Goal: Task Accomplishment & Management: Manage account settings

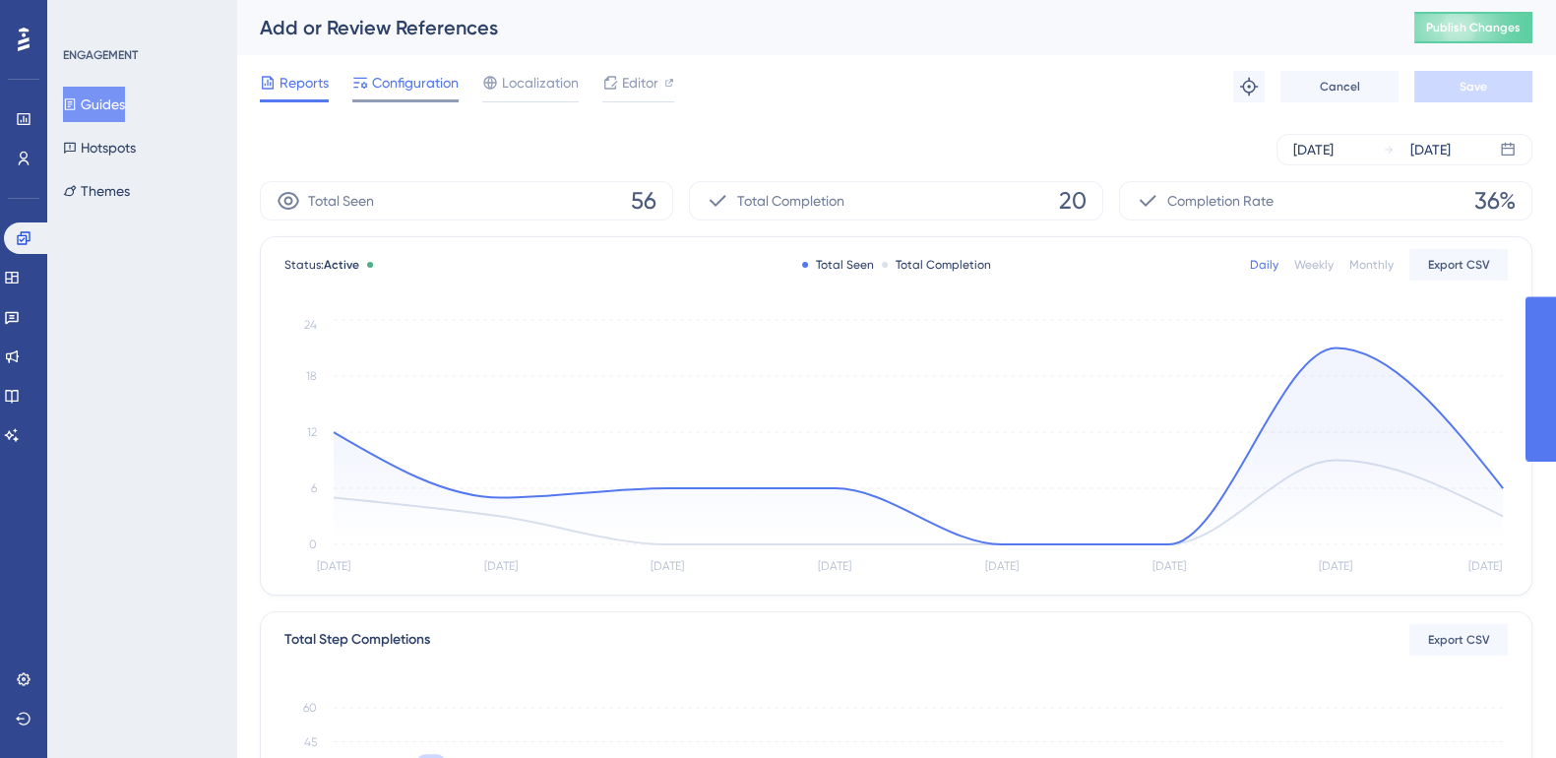
click at [404, 81] on span "Configuration" at bounding box center [415, 83] width 87 height 24
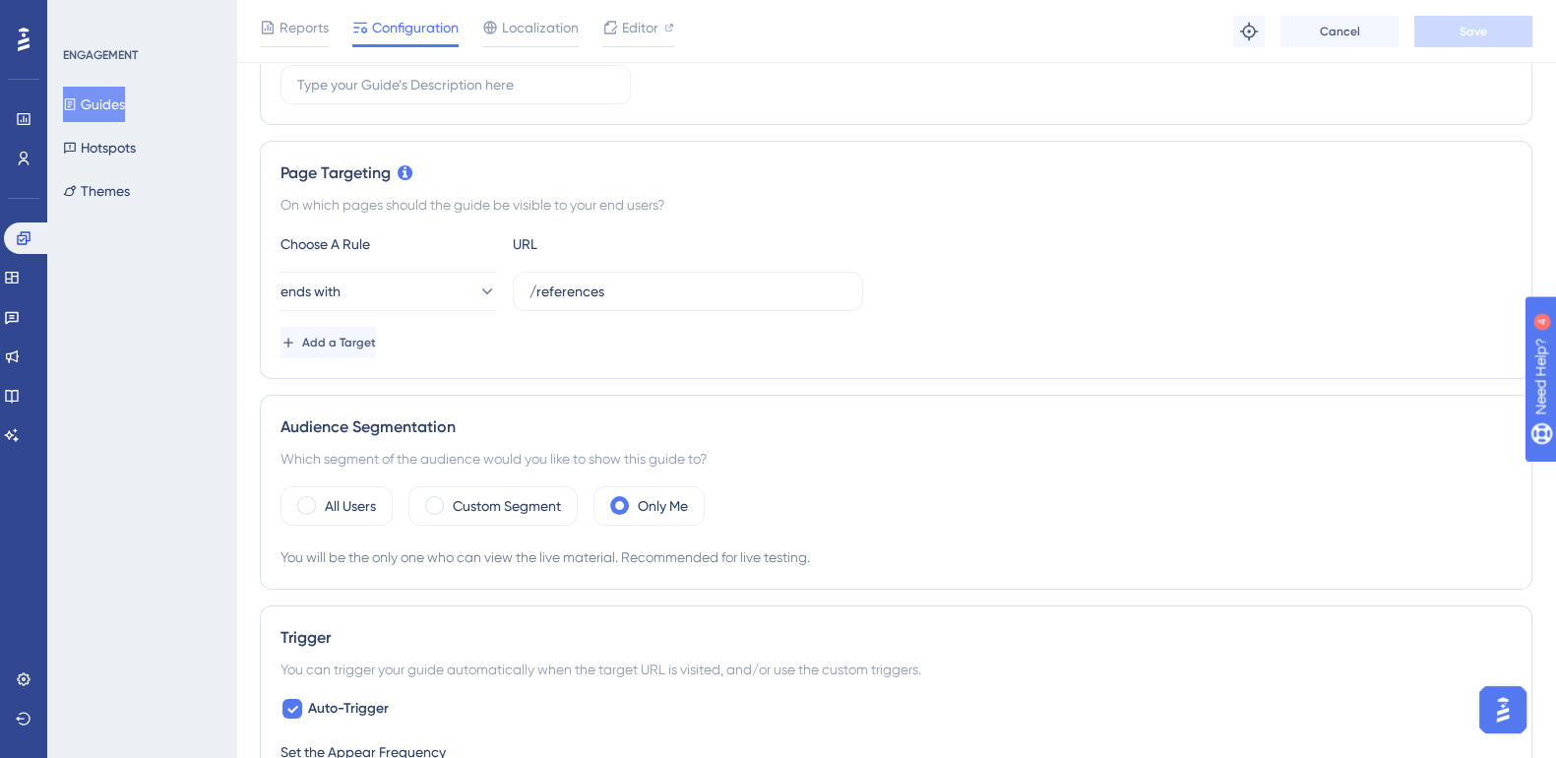
scroll to position [245, 0]
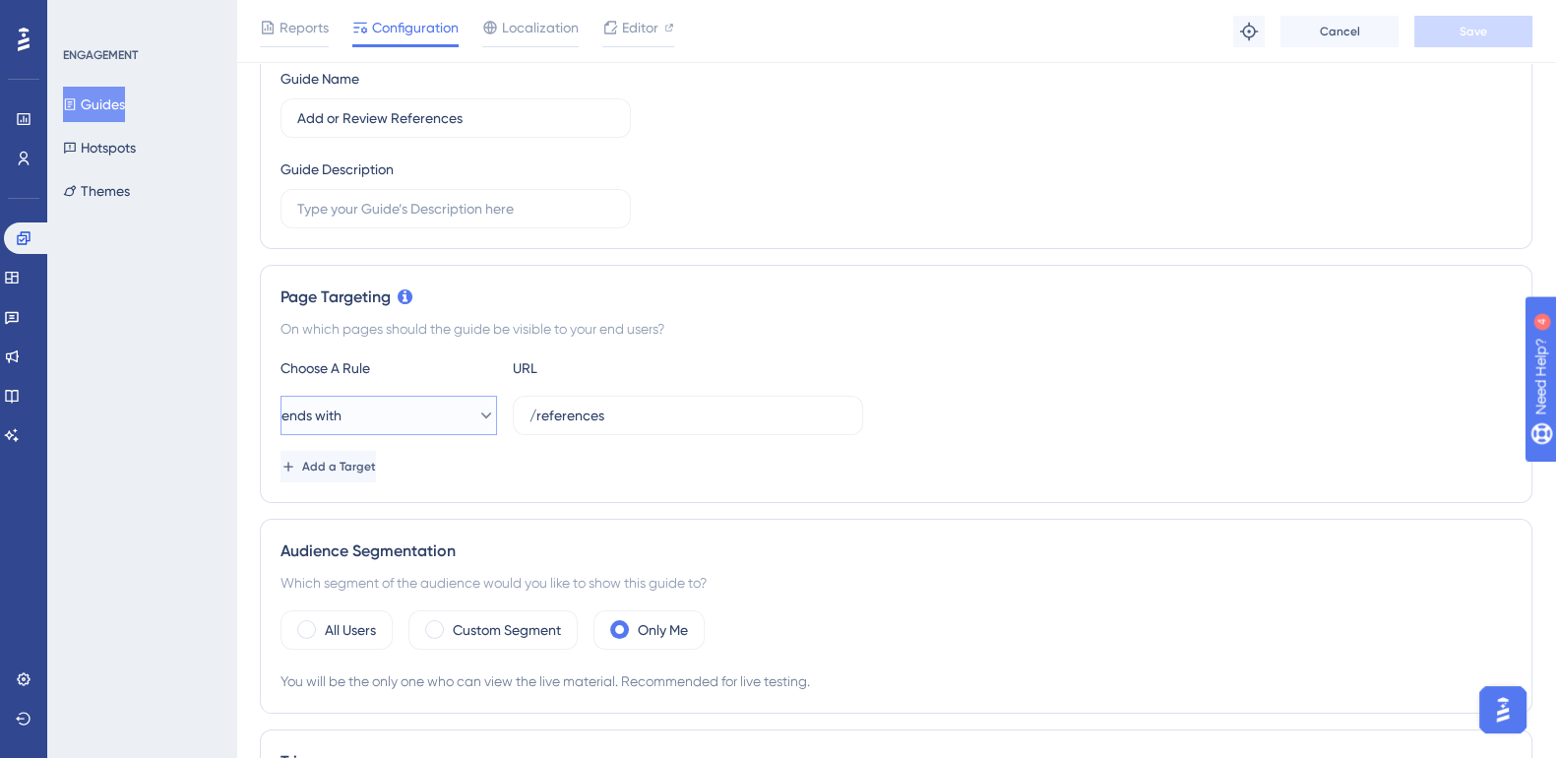
click at [477, 410] on icon at bounding box center [486, 415] width 20 height 20
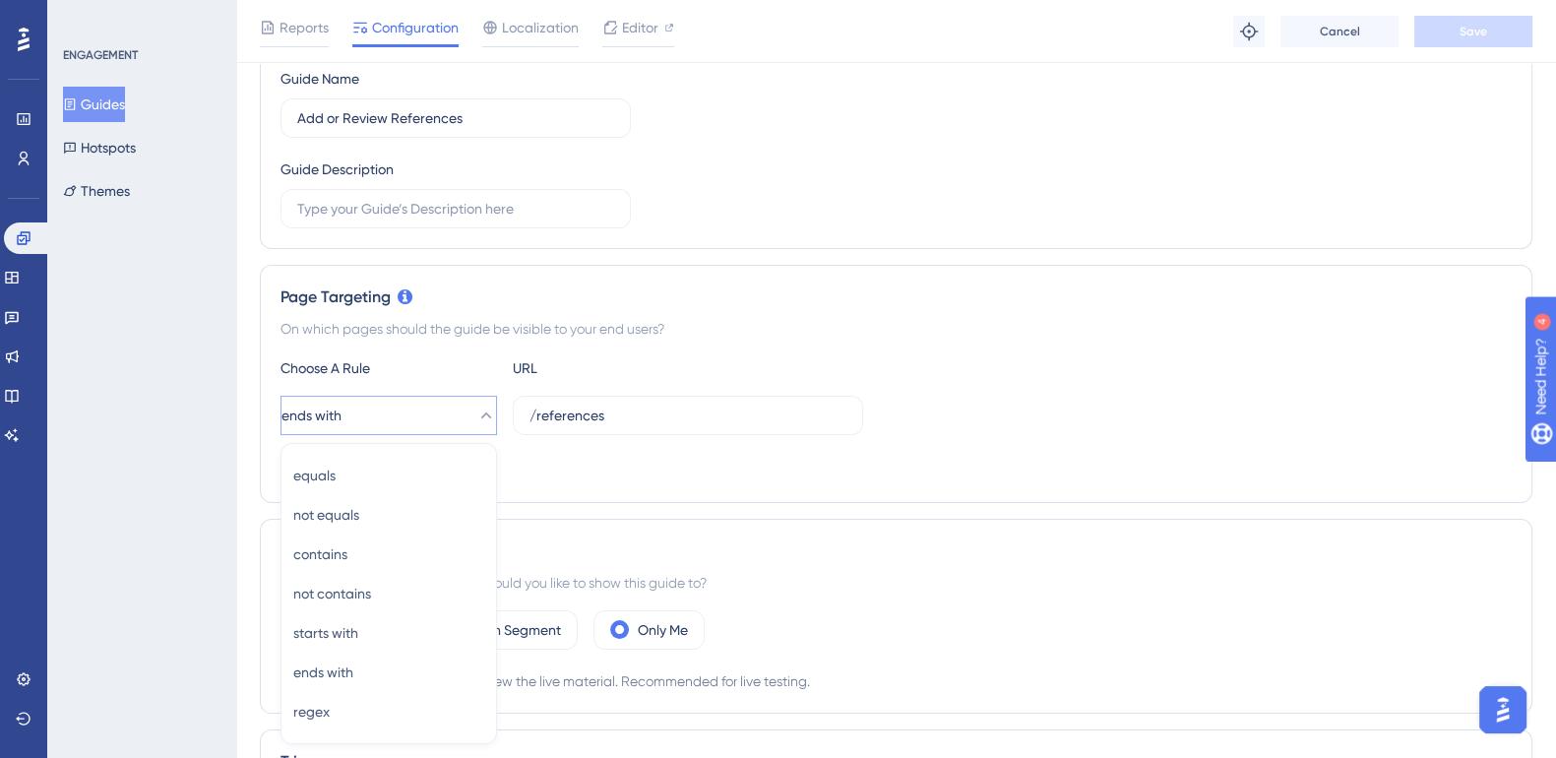
scroll to position [458, 0]
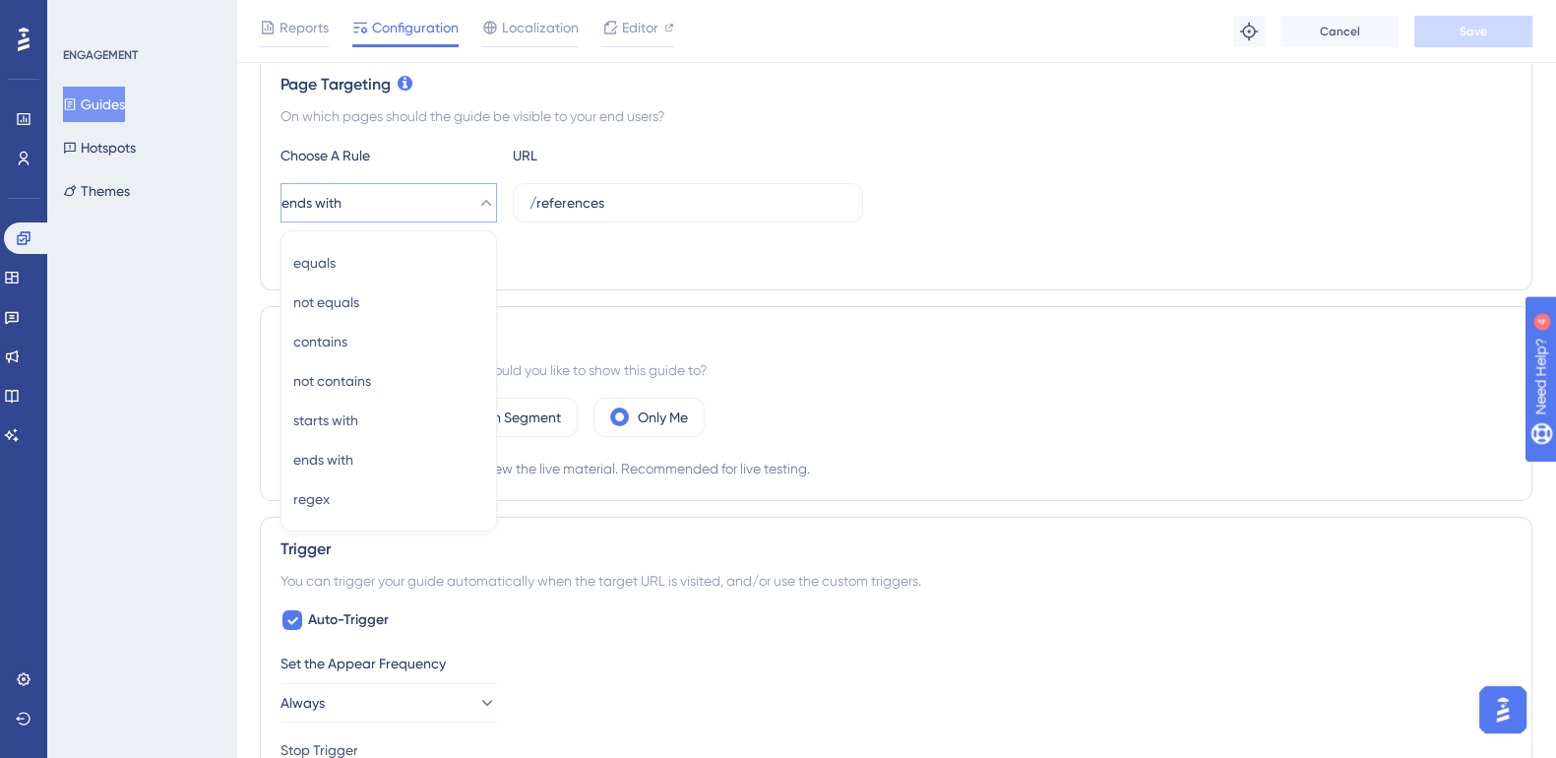
click at [900, 250] on div "Add a Target" at bounding box center [895, 253] width 1231 height 31
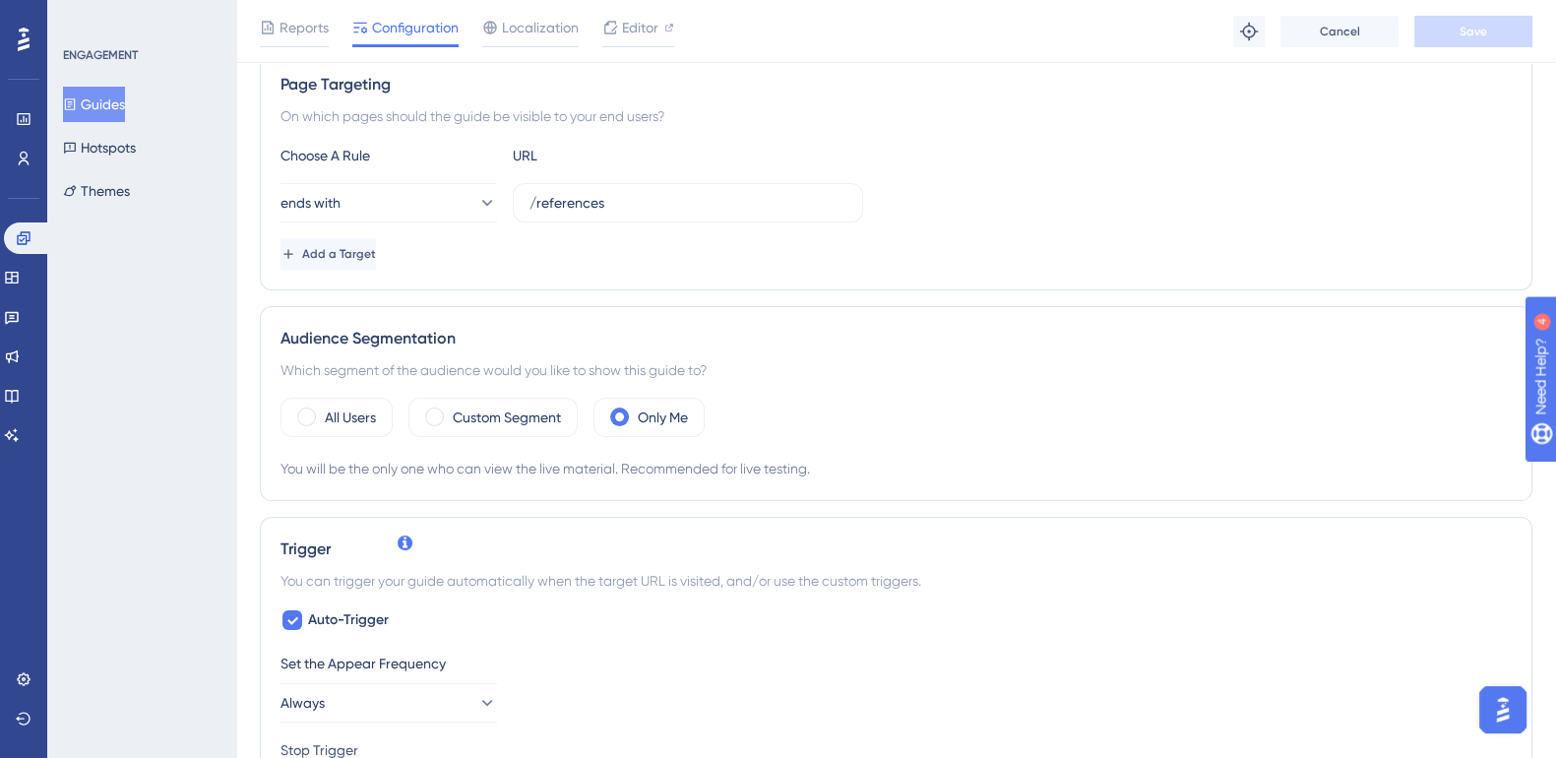
scroll to position [704, 0]
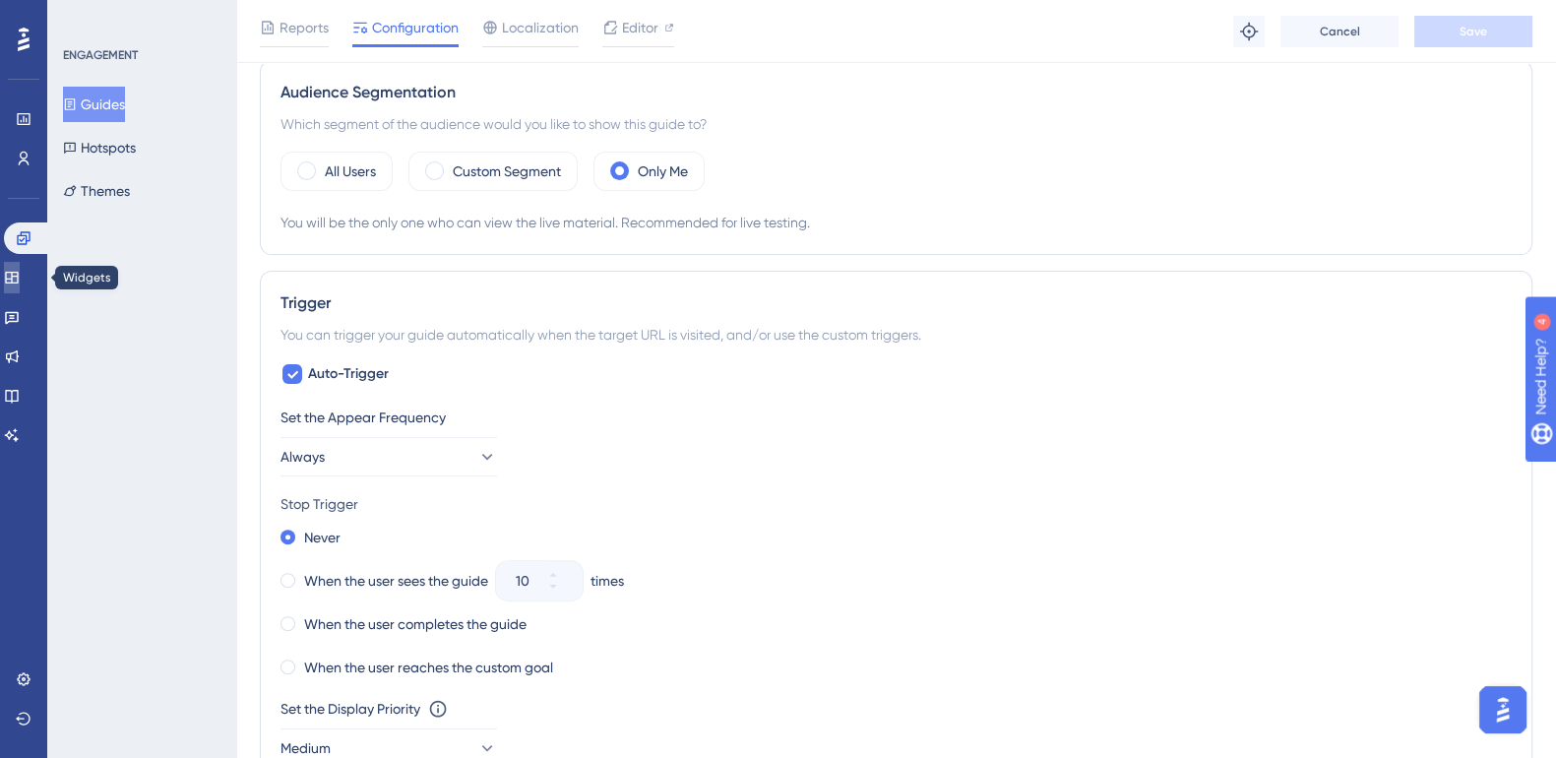
click at [18, 272] on icon at bounding box center [11, 278] width 13 height 12
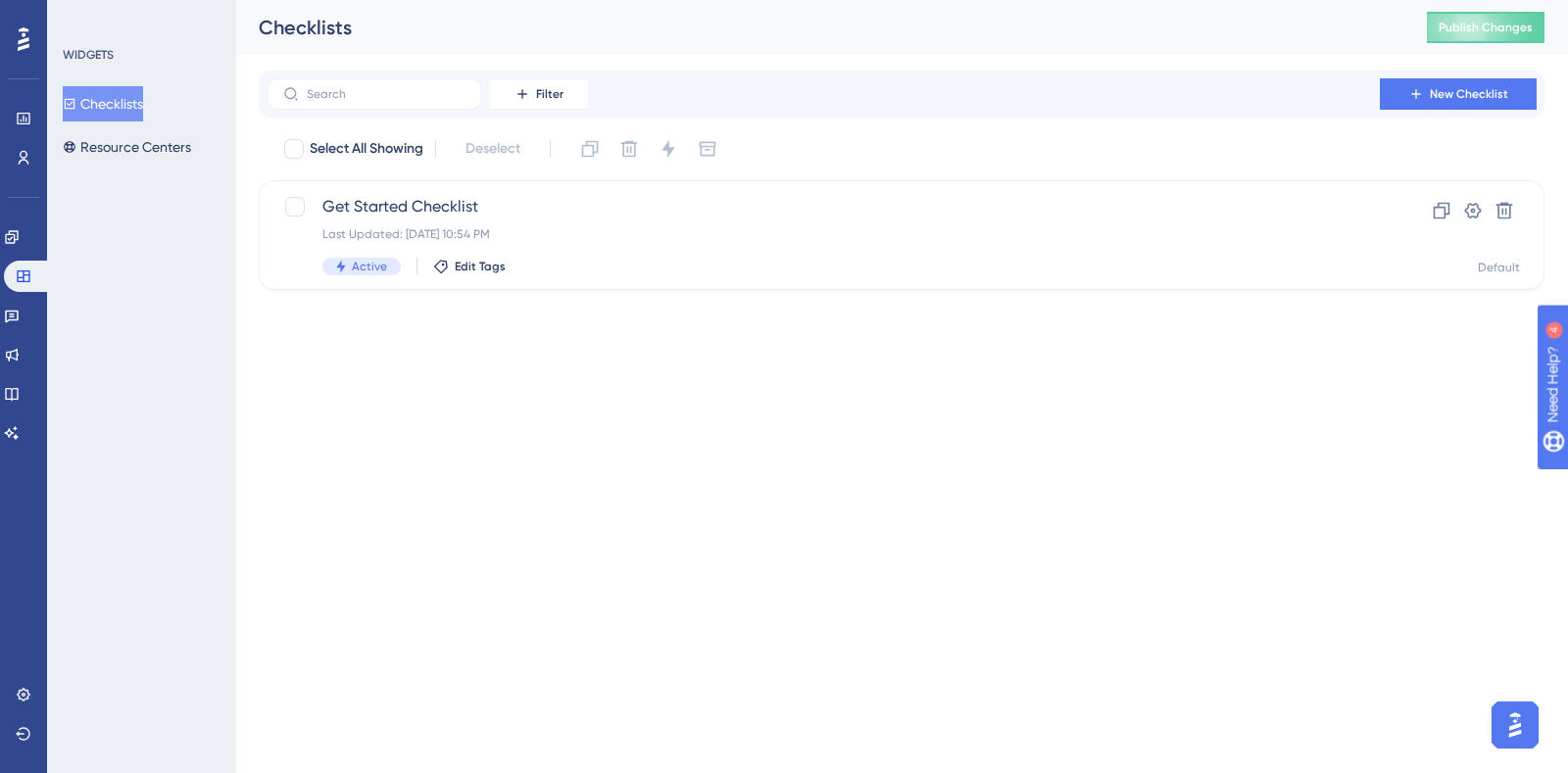
click at [130, 96] on button "Checklists" at bounding box center [103, 104] width 81 height 35
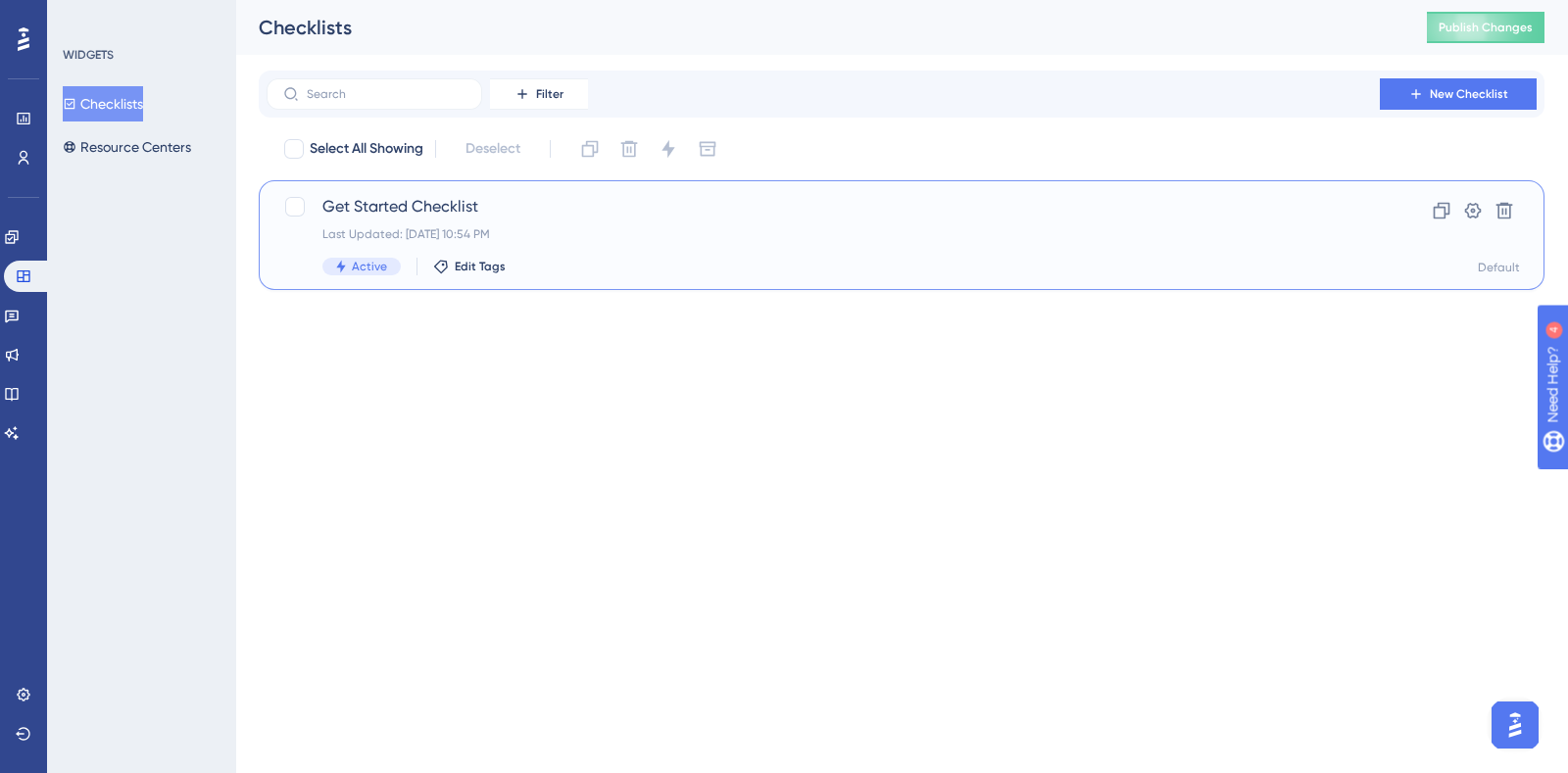
click at [439, 213] on span "Get Started Checklist" at bounding box center [823, 207] width 1002 height 24
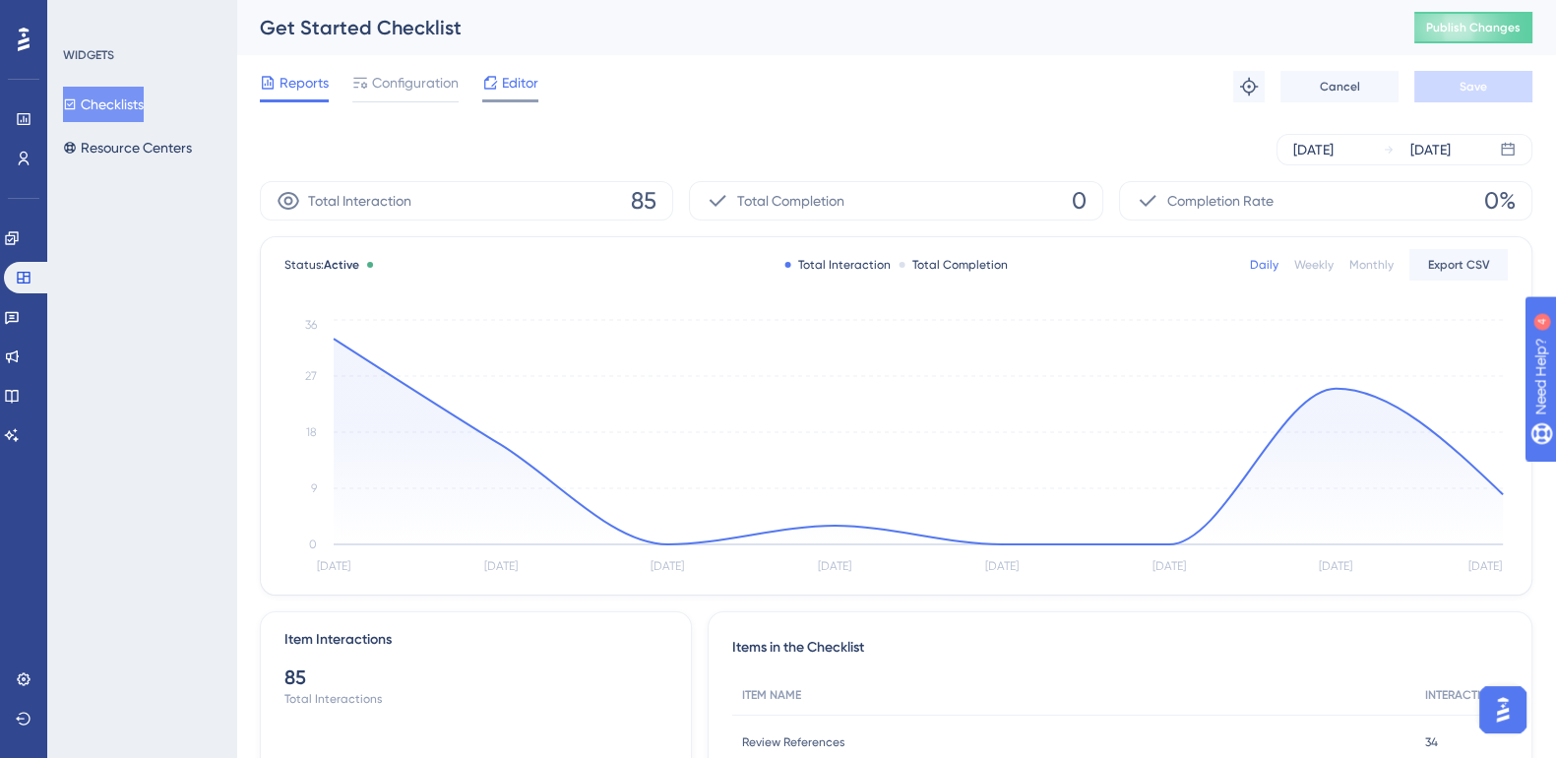
click at [522, 80] on span "Editor" at bounding box center [520, 83] width 36 height 24
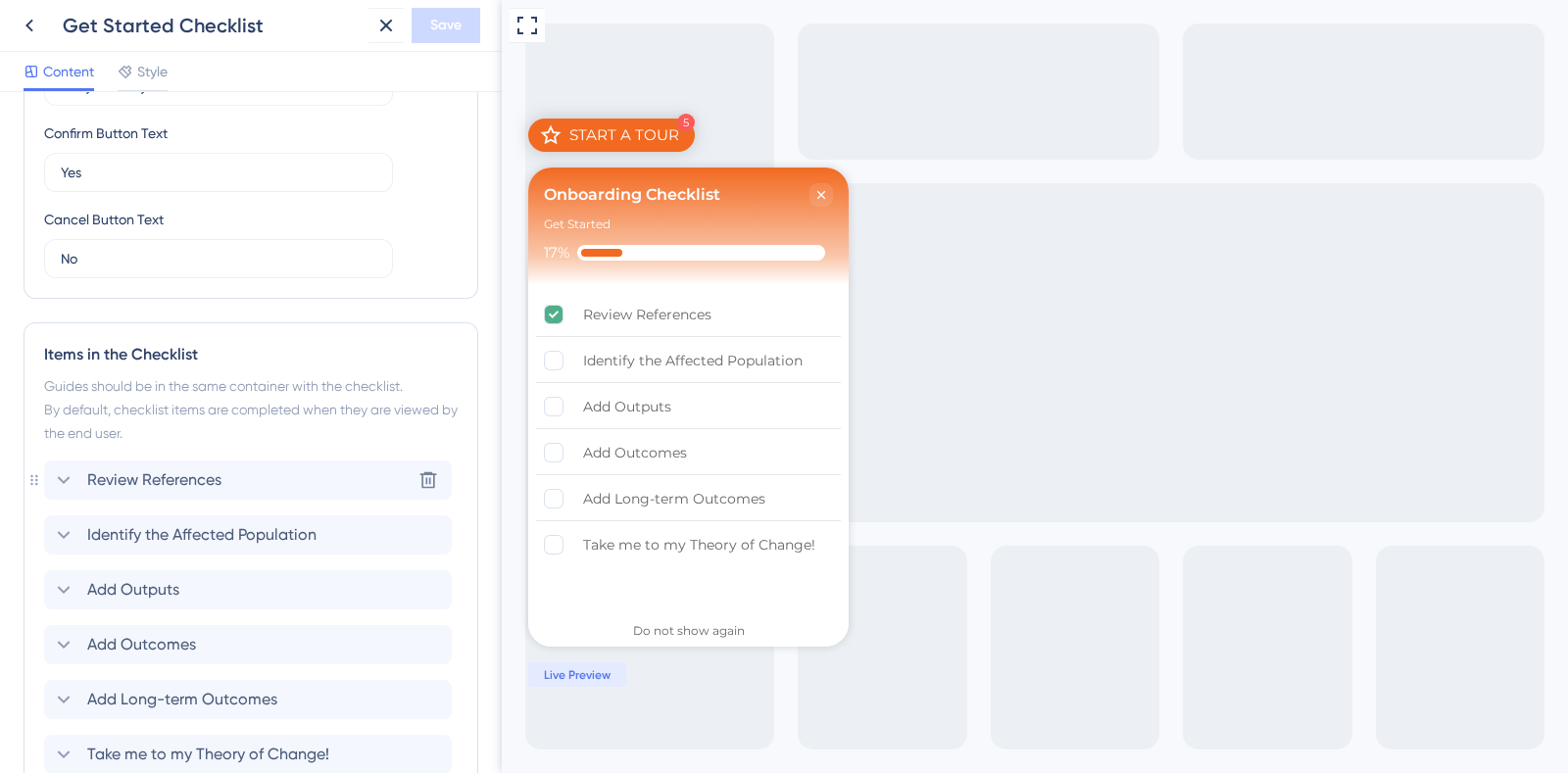
scroll to position [735, 0]
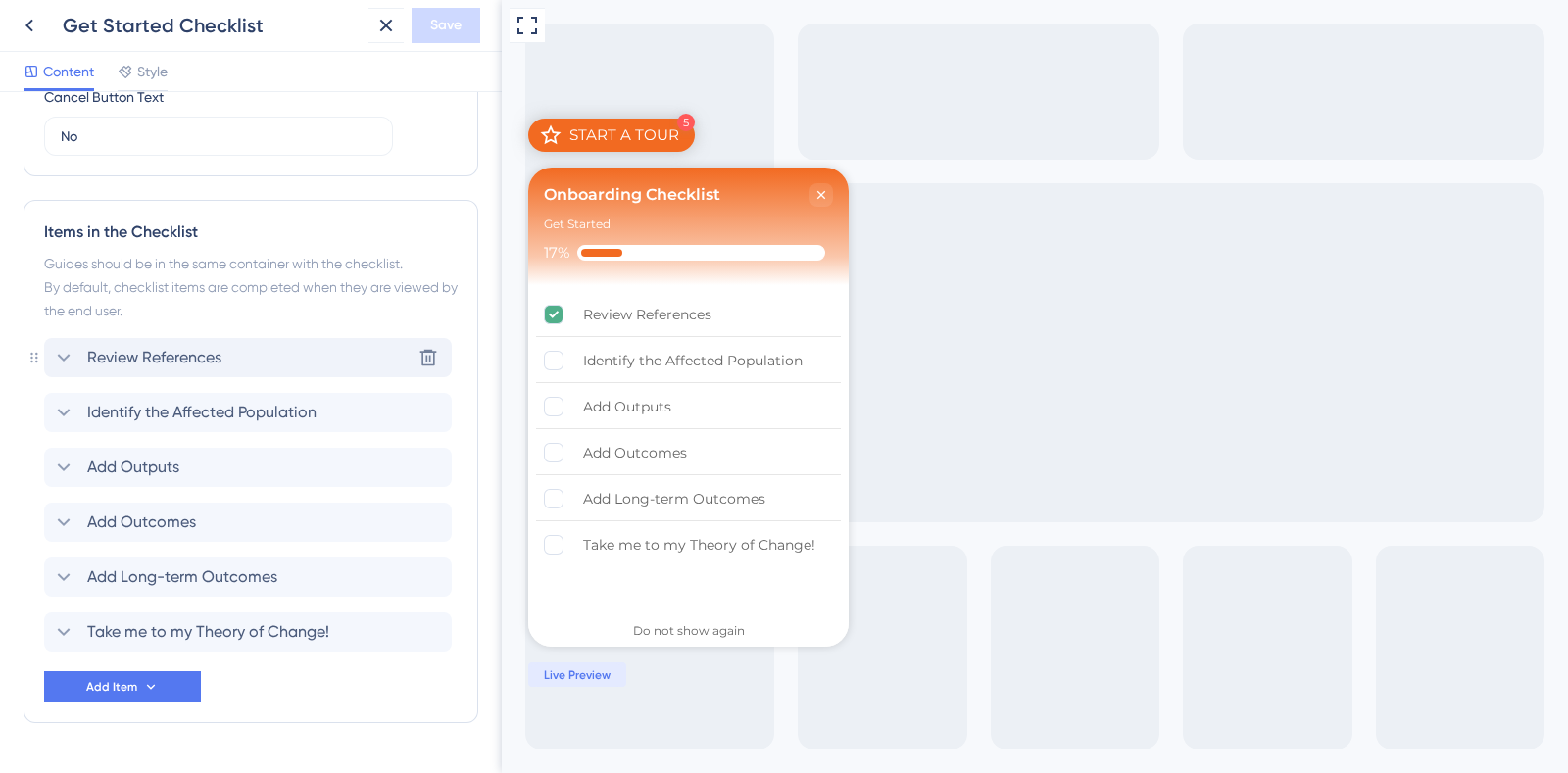
click at [62, 353] on icon at bounding box center [64, 358] width 24 height 24
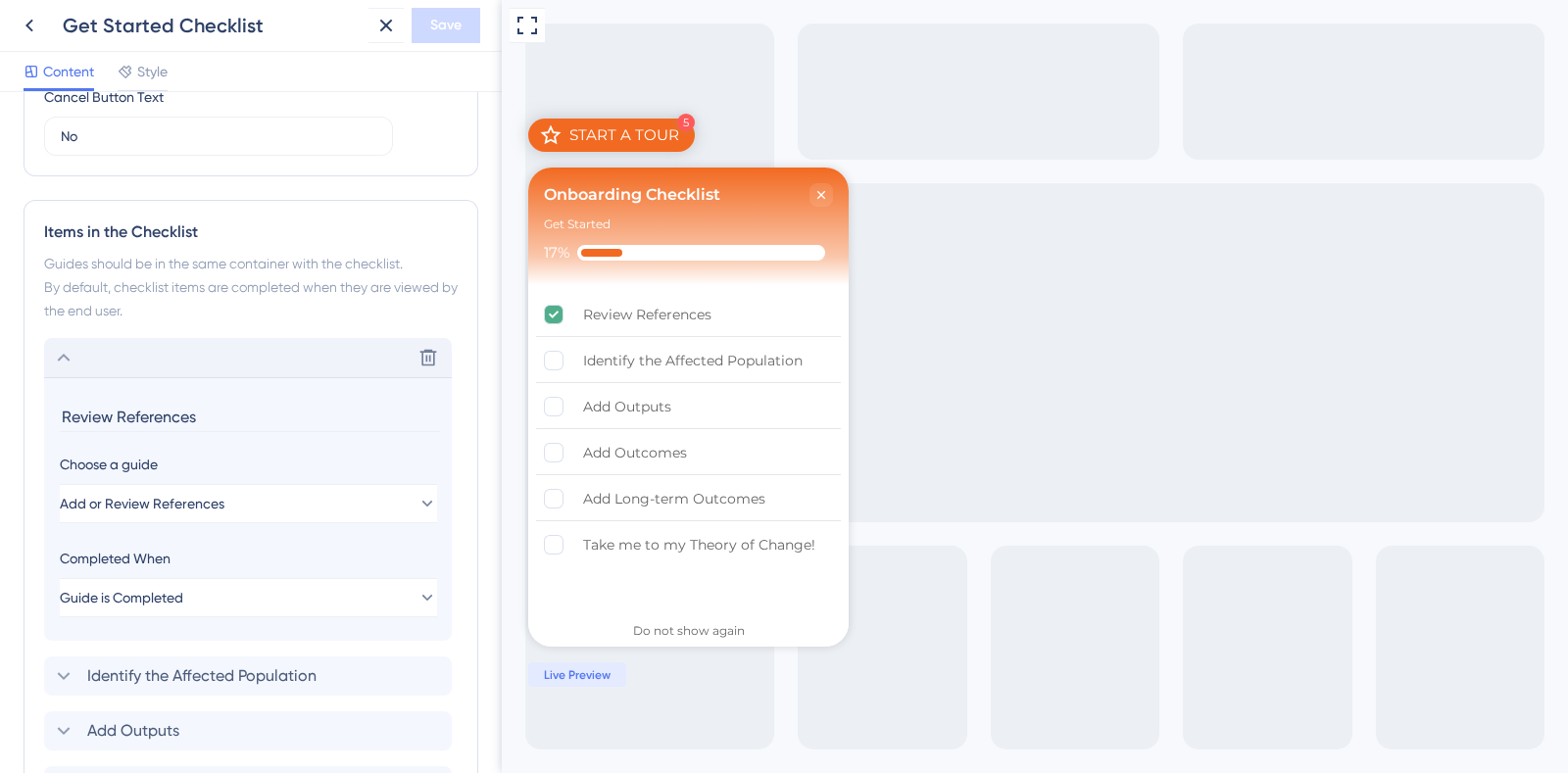
scroll to position [979, 0]
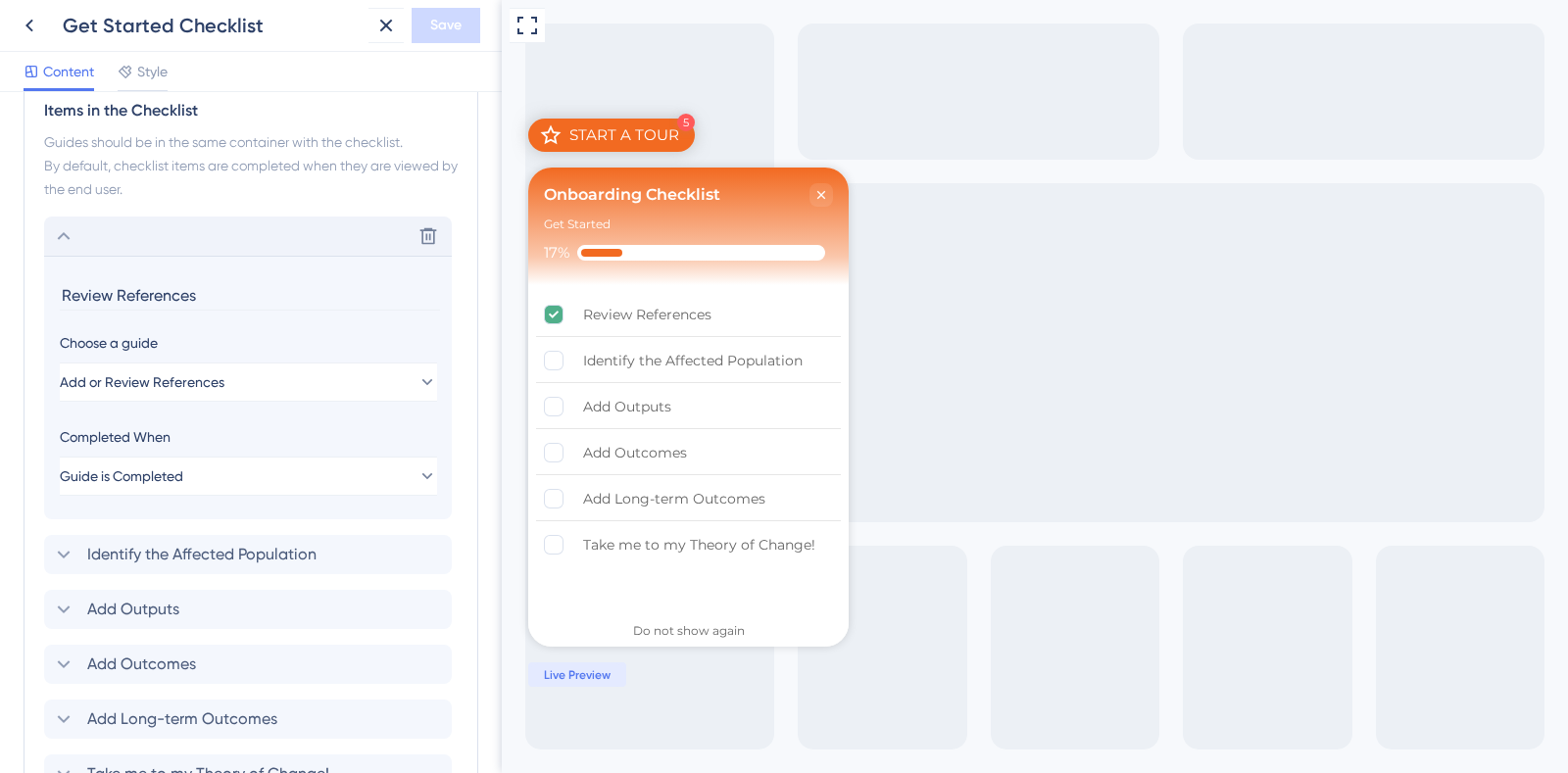
click at [62, 235] on icon at bounding box center [64, 236] width 24 height 24
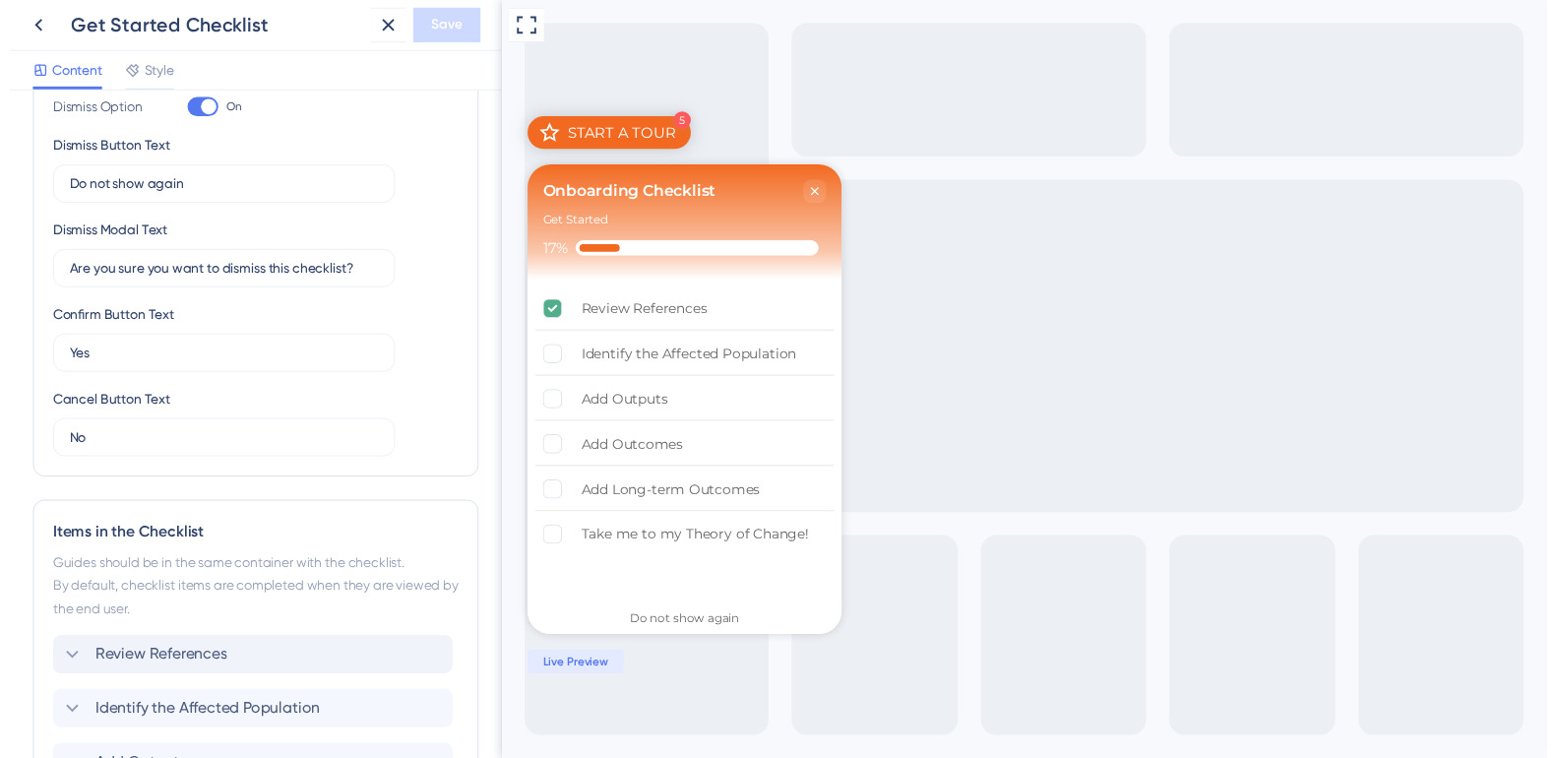
scroll to position [296, 0]
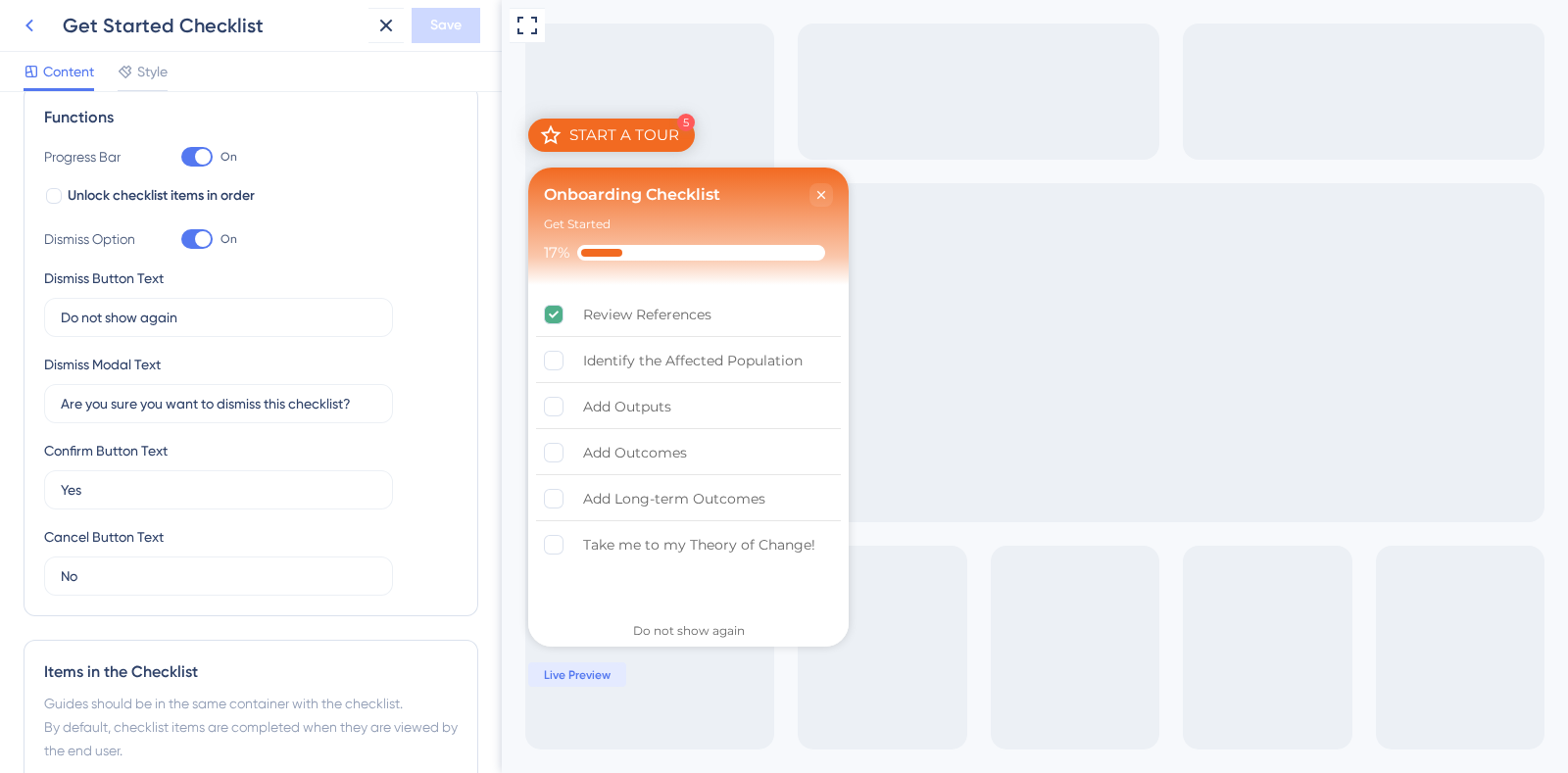
click at [18, 27] on icon at bounding box center [30, 26] width 24 height 24
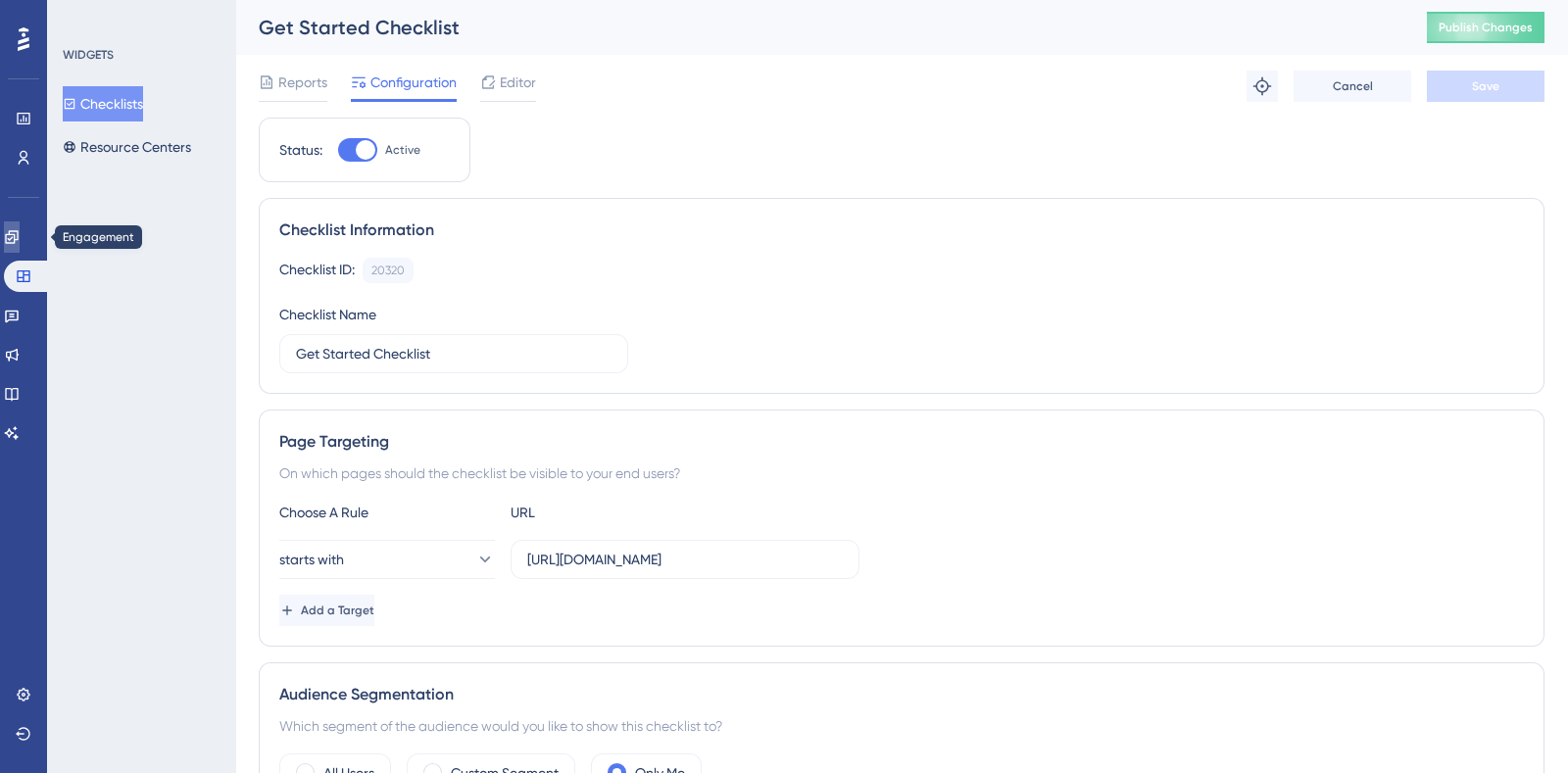
click at [20, 249] on link at bounding box center [12, 236] width 16 height 31
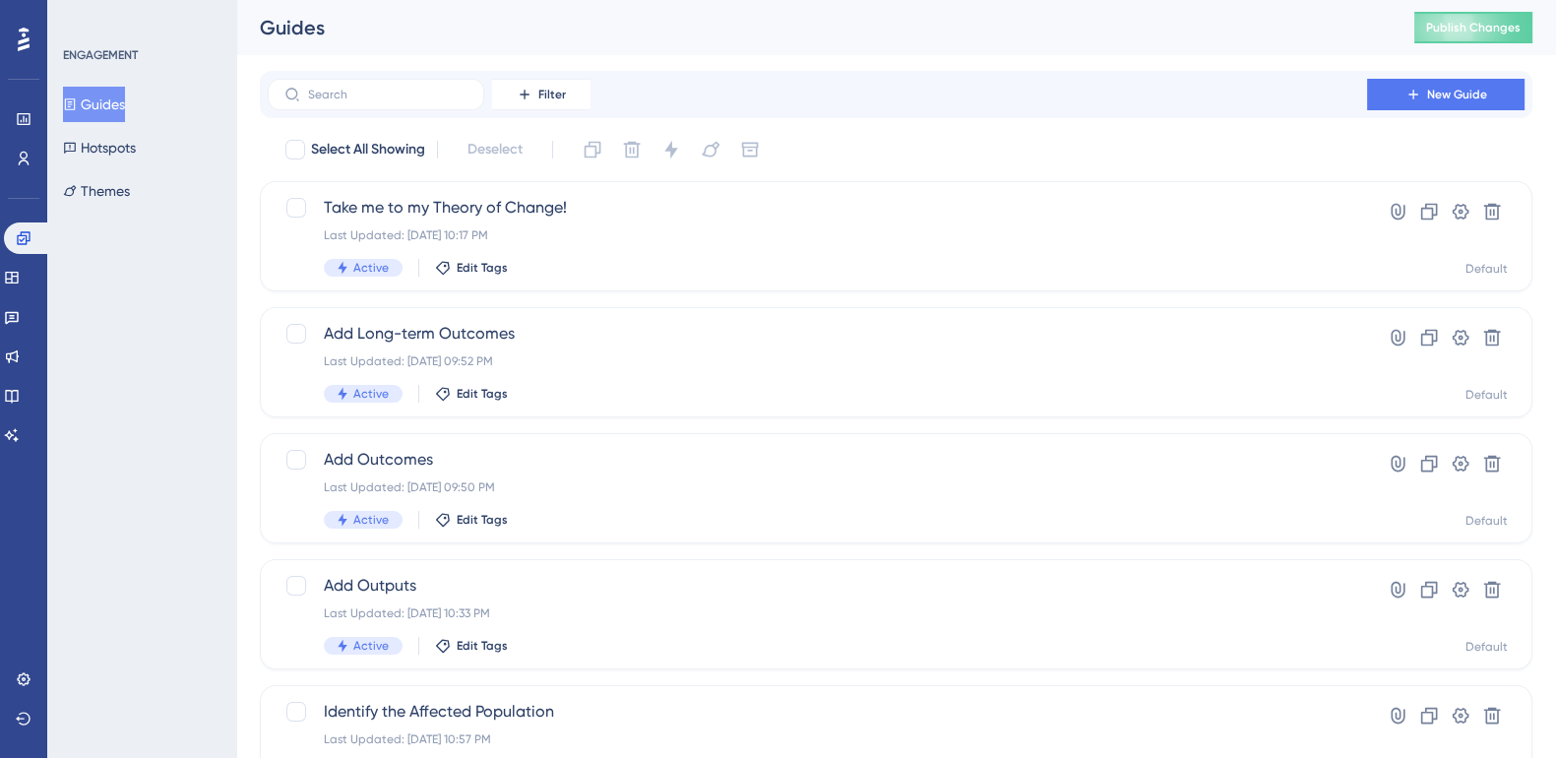
click at [115, 96] on button "Guides" at bounding box center [94, 104] width 62 height 35
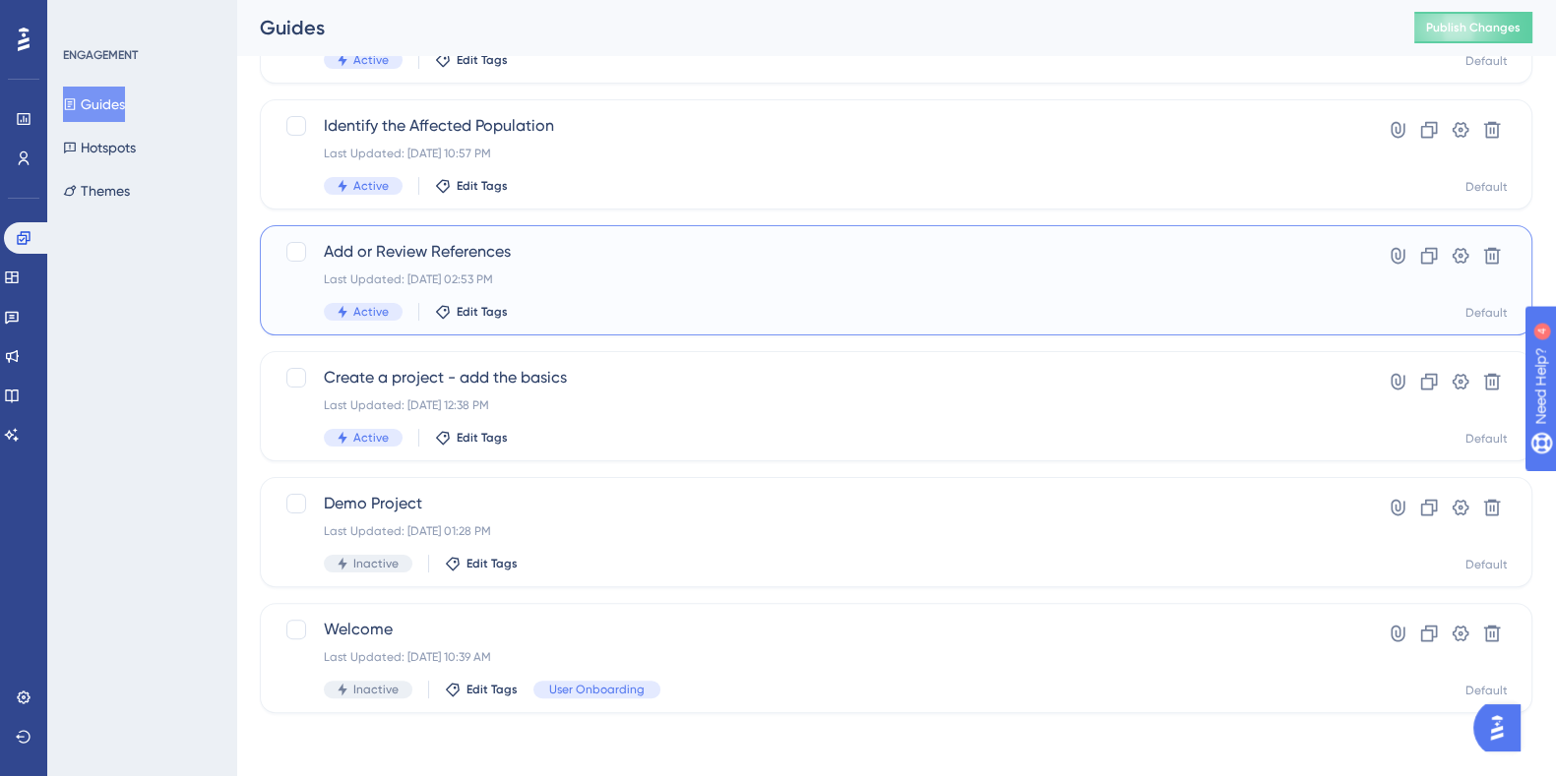
click at [415, 243] on span "Add or Review References" at bounding box center [817, 252] width 987 height 24
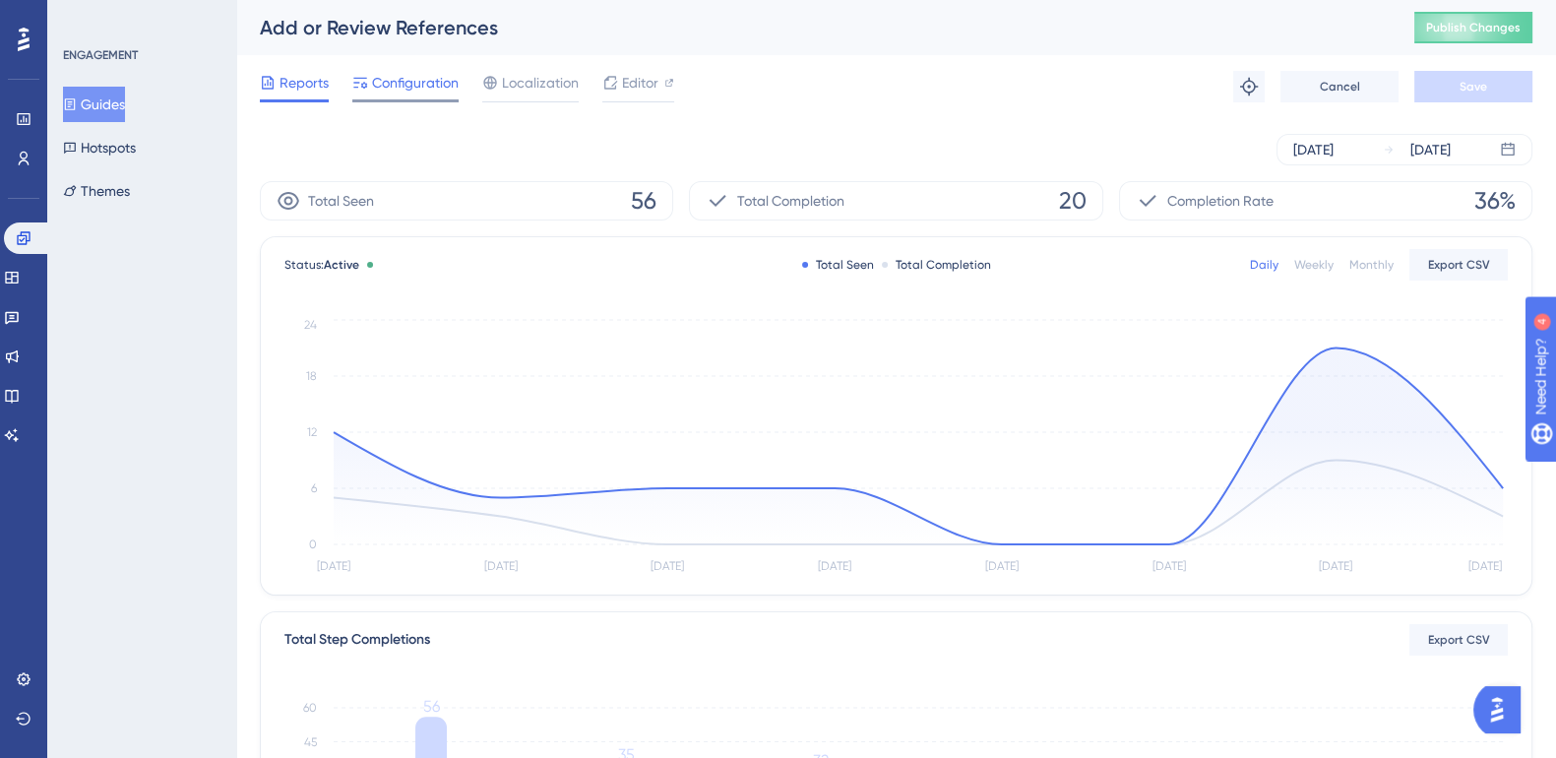
click at [428, 85] on span "Configuration" at bounding box center [415, 83] width 87 height 24
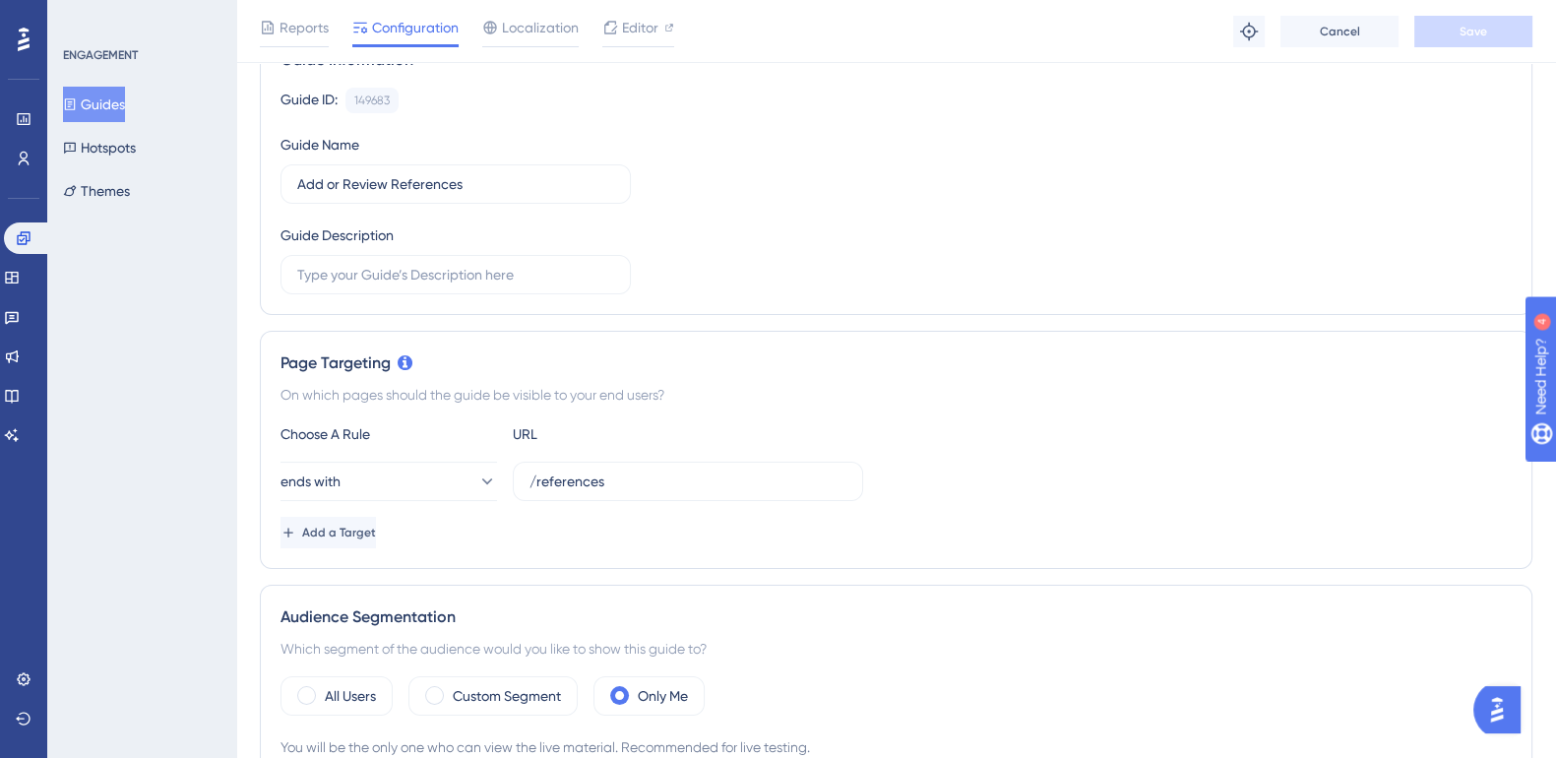
scroll to position [122, 0]
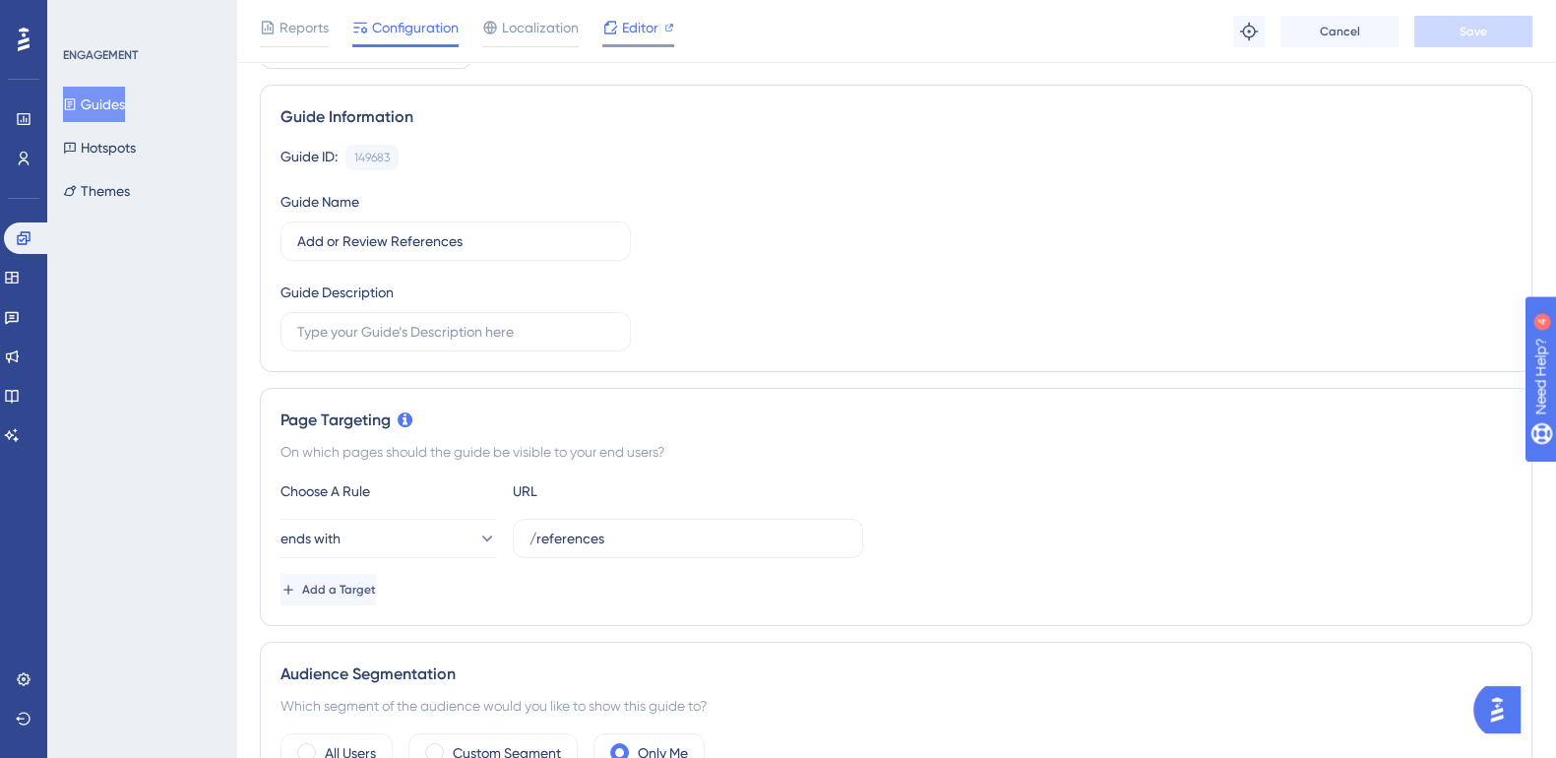
click at [632, 36] on span "Editor" at bounding box center [640, 28] width 36 height 24
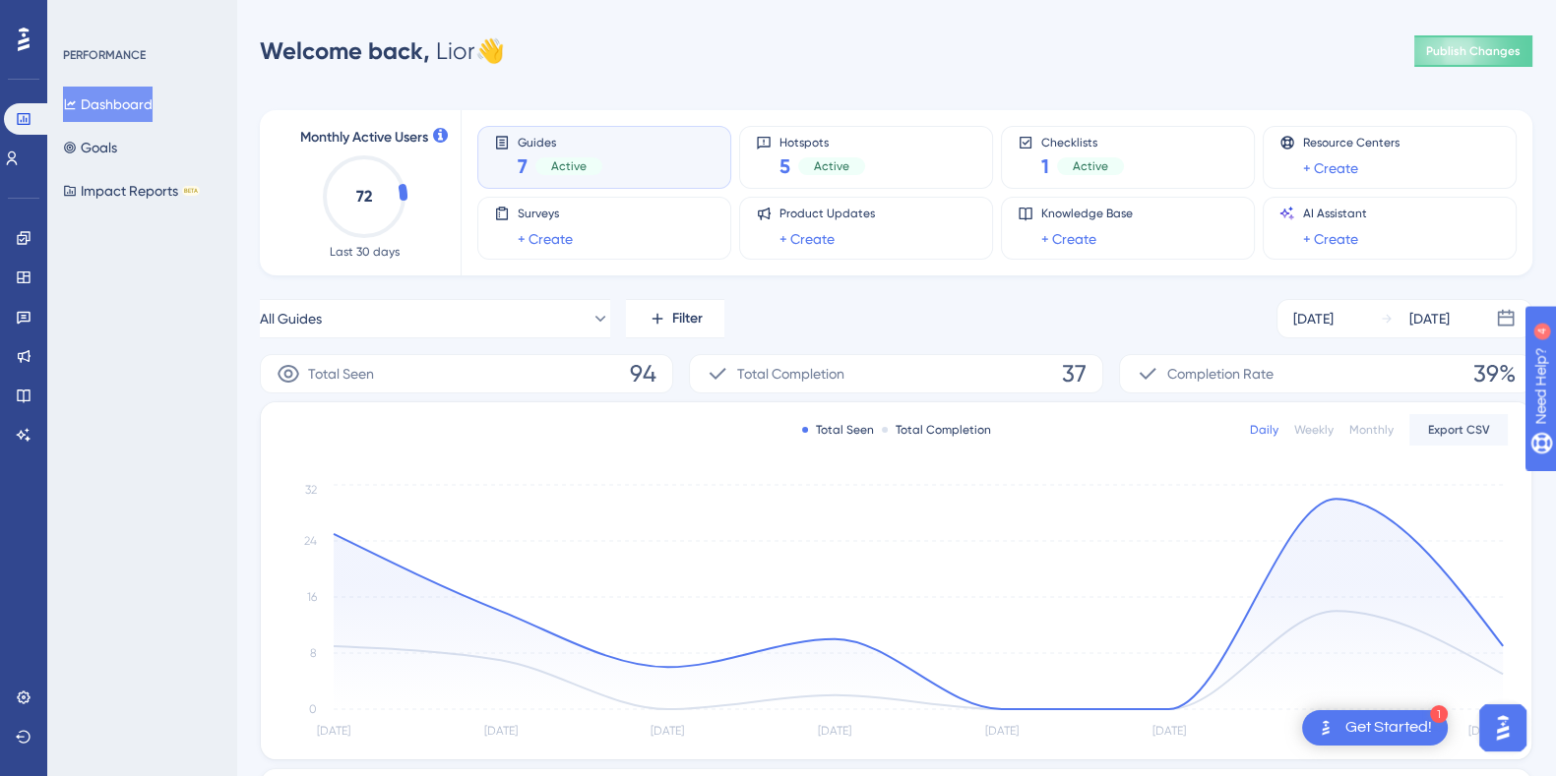
click at [8, 33] on div at bounding box center [23, 39] width 31 height 31
click at [17, 692] on icon at bounding box center [24, 698] width 16 height 16
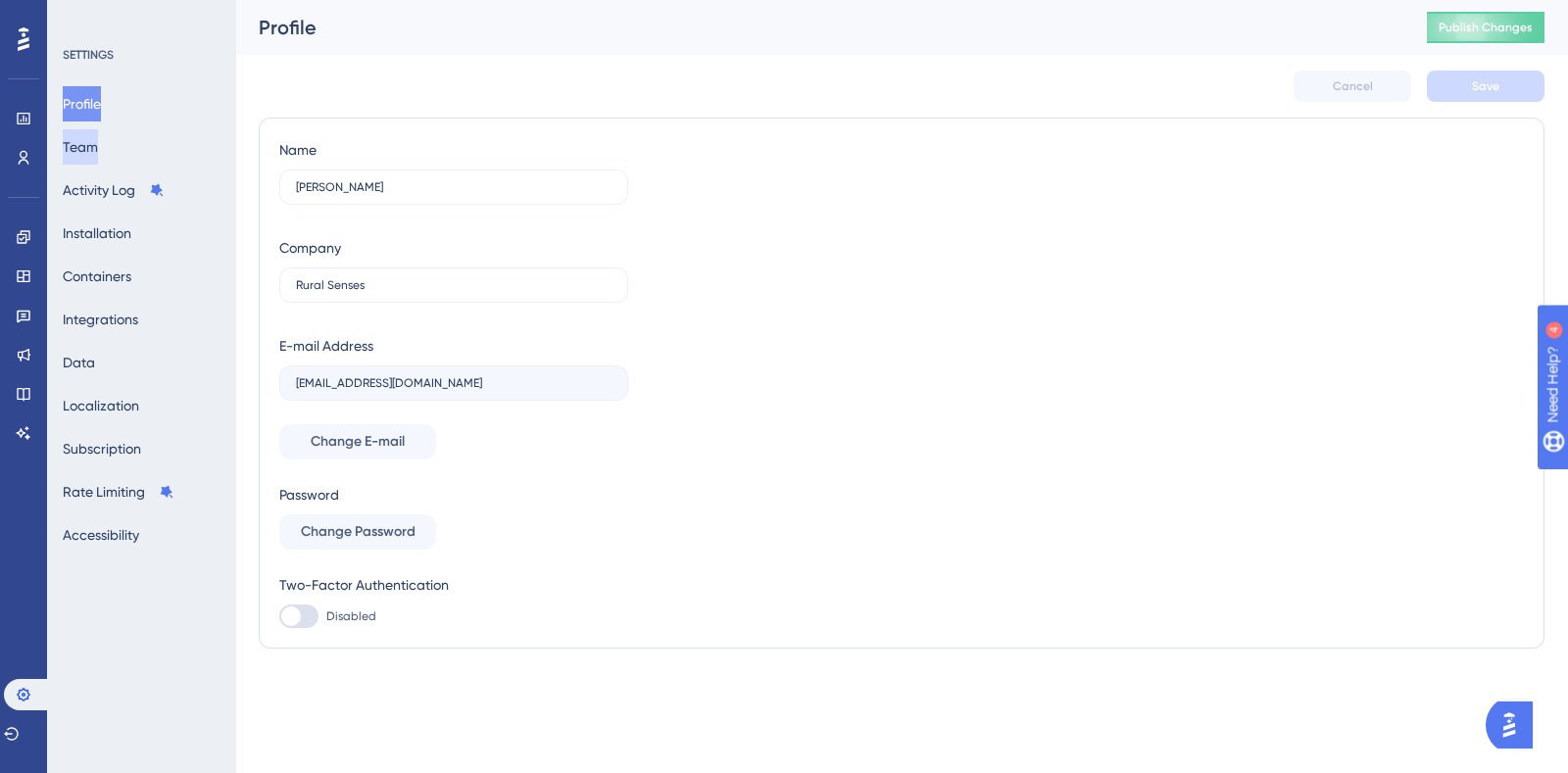
click at [98, 149] on button "Team" at bounding box center [80, 146] width 35 height 35
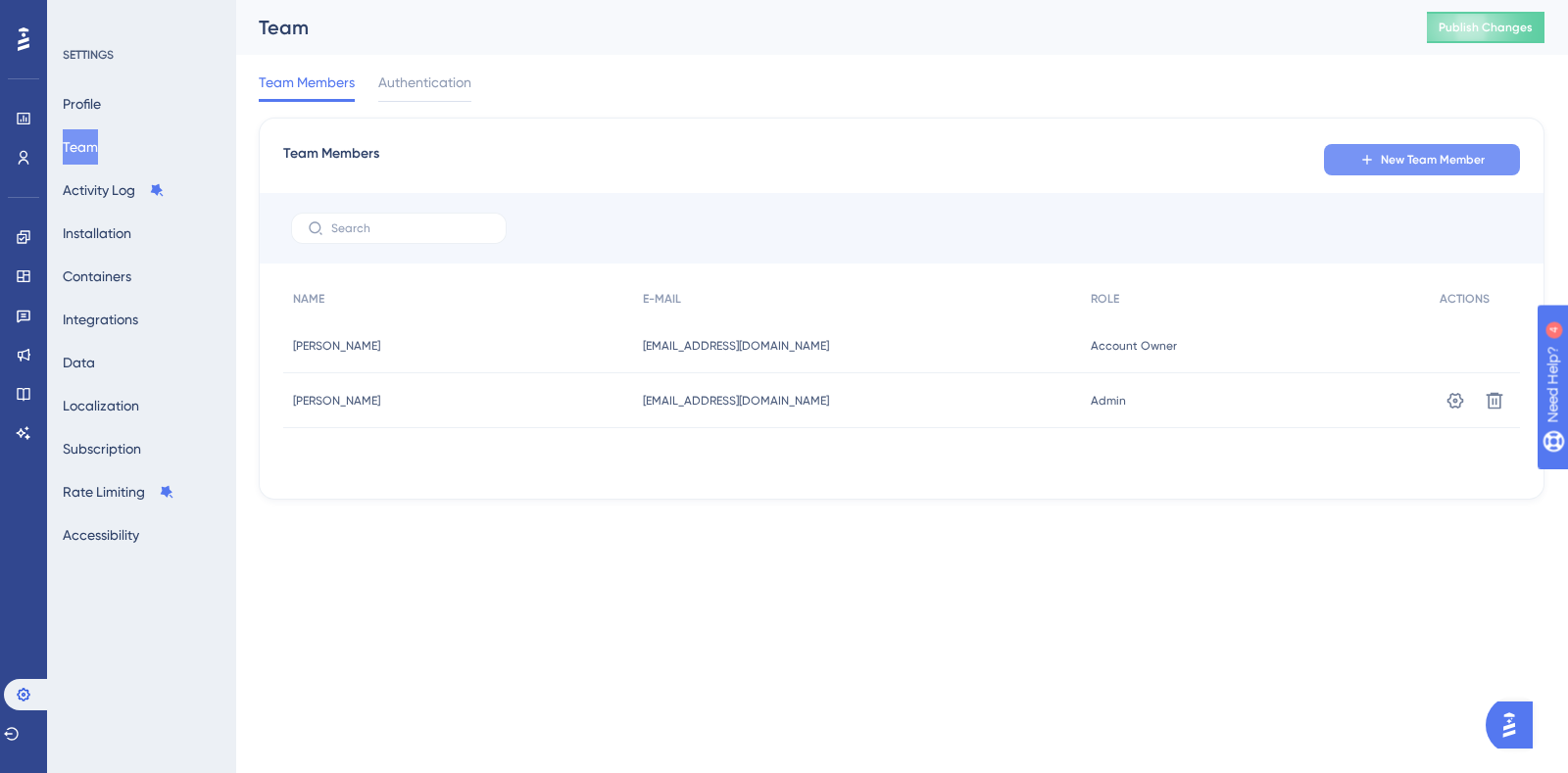
click at [1437, 150] on button "New Team Member" at bounding box center [1422, 159] width 196 height 31
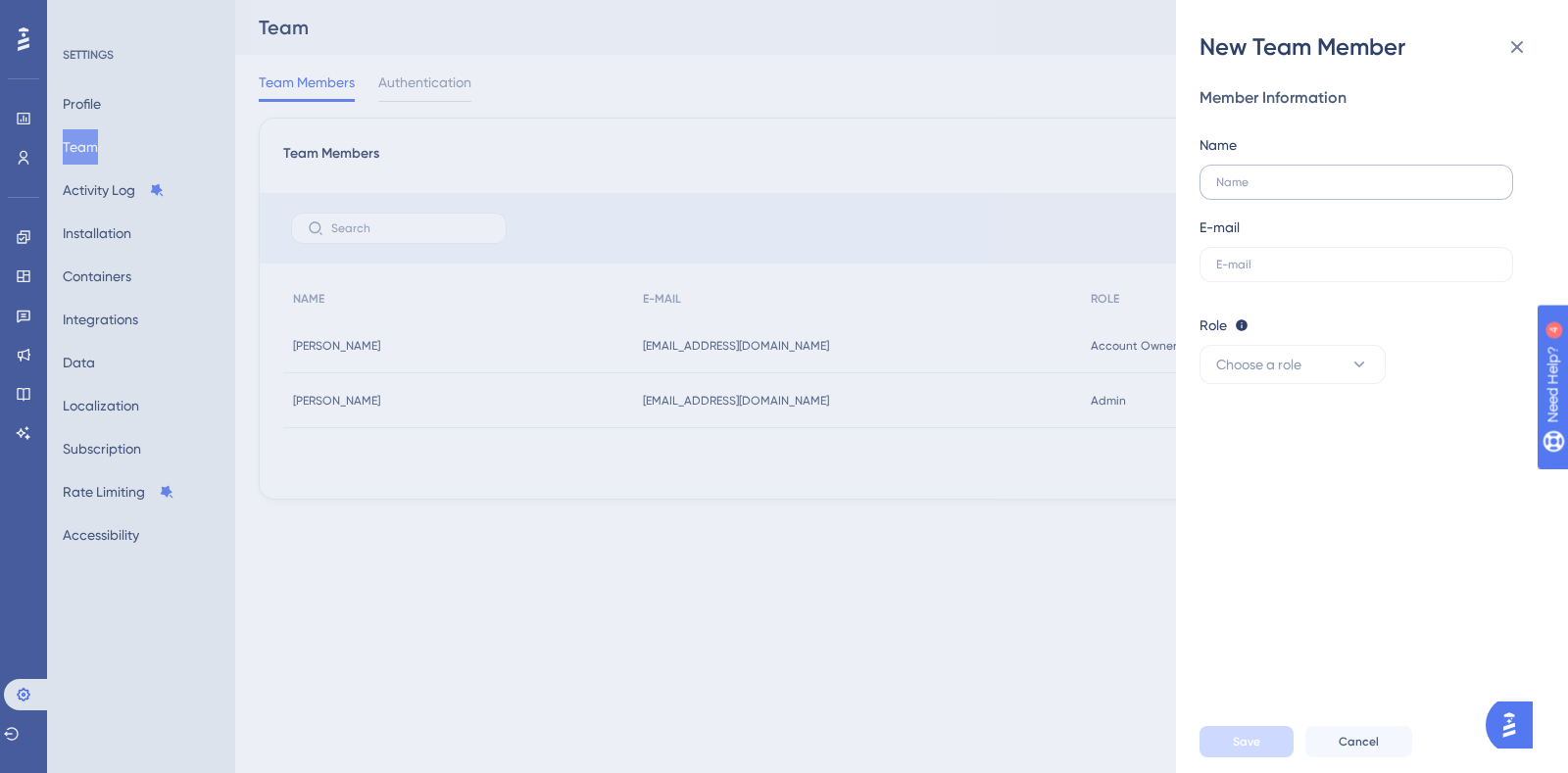
click at [1342, 169] on label at bounding box center [1356, 181] width 314 height 35
click at [1342, 175] on input "text" at bounding box center [1355, 182] width 280 height 14
type input "[PERSON_NAME]"
click at [1339, 274] on label at bounding box center [1356, 264] width 314 height 35
click at [1339, 272] on input "text" at bounding box center [1355, 265] width 280 height 14
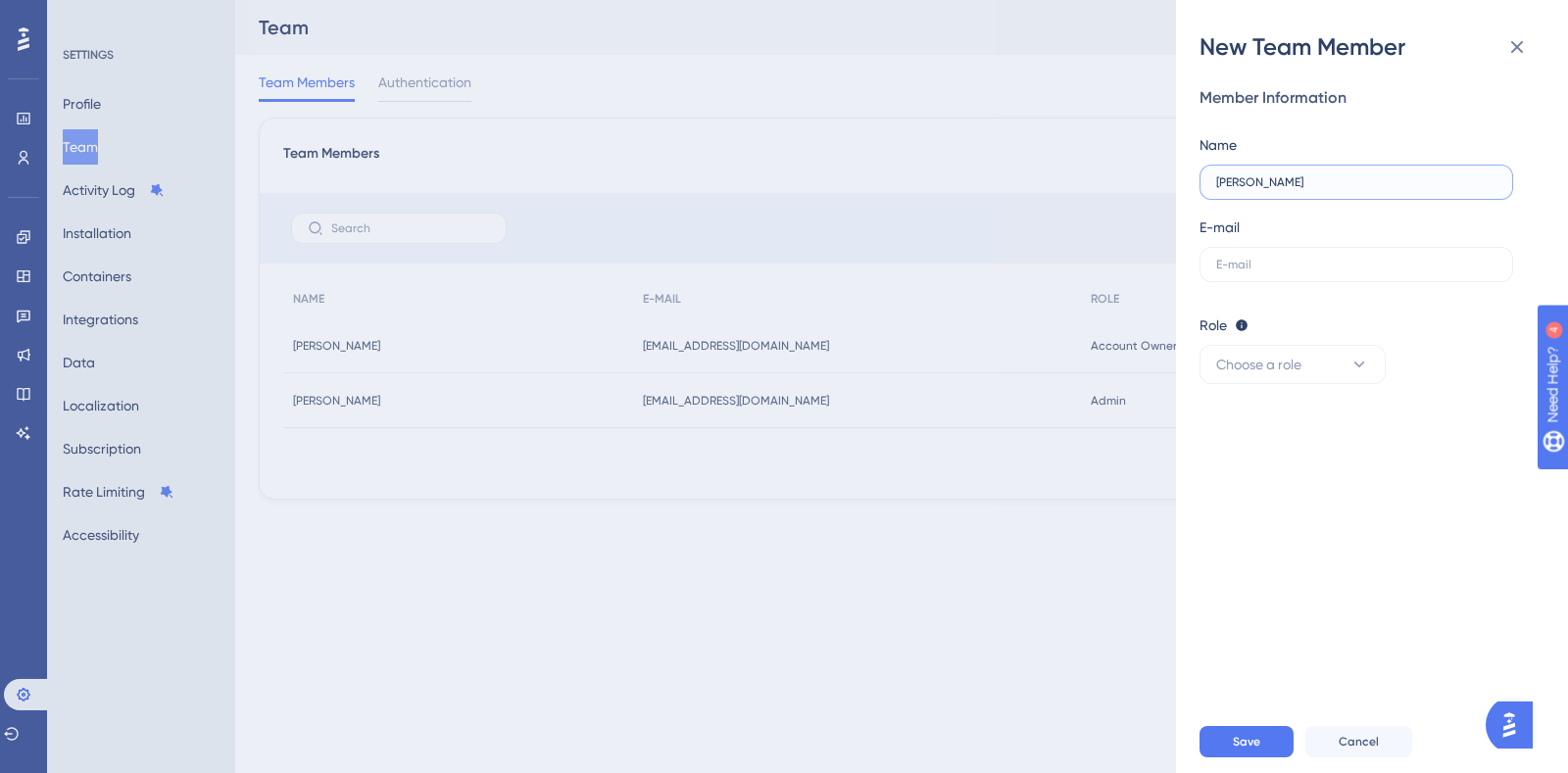
drag, startPoint x: 1325, startPoint y: 181, endPoint x: 1176, endPoint y: 193, distance: 149.5
click at [1176, 193] on div "New Team Member Member Information Name [PERSON_NAME] E-mail Role Editor: Creat…" at bounding box center [1372, 386] width 392 height 773
click at [1353, 262] on input "text" at bounding box center [1355, 265] width 280 height 14
paste input "[PERSON_NAME]"
click at [1279, 265] on input "[PERSON_NAME]" at bounding box center [1355, 265] width 280 height 14
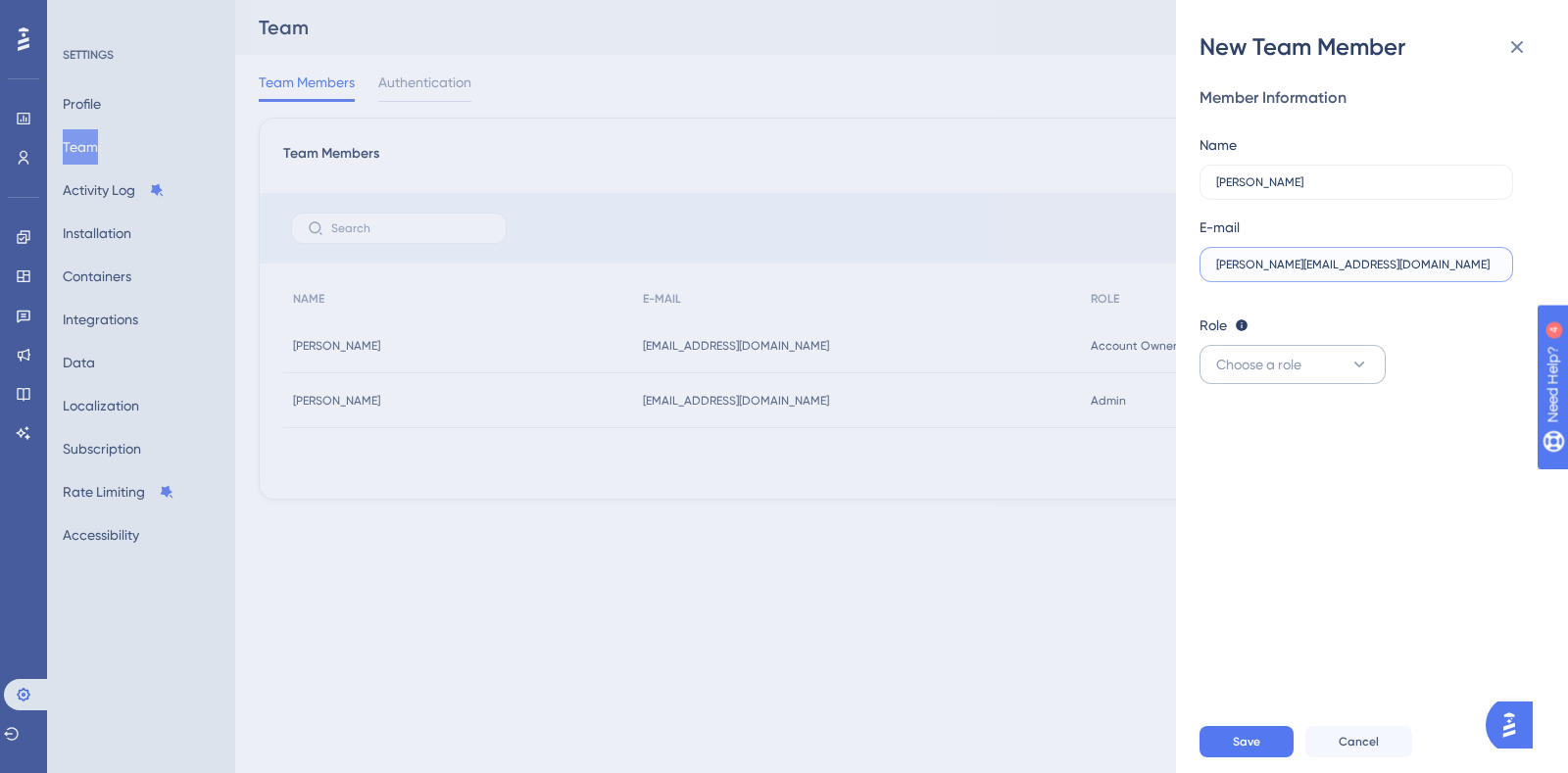
type input "[PERSON_NAME][EMAIL_ADDRESS][DOMAIN_NAME]"
click at [1275, 356] on span "Choose a role" at bounding box center [1258, 365] width 86 height 24
click at [1249, 502] on div "Editor Upgrade" at bounding box center [1292, 503] width 129 height 24
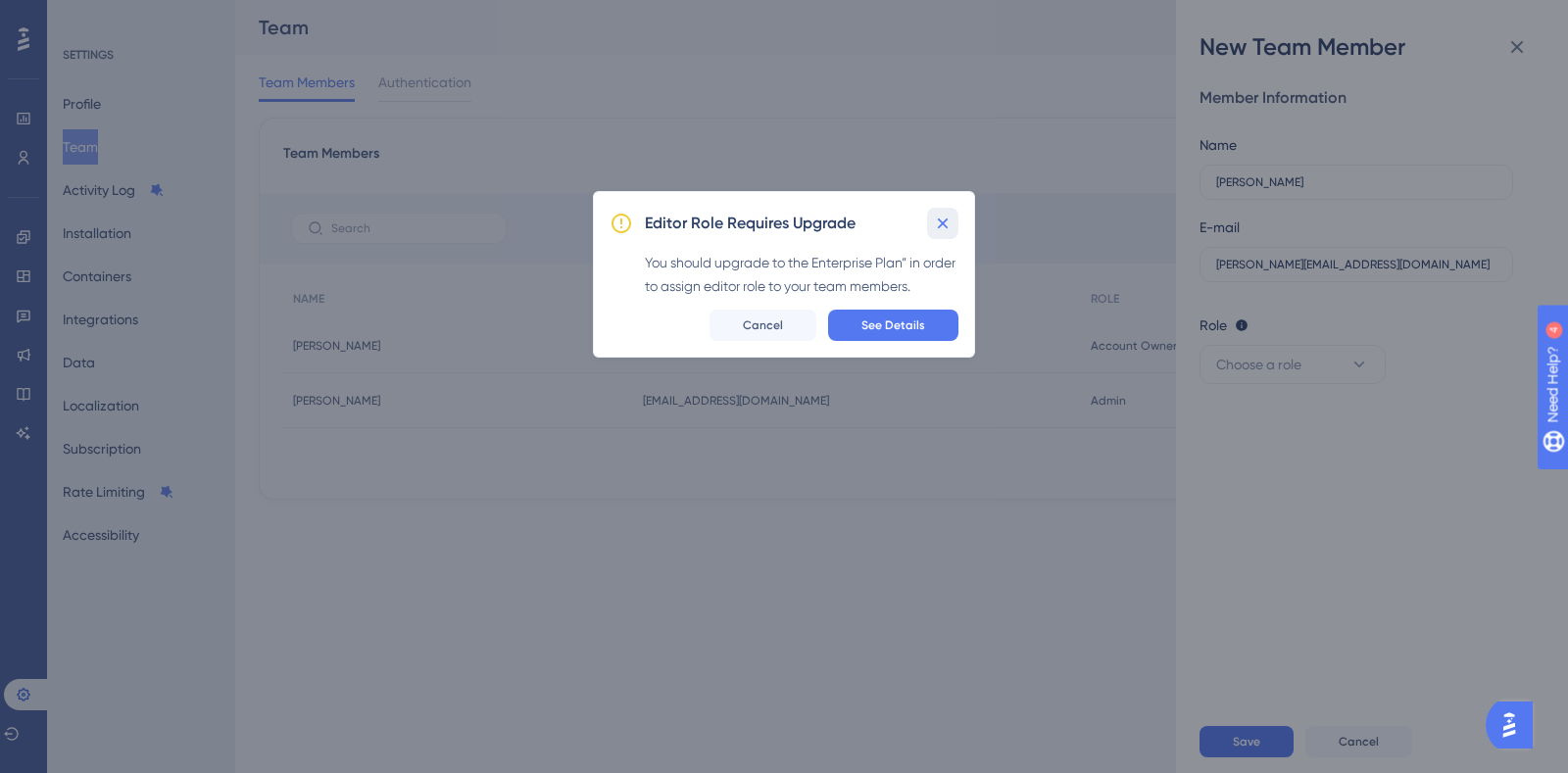
click at [941, 218] on icon at bounding box center [943, 224] width 20 height 20
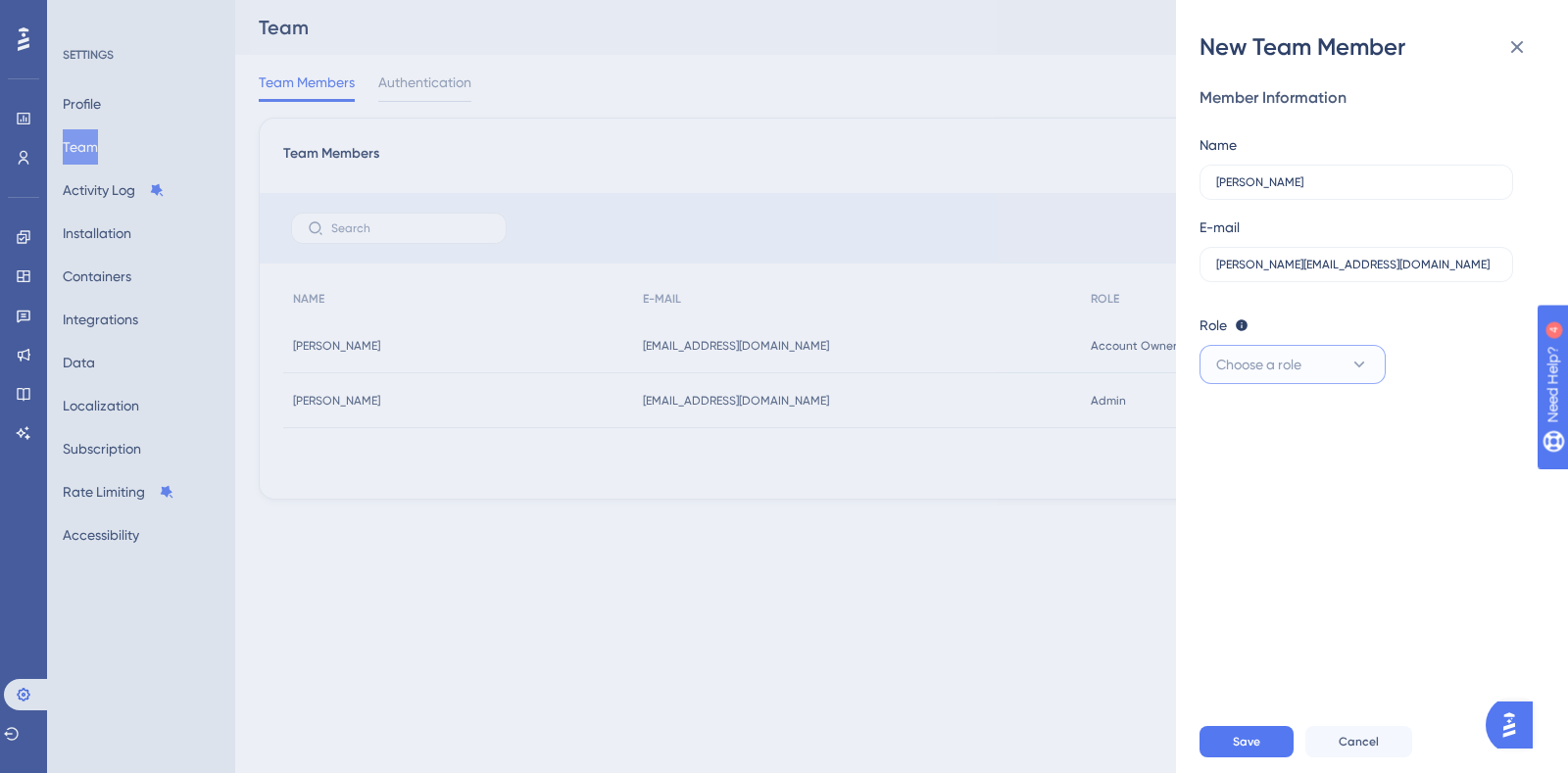
click at [1296, 376] on span "Choose a role" at bounding box center [1258, 365] width 86 height 24
click at [1295, 422] on div "Admin Admin" at bounding box center [1292, 423] width 129 height 39
click at [1257, 743] on span "Save" at bounding box center [1246, 742] width 28 height 16
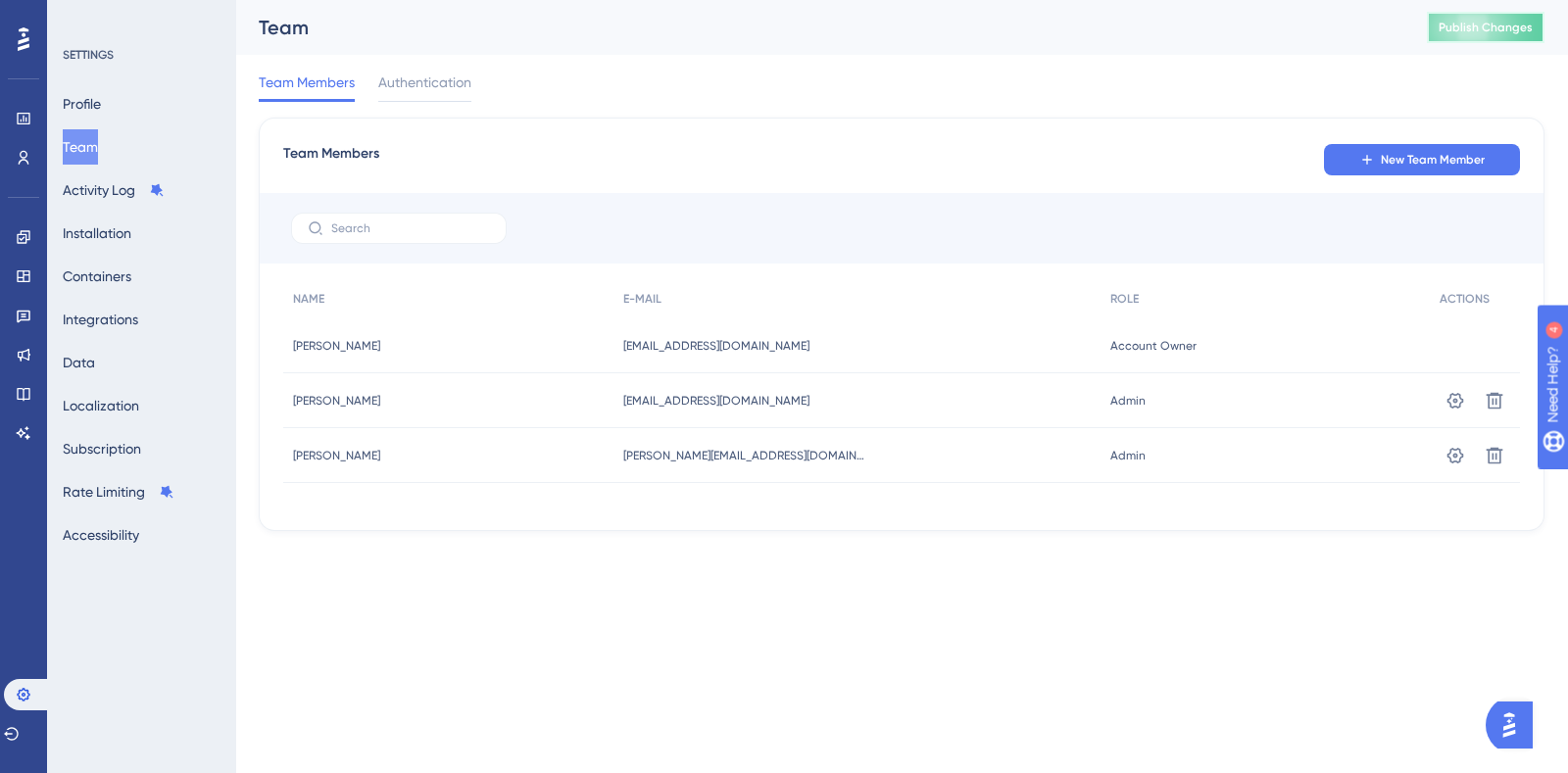
click at [1505, 24] on button "Publish Changes" at bounding box center [1485, 27] width 117 height 31
click at [1474, 41] on button "Publish Changes" at bounding box center [1485, 27] width 117 height 31
click at [20, 120] on icon at bounding box center [23, 119] width 13 height 12
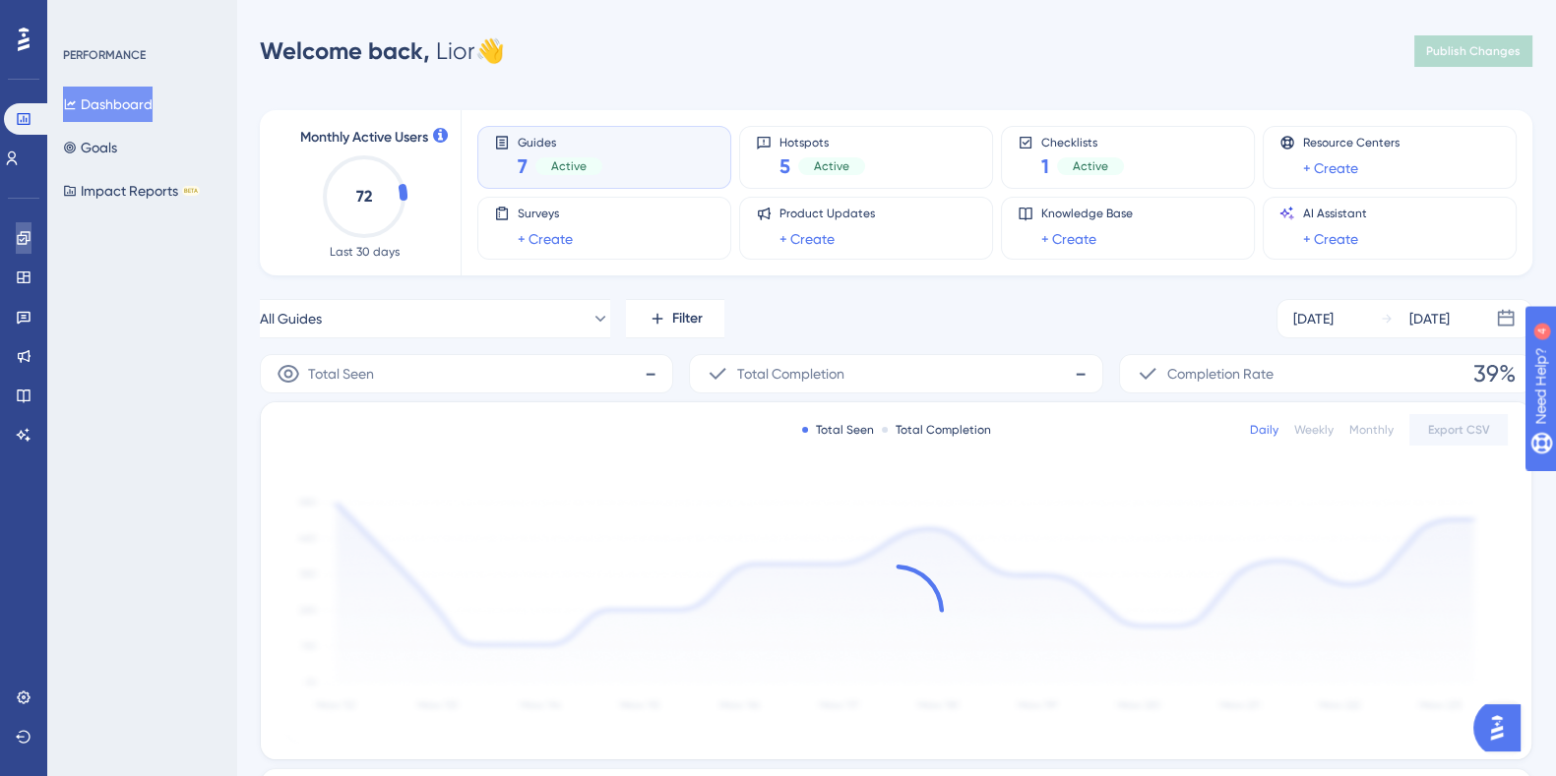
click at [20, 231] on icon at bounding box center [24, 238] width 16 height 16
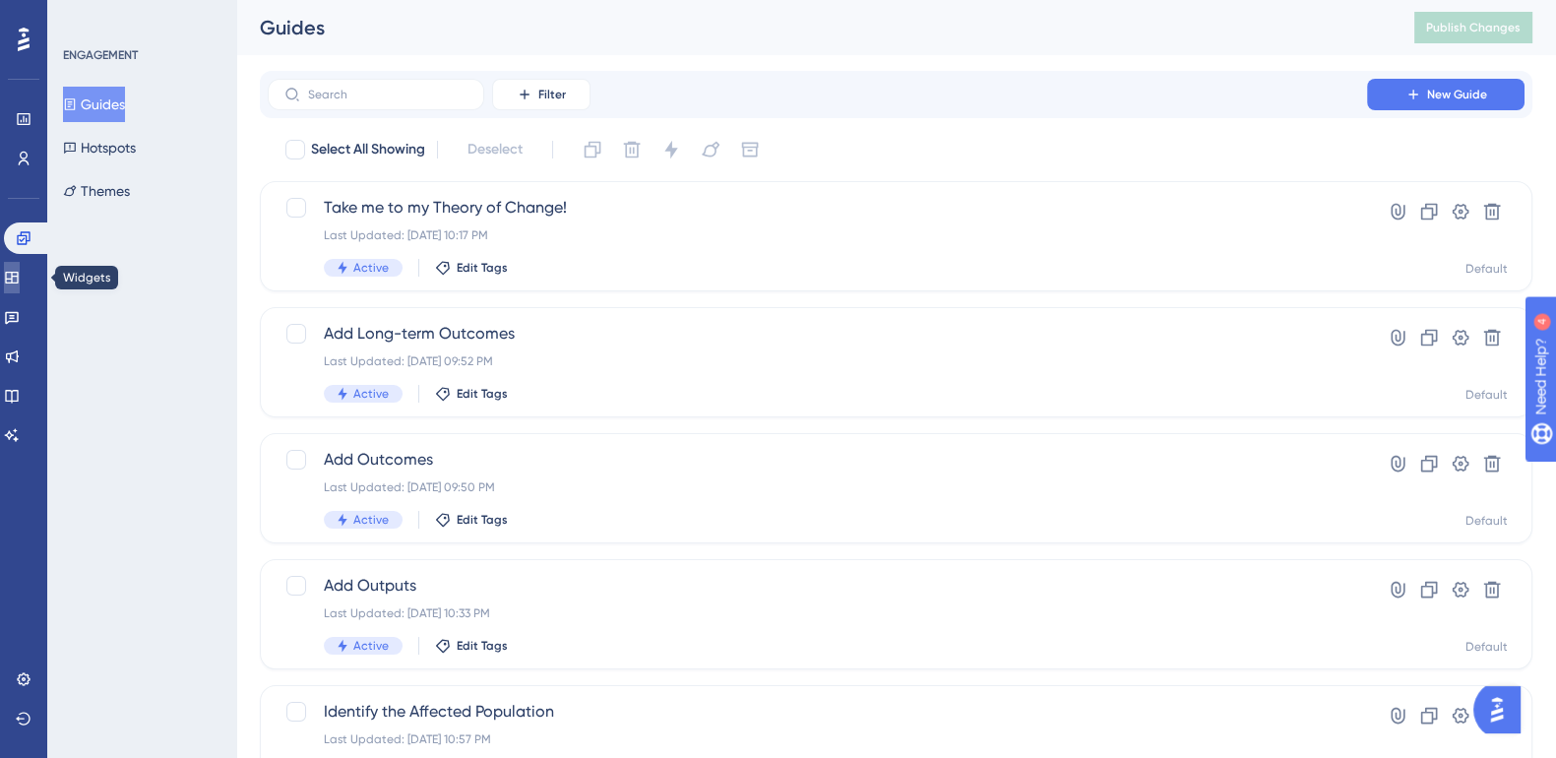
click at [18, 276] on icon at bounding box center [11, 278] width 13 height 12
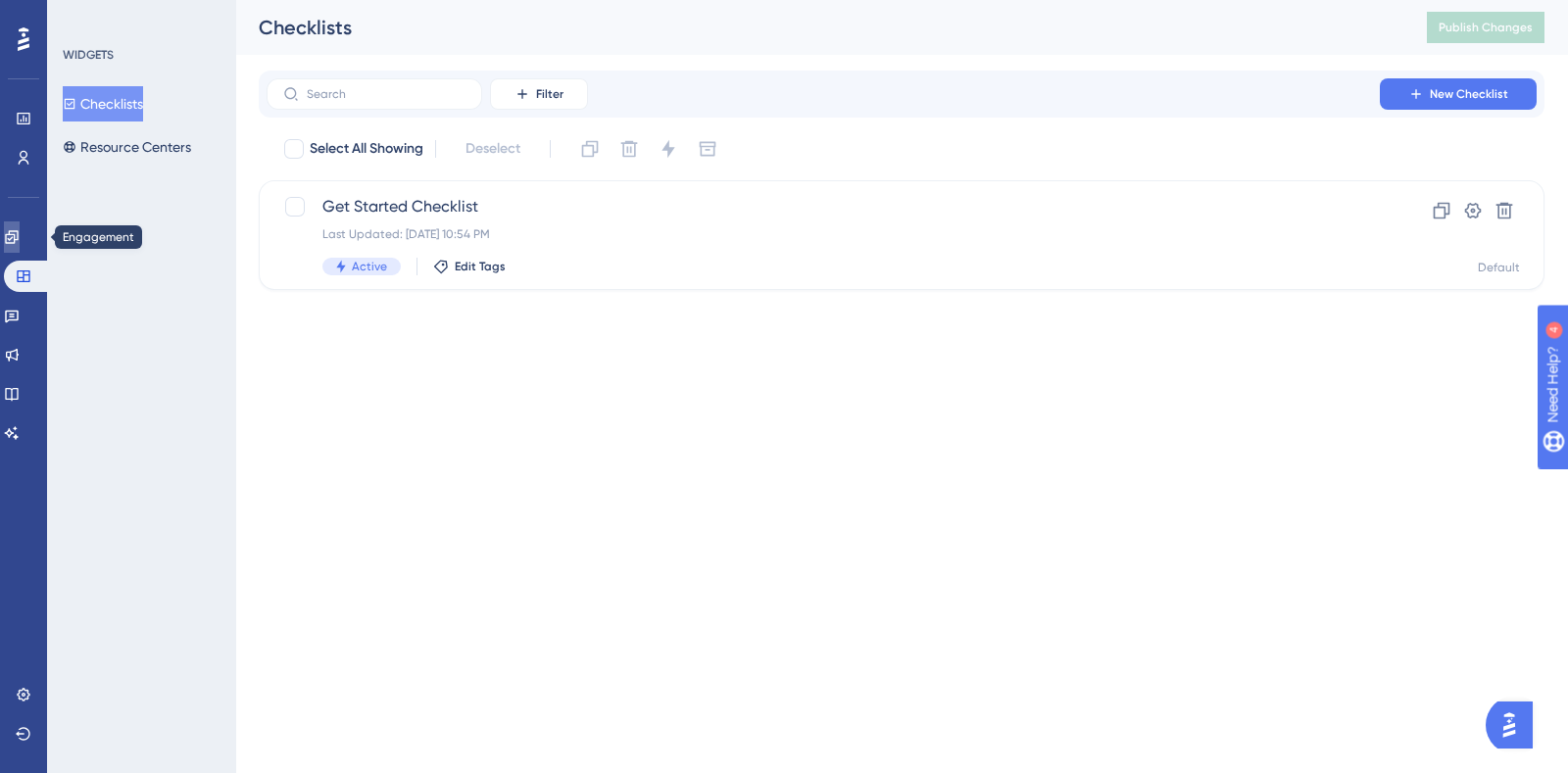
click at [20, 232] on icon at bounding box center [12, 237] width 16 height 16
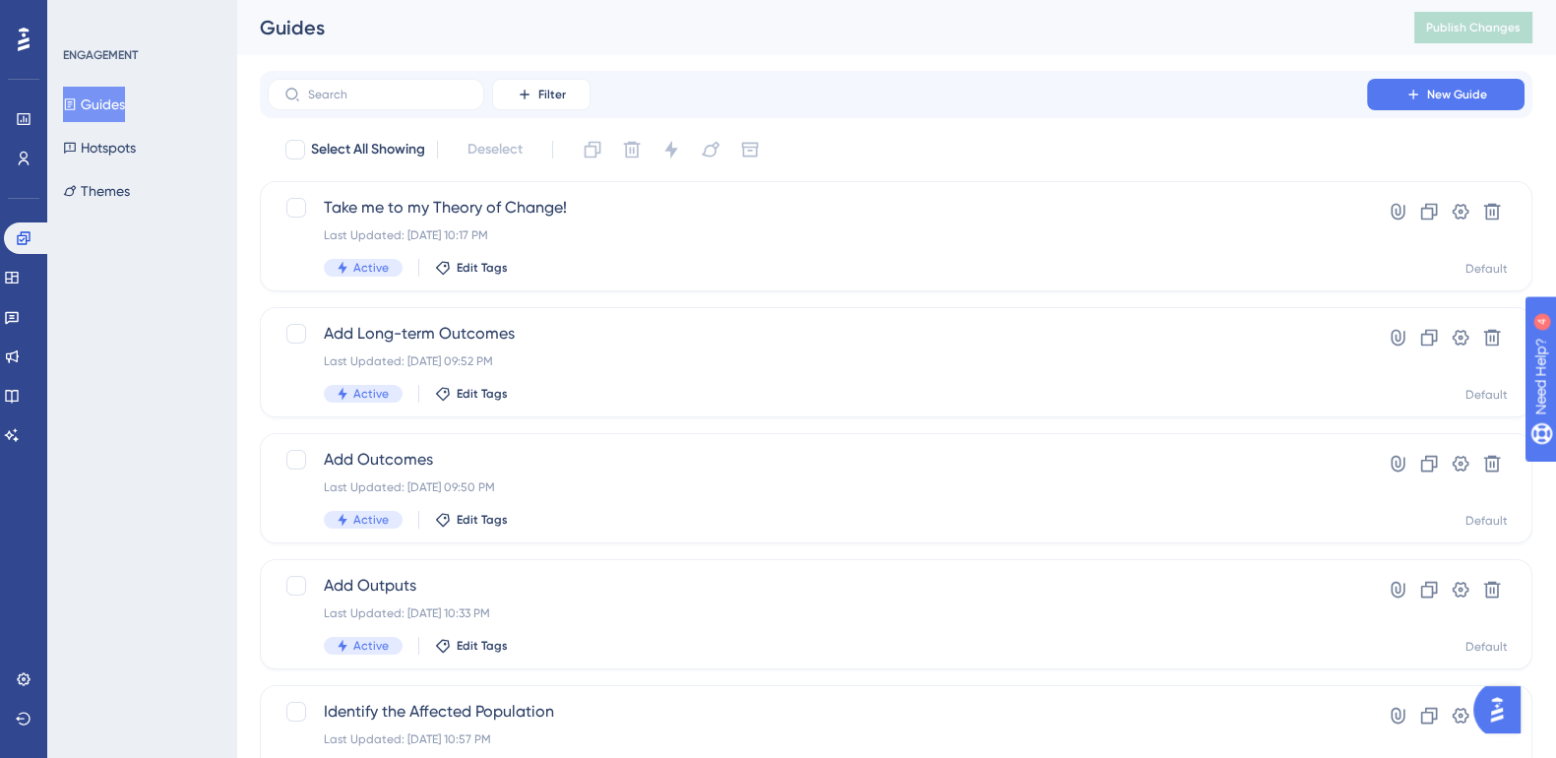
click at [120, 106] on button "Guides" at bounding box center [94, 104] width 62 height 35
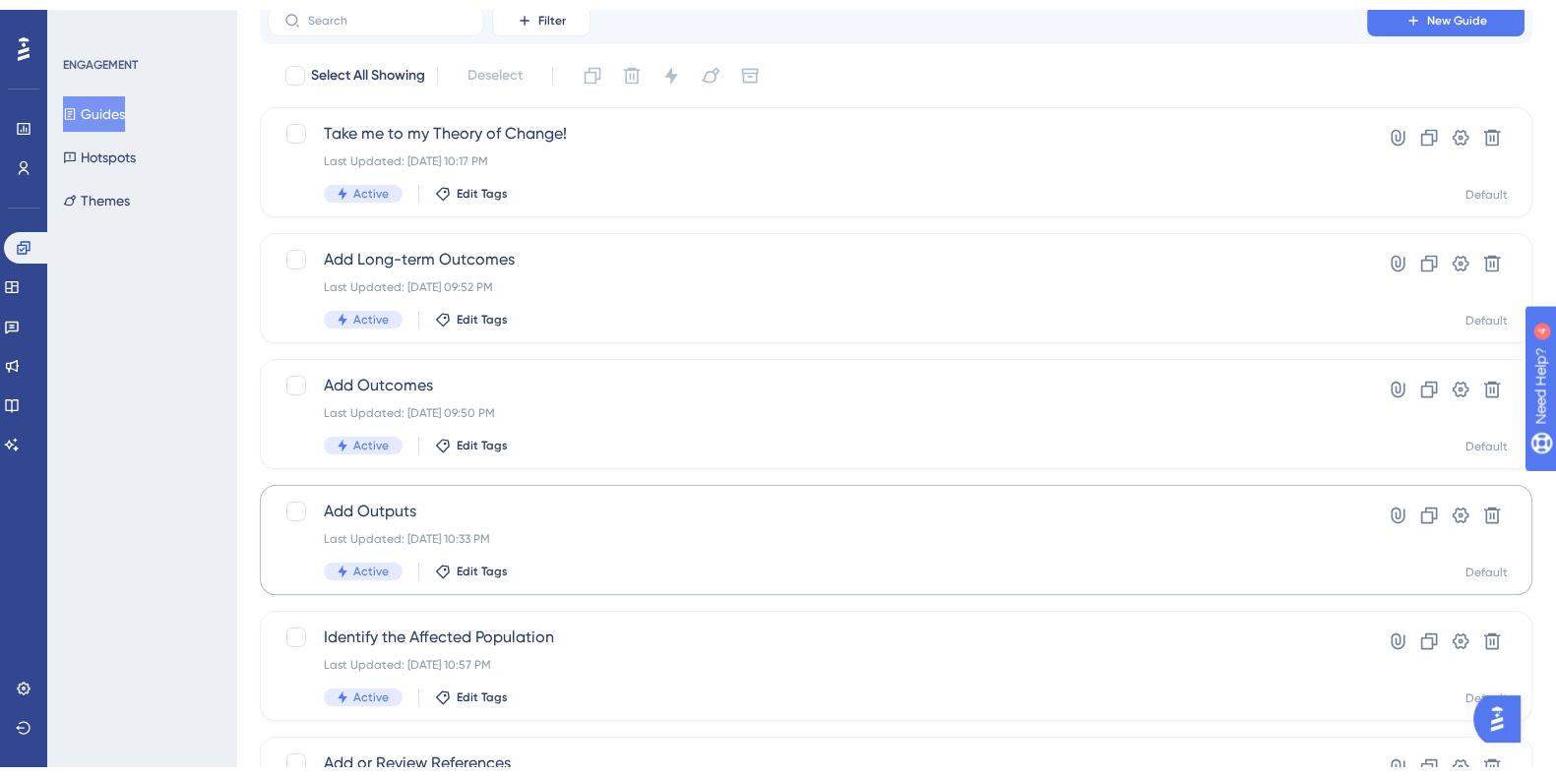
scroll to position [122, 0]
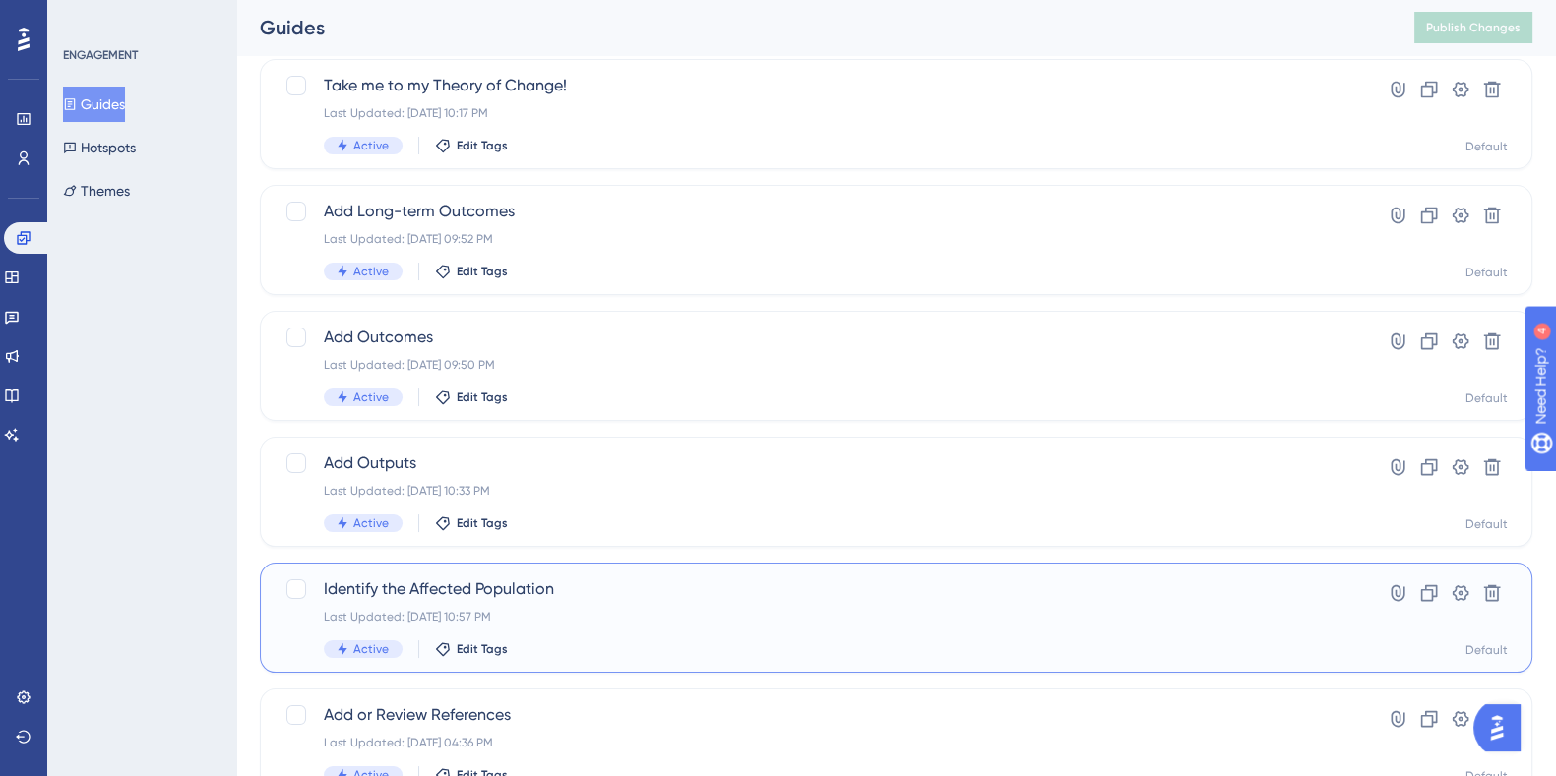
click at [355, 582] on span "Identify the Affected Population" at bounding box center [817, 590] width 987 height 24
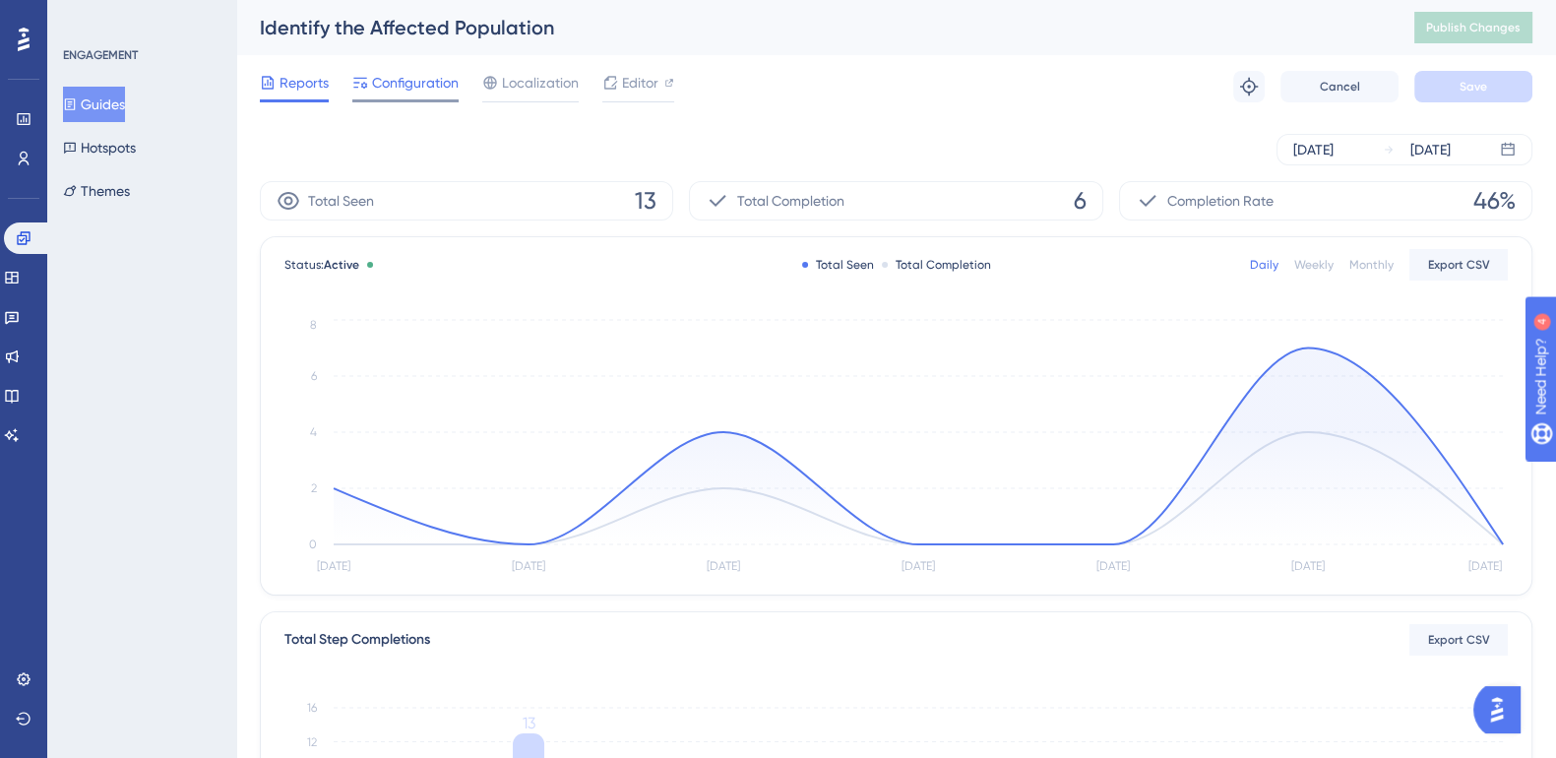
click at [415, 92] on span "Configuration" at bounding box center [415, 83] width 87 height 24
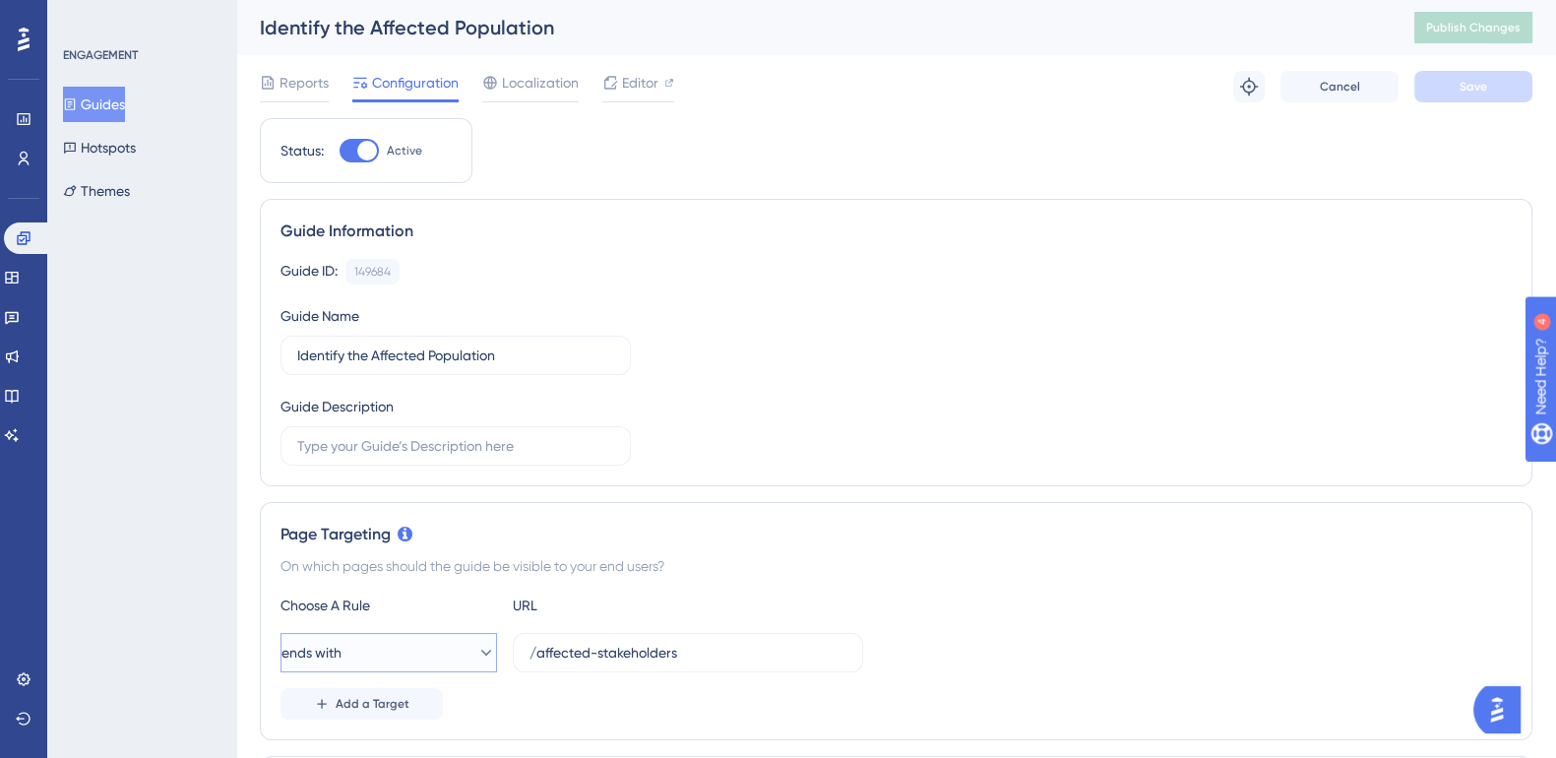
click at [476, 650] on icon at bounding box center [486, 653] width 20 height 20
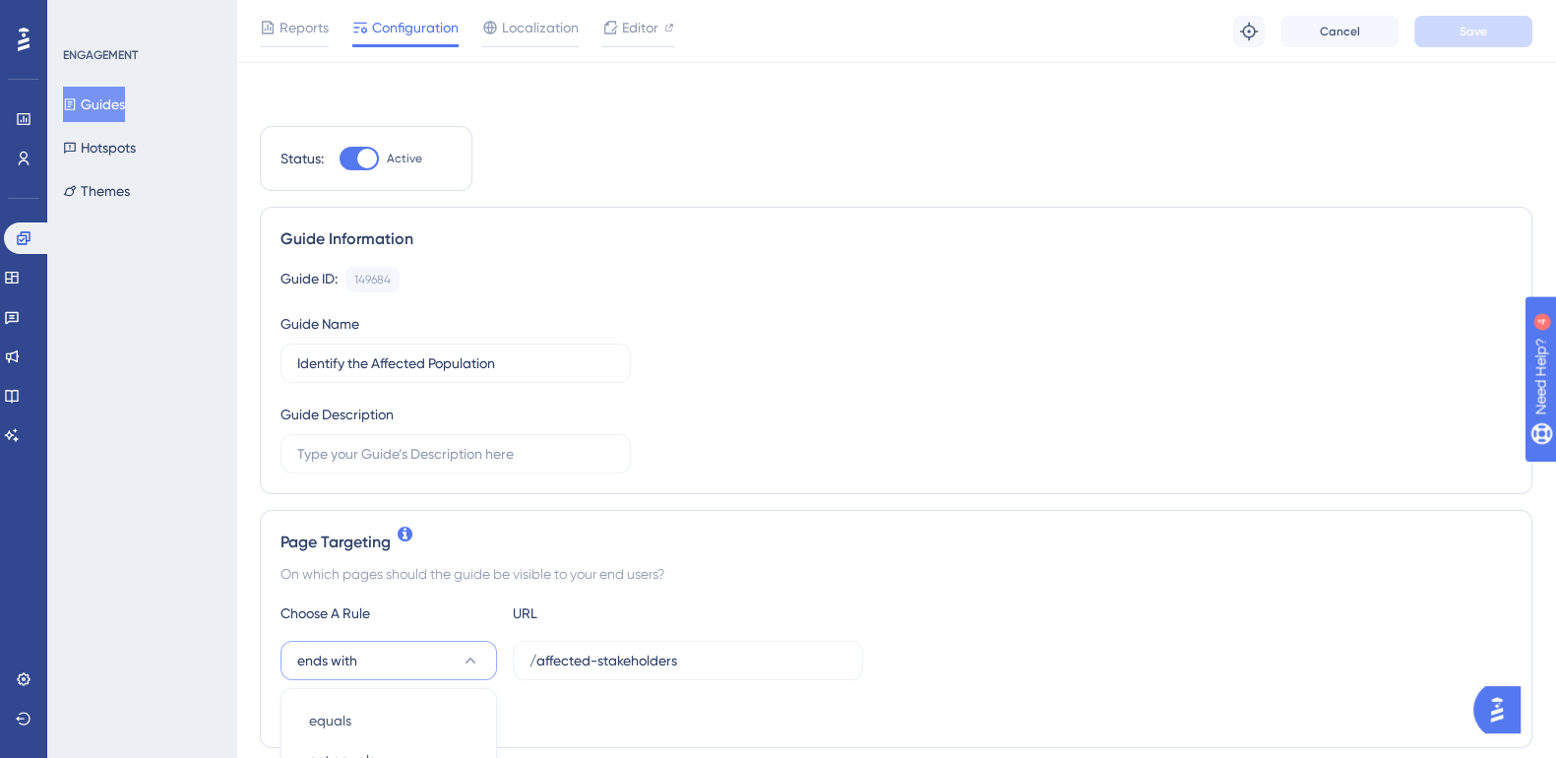
scroll to position [456, 0]
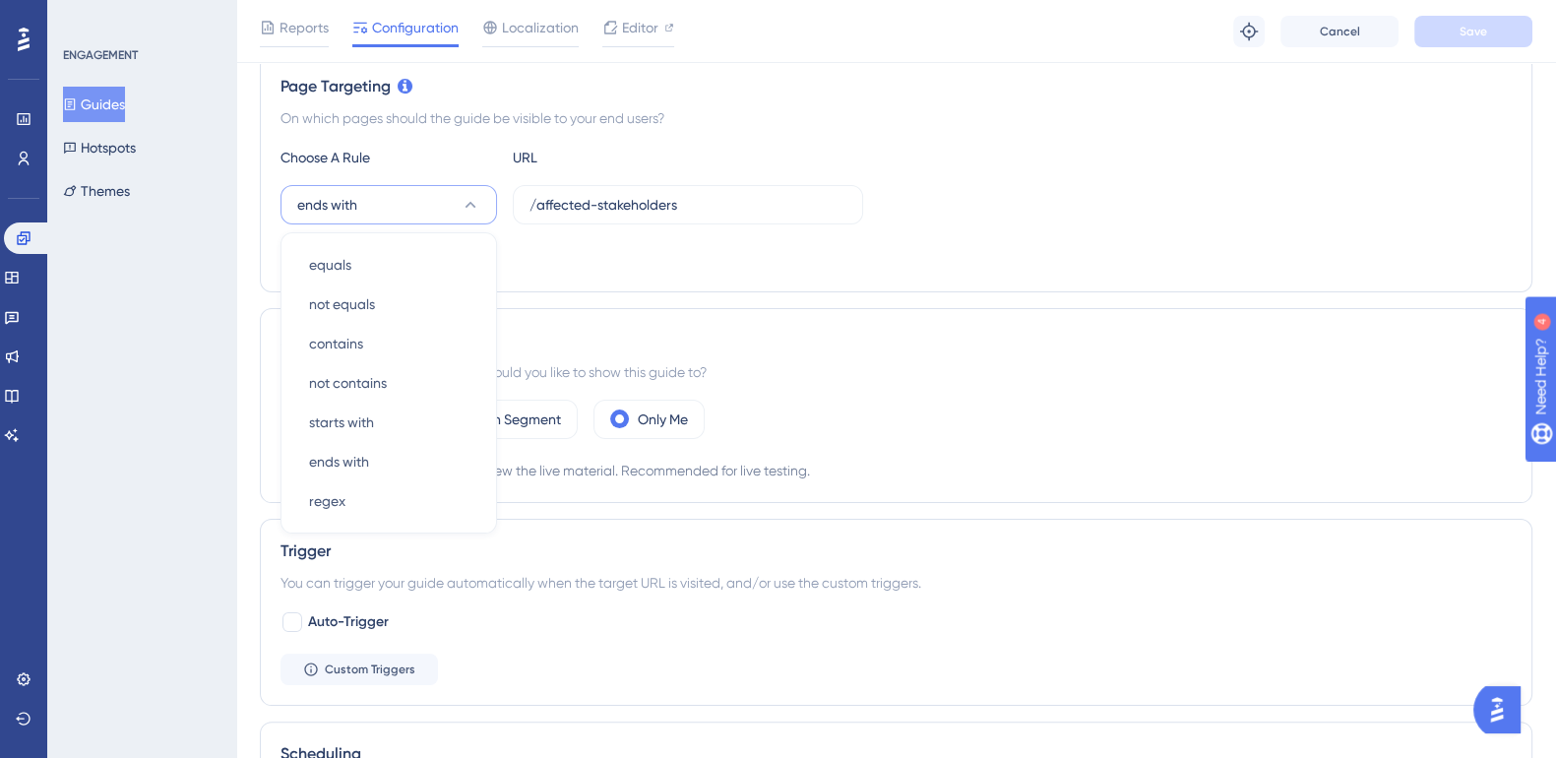
click at [525, 598] on div "Trigger You can trigger your guide automatically when the target URL is visited…" at bounding box center [896, 612] width 1272 height 187
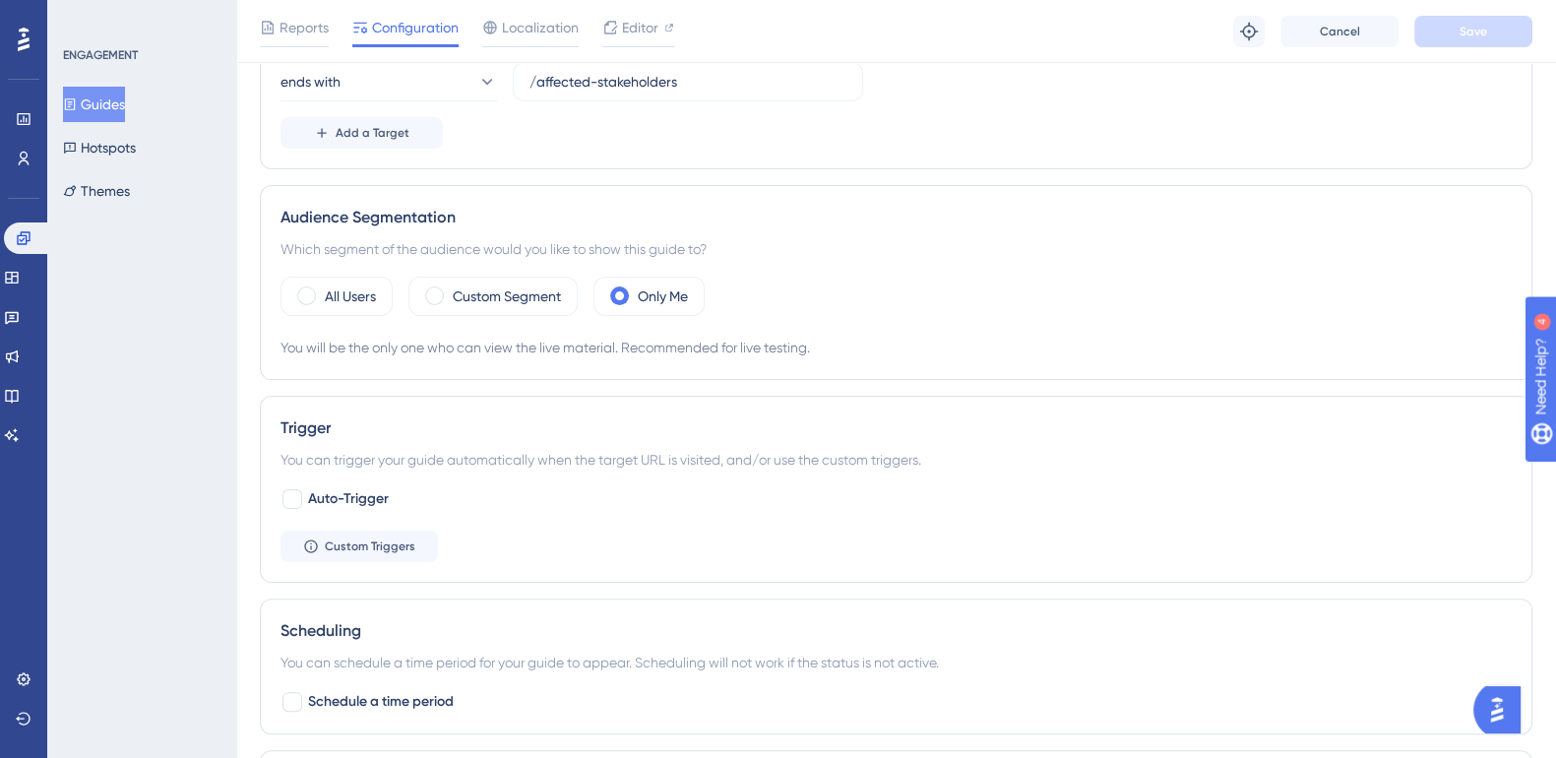
scroll to position [702, 0]
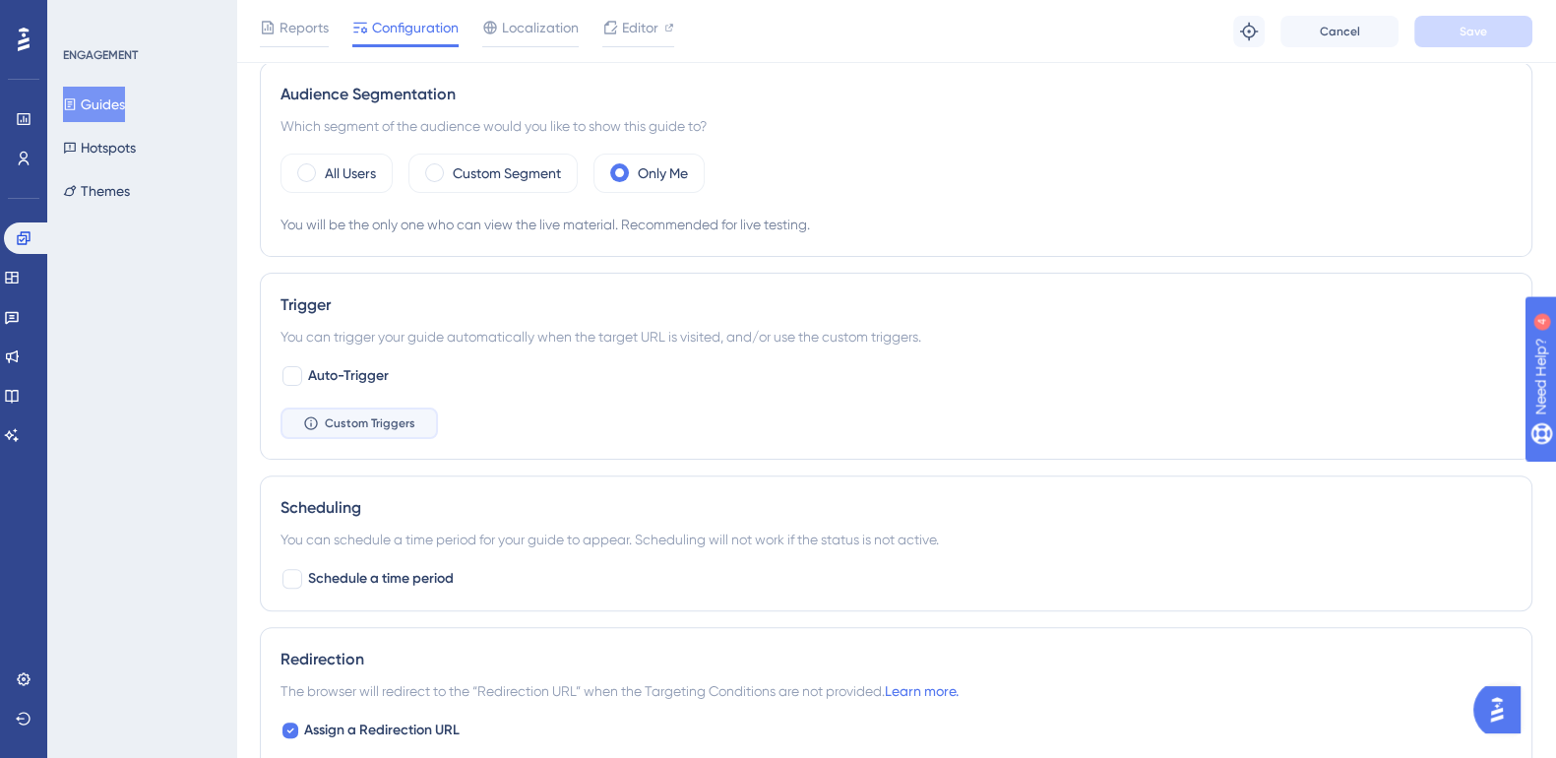
click at [341, 418] on span "Custom Triggers" at bounding box center [370, 423] width 91 height 16
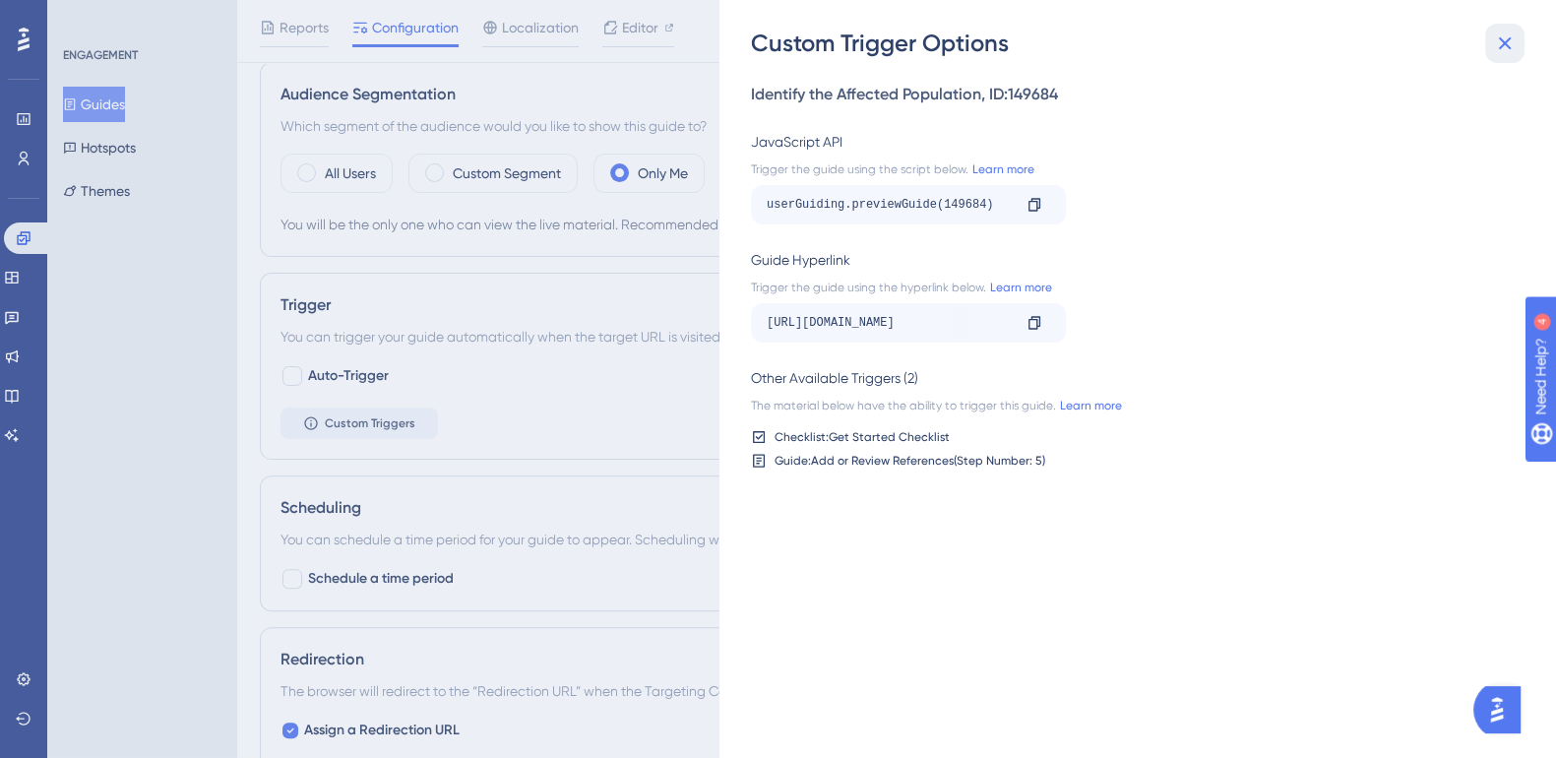
click at [1512, 36] on icon at bounding box center [1505, 43] width 24 height 24
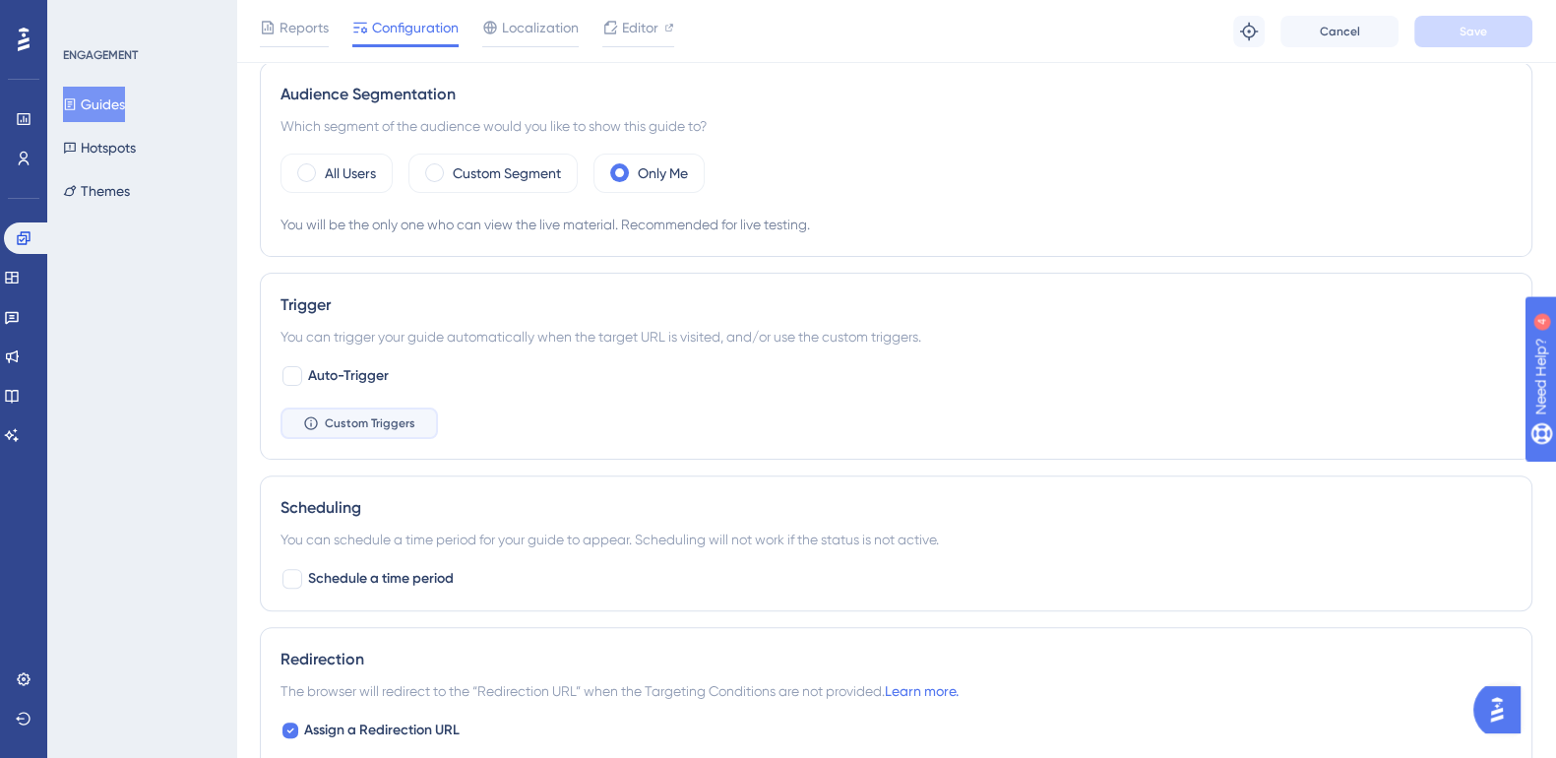
click at [374, 419] on span "Custom Triggers" at bounding box center [370, 423] width 91 height 16
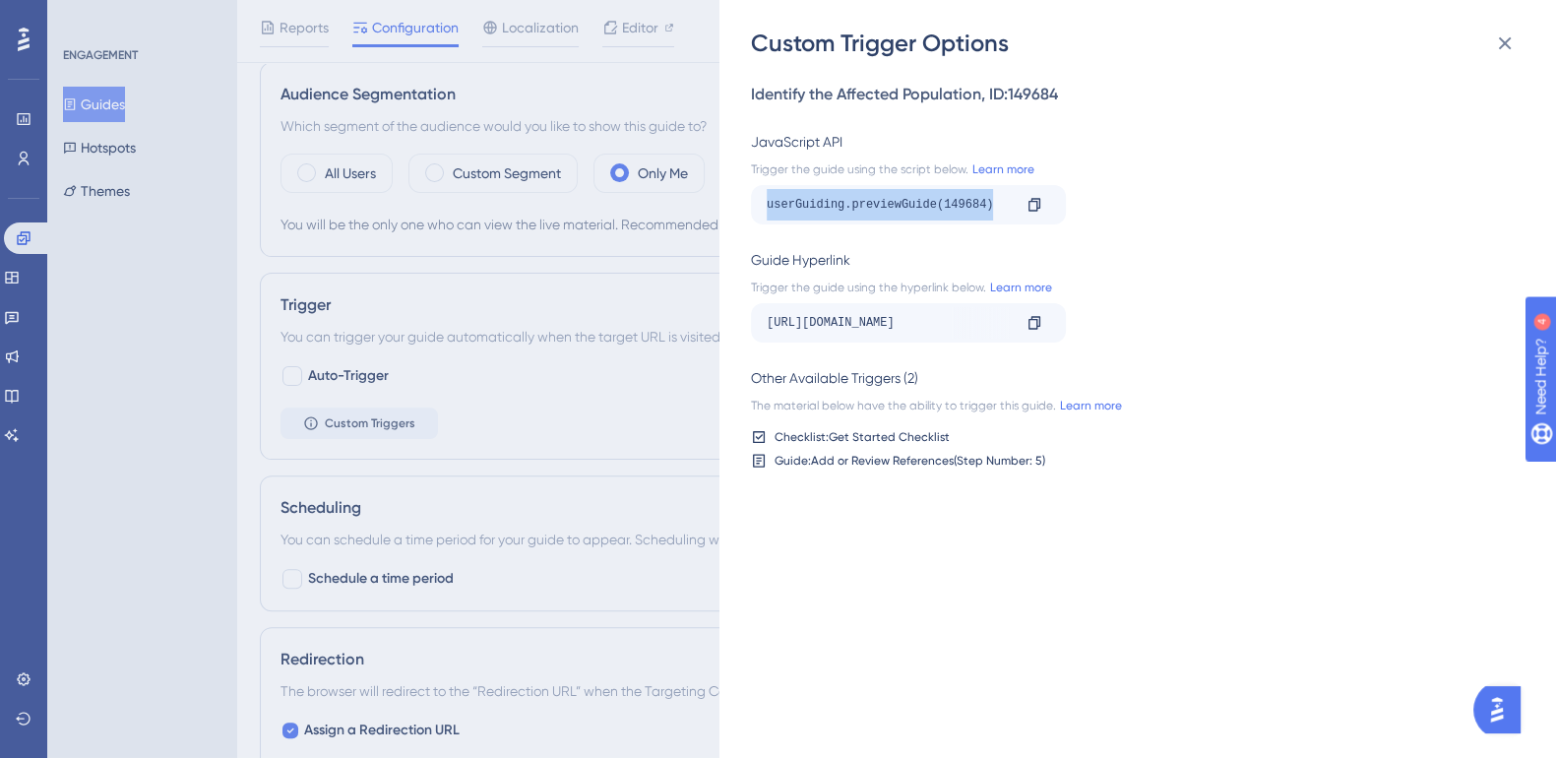
drag, startPoint x: 1006, startPoint y: 204, endPoint x: 758, endPoint y: 209, distance: 248.1
click at [758, 209] on div "userGuiding.previewGuide(149684) Copy" at bounding box center [908, 204] width 315 height 39
copy div "userGuiding.previewGuide(149684)"
click at [1038, 205] on icon at bounding box center [1034, 204] width 12 height 13
click at [1501, 40] on icon at bounding box center [1505, 43] width 13 height 13
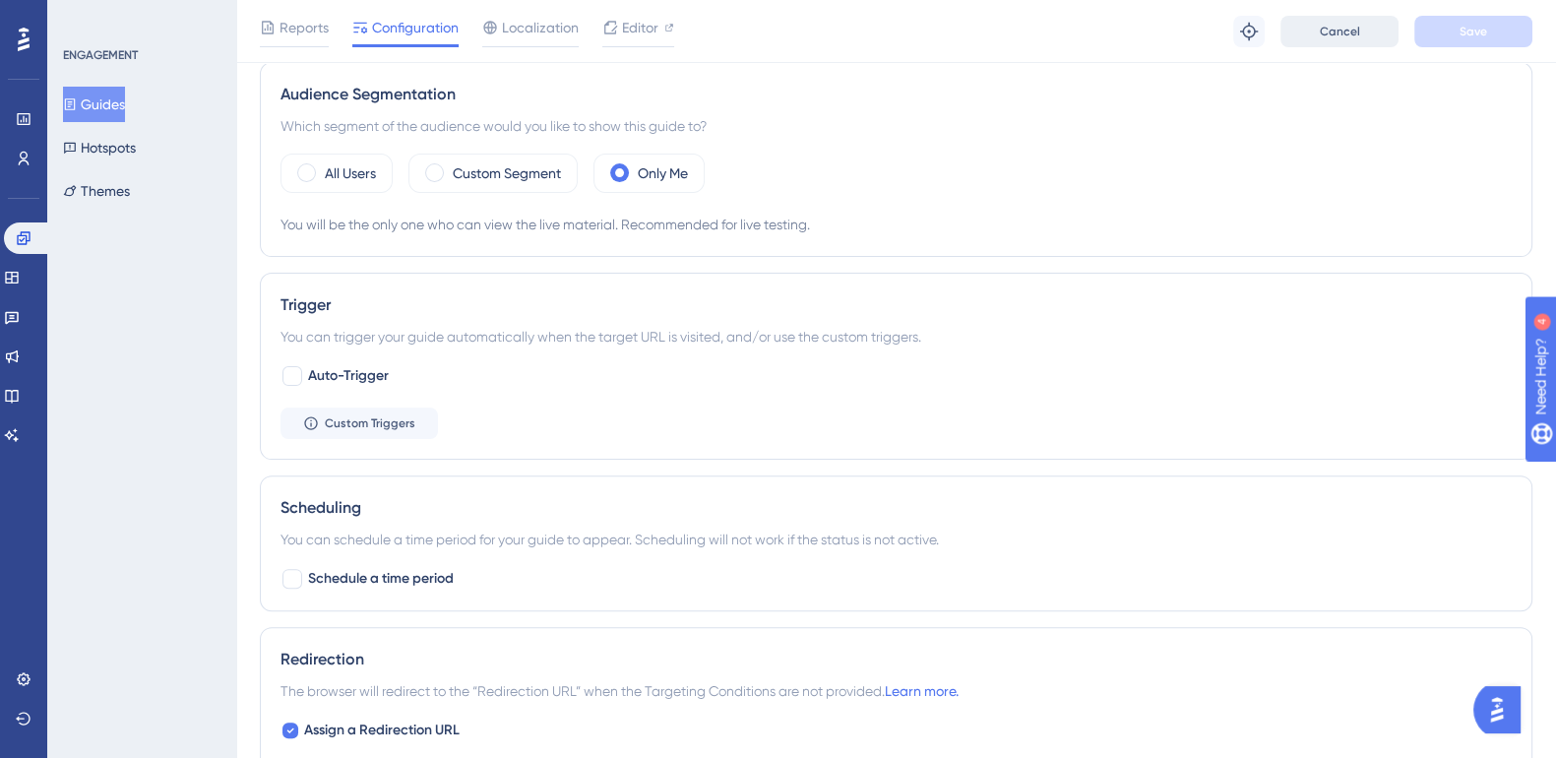
scroll to position [0, 0]
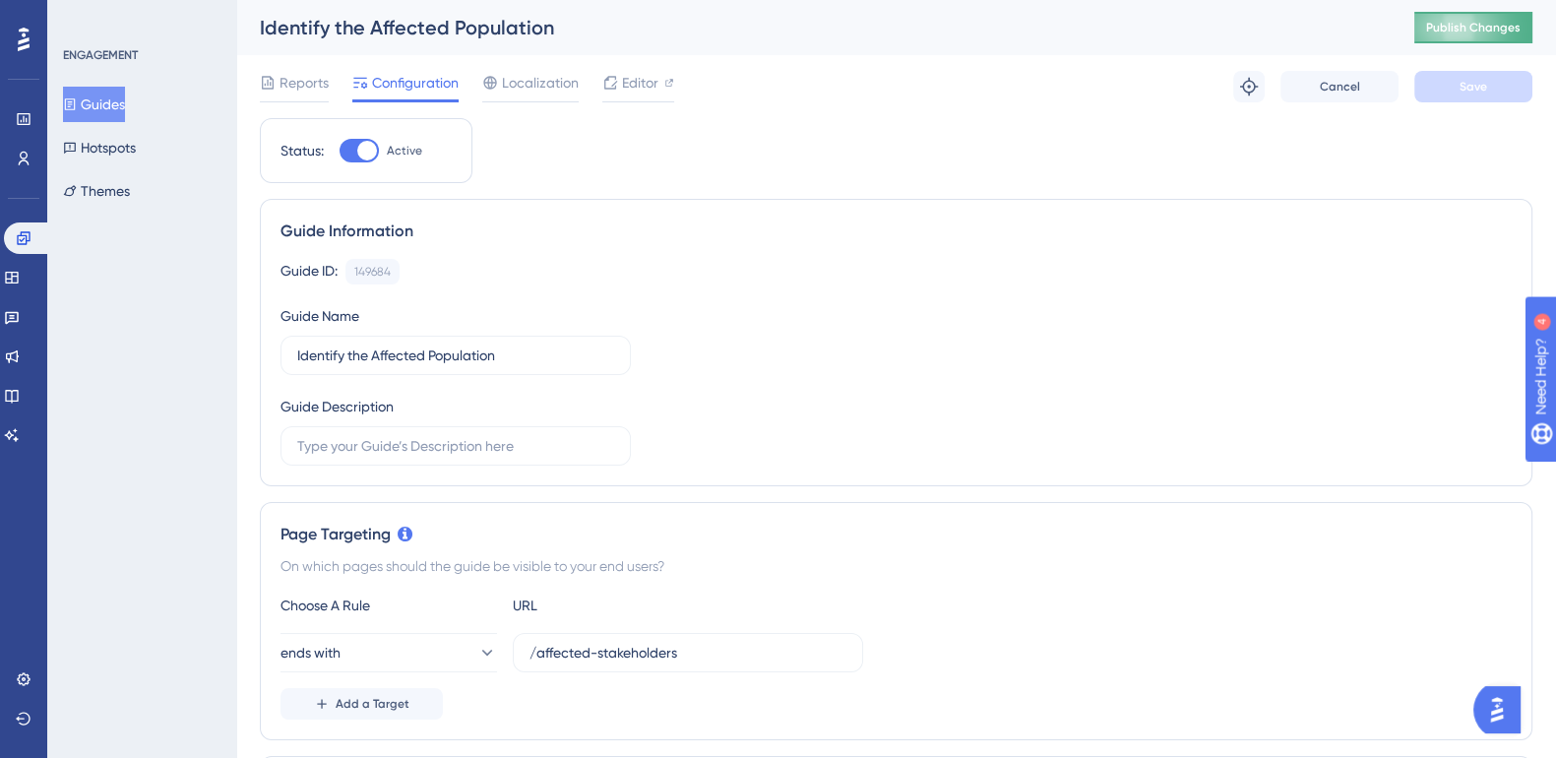
click at [1494, 17] on button "Publish Changes" at bounding box center [1473, 27] width 118 height 31
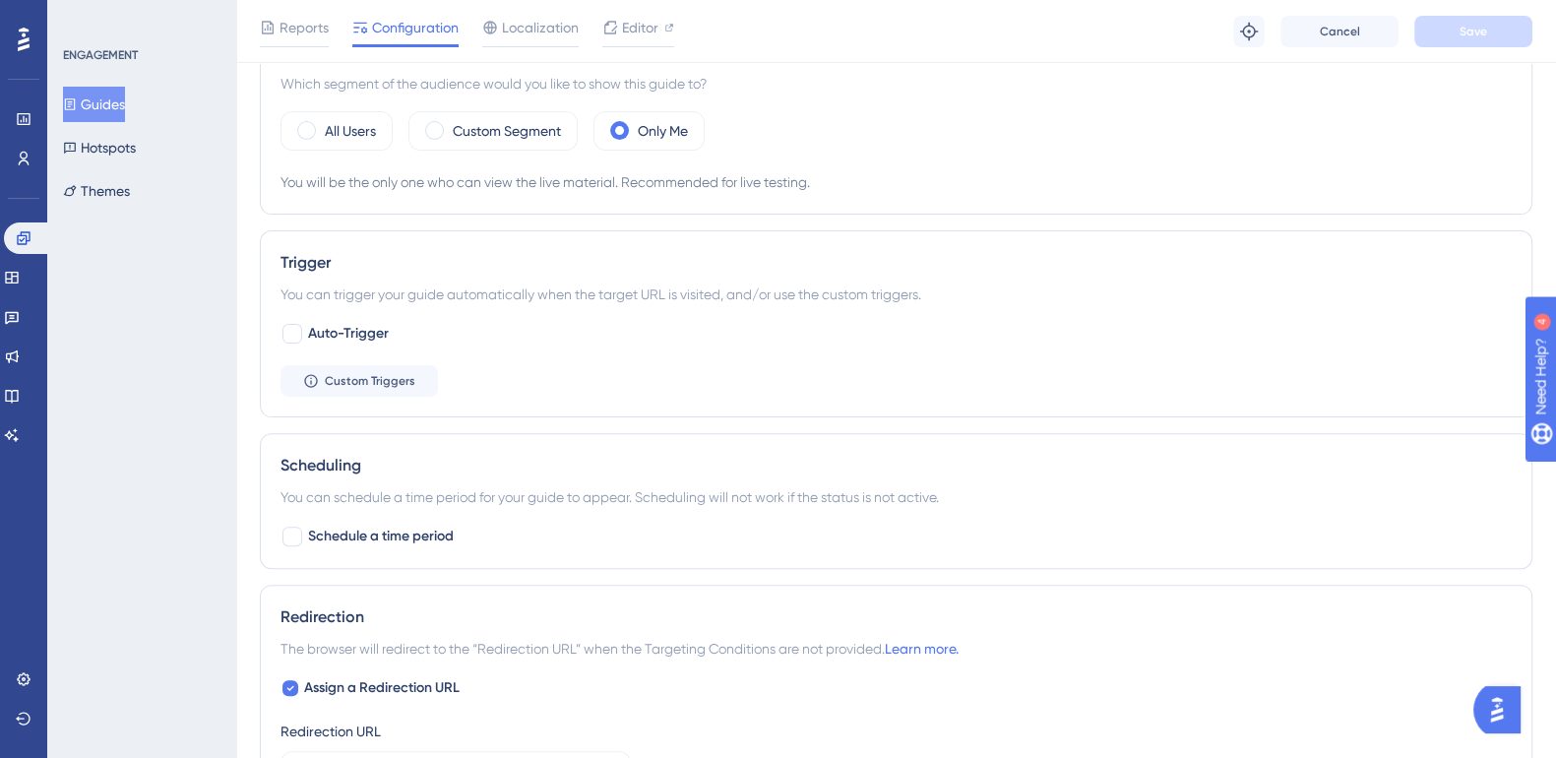
scroll to position [590, 0]
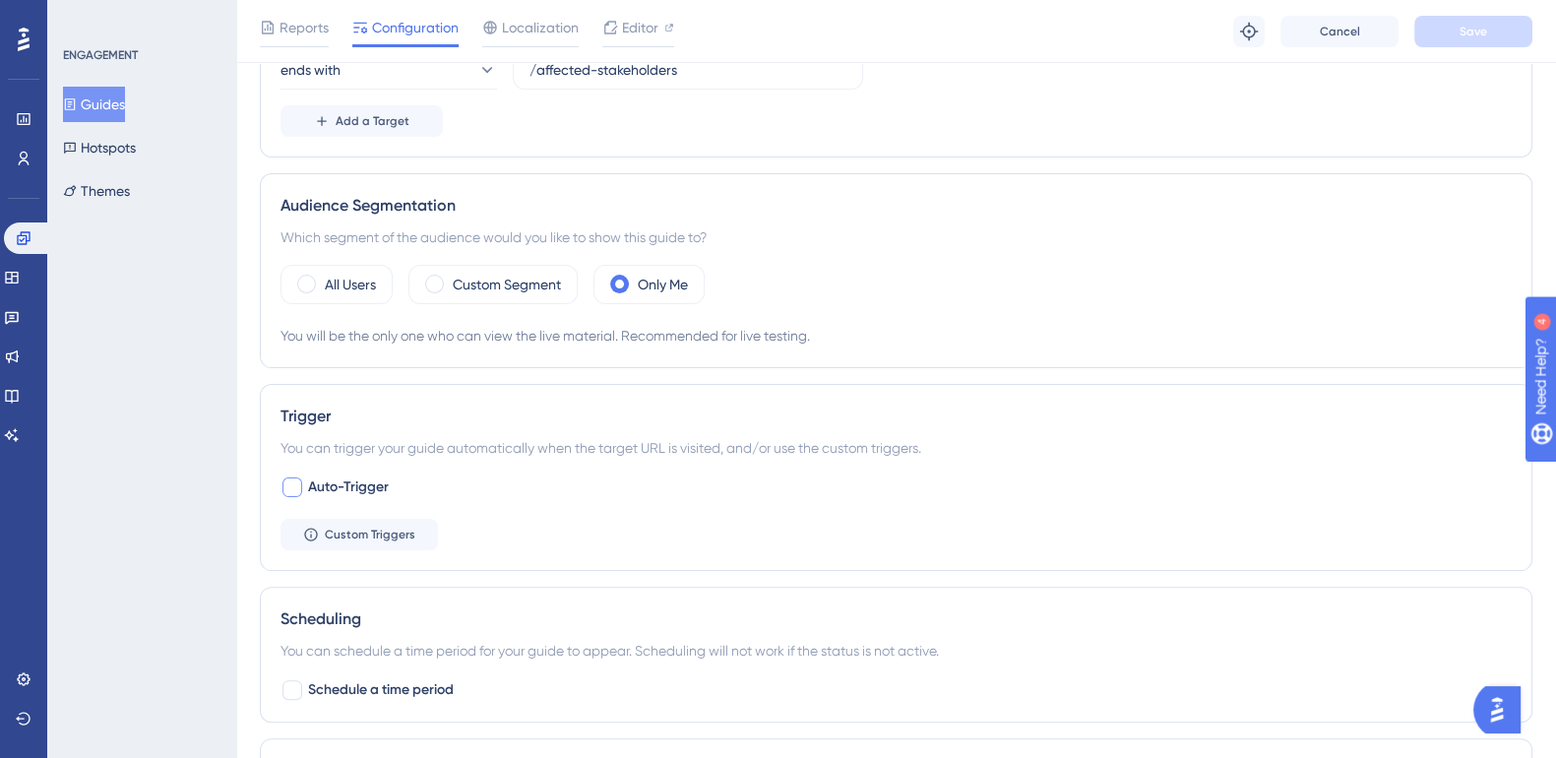
click at [297, 486] on div at bounding box center [292, 487] width 20 height 20
checkbox input "true"
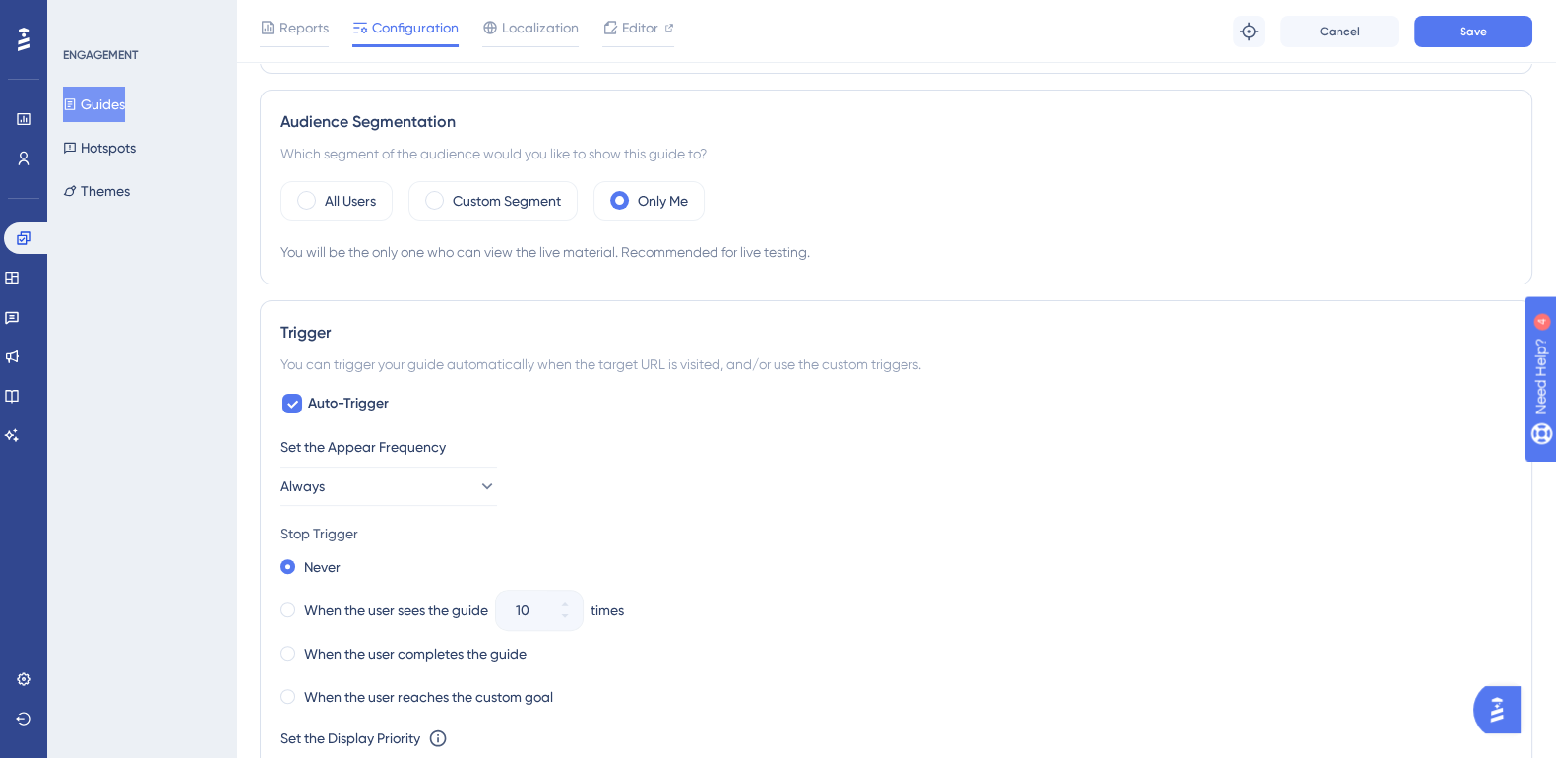
scroll to position [713, 0]
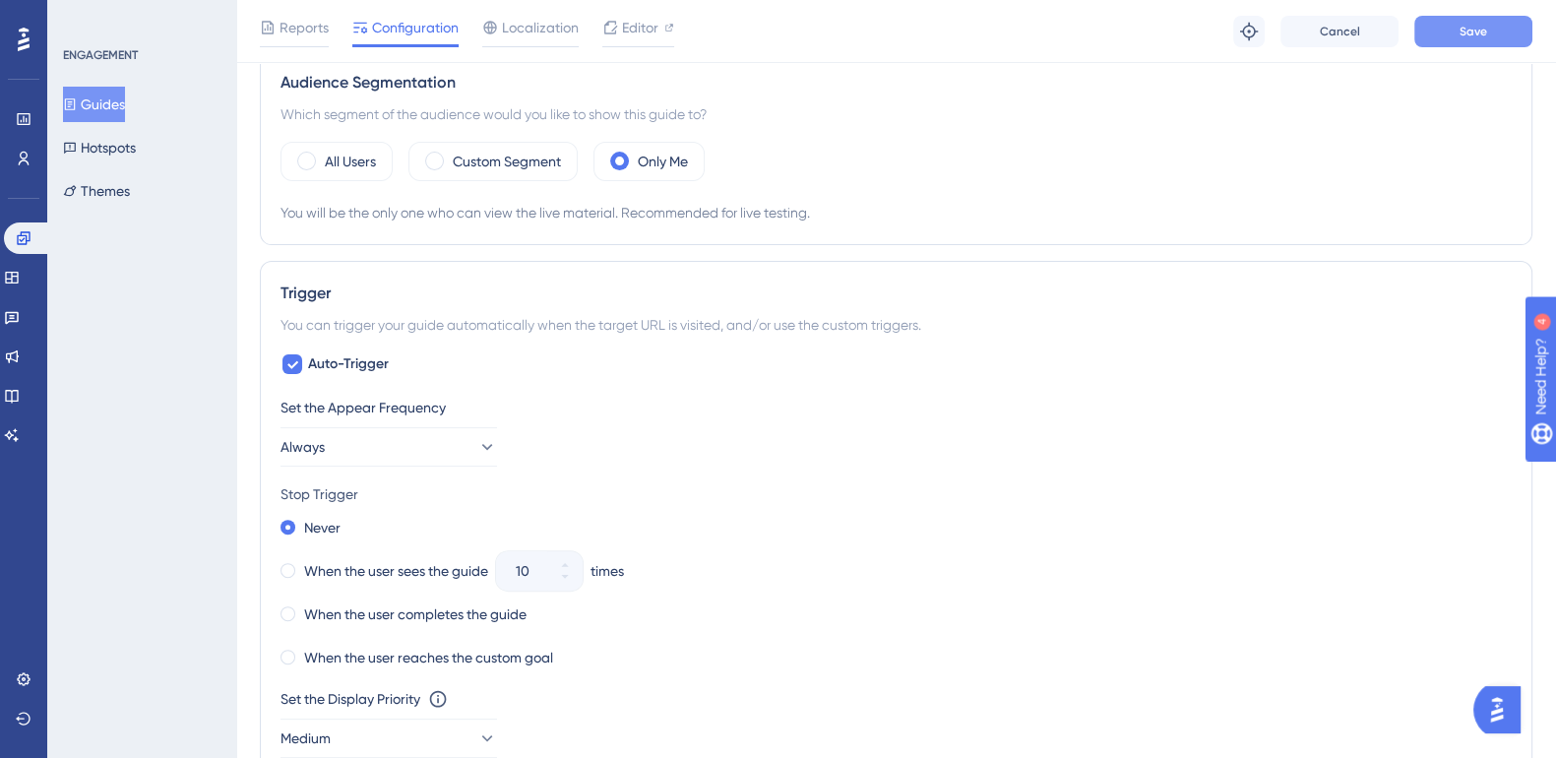
click at [1485, 24] on span "Save" at bounding box center [1473, 32] width 28 height 16
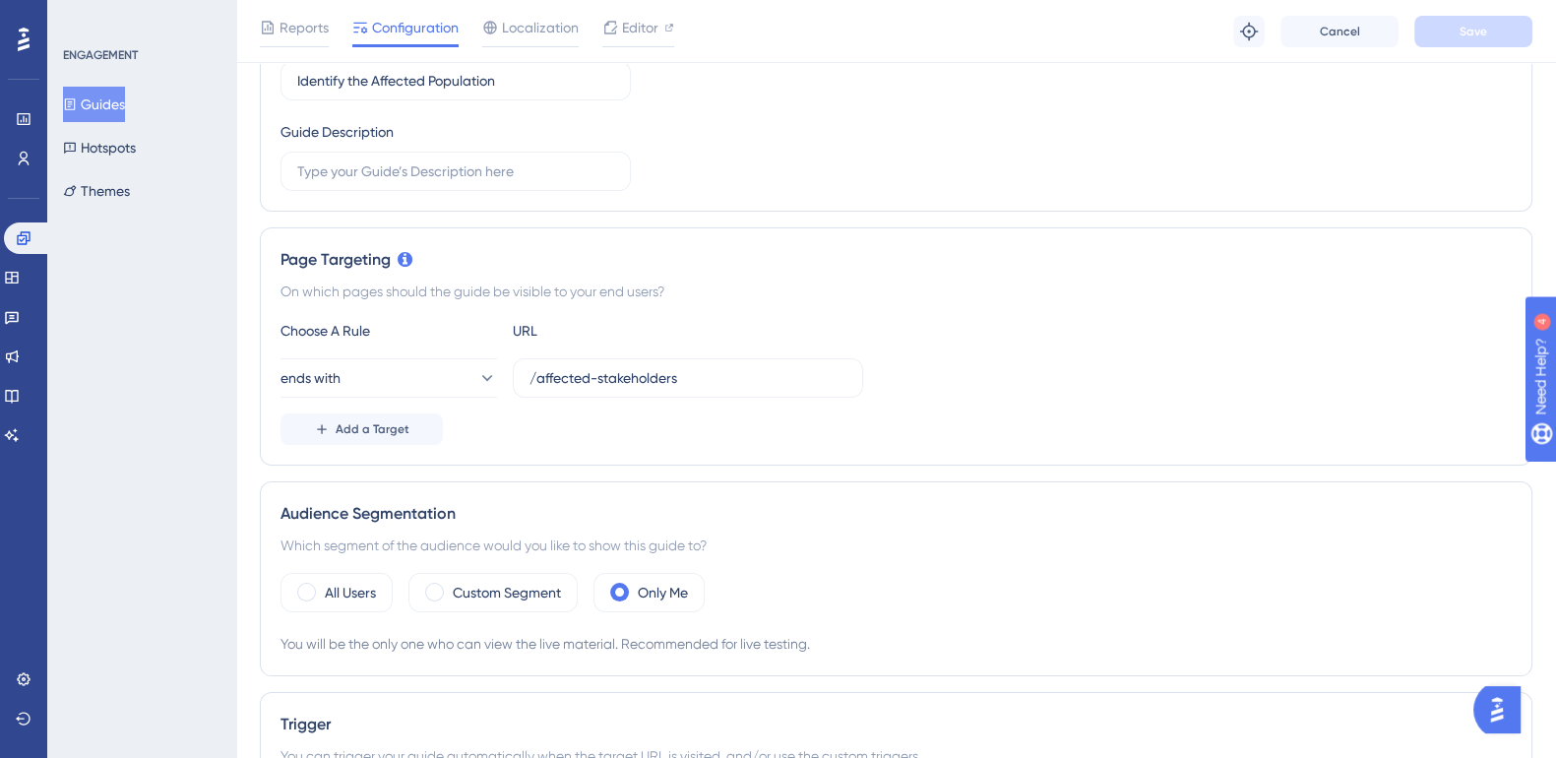
scroll to position [0, 0]
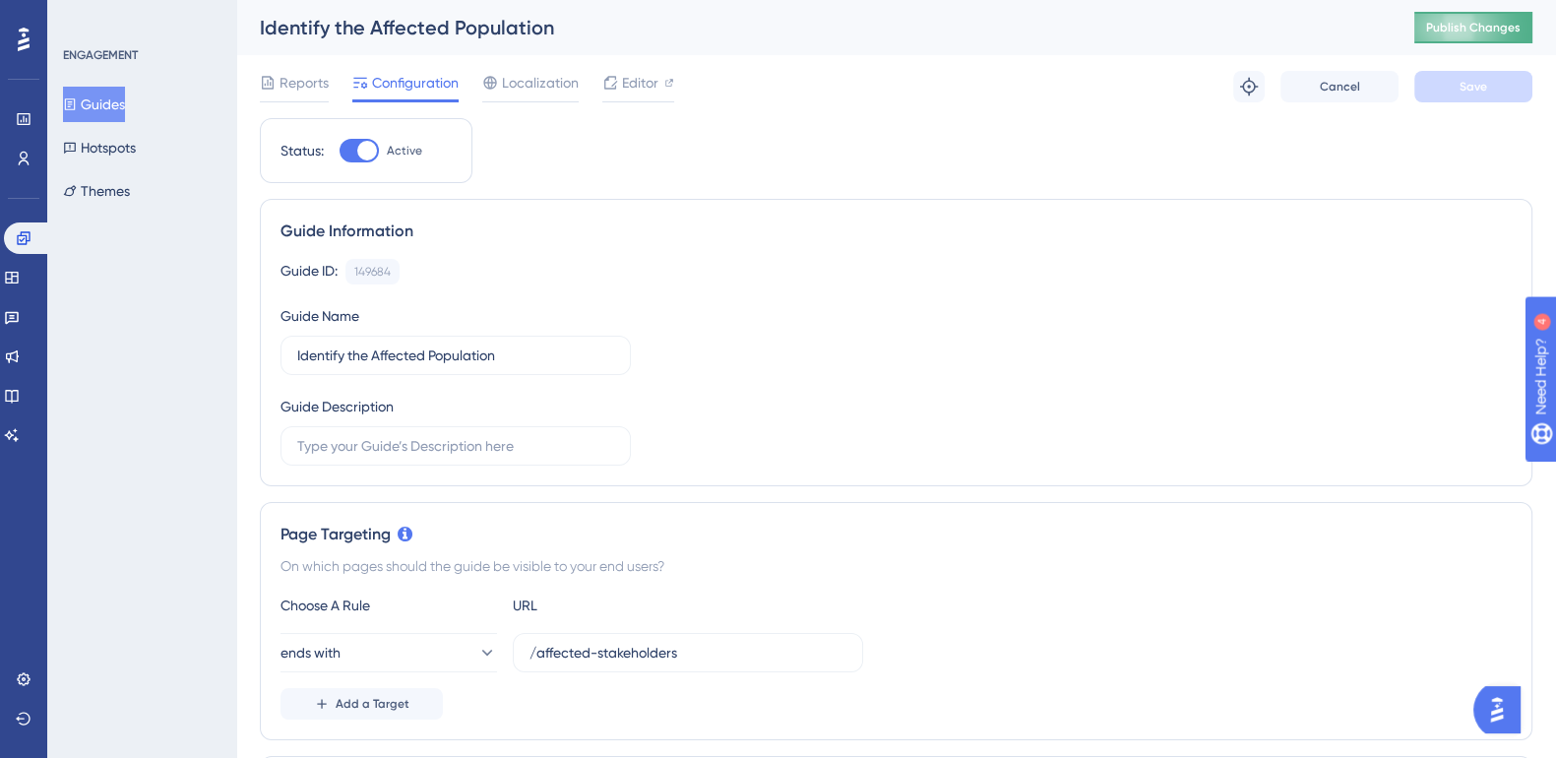
click at [1506, 21] on button "Publish Changes" at bounding box center [1473, 27] width 118 height 31
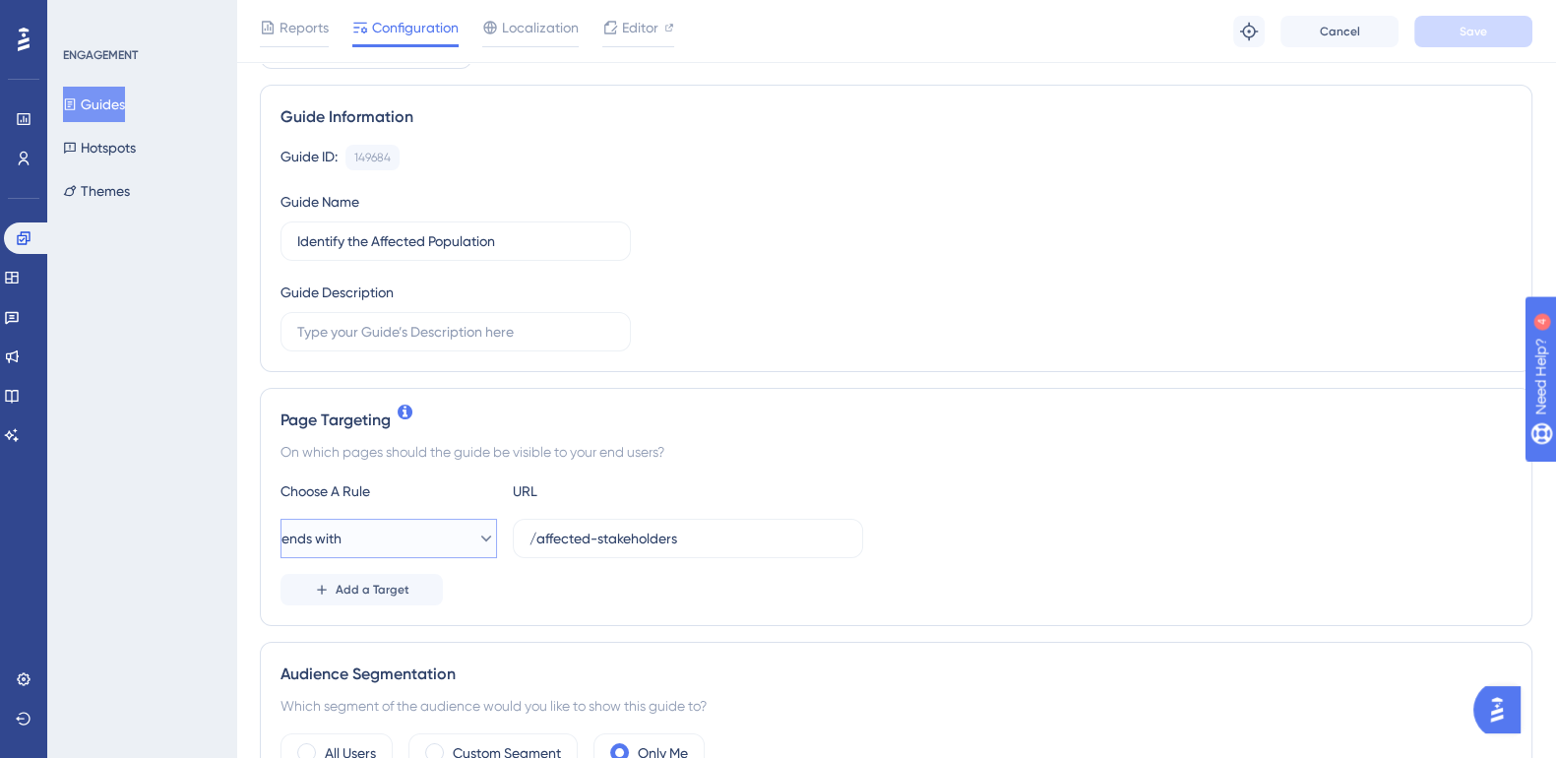
click at [439, 535] on button "ends with" at bounding box center [388, 538] width 217 height 39
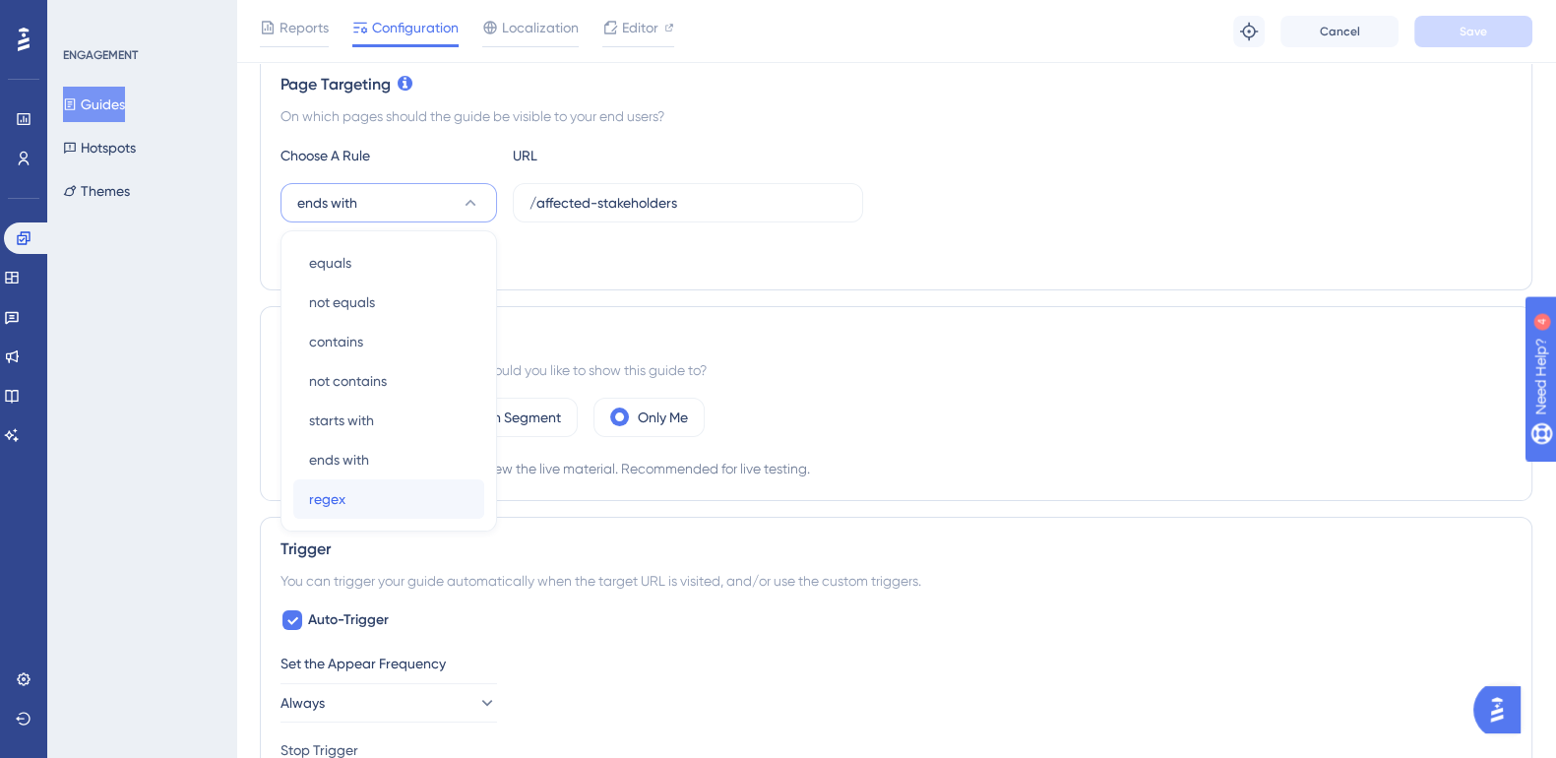
click at [387, 511] on div "regex regex" at bounding box center [388, 498] width 159 height 39
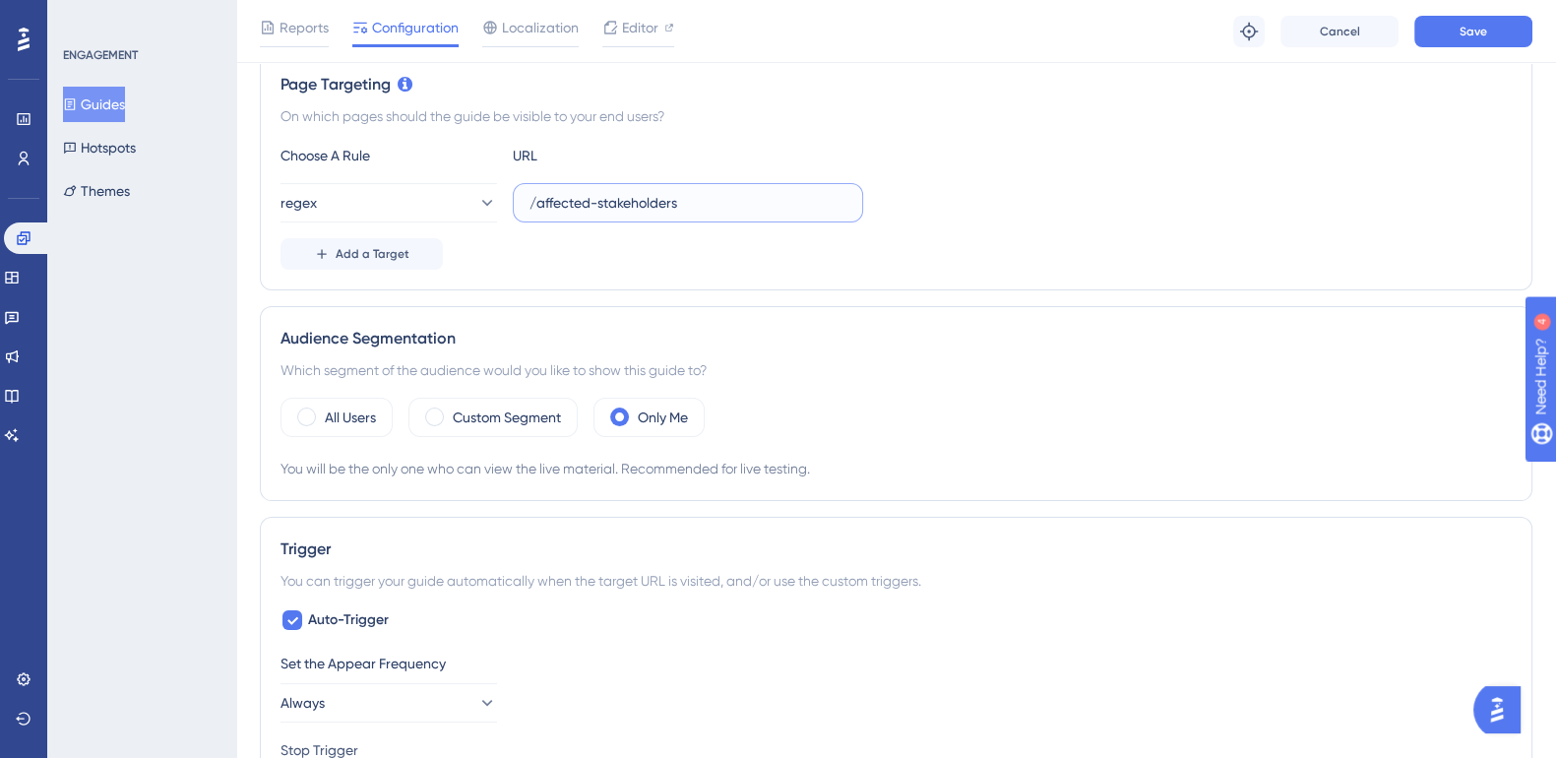
click at [560, 200] on input "/affected-stakeholders" at bounding box center [687, 203] width 317 height 22
click at [524, 201] on label "/affected-stakeholders" at bounding box center [688, 202] width 350 height 39
click at [529, 201] on input "/affected-stakeholders" at bounding box center [687, 203] width 317 height 22
click at [525, 201] on label "/affected-stakeholders" at bounding box center [688, 202] width 350 height 39
click at [529, 201] on input "/affected-stakeholders" at bounding box center [687, 203] width 317 height 22
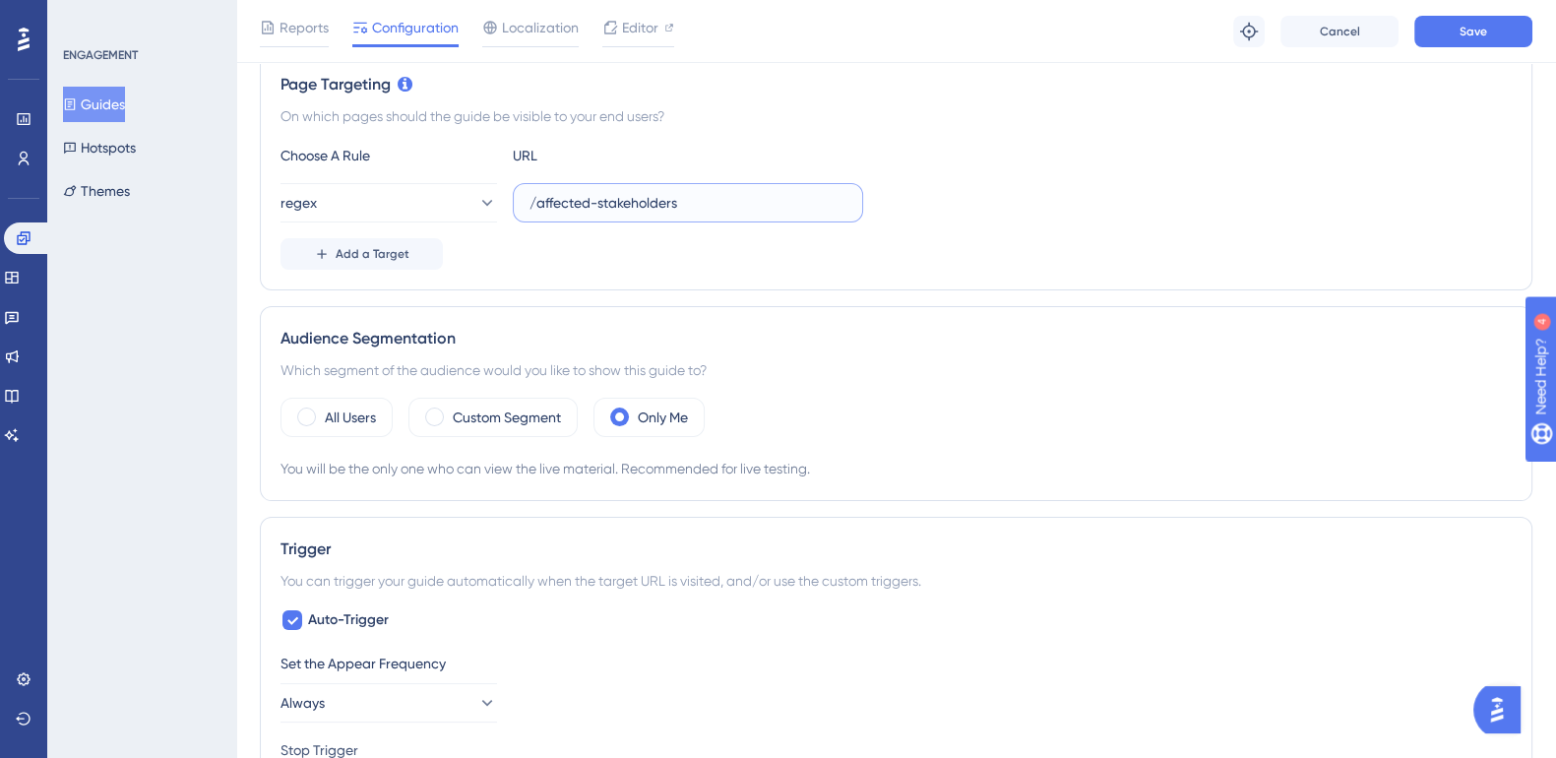
click at [538, 206] on input "/affected-stakeholders" at bounding box center [687, 203] width 317 height 22
paste input "/^\/projects\/[a-fA-F0-9]{24}\/?$/"
type input "/^\/projects\/[a-fA-F0-9]{24}\/?$/affected-stakeholders"
paste input "/^\/projects\/[a-fA-F0-9]{24}\/?$/"
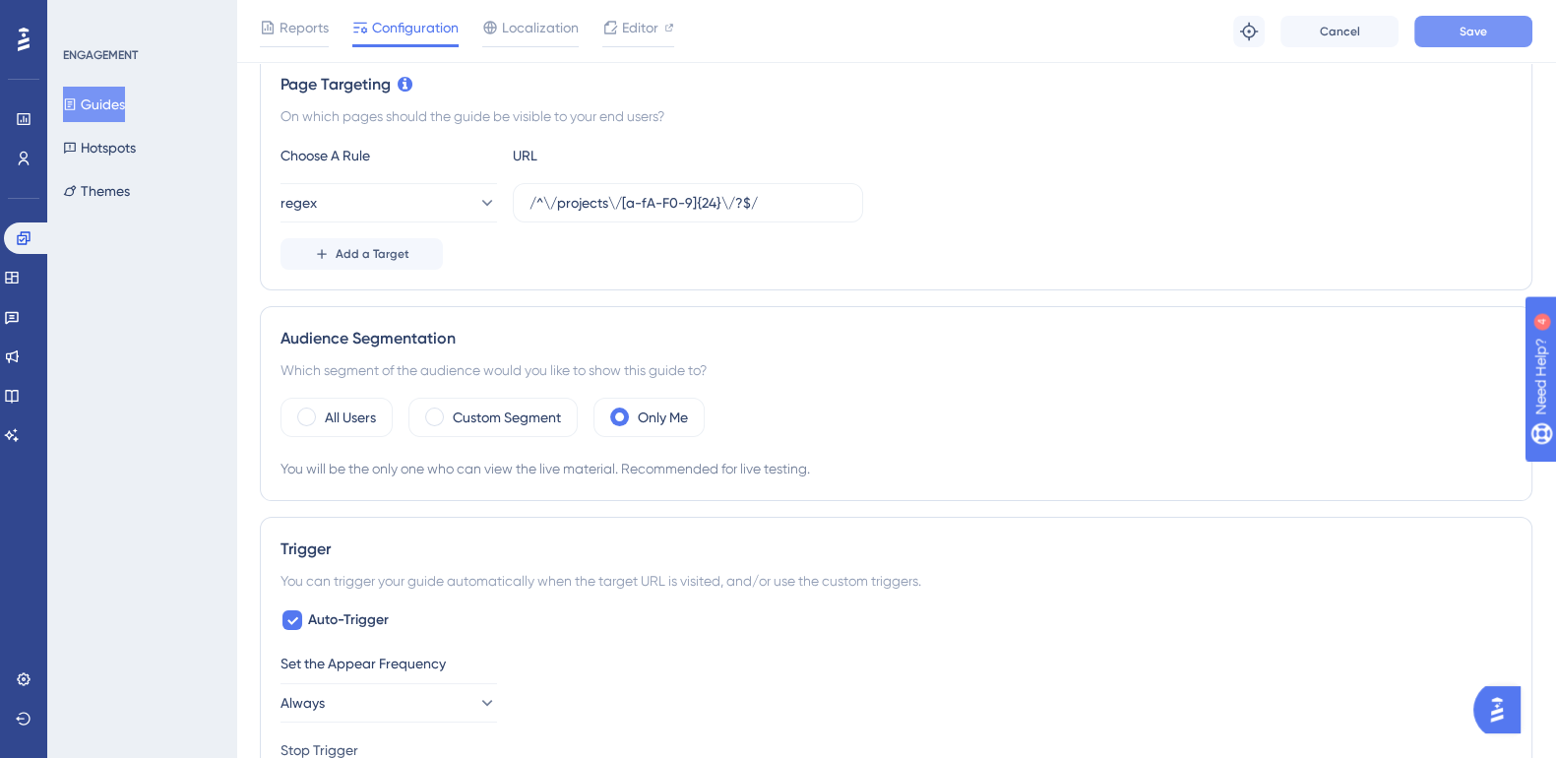
click at [1470, 37] on span "Save" at bounding box center [1473, 32] width 28 height 16
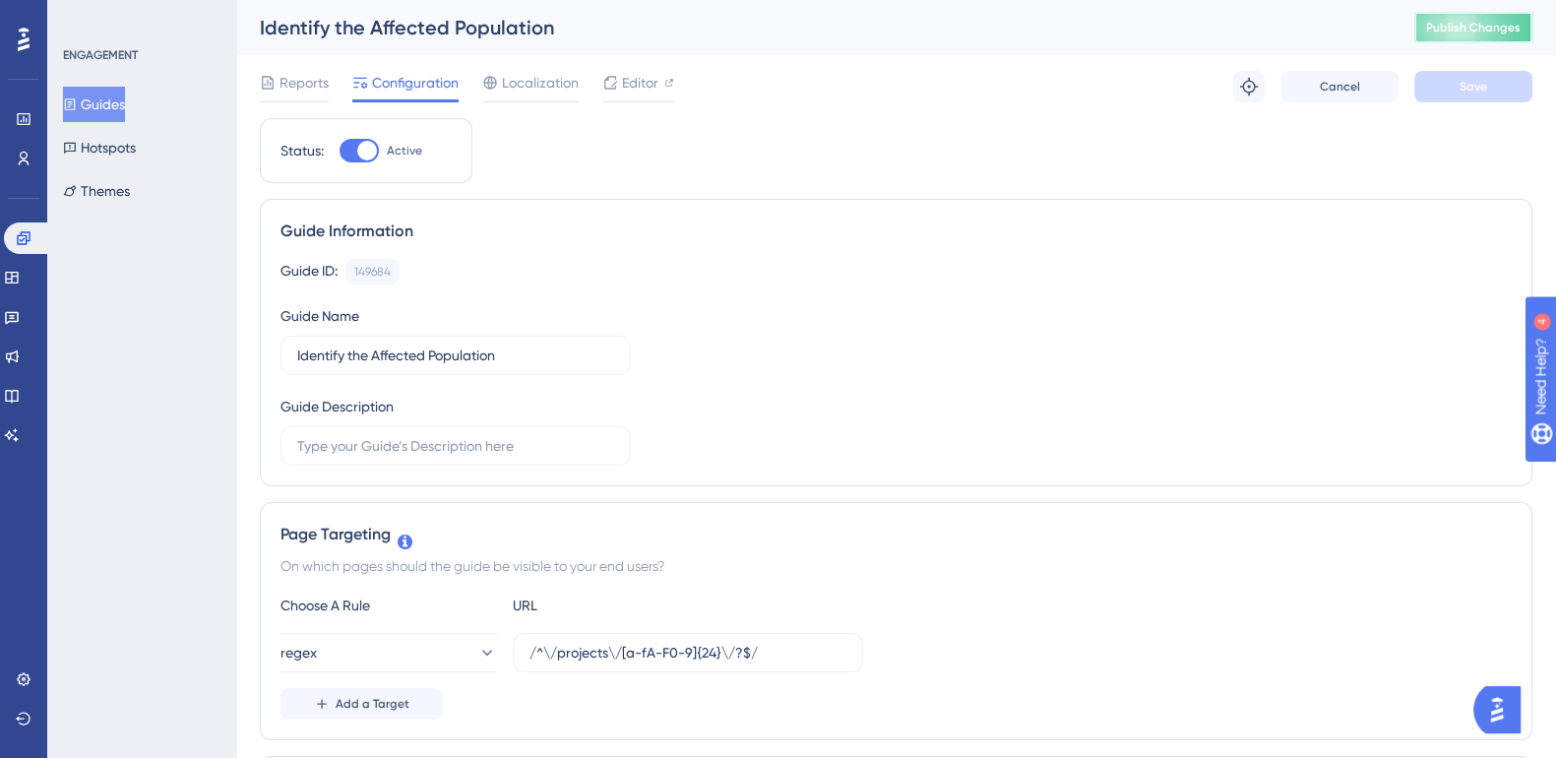
click at [1481, 41] on button "Publish Changes" at bounding box center [1473, 27] width 118 height 31
click at [464, 666] on button "regex" at bounding box center [388, 652] width 217 height 39
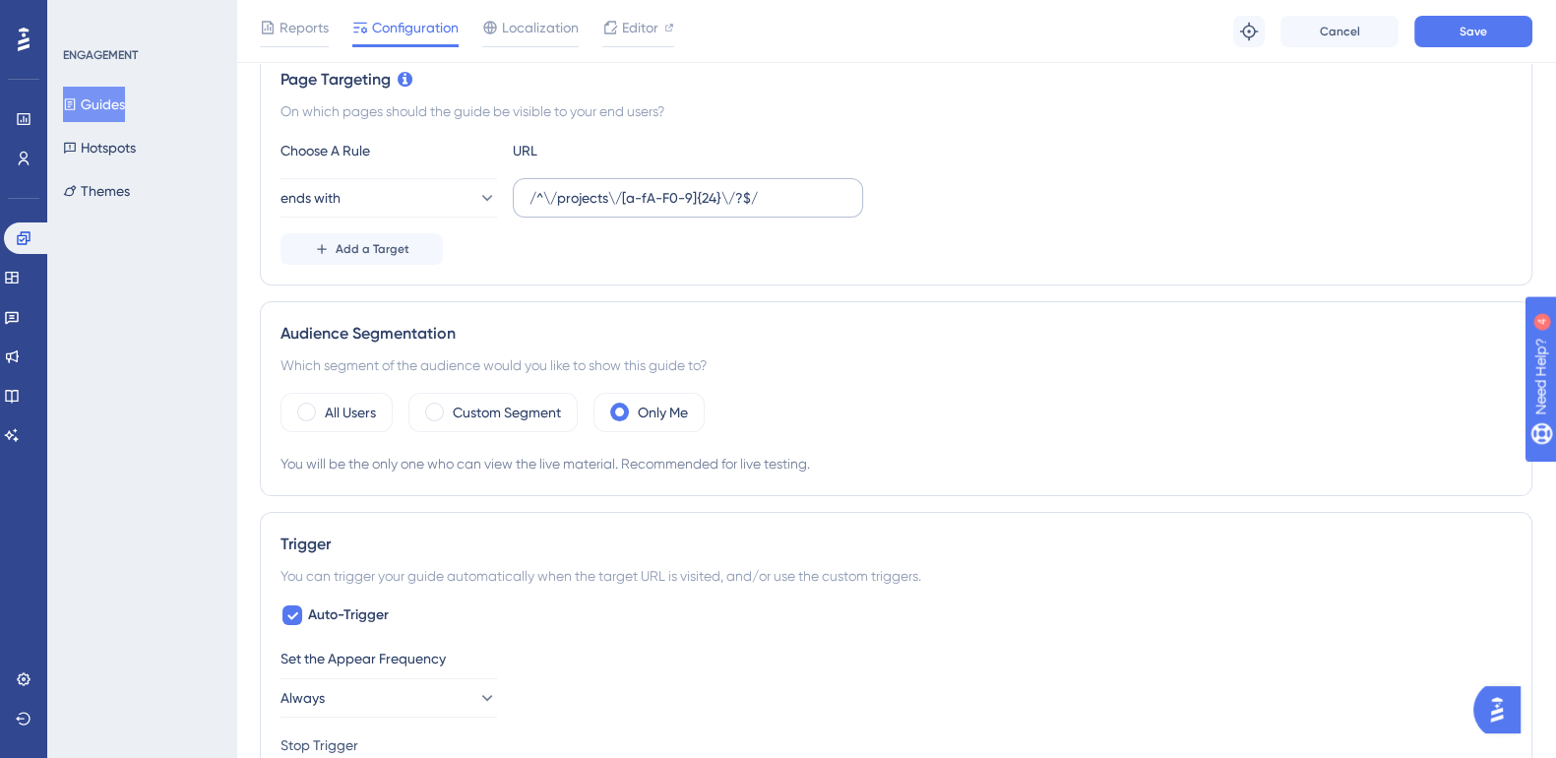
click at [686, 212] on label "/^\/projects\/[a-fA-F0-9]{24}\/?$/" at bounding box center [688, 197] width 350 height 39
click at [686, 209] on input "/^\/projects\/[a-fA-F0-9]{24}\/?$/" at bounding box center [687, 198] width 317 height 22
click at [759, 201] on input "/^\/projects\/[a-fA-F0-9]{24}\/?$/" at bounding box center [687, 198] width 317 height 22
click at [802, 198] on input "/^\/projects\/[a-fA-F0-9]{24}\/?$/" at bounding box center [687, 198] width 317 height 22
click at [801, 197] on input "/^\/projects\/[a-fA-F0-9]{24}\/?$/" at bounding box center [687, 198] width 317 height 22
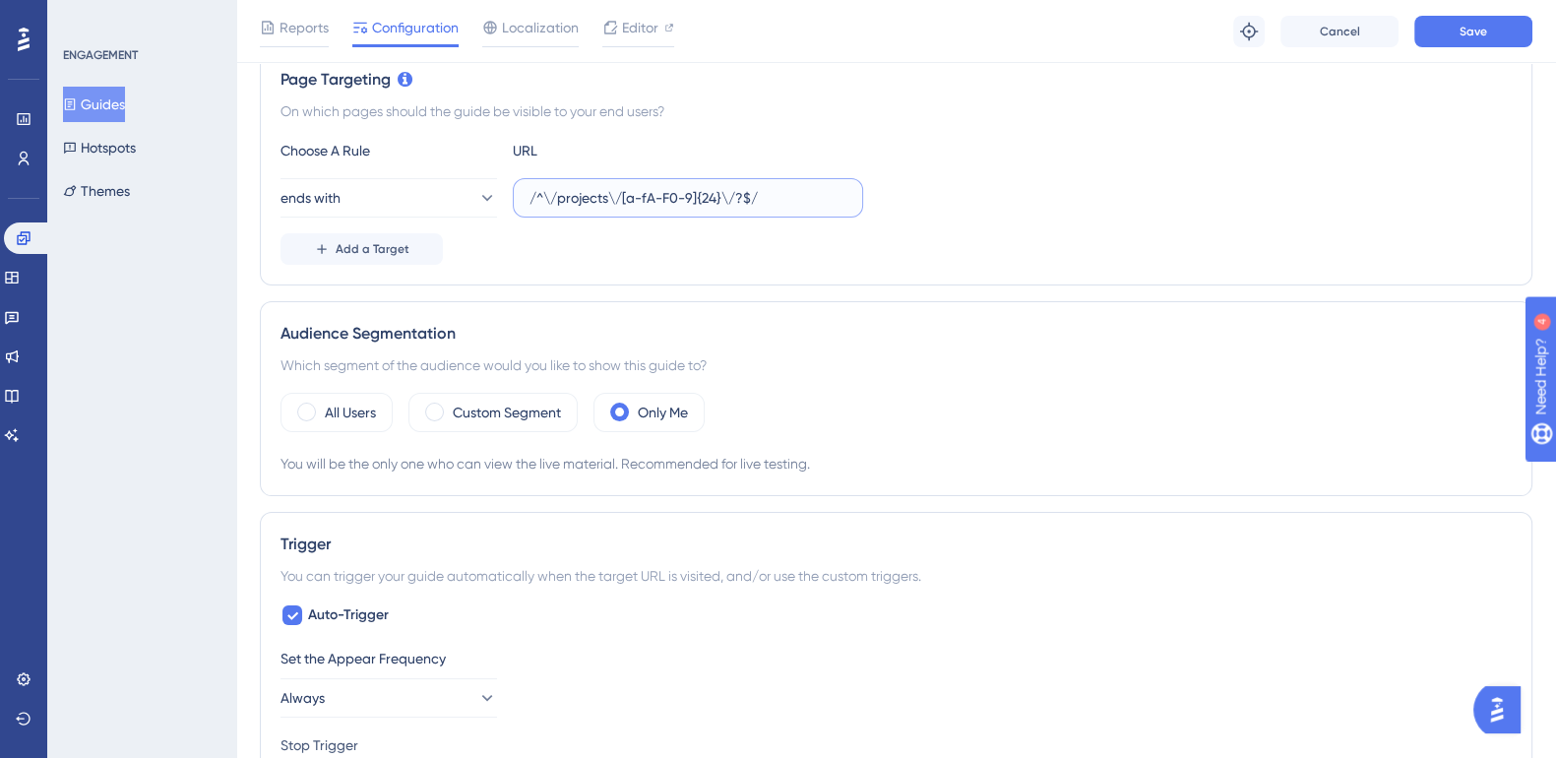
click at [801, 197] on input "/^\/projects\/[a-fA-F0-9]{24}\/?$/" at bounding box center [687, 198] width 317 height 22
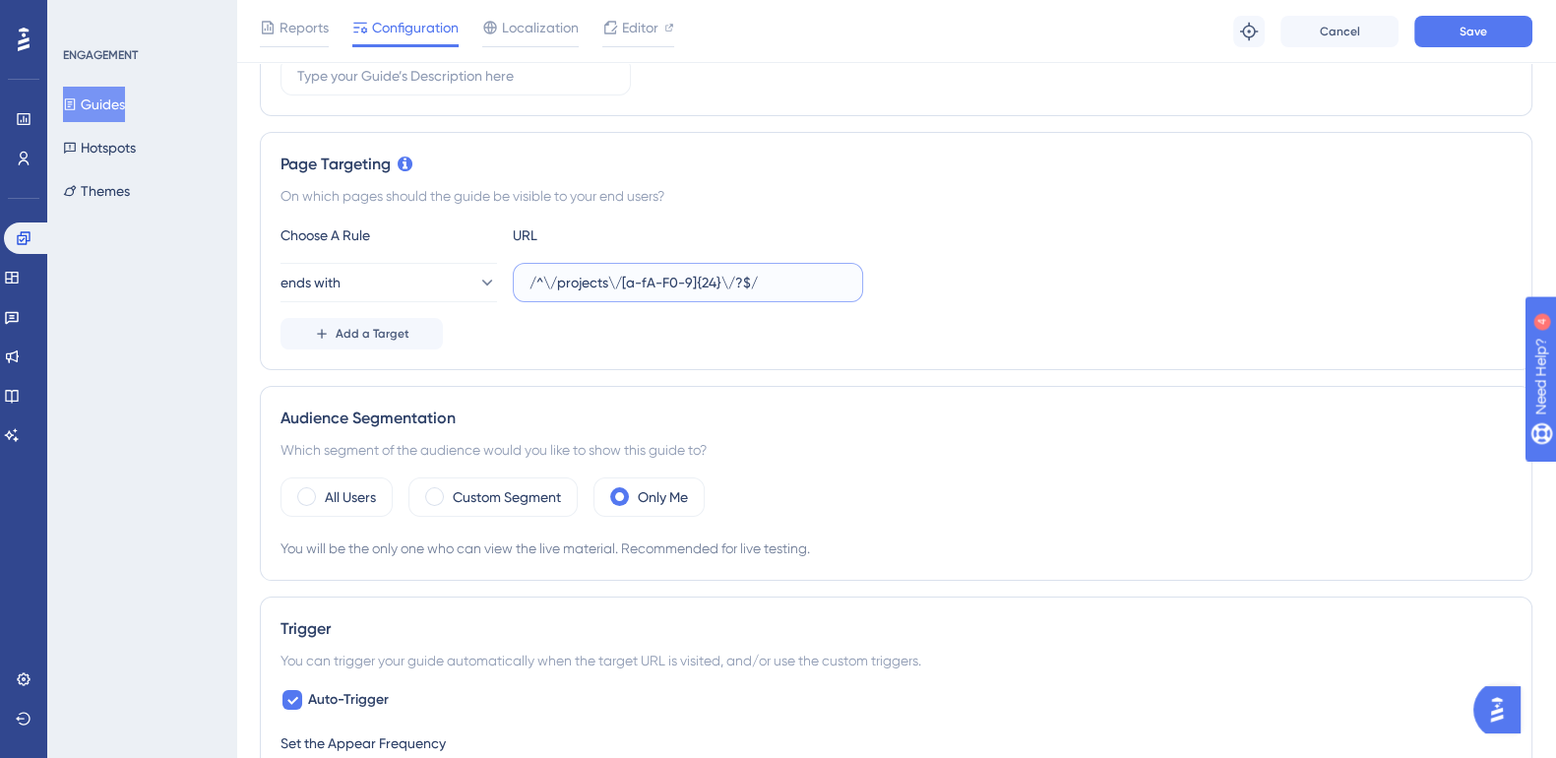
scroll to position [0, 0]
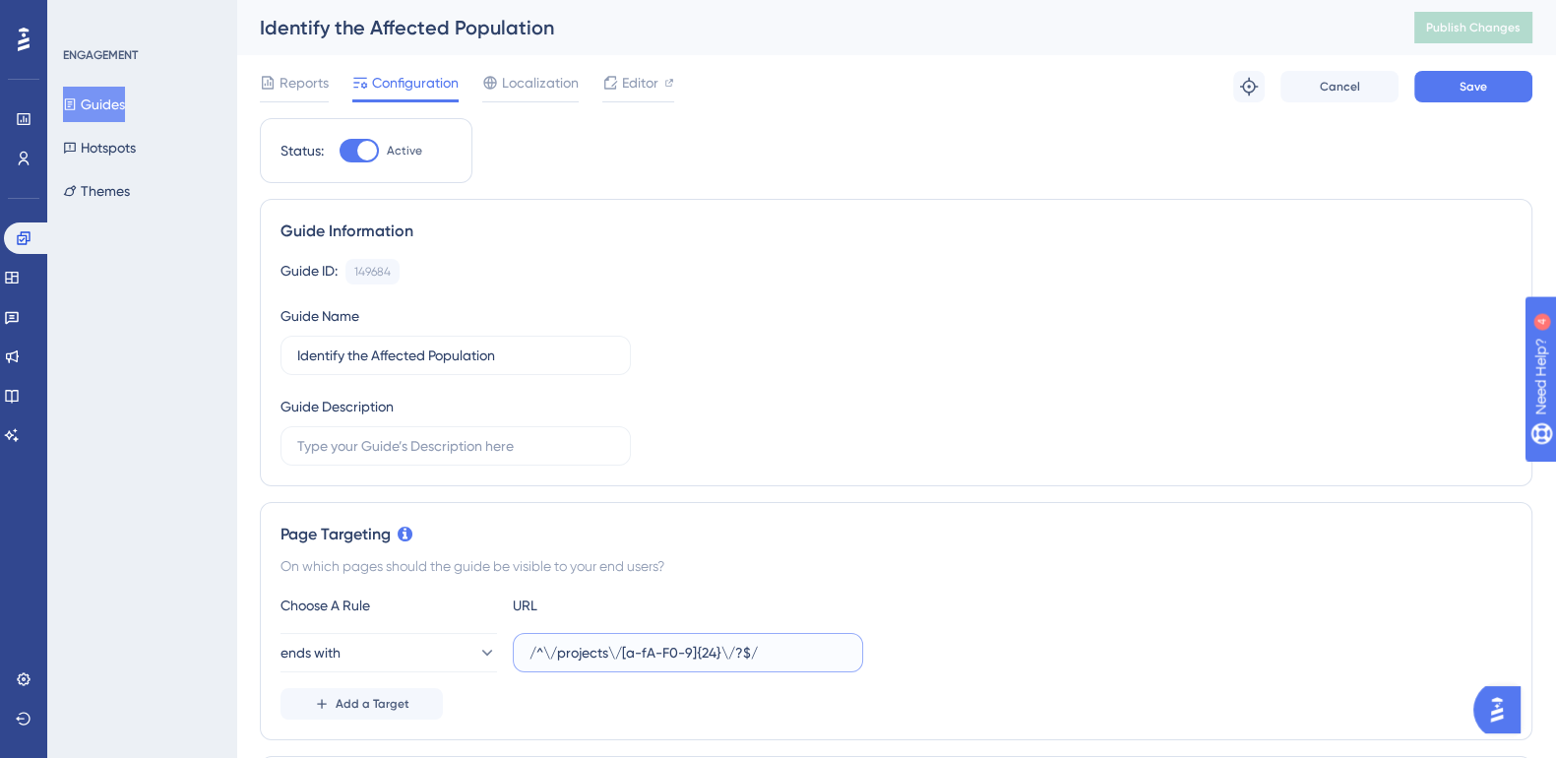
click at [728, 651] on input "/^\/projects\/[a-fA-F0-9]{24}\/?$/" at bounding box center [687, 653] width 317 height 22
click at [420, 629] on div "Choose A Rule URL ends with /^\/projects\/[a-fA-F0-9]{24}\/?$/ Add a Target" at bounding box center [895, 656] width 1231 height 126
paste input "affected-stakeholders"
type input "/affected-stakeholders"
click at [1476, 93] on span "Save" at bounding box center [1473, 87] width 28 height 16
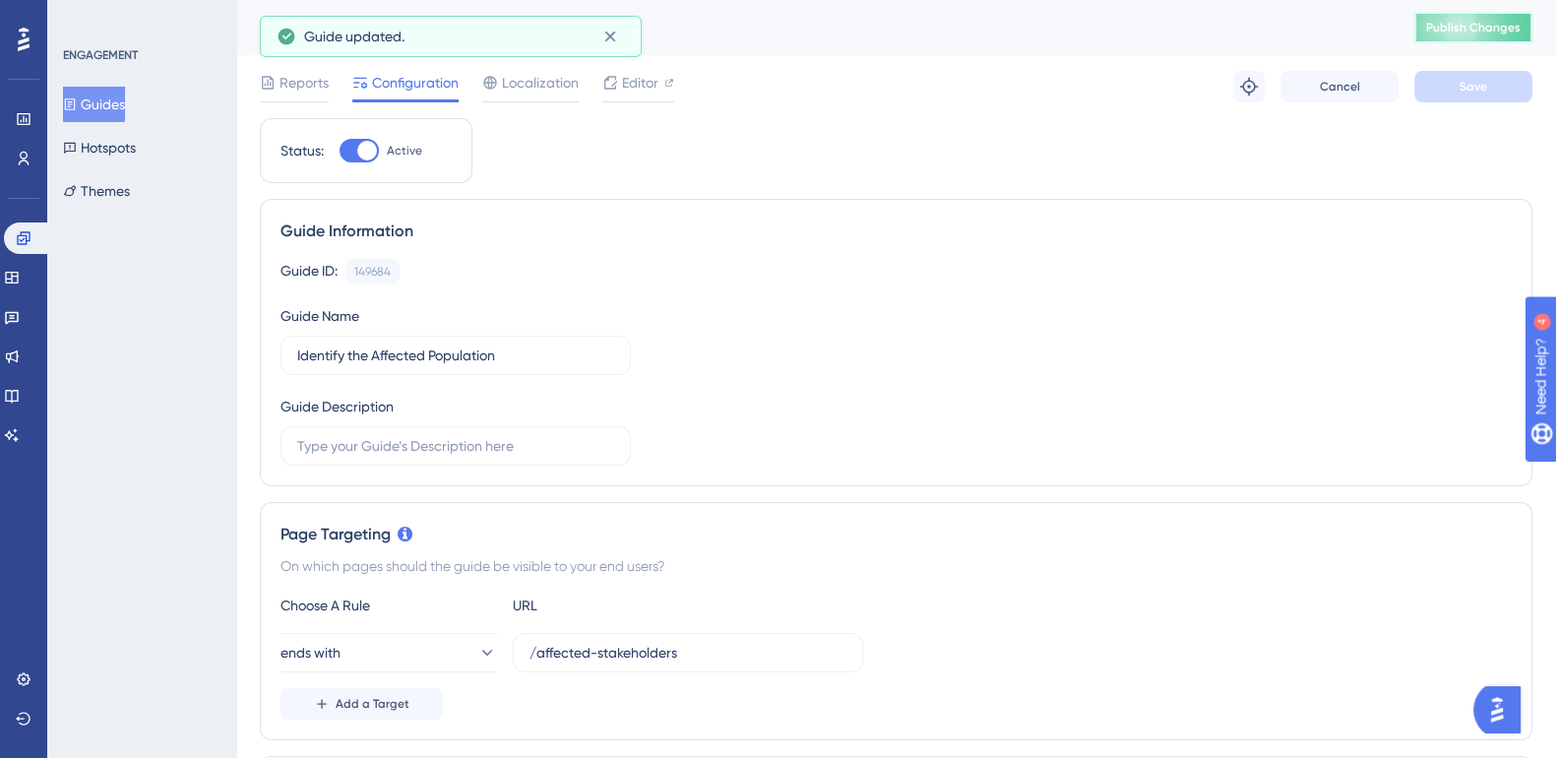
click at [1496, 26] on span "Publish Changes" at bounding box center [1473, 28] width 94 height 16
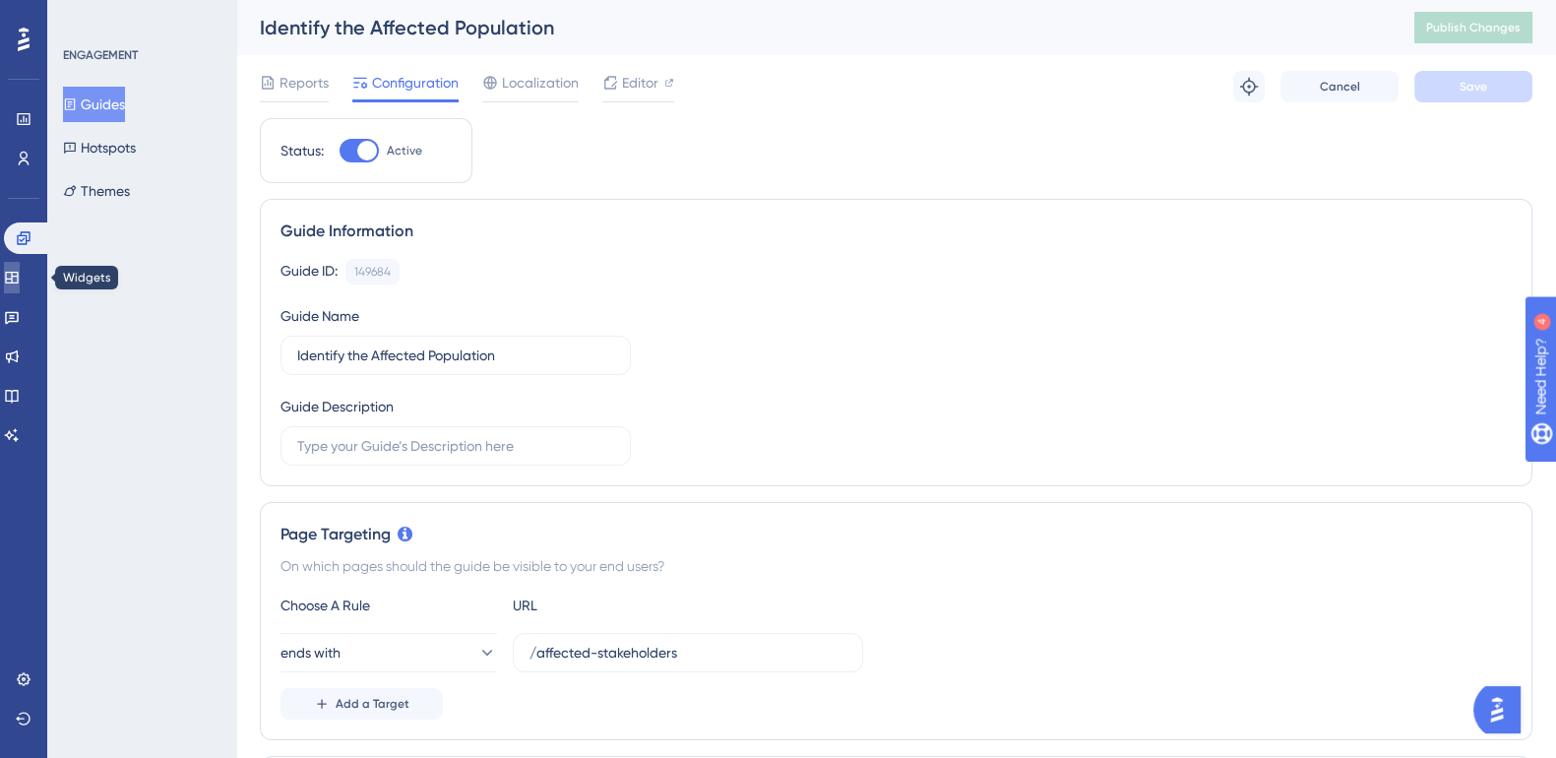
click at [20, 275] on icon at bounding box center [12, 278] width 16 height 16
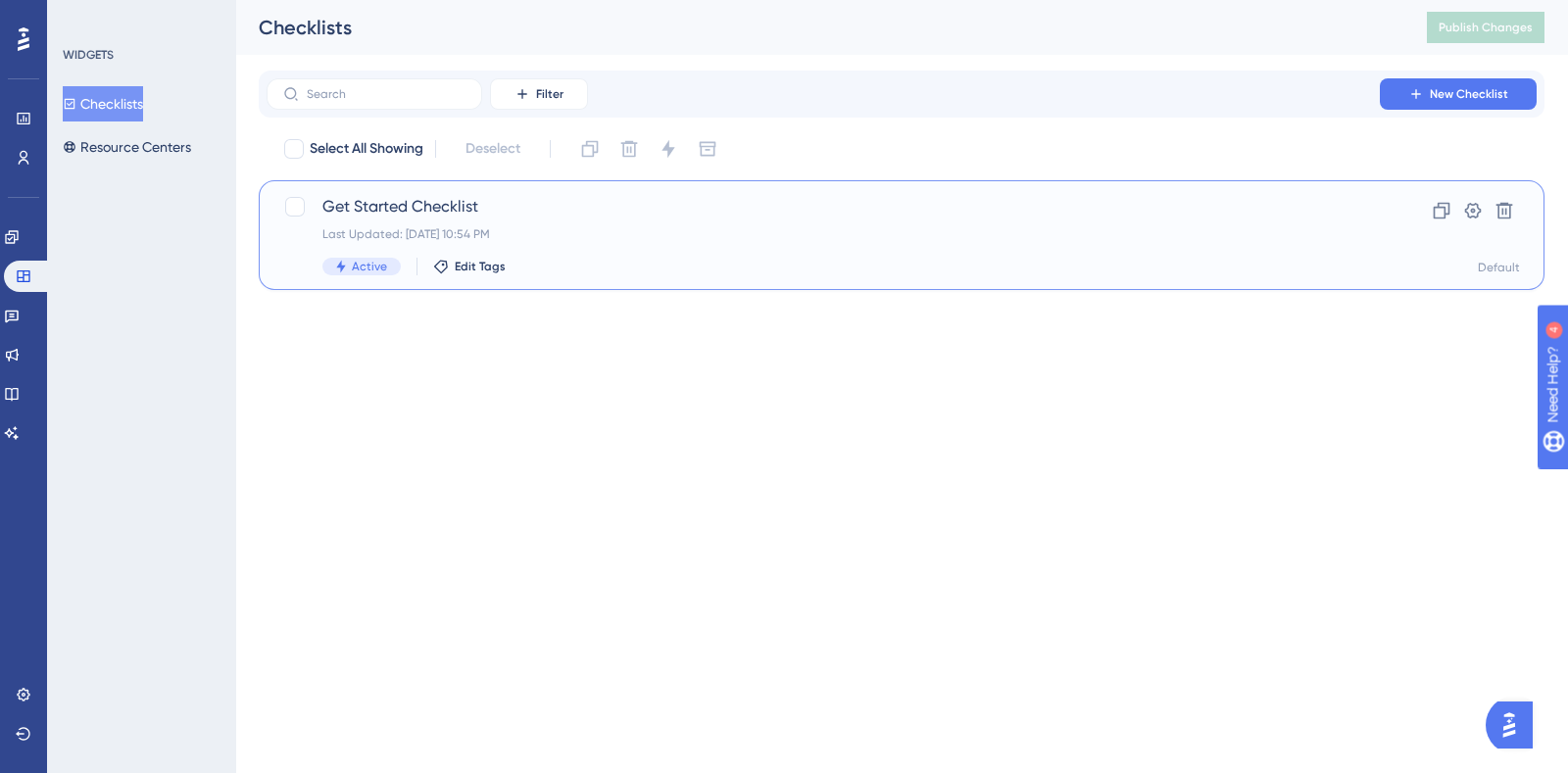
click at [387, 198] on span "Get Started Checklist" at bounding box center [823, 207] width 1002 height 24
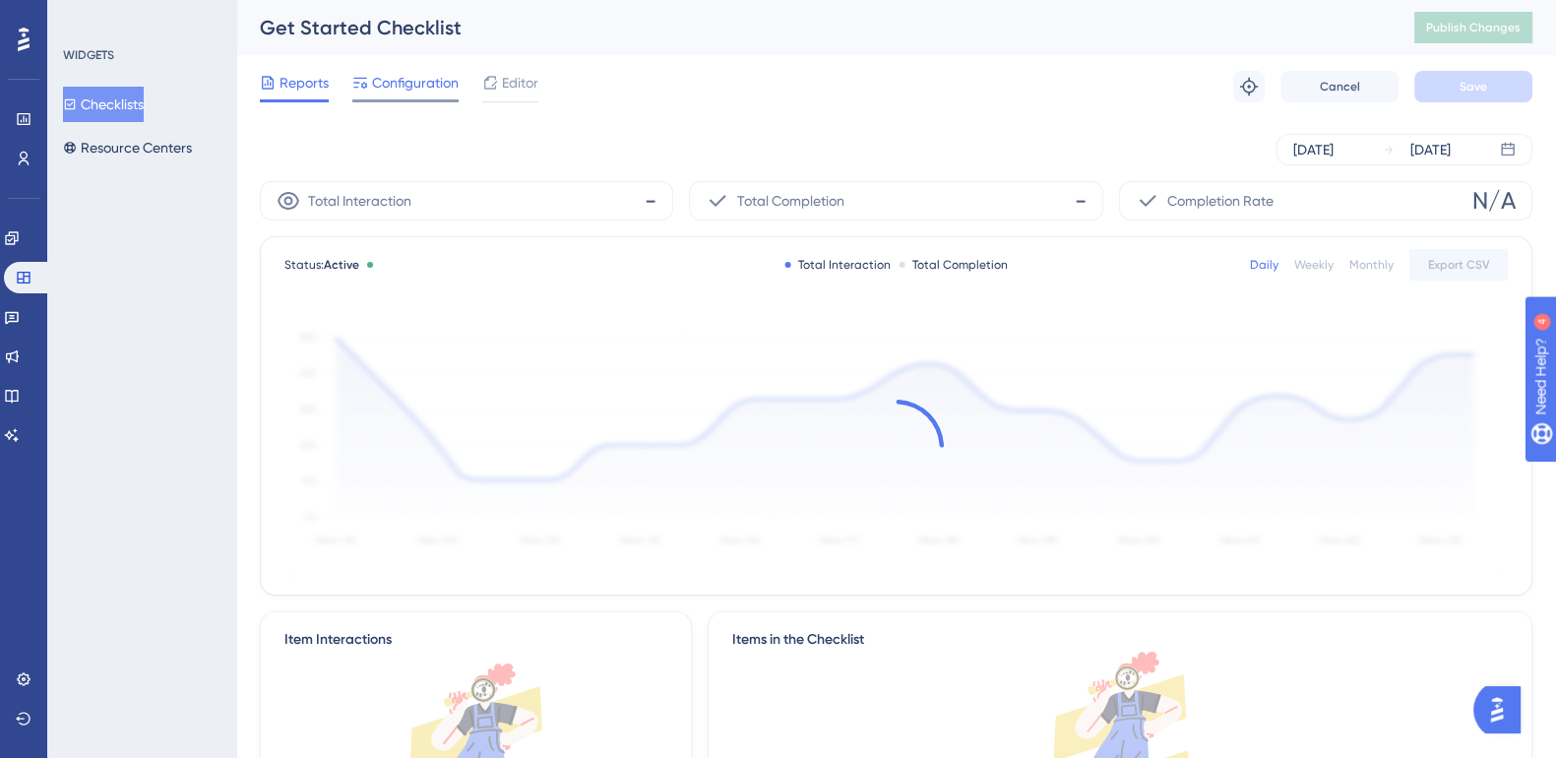
click at [403, 79] on span "Configuration" at bounding box center [415, 83] width 87 height 24
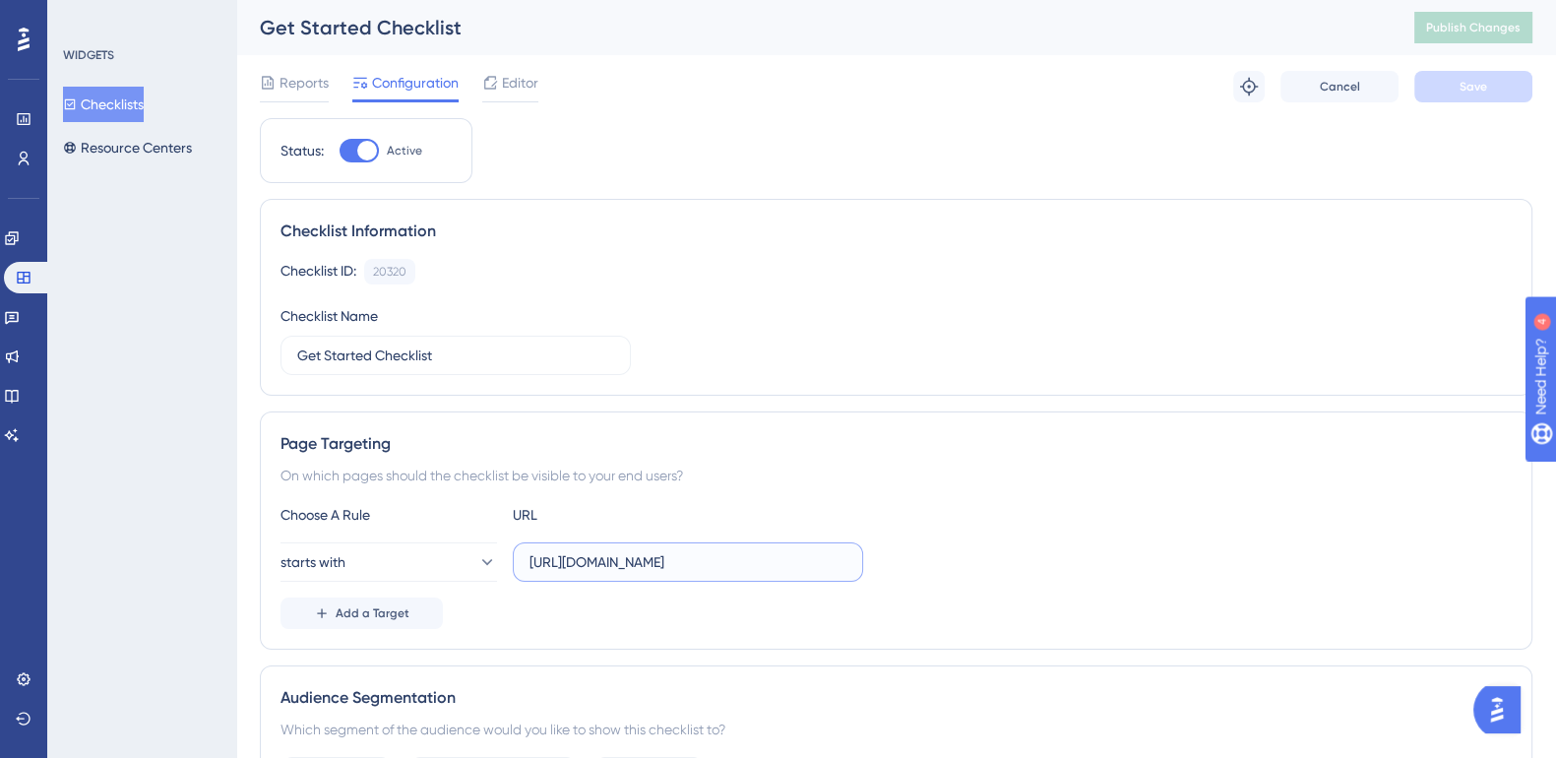
click at [627, 568] on input "[URL][DOMAIN_NAME]" at bounding box center [687, 562] width 317 height 22
click at [454, 563] on button "starts with" at bounding box center [388, 561] width 217 height 39
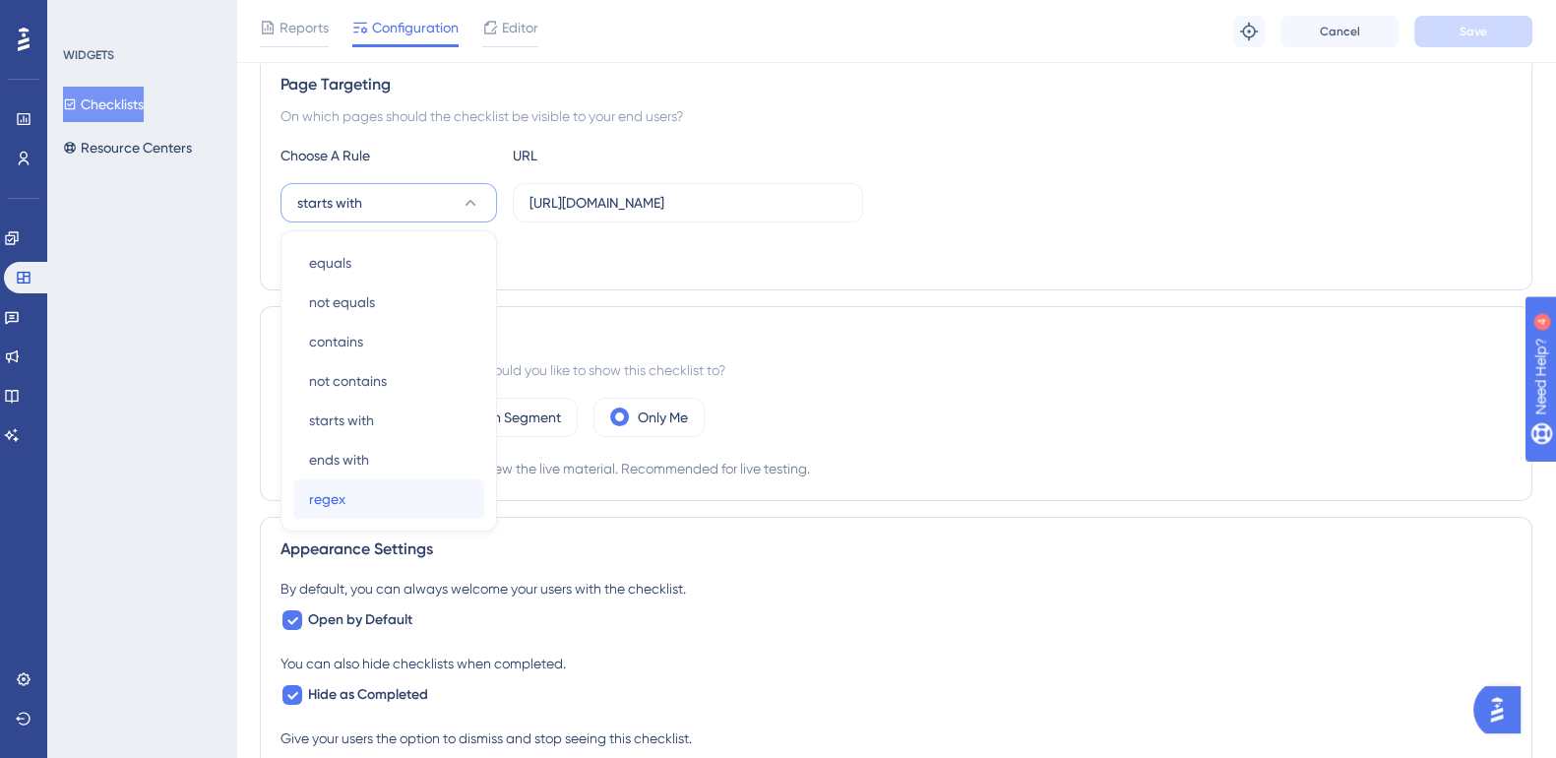
click at [403, 492] on div "regex regex" at bounding box center [388, 498] width 159 height 39
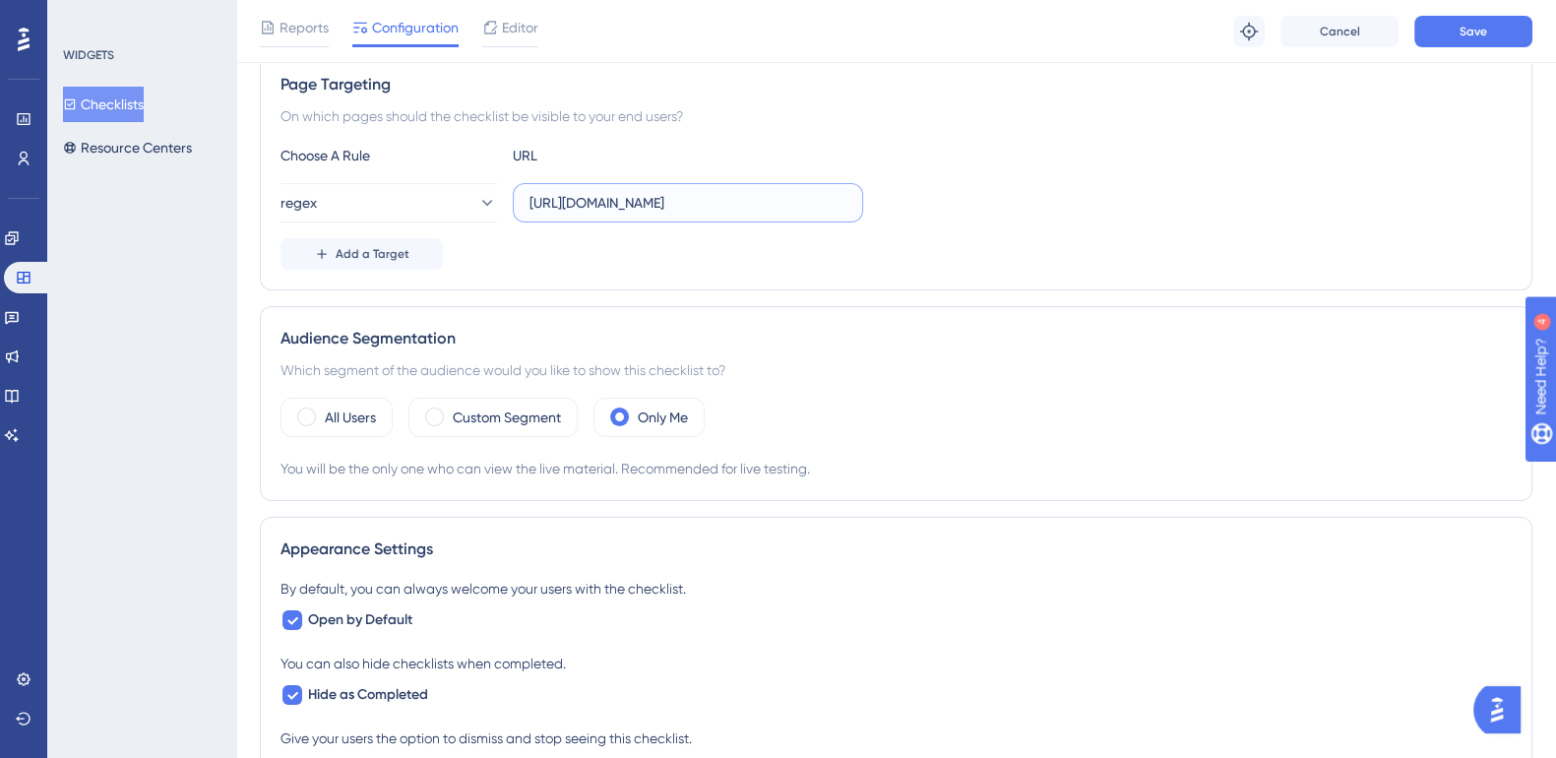
click at [808, 206] on input "[URL][DOMAIN_NAME]" at bounding box center [687, 203] width 317 height 22
click at [807, 204] on input "[URL][DOMAIN_NAME]" at bounding box center [687, 203] width 317 height 22
paste input "/^\/projects\/[a-fA-F0-9]{24}\/?$/"
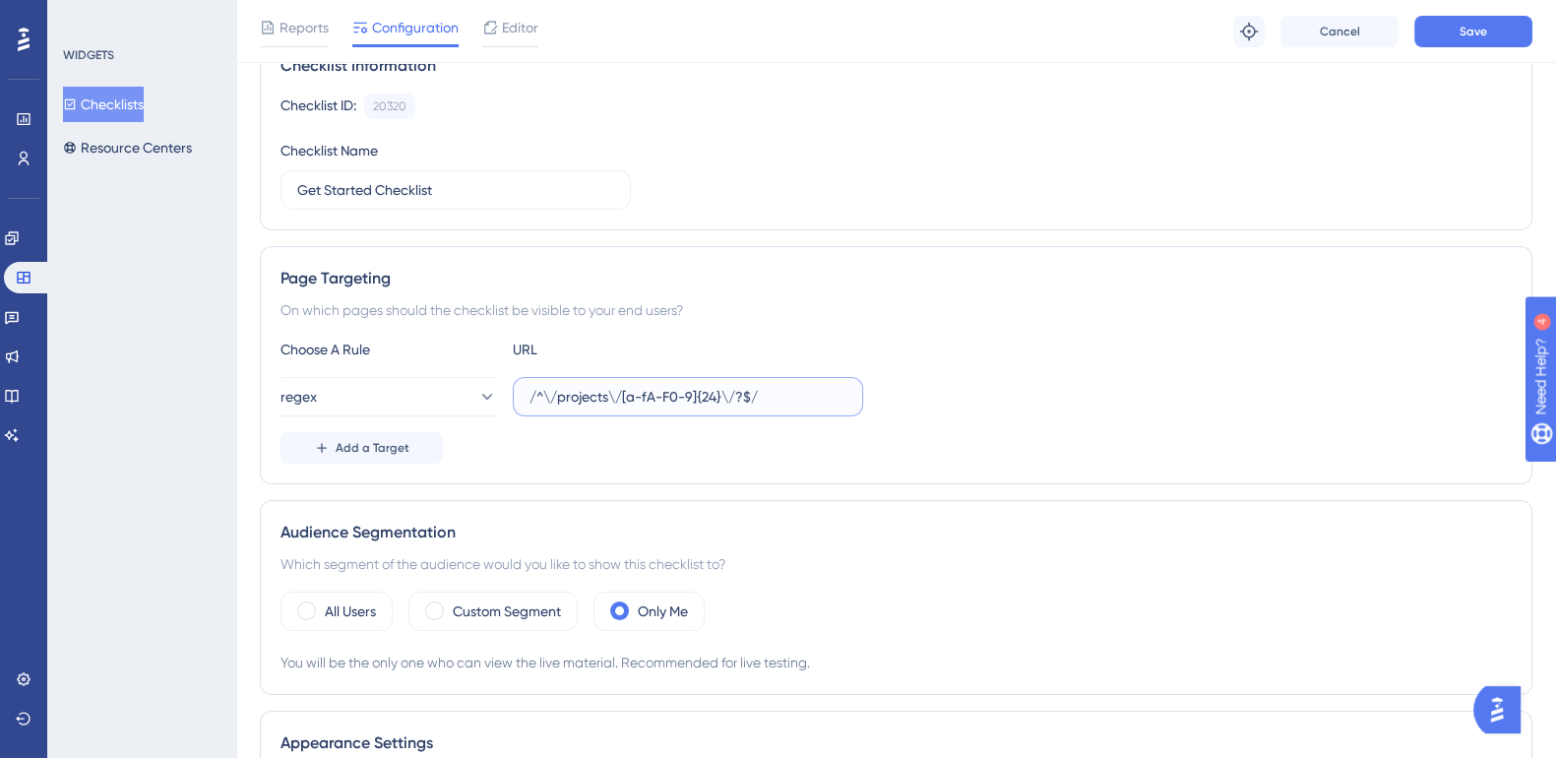
scroll to position [121, 0]
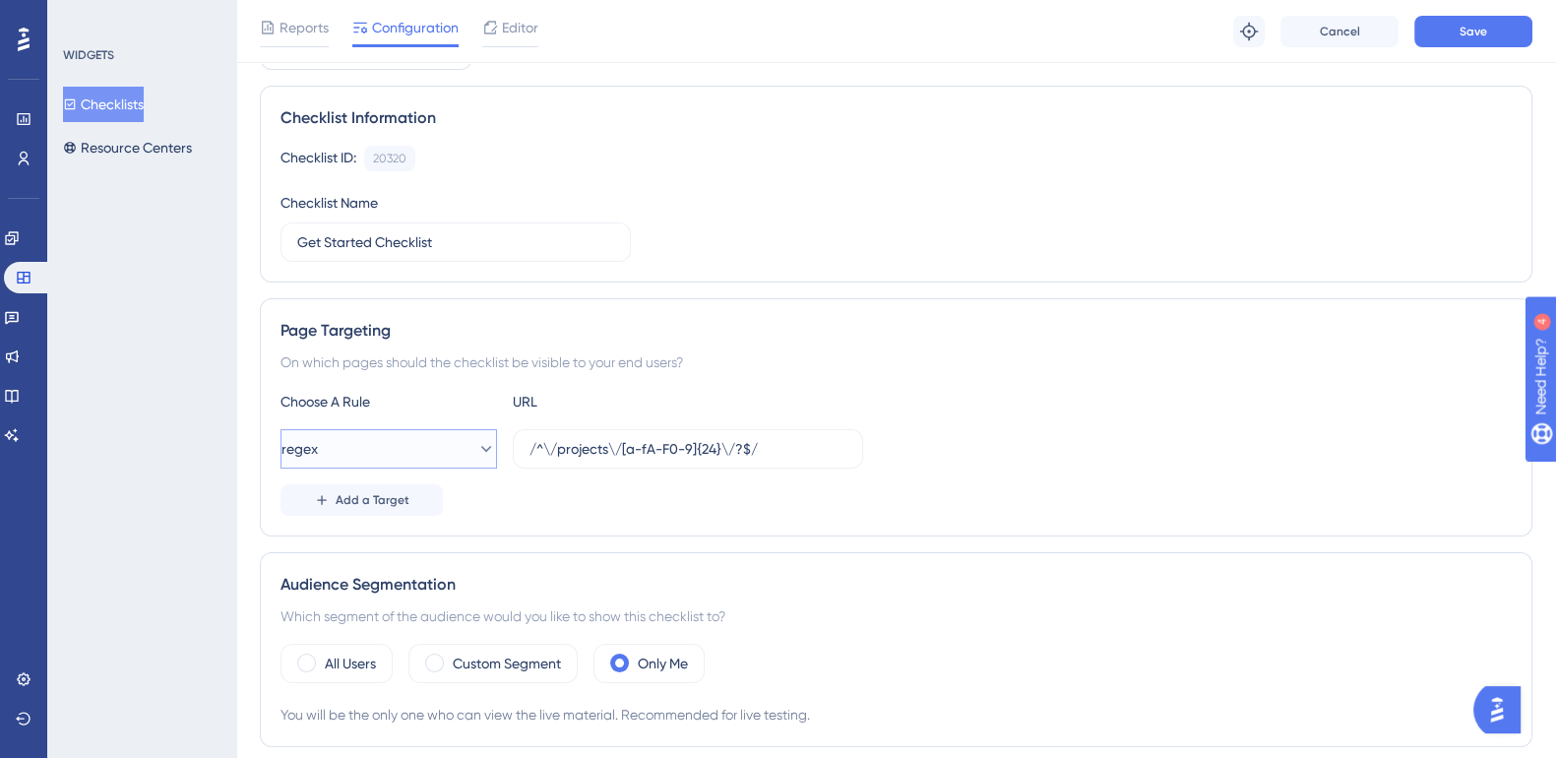
click at [446, 446] on button "regex" at bounding box center [388, 448] width 217 height 39
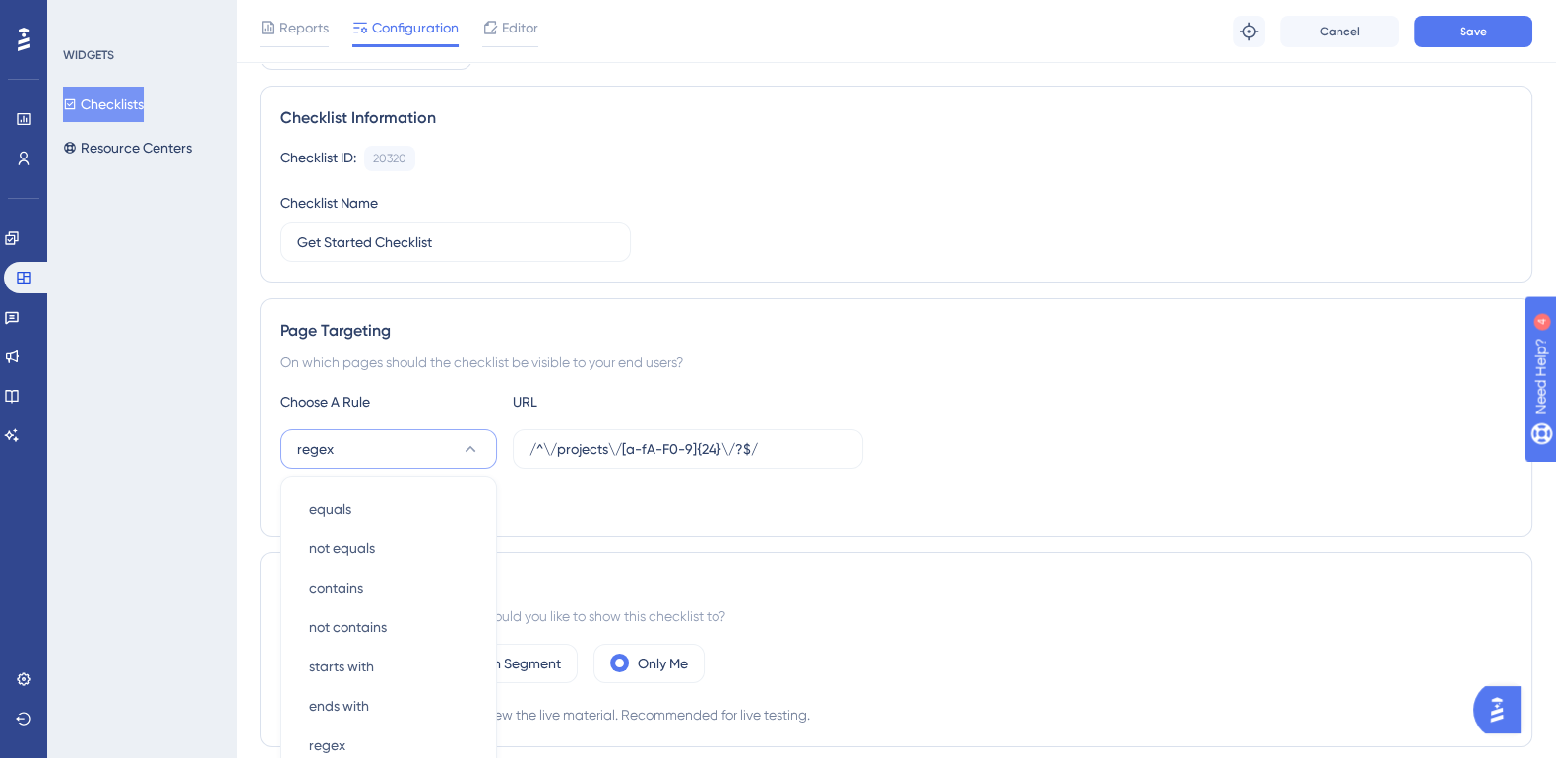
scroll to position [367, 0]
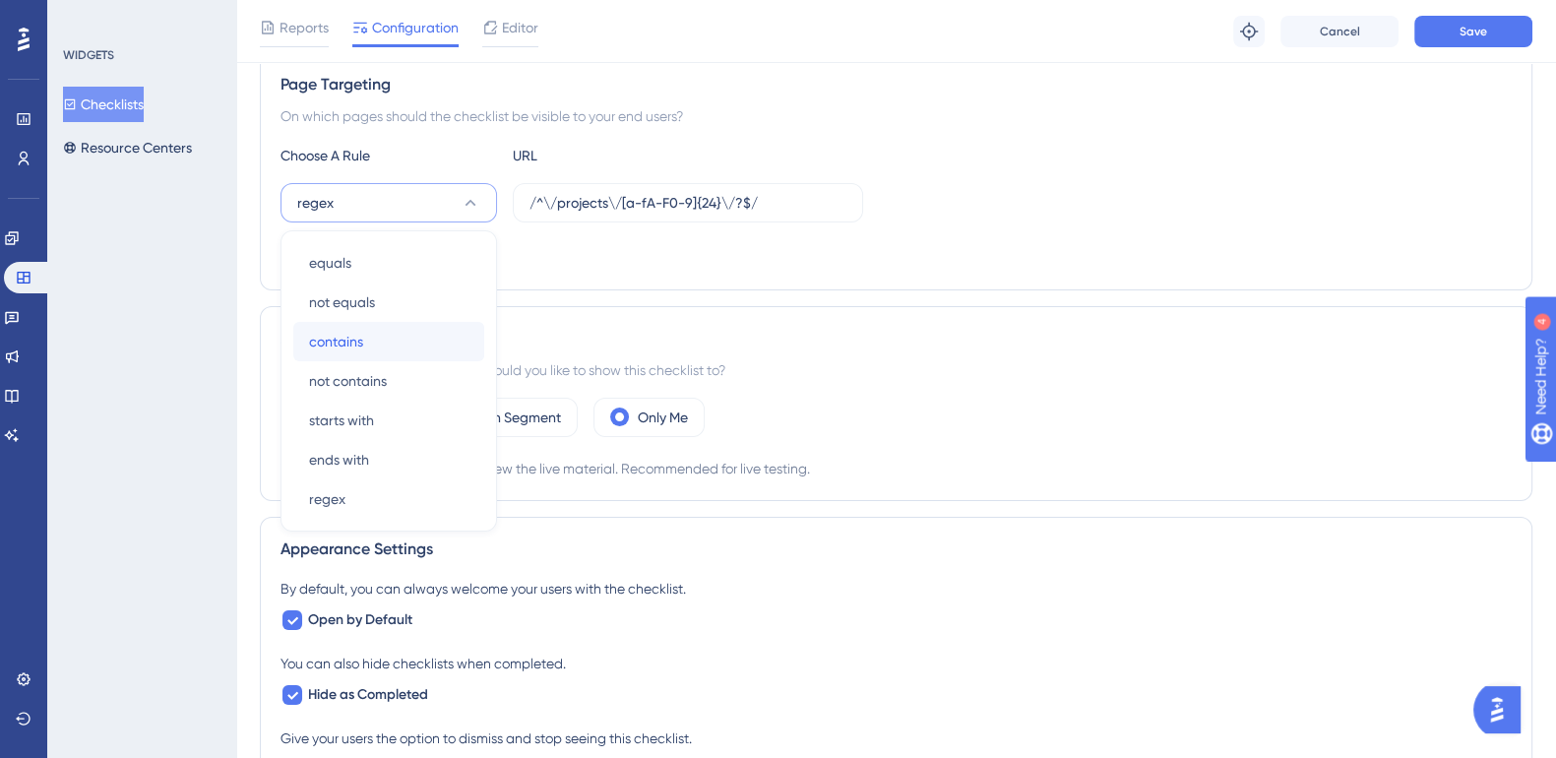
click at [352, 338] on span "contains" at bounding box center [336, 342] width 54 height 24
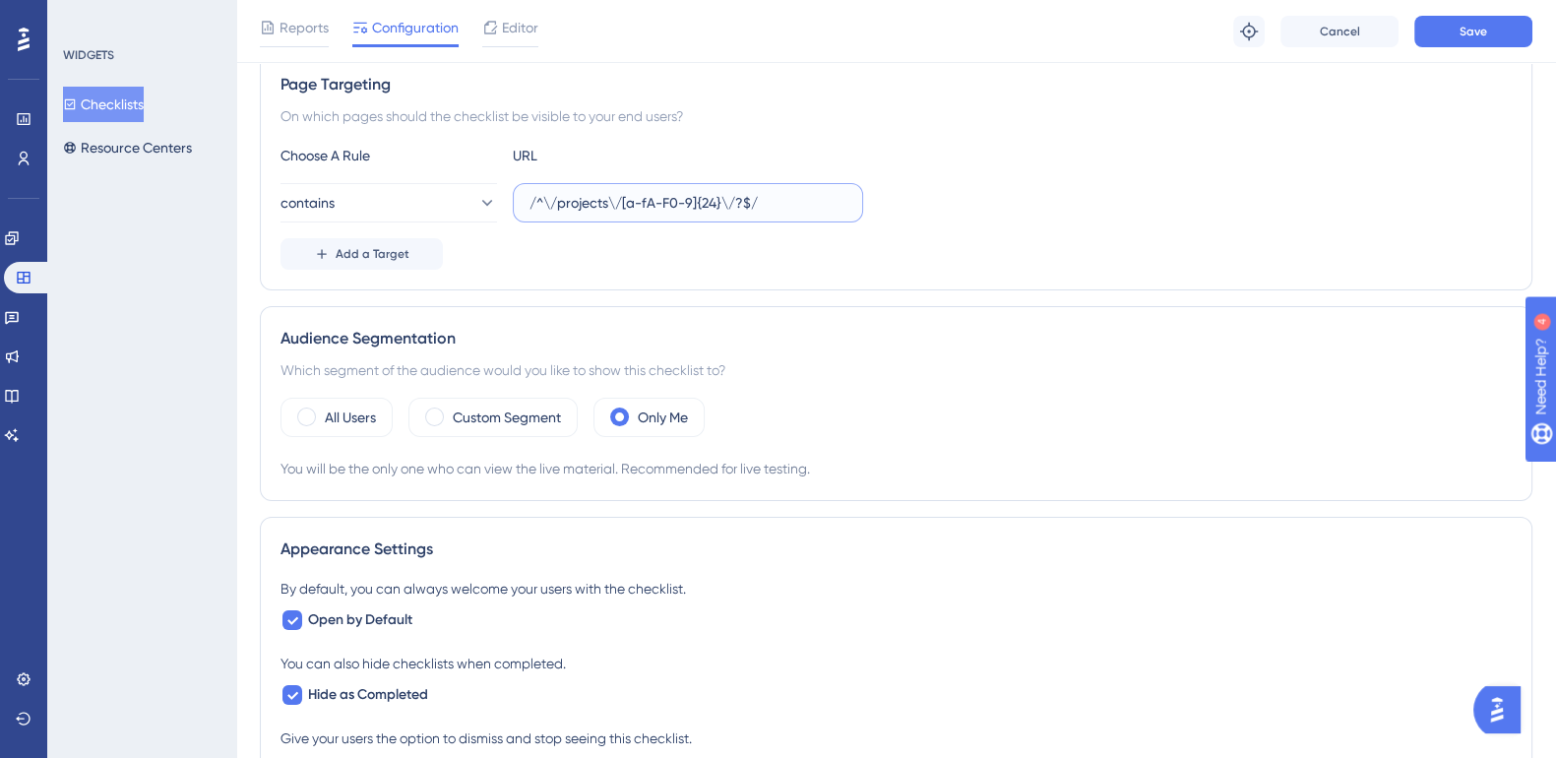
click at [599, 199] on input "/^\/projects\/[a-fA-F0-9]{24}\/?$/" at bounding box center [687, 203] width 317 height 22
drag, startPoint x: 550, startPoint y: 199, endPoint x: 461, endPoint y: 199, distance: 89.6
click at [461, 199] on div "contains /^\/projects\/[a-fA-F0-9]{24}\/?$/" at bounding box center [571, 202] width 583 height 39
drag, startPoint x: 768, startPoint y: 181, endPoint x: 583, endPoint y: 193, distance: 185.4
click at [583, 193] on label "/projects\/[a-fA-F0-9]{24}\/?$/" at bounding box center [688, 202] width 350 height 39
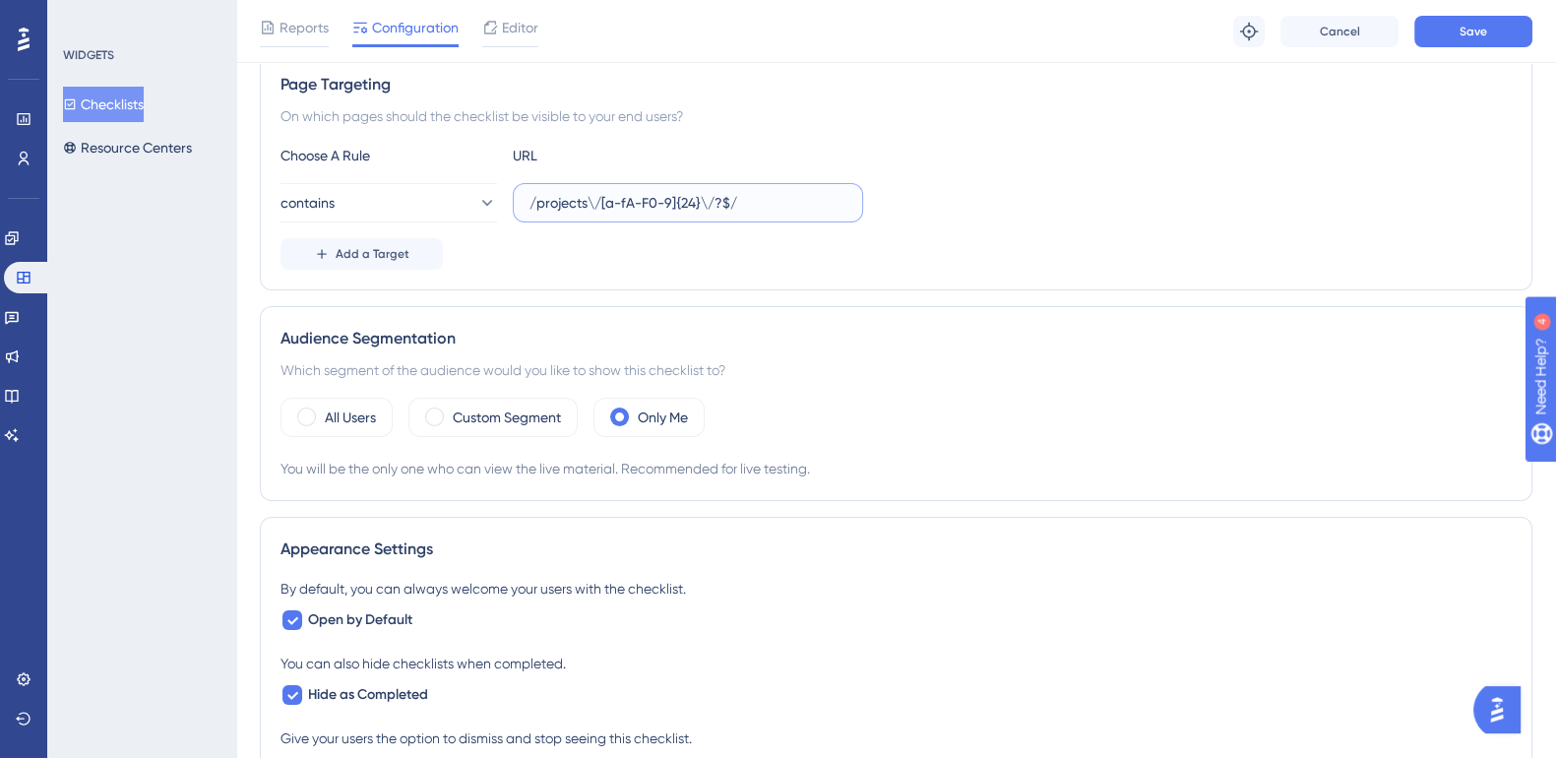
click at [583, 193] on input "/projects\/[a-fA-F0-9]{24}\/?$/" at bounding box center [687, 203] width 317 height 22
click at [595, 200] on input "/projects\/[a-fA-F0-9]{24}\/?$/" at bounding box center [687, 203] width 317 height 22
drag, startPoint x: 596, startPoint y: 203, endPoint x: 825, endPoint y: 202, distance: 228.3
click at [825, 202] on input "/projects\/[a-fA-F0-9]{24}\/?$/" at bounding box center [687, 203] width 317 height 22
click at [1496, 27] on button "Save" at bounding box center [1473, 31] width 118 height 31
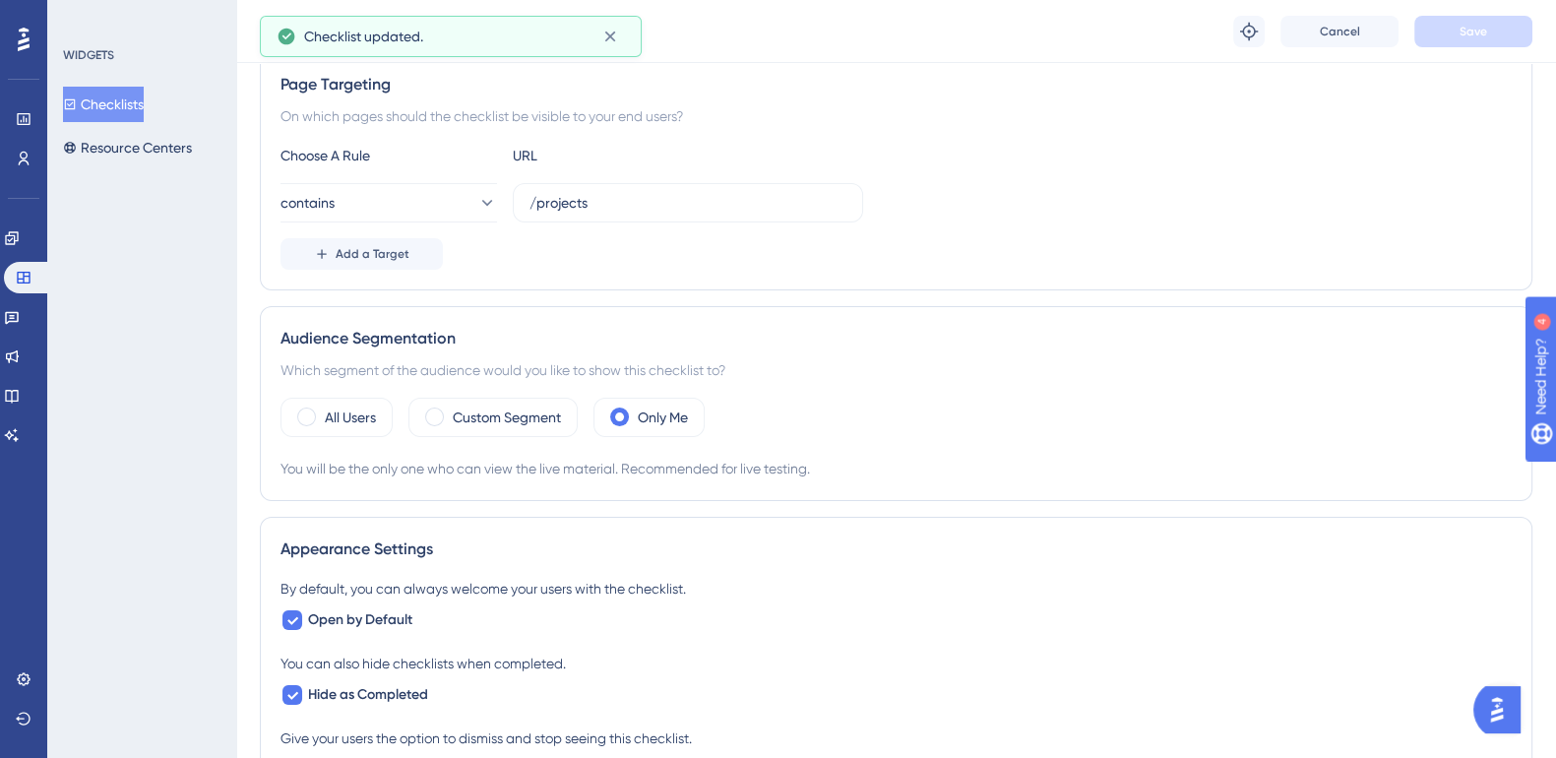
scroll to position [0, 0]
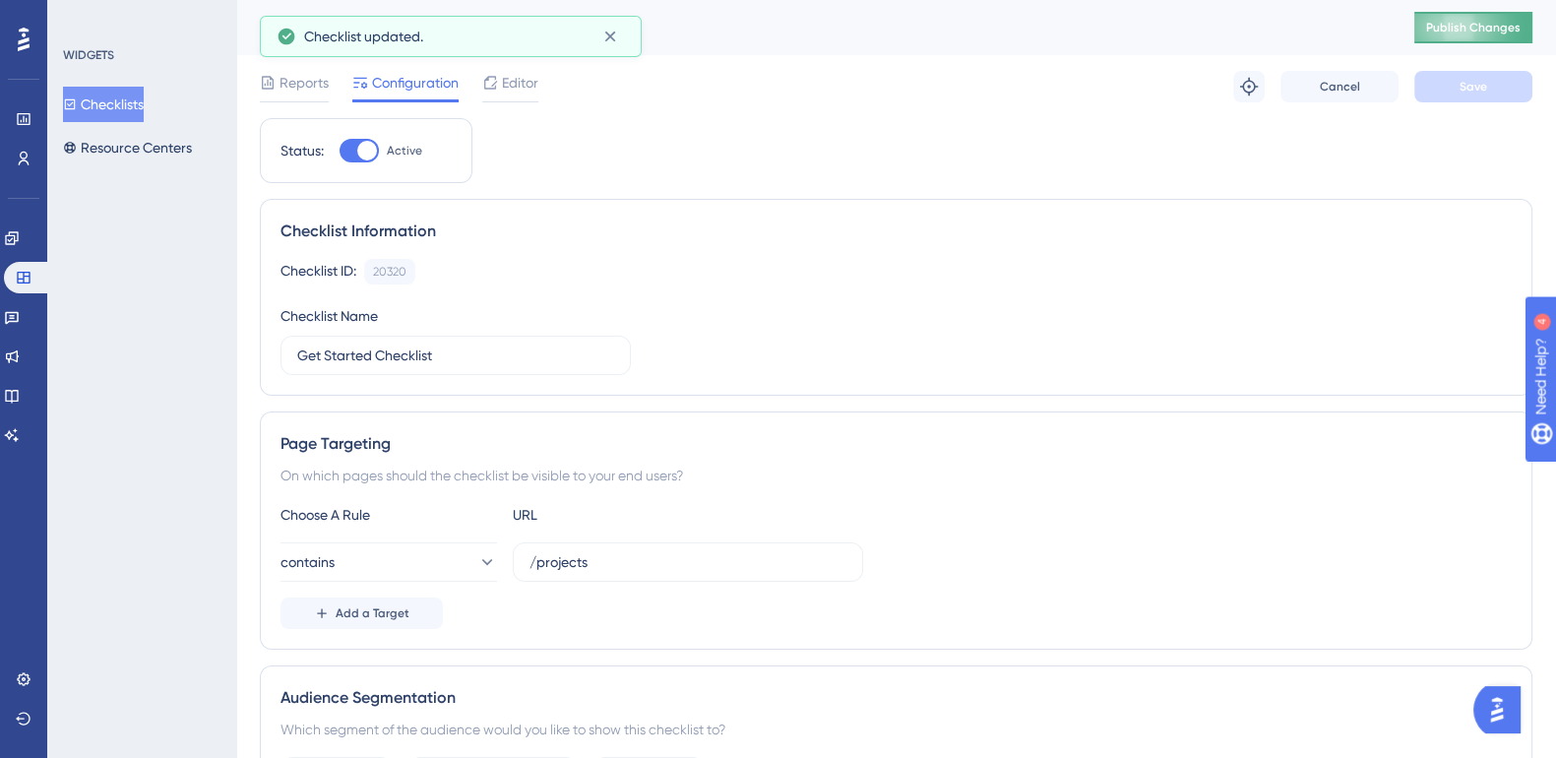
click at [1483, 36] on button "Publish Changes" at bounding box center [1473, 27] width 118 height 31
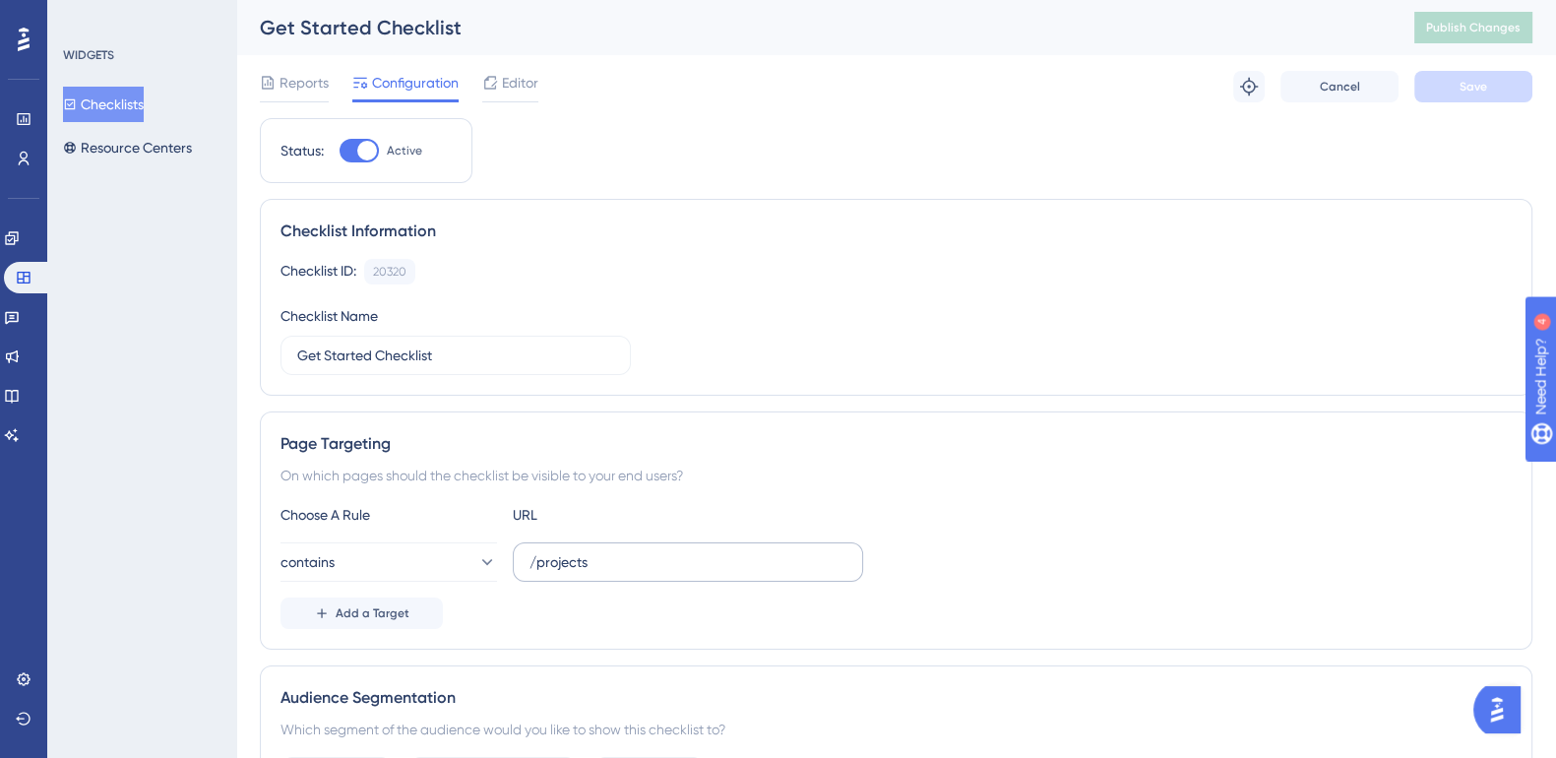
click at [659, 573] on label "/projects" at bounding box center [688, 561] width 350 height 39
click at [659, 573] on input "/projects" at bounding box center [687, 562] width 317 height 22
click at [1484, 79] on span "Save" at bounding box center [1473, 87] width 28 height 16
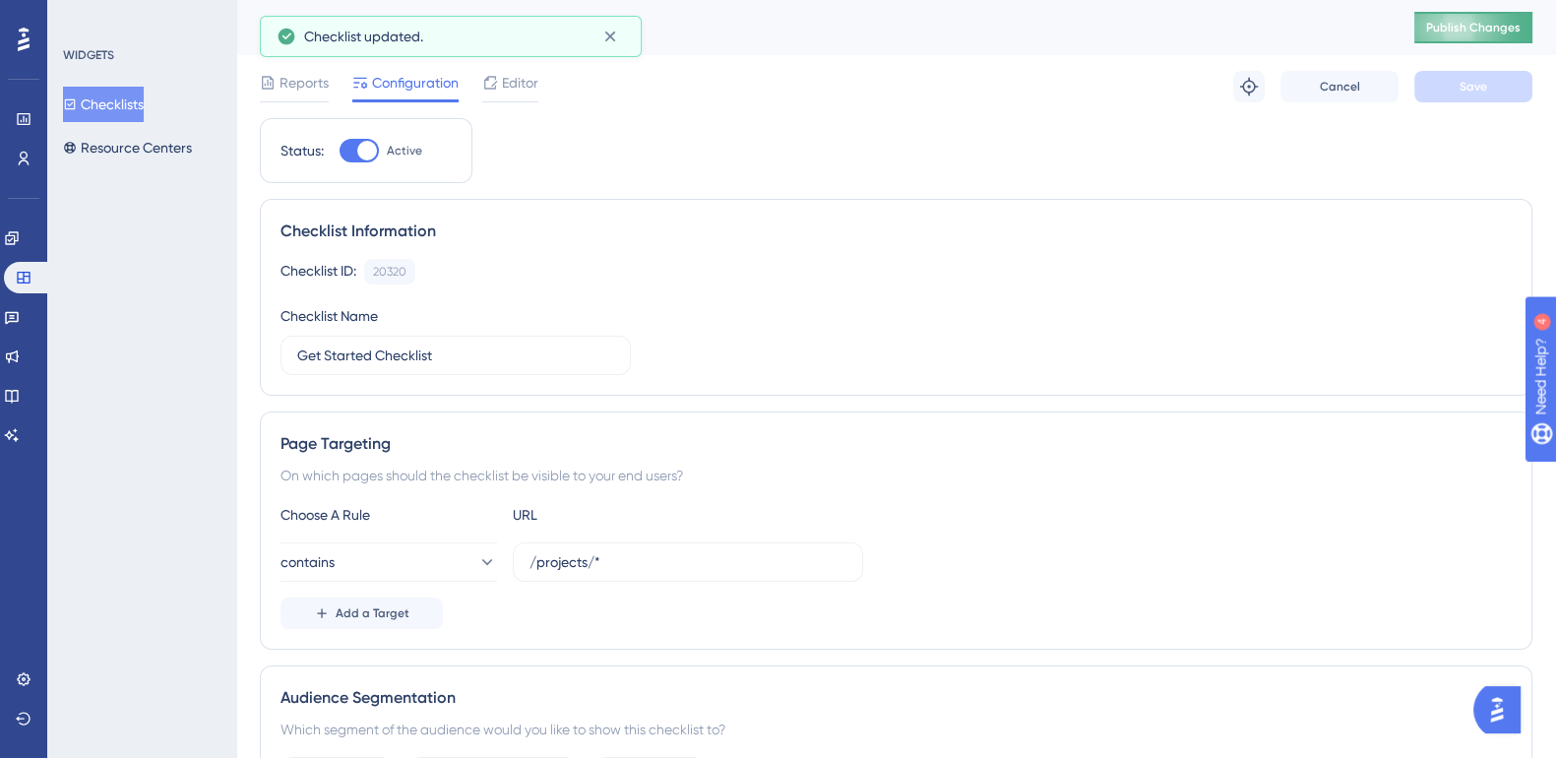
click at [1501, 28] on span "Publish Changes" at bounding box center [1473, 28] width 94 height 16
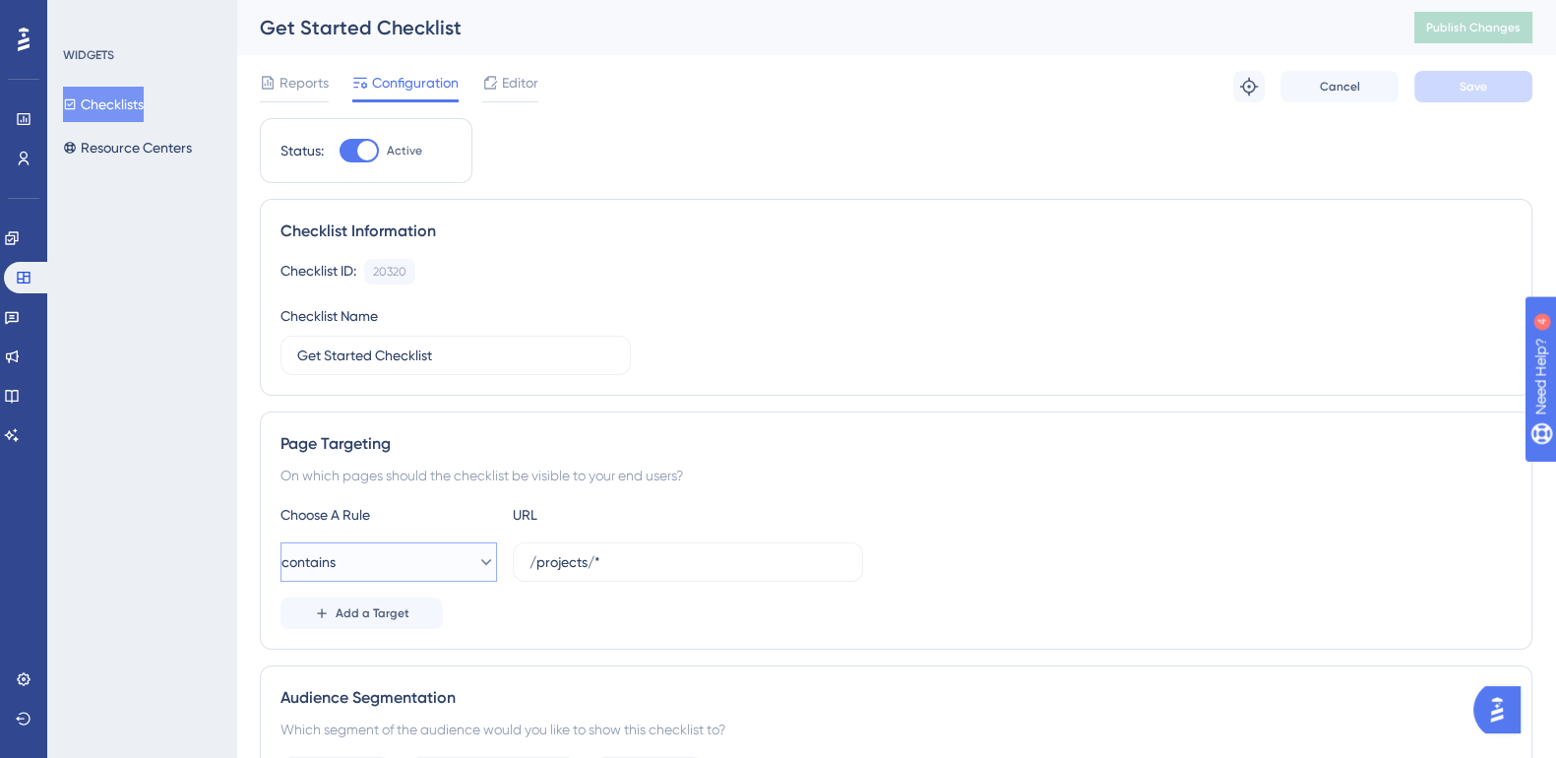
click at [476, 563] on icon at bounding box center [486, 562] width 20 height 20
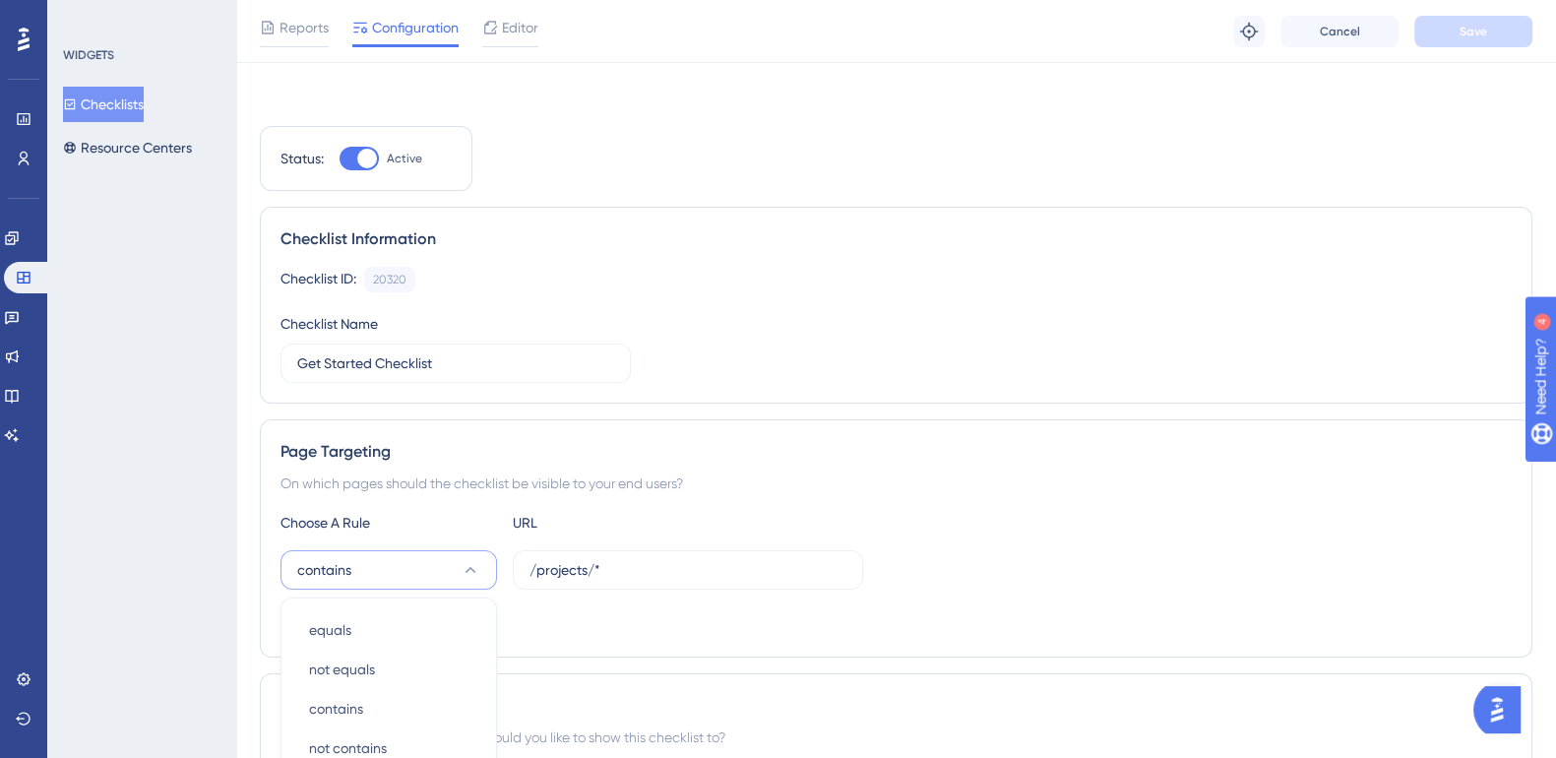
scroll to position [367, 0]
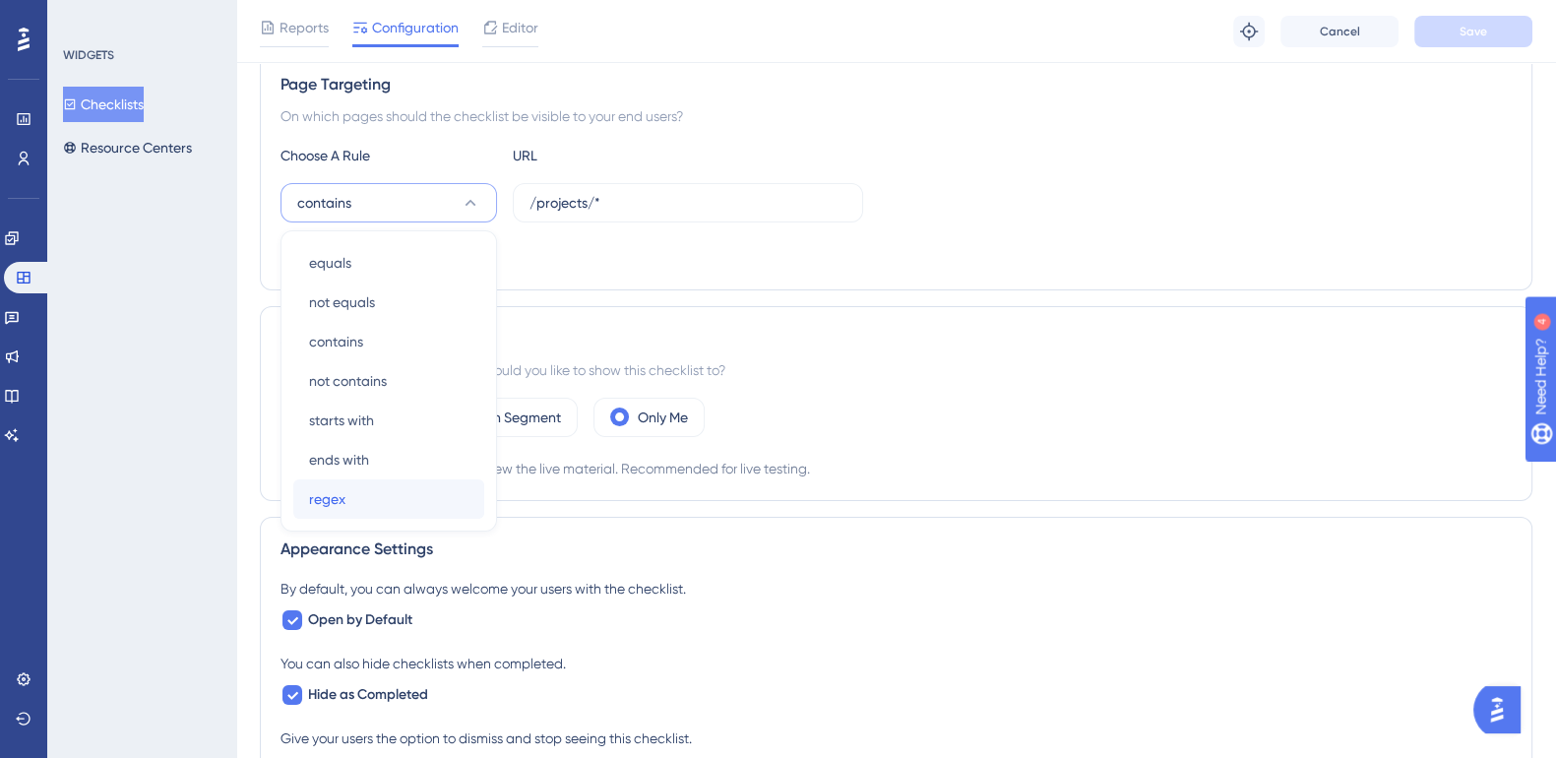
click at [379, 503] on div "regex regex" at bounding box center [388, 498] width 159 height 39
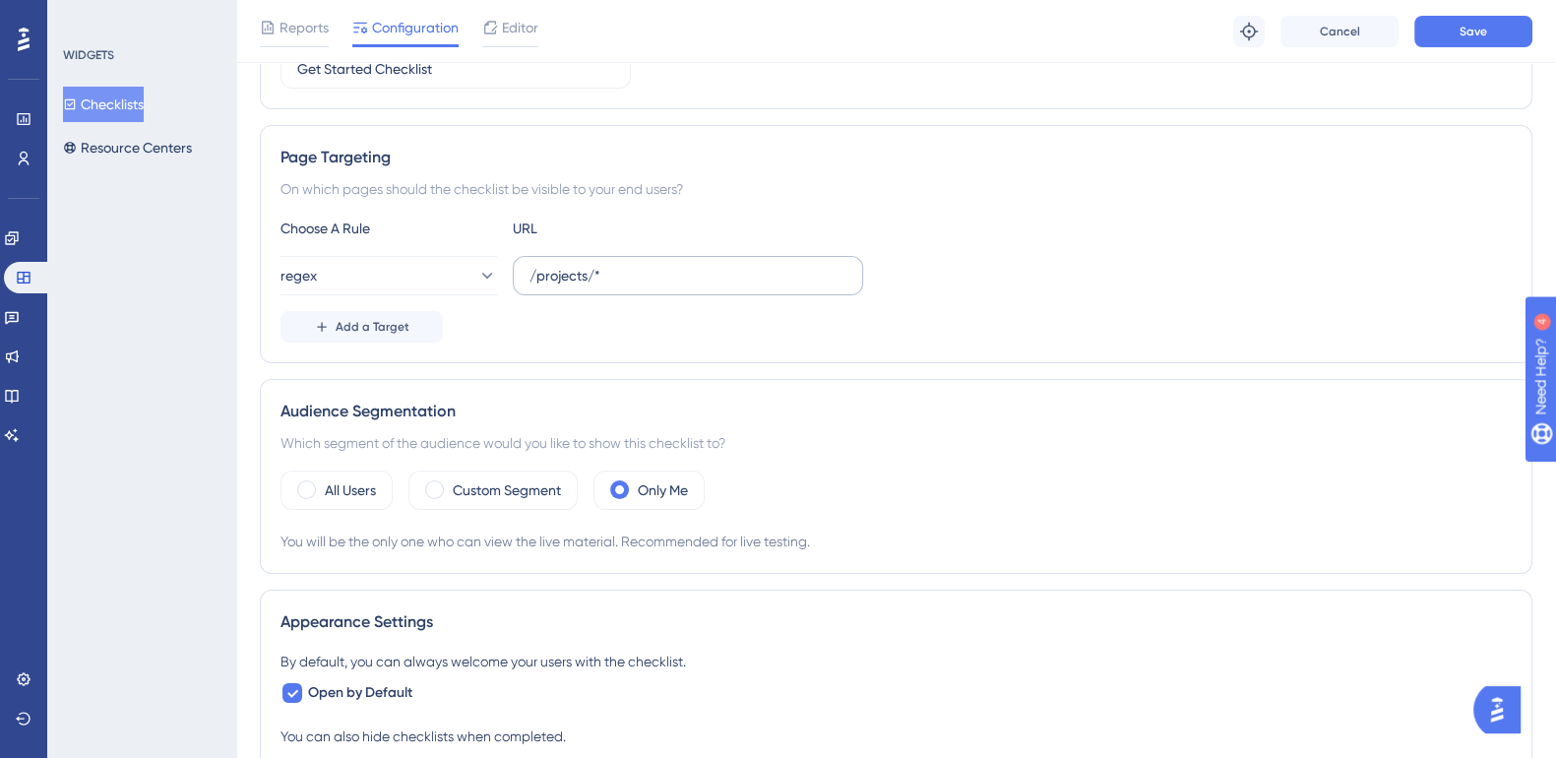
scroll to position [244, 0]
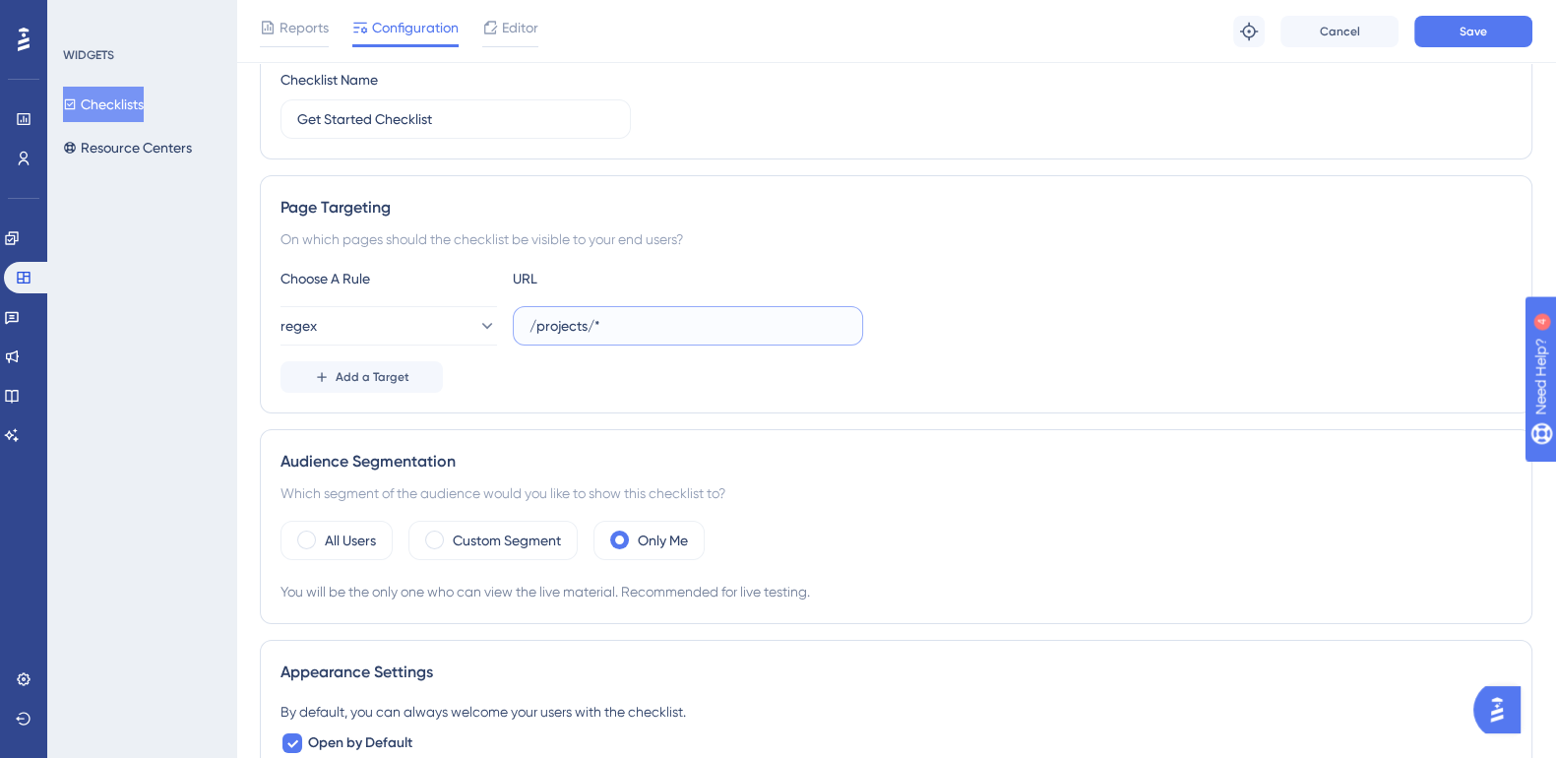
click at [621, 328] on input "/projects/*" at bounding box center [687, 326] width 317 height 22
paste input "^\/projects\/[a-fA-F0-9]{24}\/?$/"
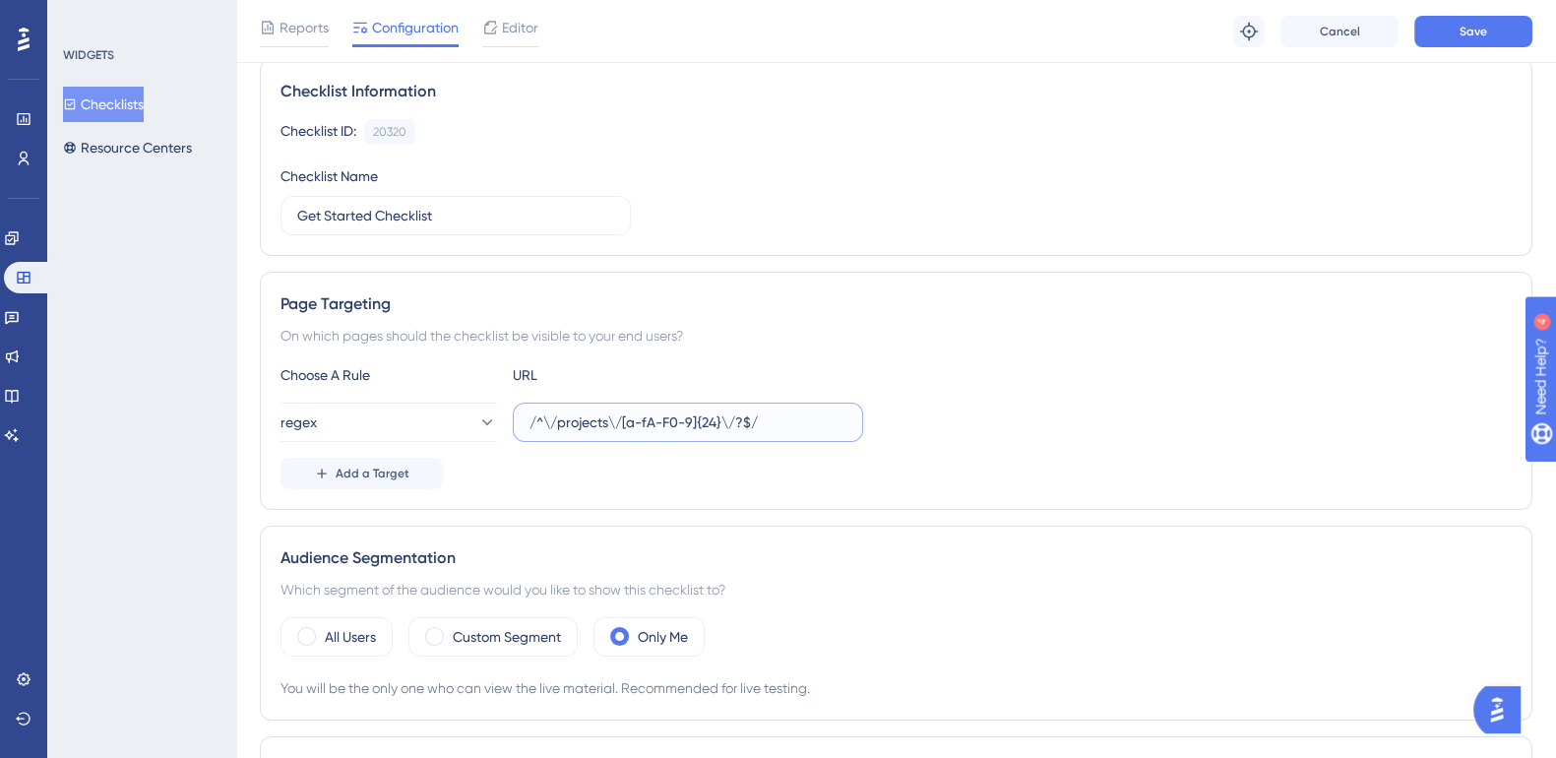
scroll to position [0, 0]
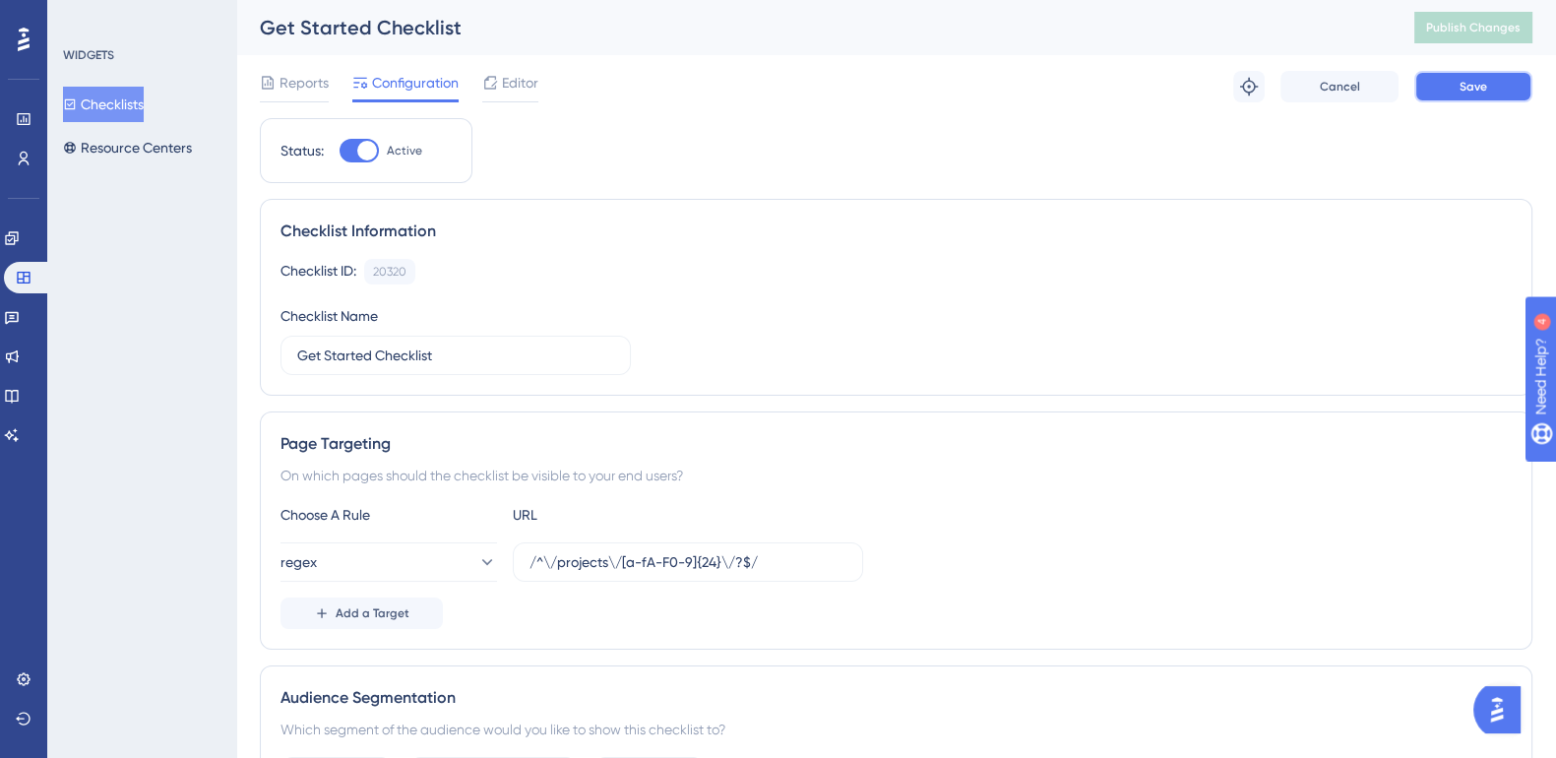
click at [1480, 91] on span "Save" at bounding box center [1473, 87] width 28 height 16
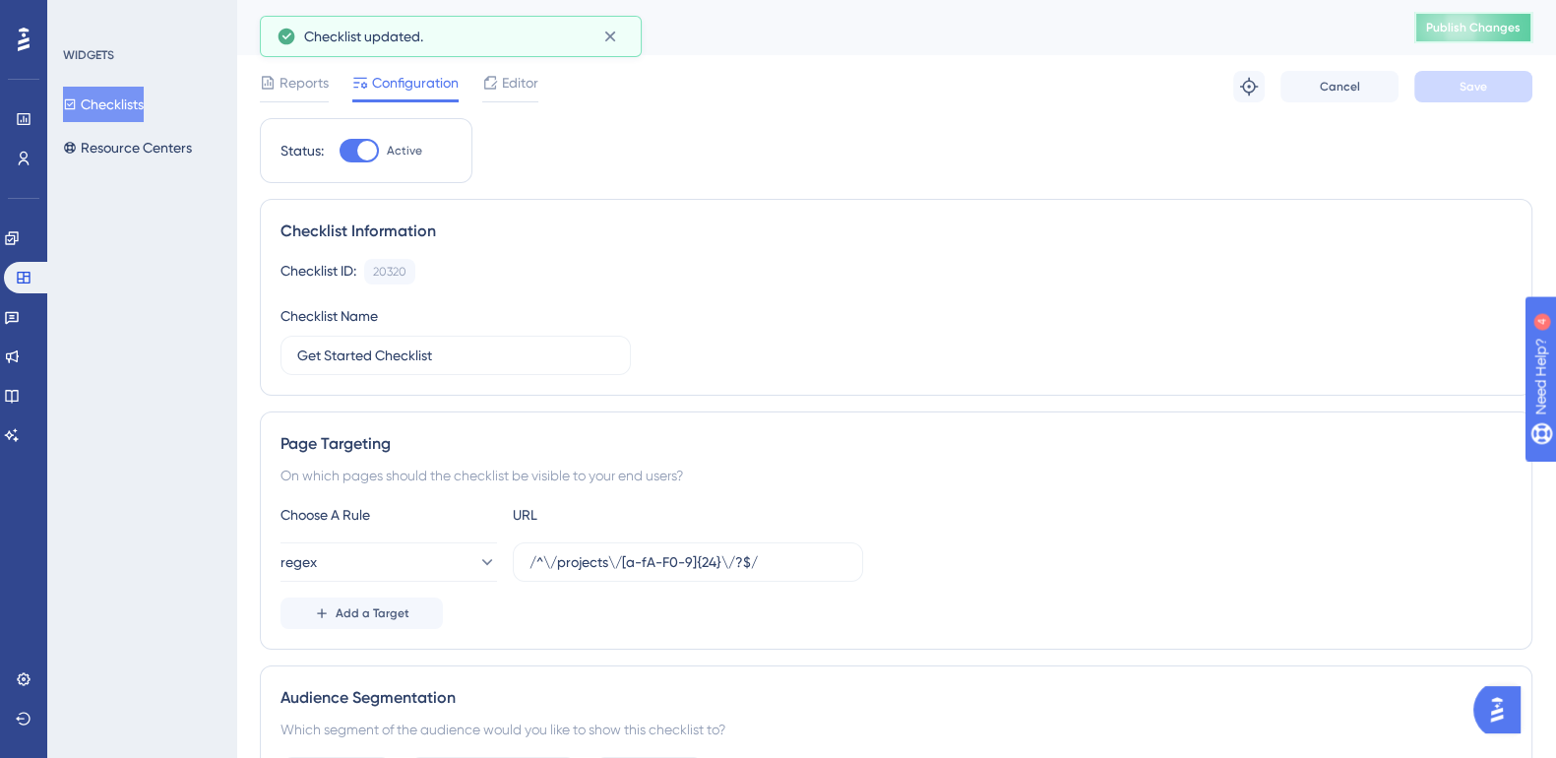
click at [1516, 27] on span "Publish Changes" at bounding box center [1473, 28] width 94 height 16
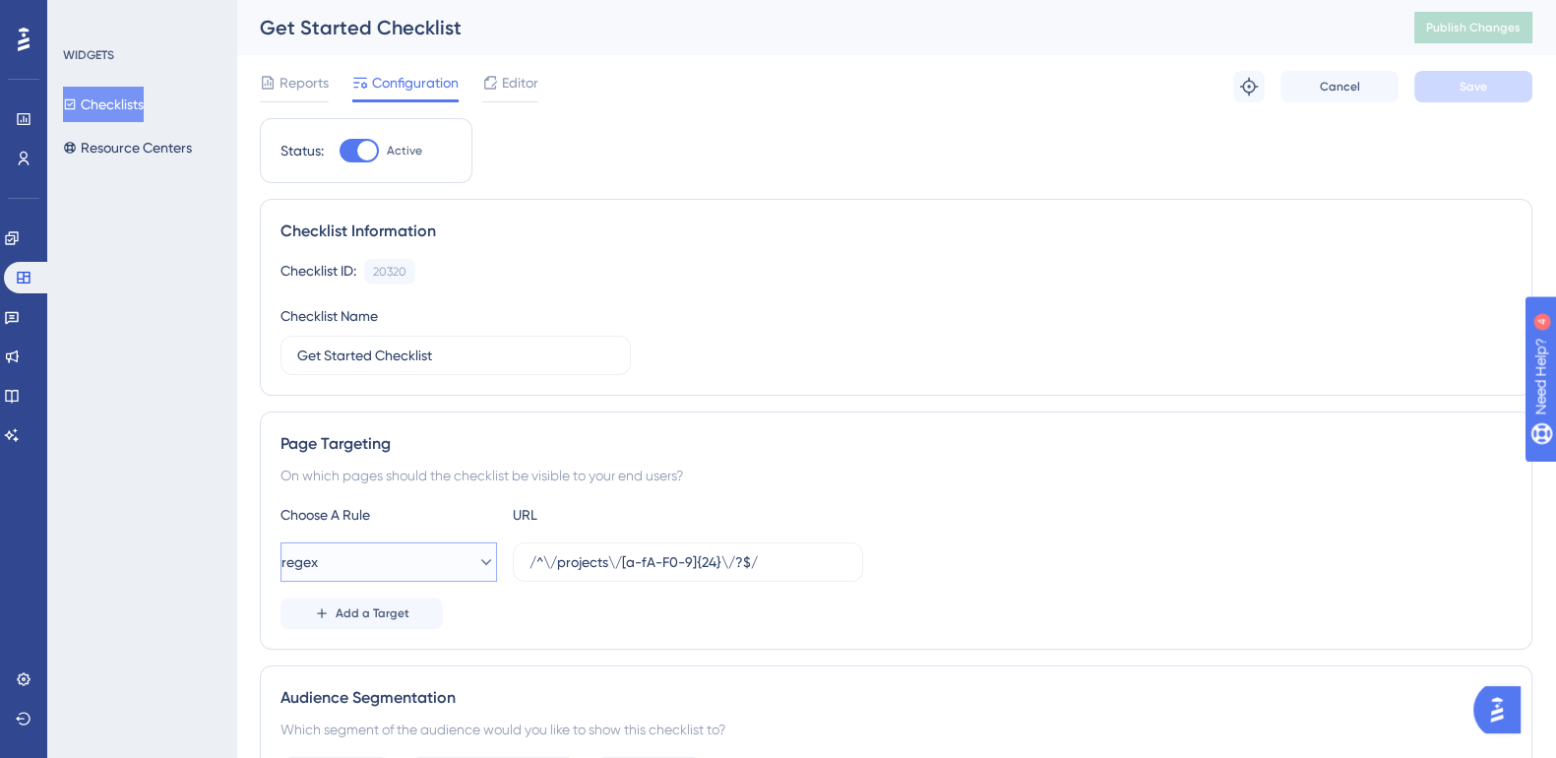
click at [476, 567] on icon at bounding box center [486, 562] width 20 height 20
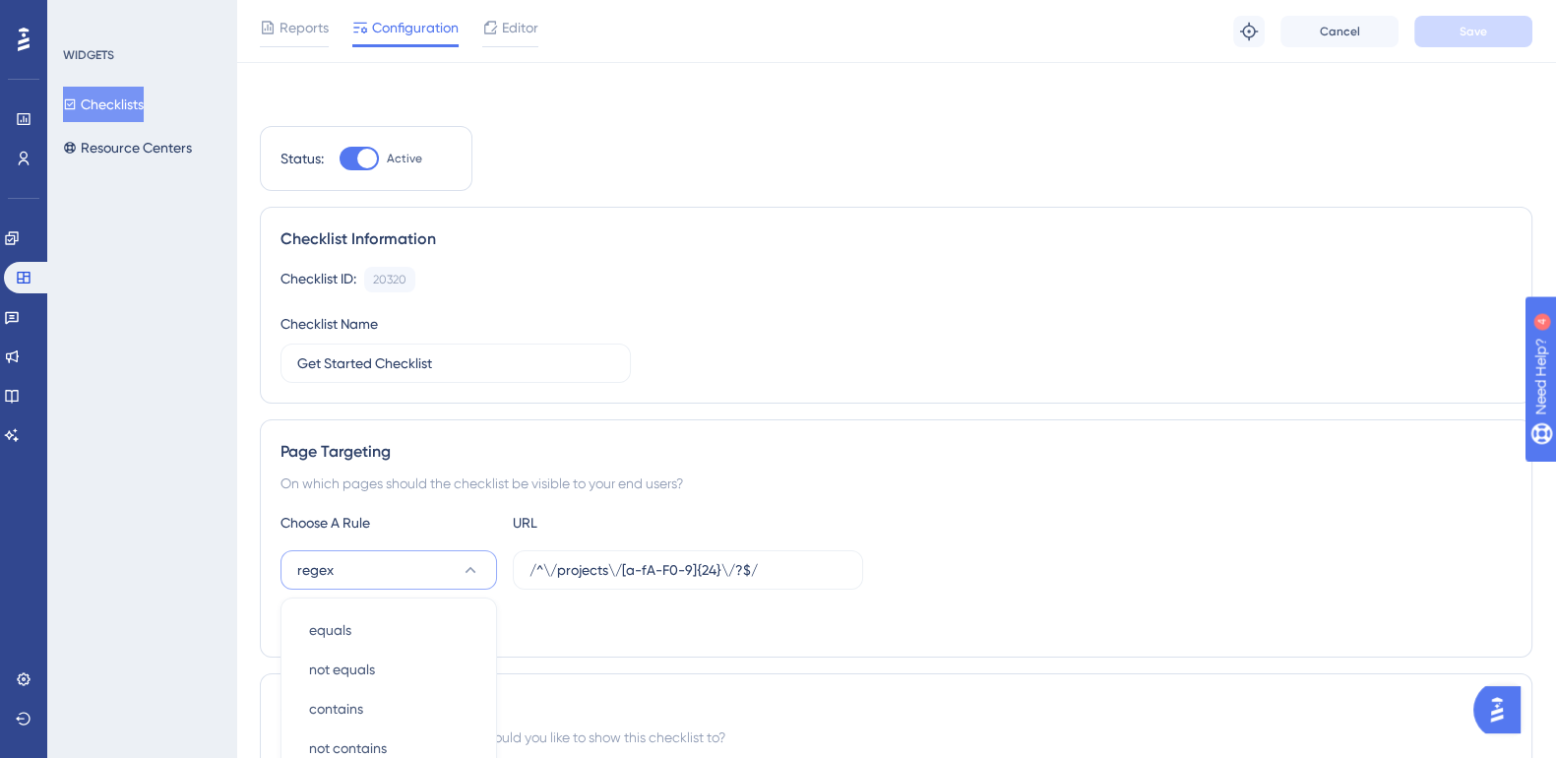
scroll to position [367, 0]
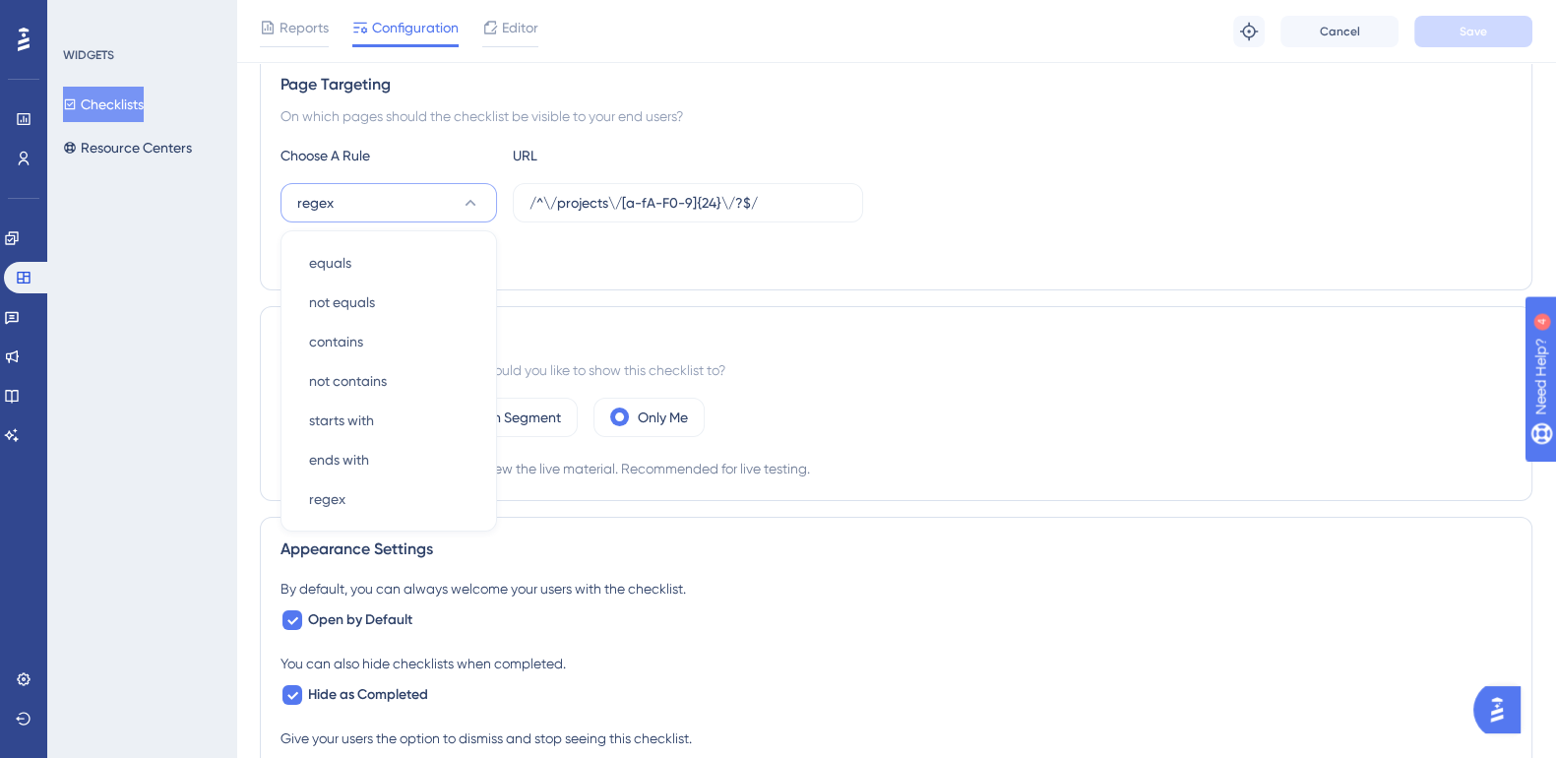
click at [1051, 155] on div "Choose A Rule URL" at bounding box center [895, 156] width 1231 height 24
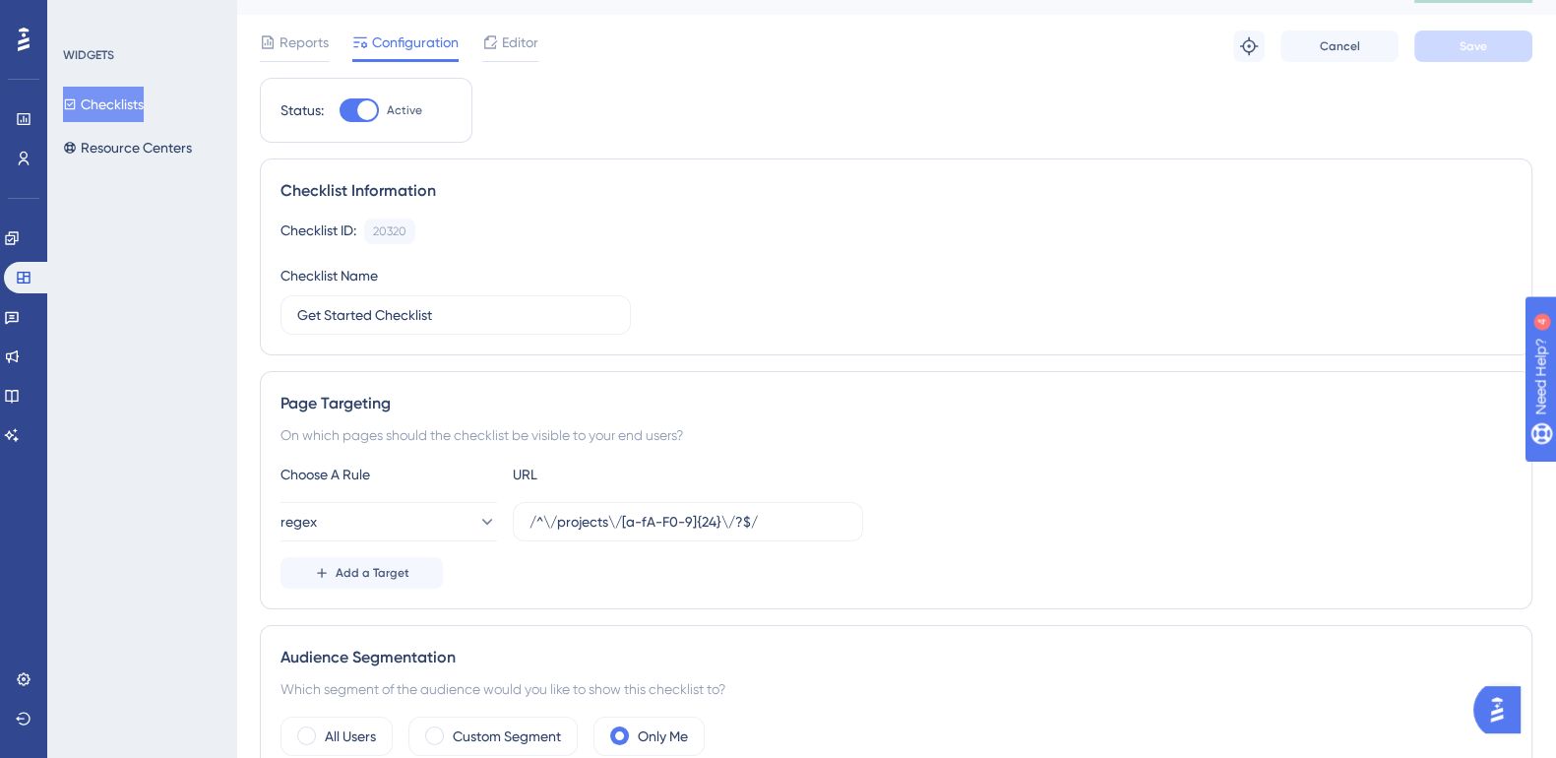
scroll to position [0, 0]
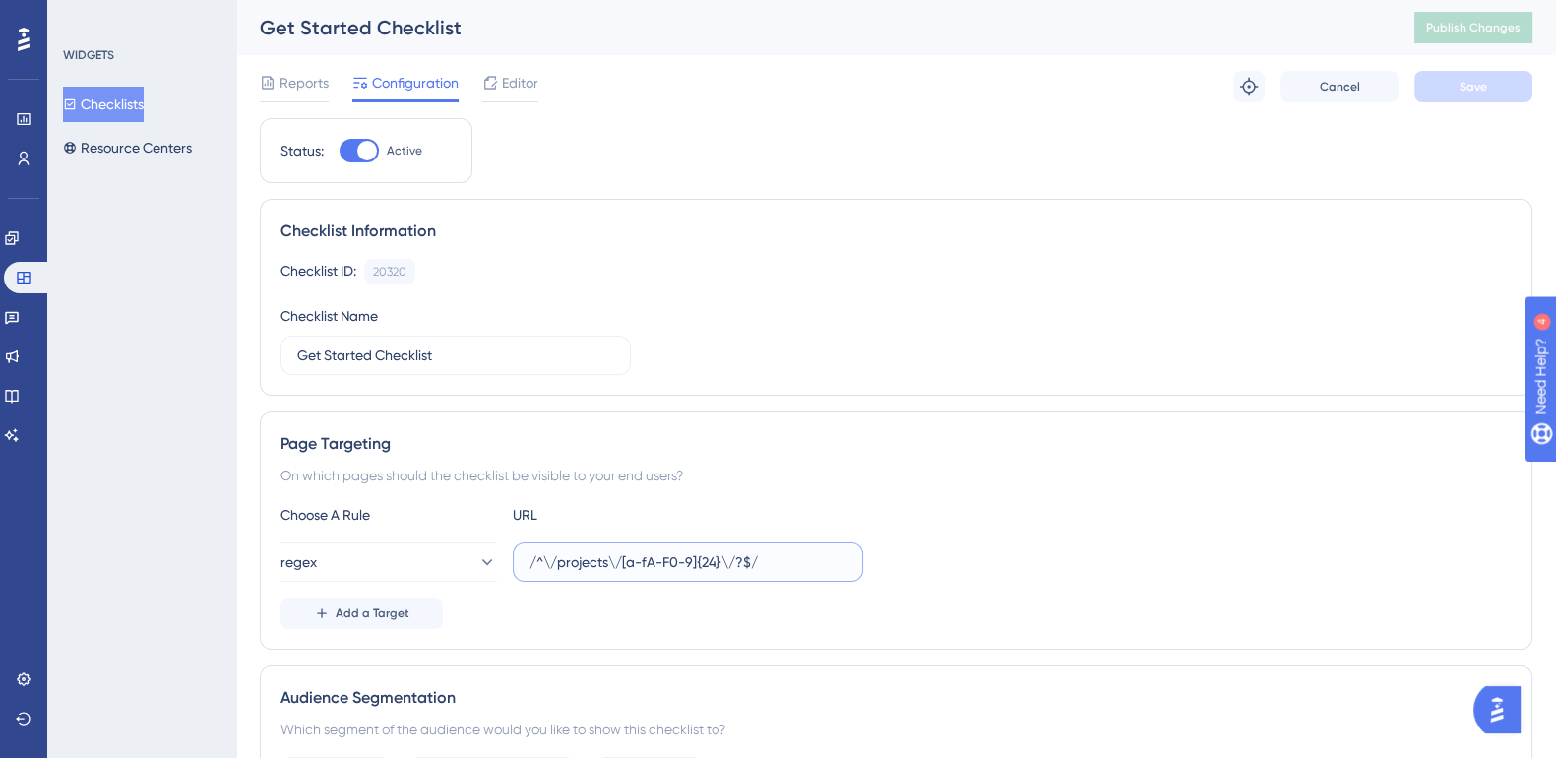
click at [612, 565] on input "/^\/projects\/[a-fA-F0-9]{24}\/?$/" at bounding box center [687, 562] width 317 height 22
paste input "^https?:\/\/impact(?:-dev)?\.ruralsenses\.com\/projects\/[a-fA-F0-9]{24}\/?$"
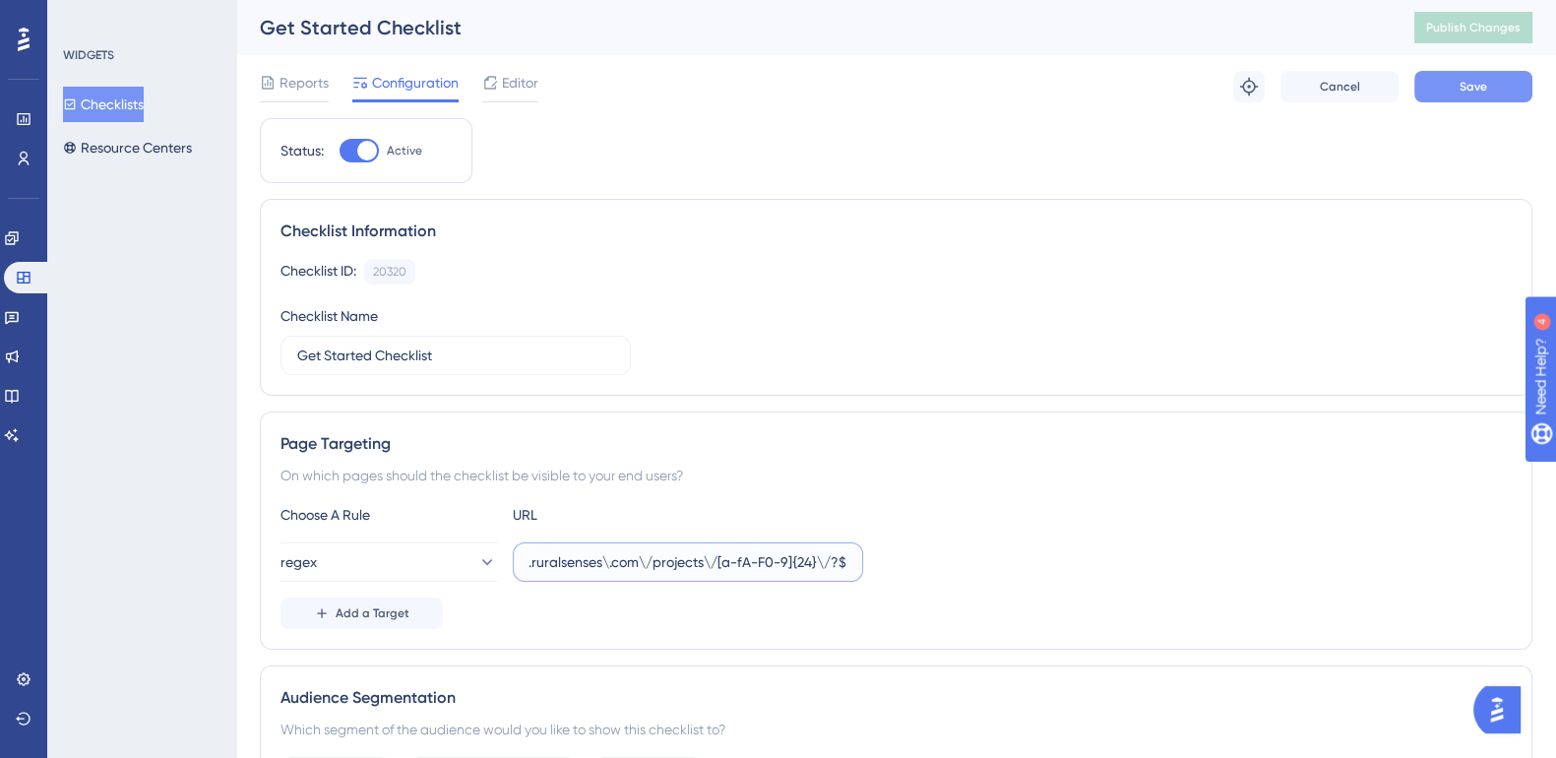
type input "^https?:\/\/impact(?:-dev)?\.ruralsenses\.com\/projects\/[a-fA-F0-9]{24}\/?$"
click at [1483, 85] on span "Save" at bounding box center [1473, 87] width 28 height 16
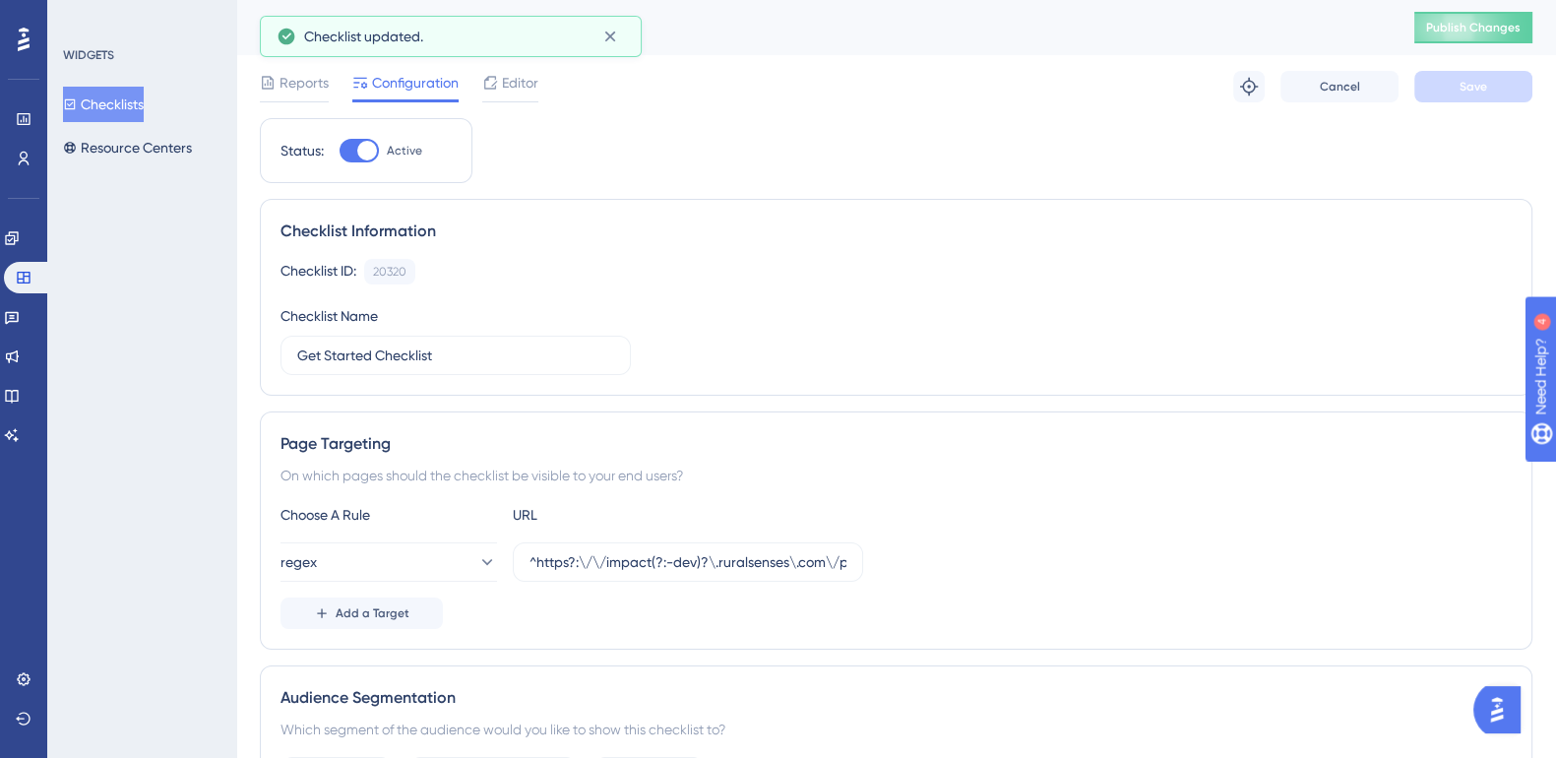
click at [1478, 48] on div "Get Started Checklist Publish Changes" at bounding box center [896, 27] width 1320 height 55
click at [1481, 36] on button "Publish Changes" at bounding box center [1473, 27] width 118 height 31
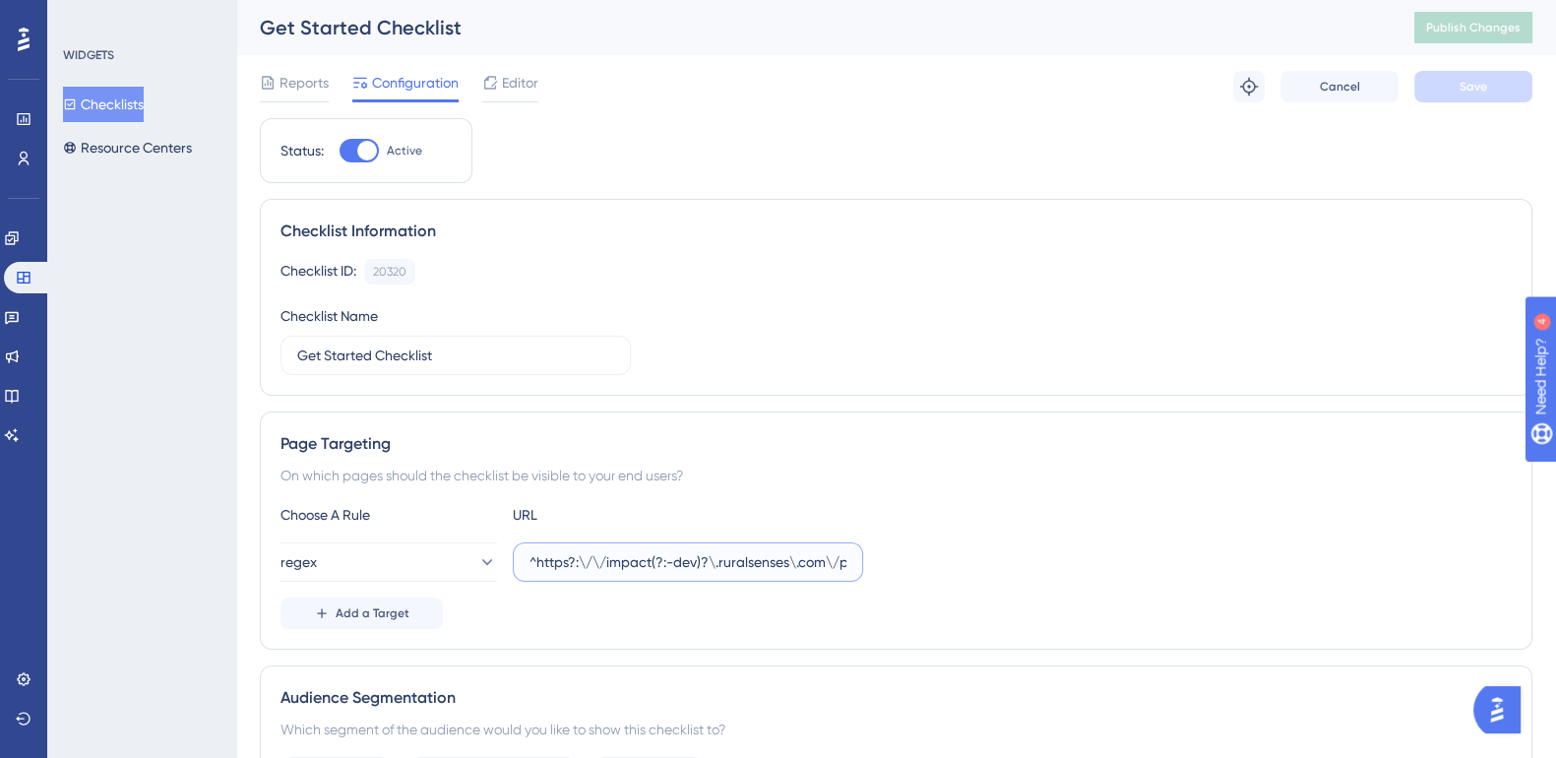
drag, startPoint x: 801, startPoint y: 568, endPoint x: 773, endPoint y: 532, distance: 45.5
click at [801, 567] on input "^https?:\/\/impact(?:-dev)?\.ruralsenses\.com\/projects\/[a-fA-F0-9]{24}\/?$" at bounding box center [687, 562] width 317 height 22
click at [677, 563] on input "^https?:\/\/impact(?:-dev)?\.ruralsenses\.com\/projects\/[a-fA-F0-9]{24}\/?$" at bounding box center [687, 562] width 317 height 22
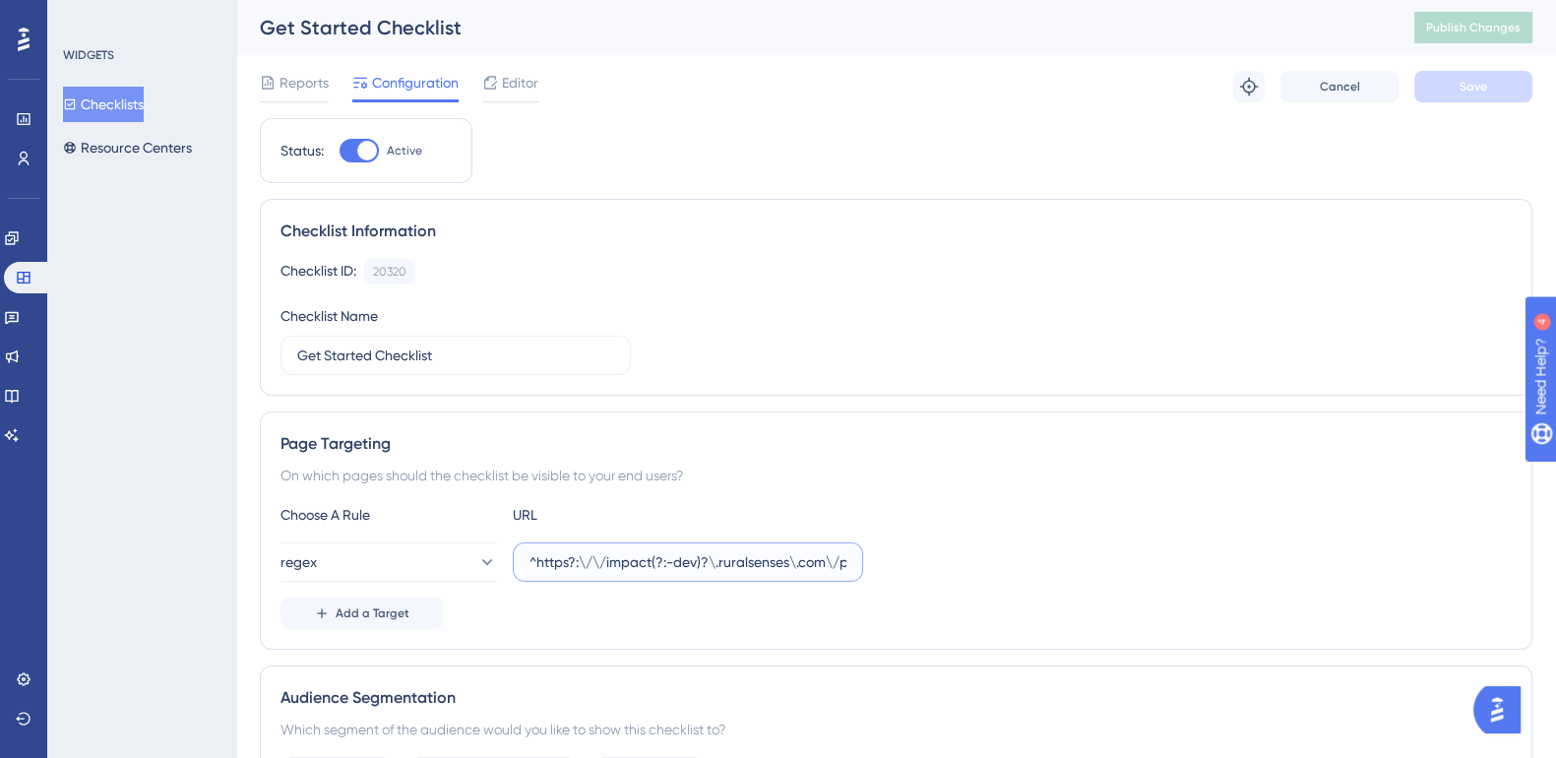
click at [677, 563] on input "^https?:\/\/impact(?:-dev)?\.ruralsenses\.com\/projects\/[a-fA-F0-9]{24}\/?$" at bounding box center [687, 562] width 317 height 22
paste input "^https?:\/\/impact(?:-dev)?\.ruralsenses\.com\/projects\/[a-fA-F0-9]{24}(?:\/.*…"
type input "^https?:\/\/impact(?:-dev)?\.ruralsenses\.com\/projects\/[a-fA-F0-9]{24}(?:\/.*…"
click at [1486, 71] on button "Save" at bounding box center [1473, 86] width 118 height 31
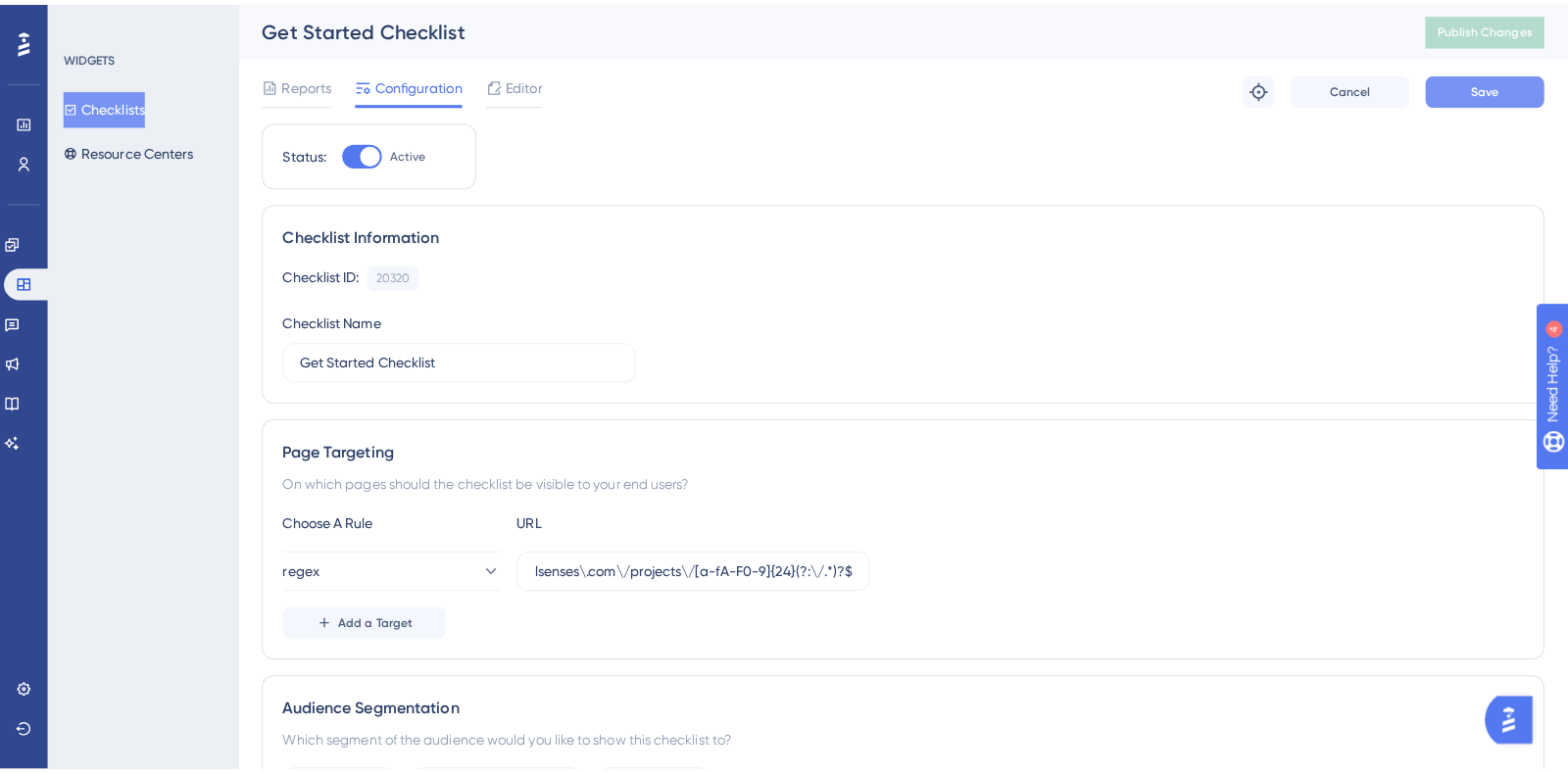
scroll to position [0, 0]
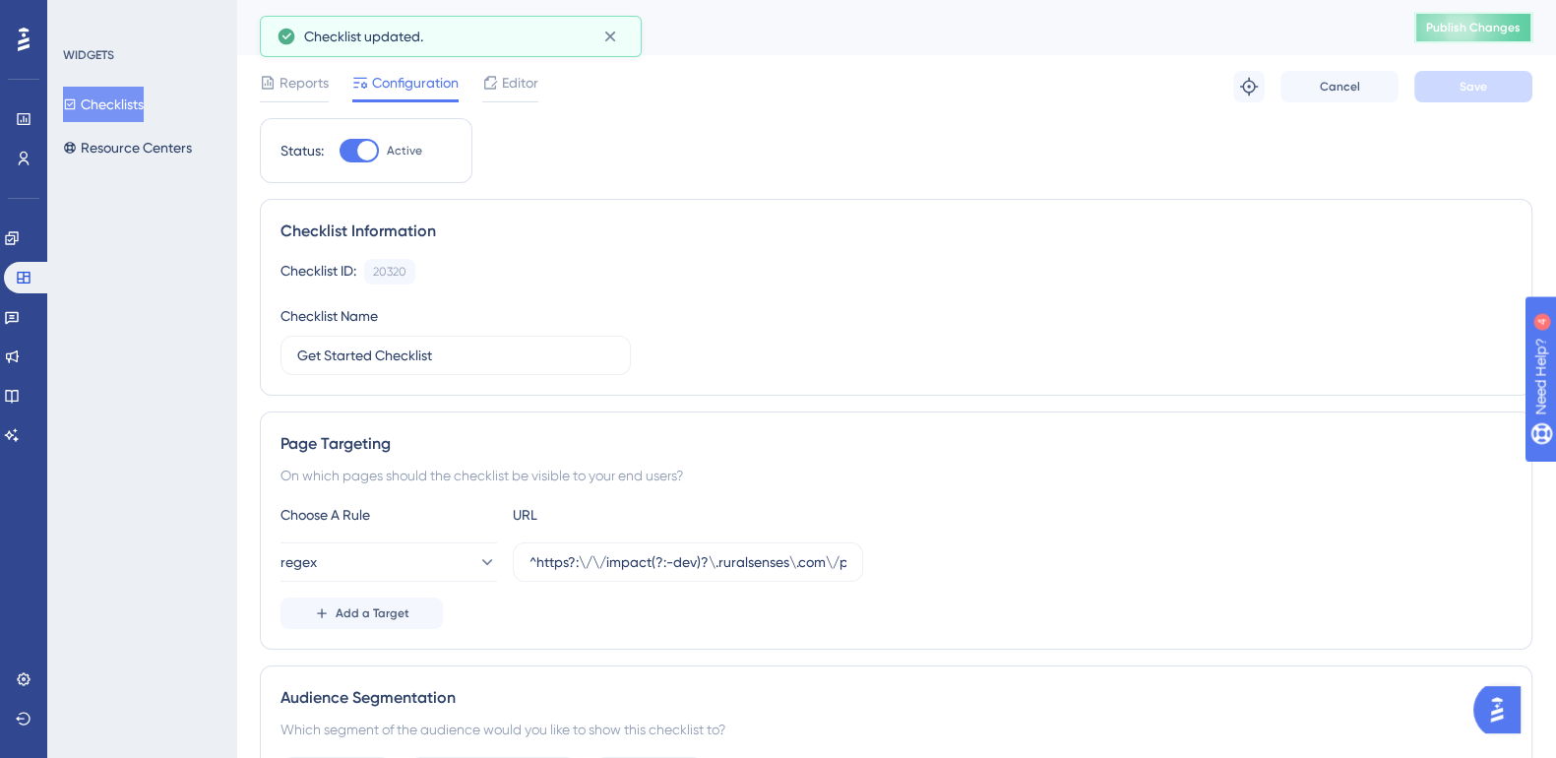
click at [1490, 24] on span "Publish Changes" at bounding box center [1473, 28] width 94 height 16
click at [509, 88] on span "Editor" at bounding box center [520, 83] width 36 height 24
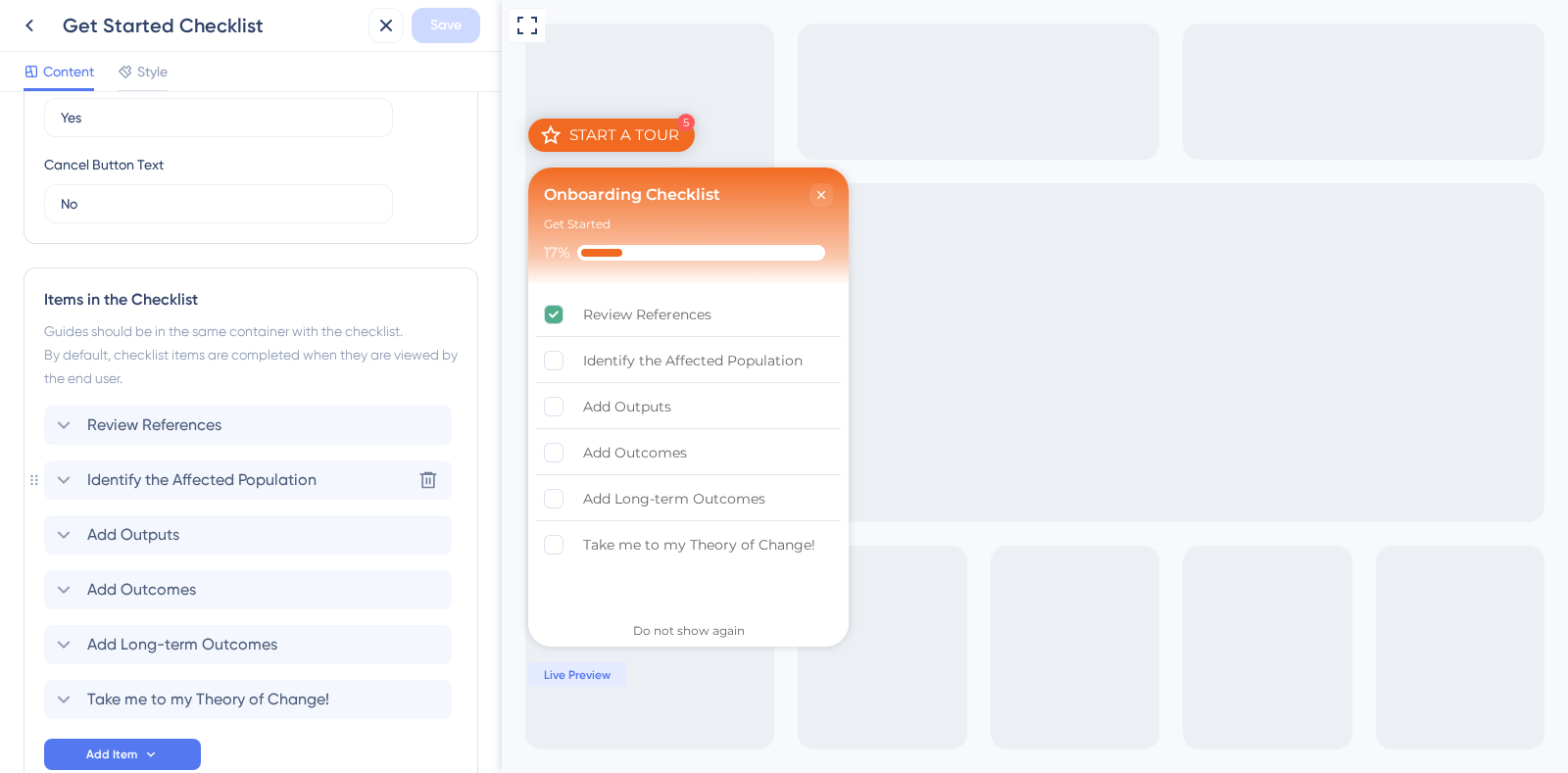
scroll to position [735, 0]
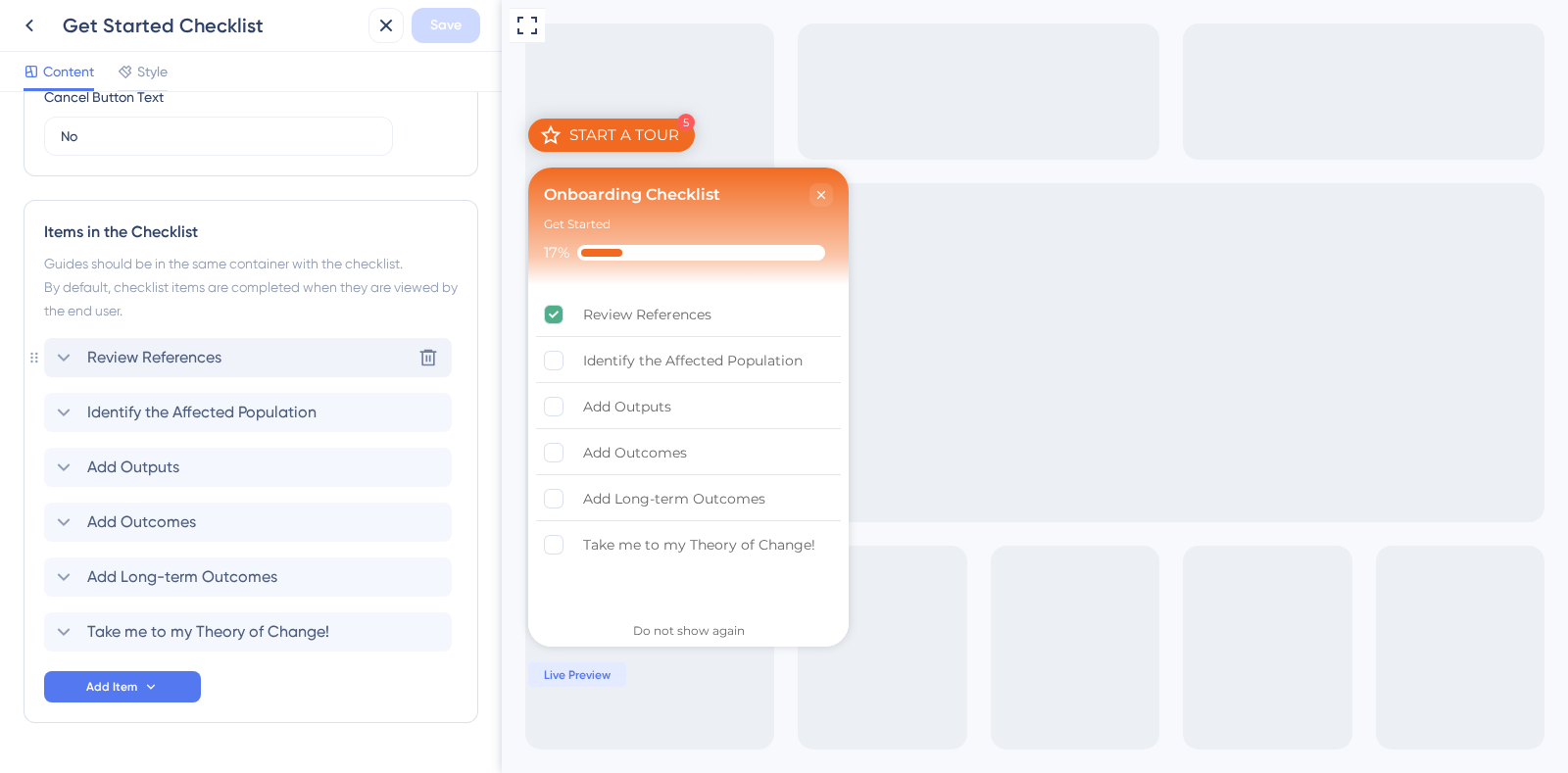
click at [55, 350] on icon at bounding box center [64, 358] width 24 height 24
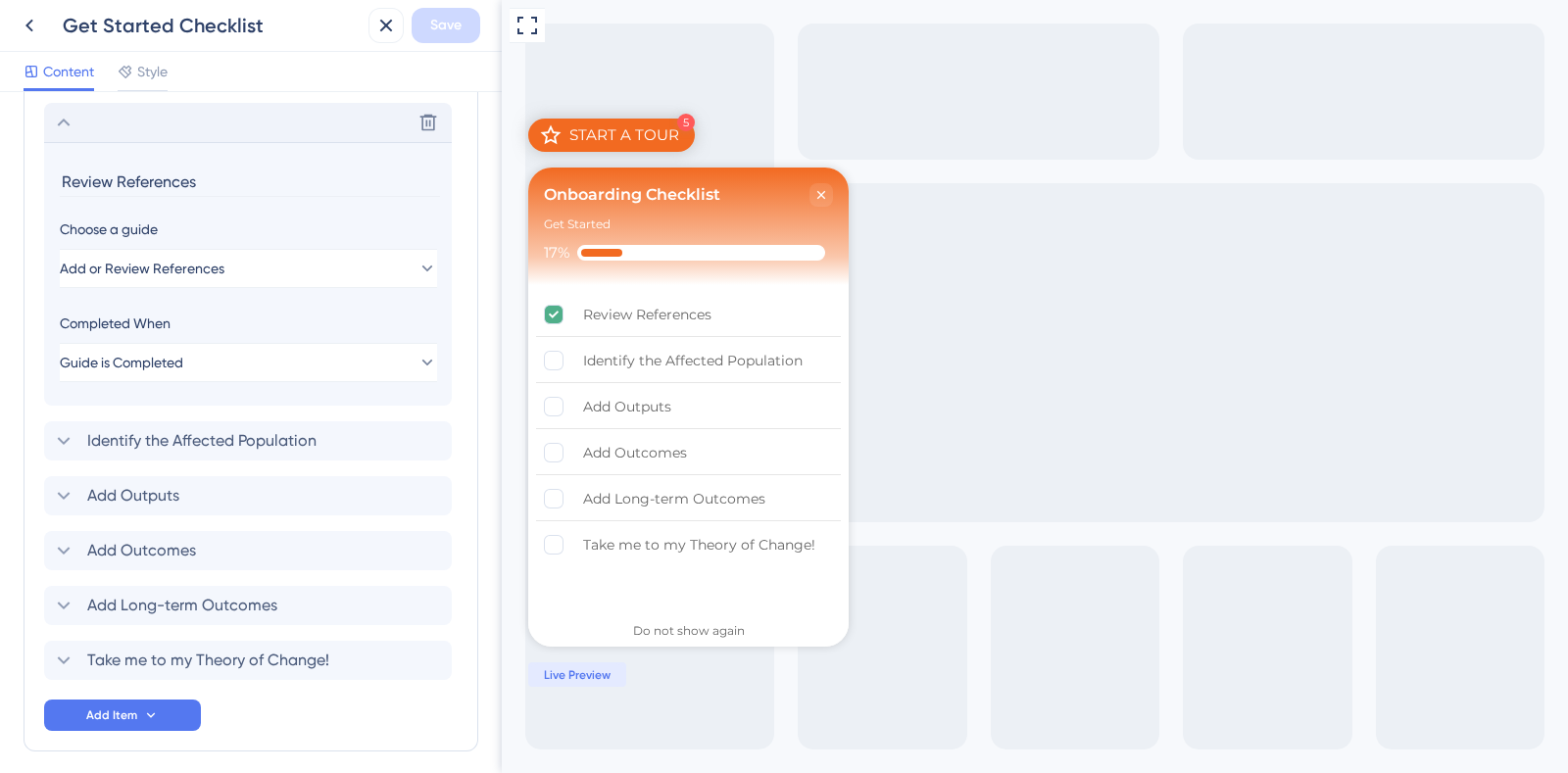
scroll to position [979, 0]
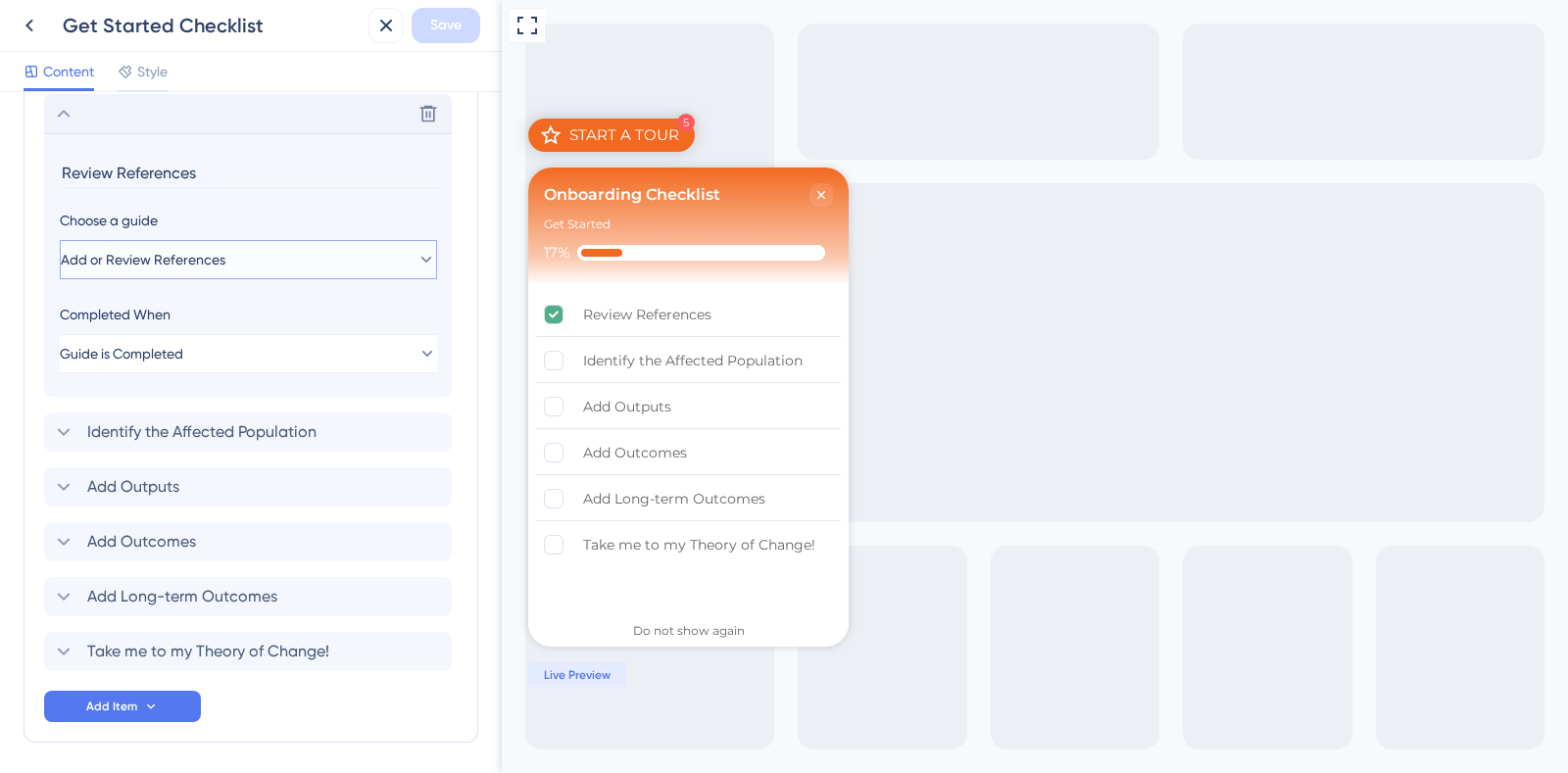
click at [152, 264] on span "Add or Review References" at bounding box center [142, 260] width 164 height 24
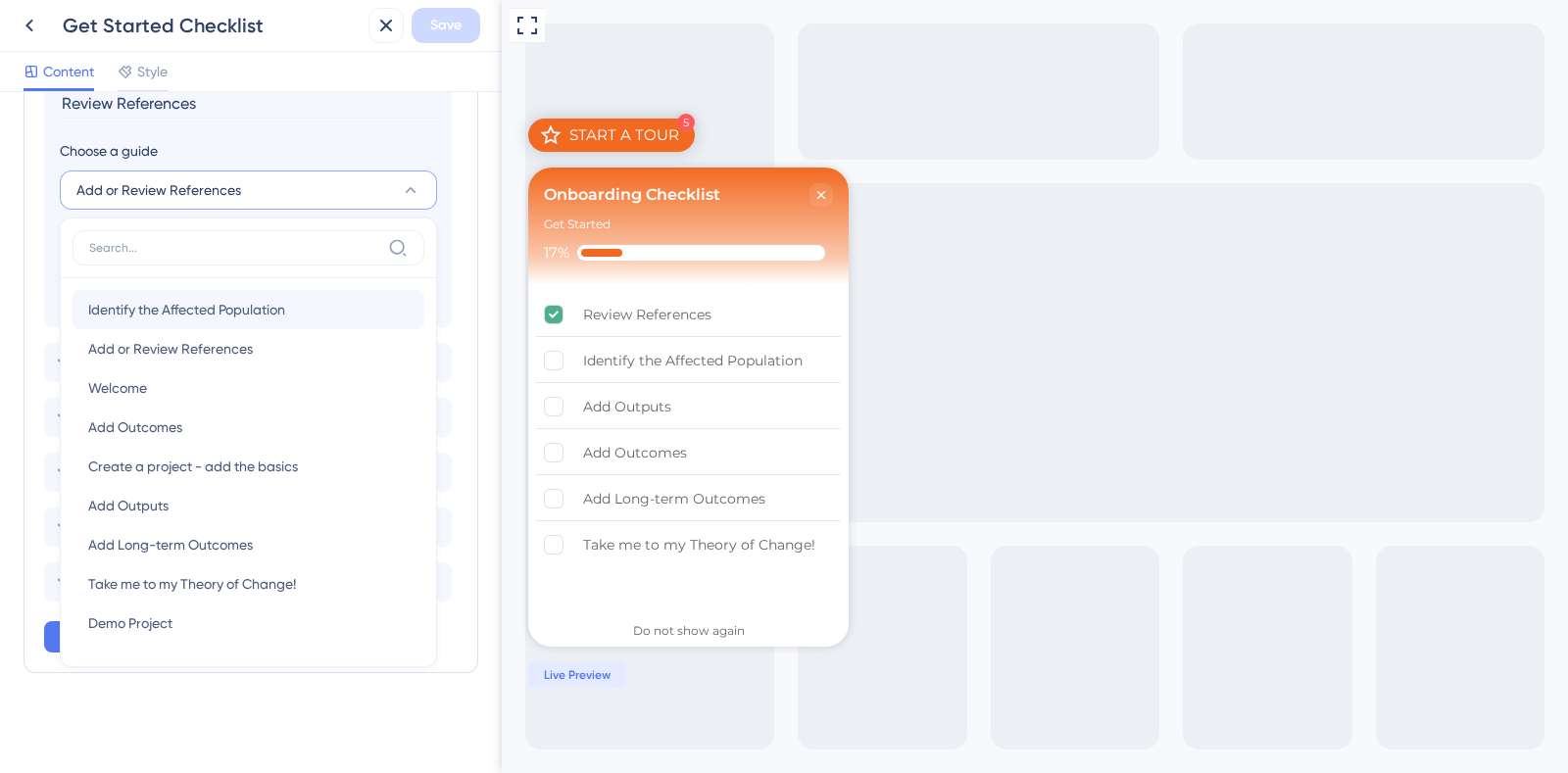
scroll to position [1049, 0]
click at [196, 249] on input at bounding box center [235, 248] width 291 height 16
click at [188, 189] on span "Add or Review References" at bounding box center [158, 190] width 164 height 24
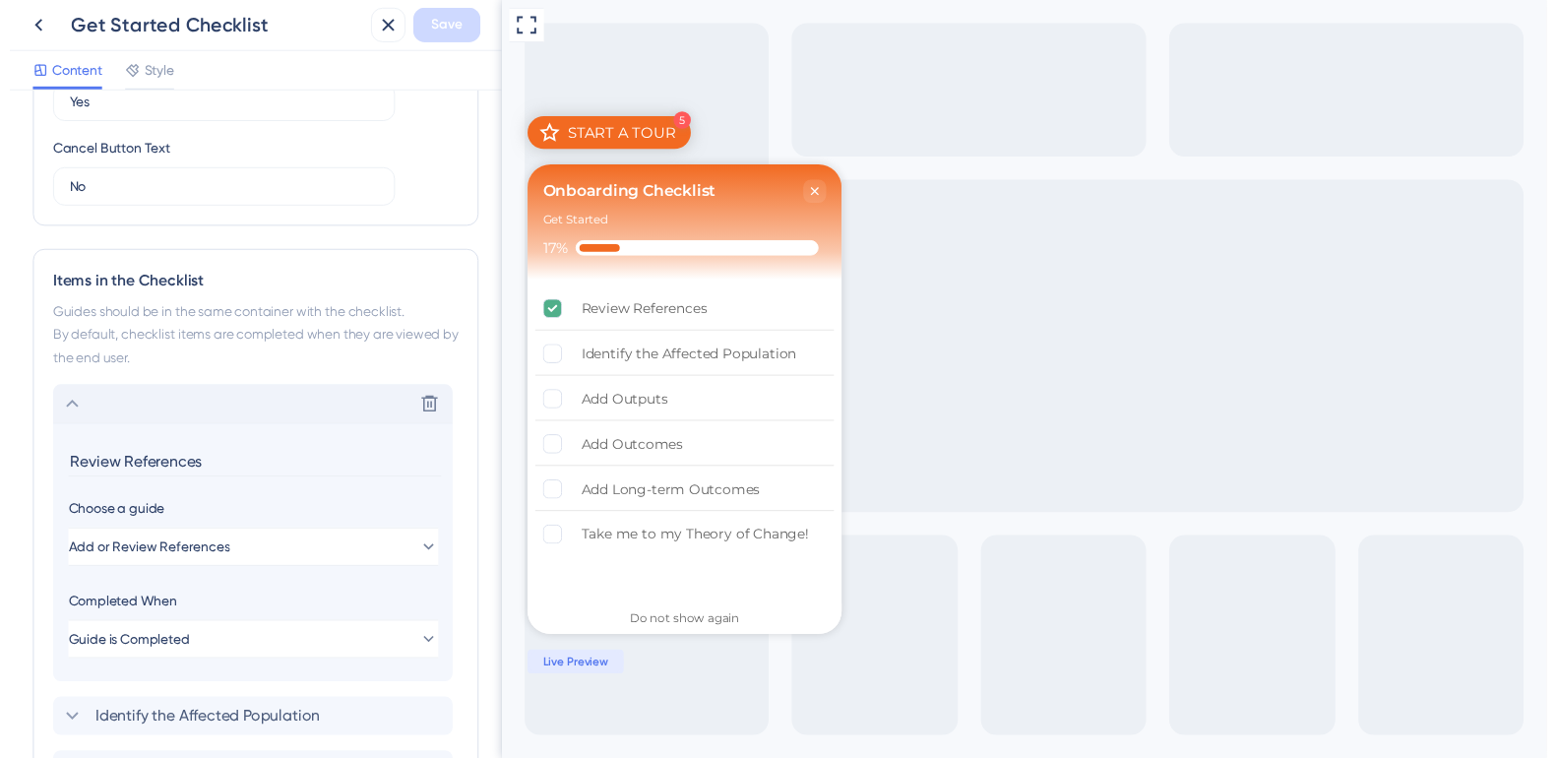
scroll to position [0, 0]
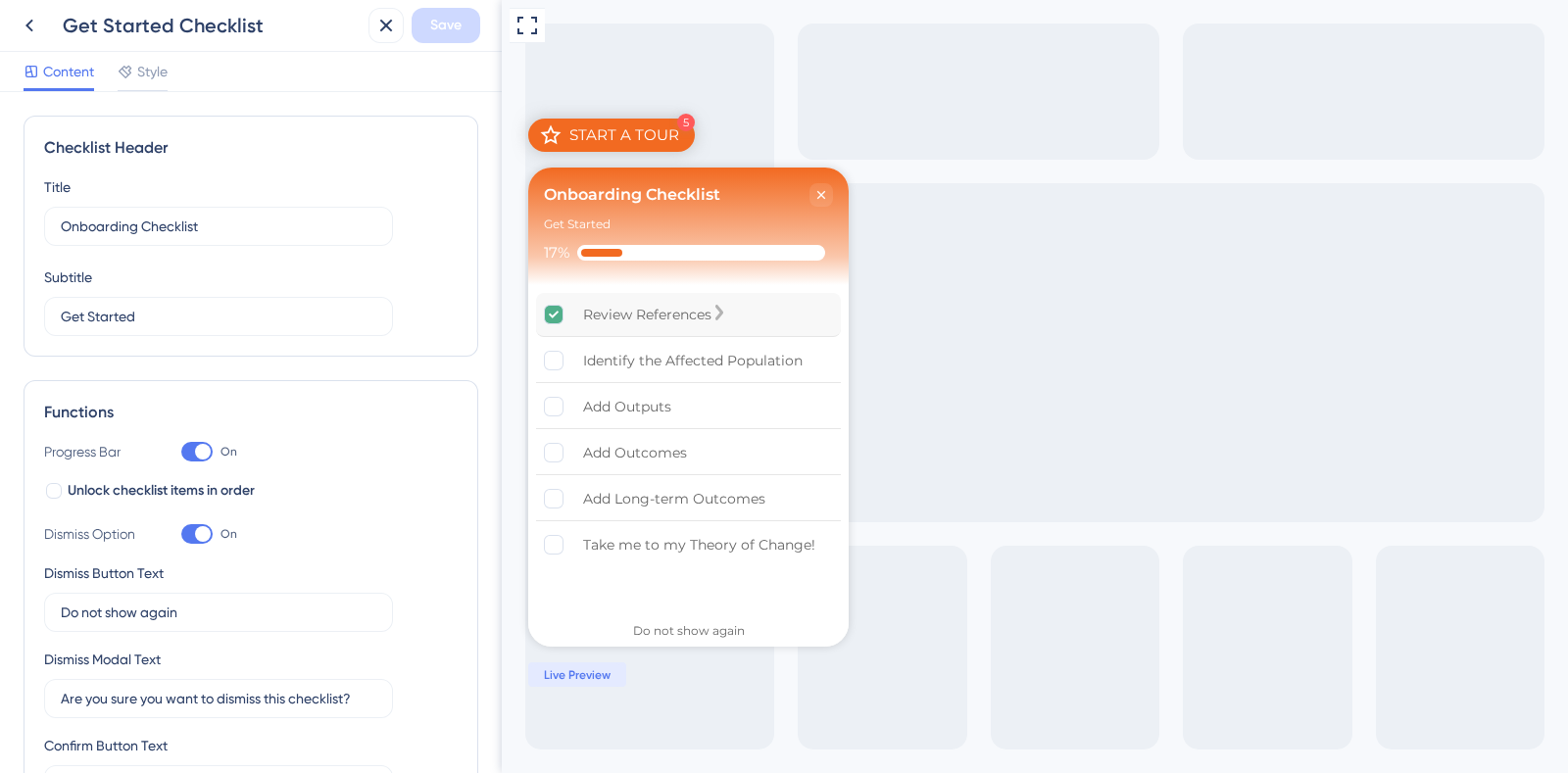
click at [590, 316] on div "Review References" at bounding box center [647, 315] width 128 height 24
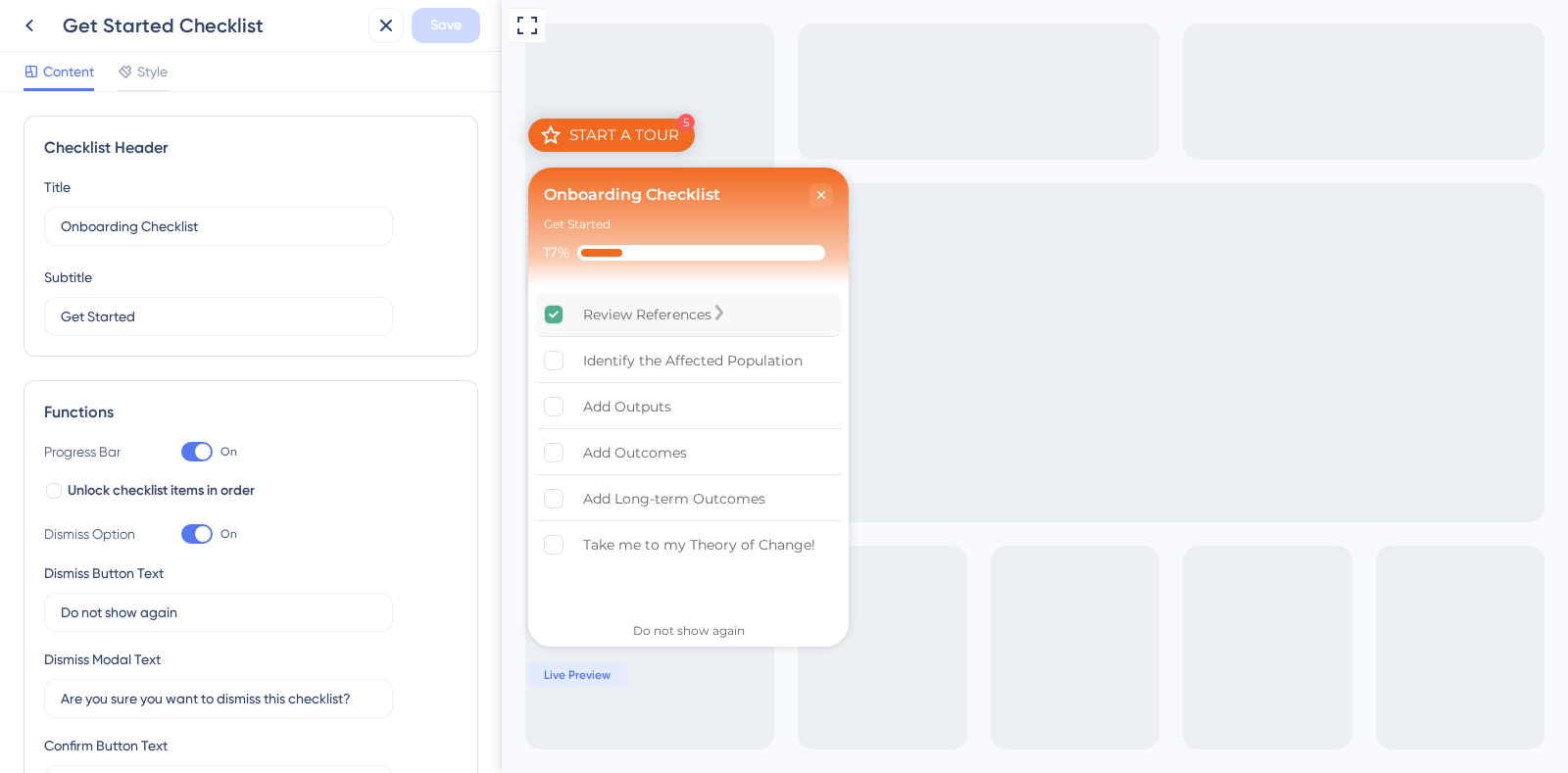
click at [576, 316] on div "Review References is complete." at bounding box center [562, 315] width 39 height 20
click at [583, 315] on div "Review References" at bounding box center [647, 315] width 128 height 24
click at [576, 309] on div "Review References is complete." at bounding box center [562, 315] width 39 height 20
click at [31, 33] on icon at bounding box center [30, 26] width 24 height 24
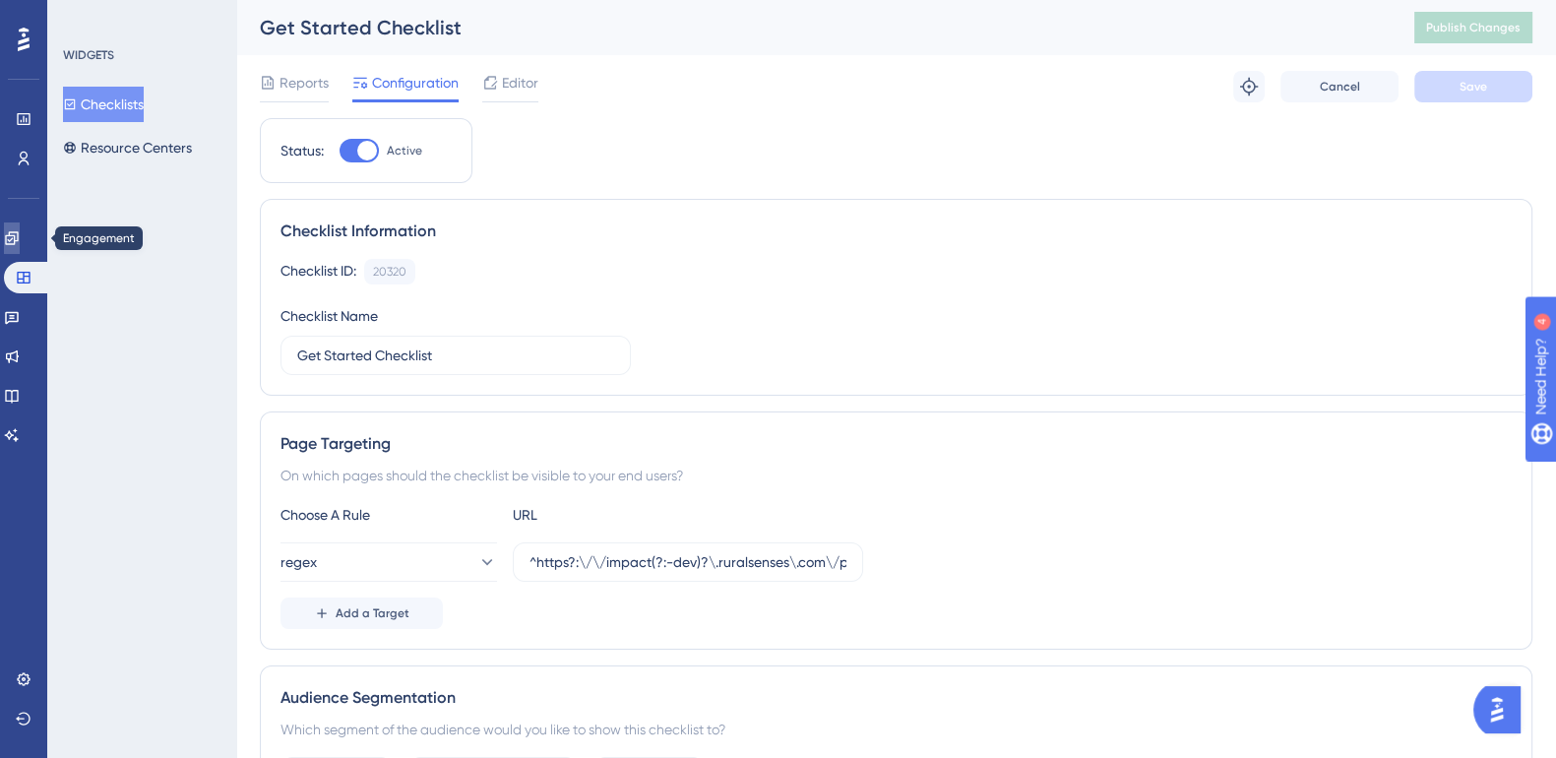
click at [20, 244] on icon at bounding box center [12, 238] width 16 height 16
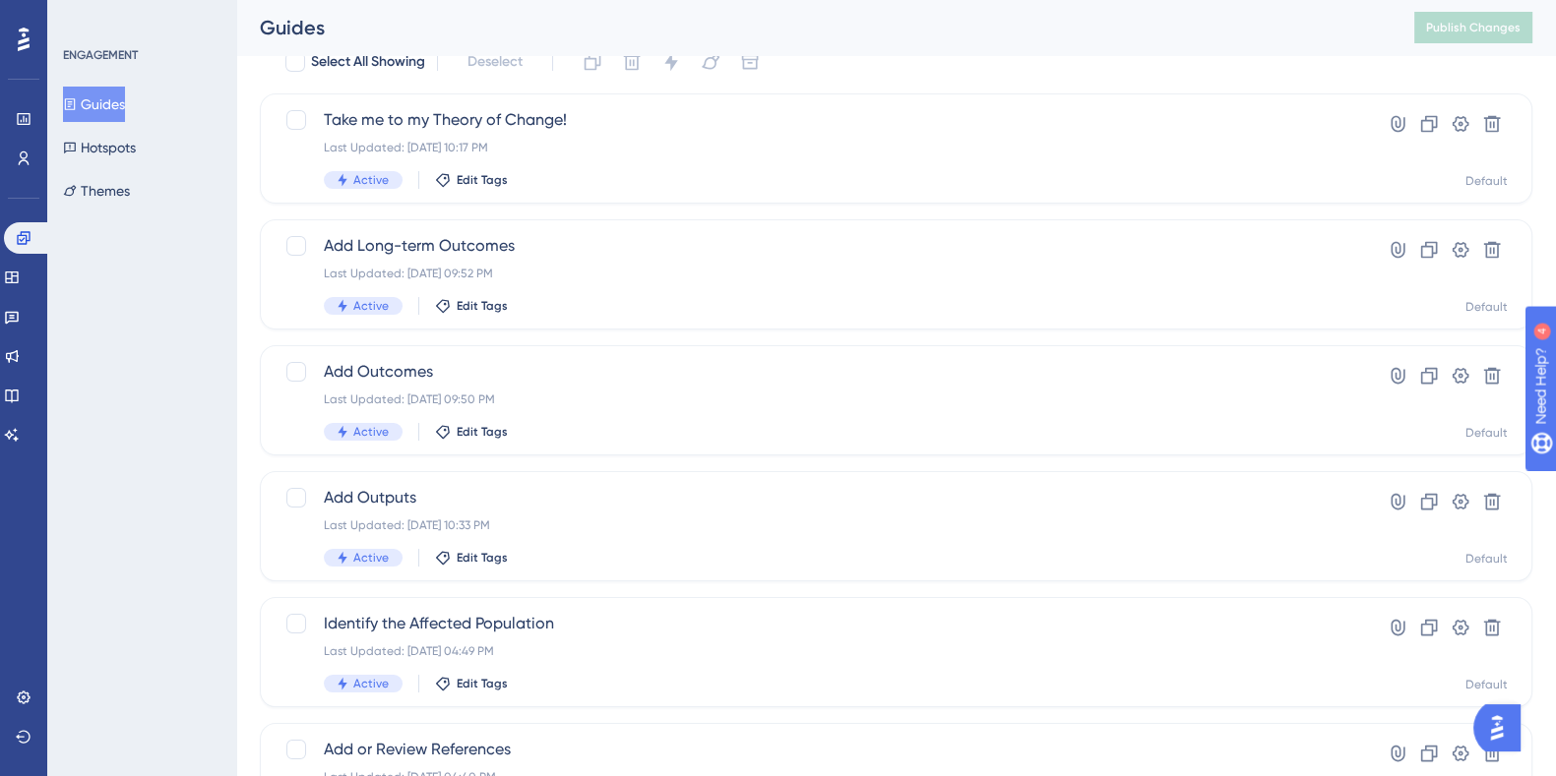
scroll to position [122, 0]
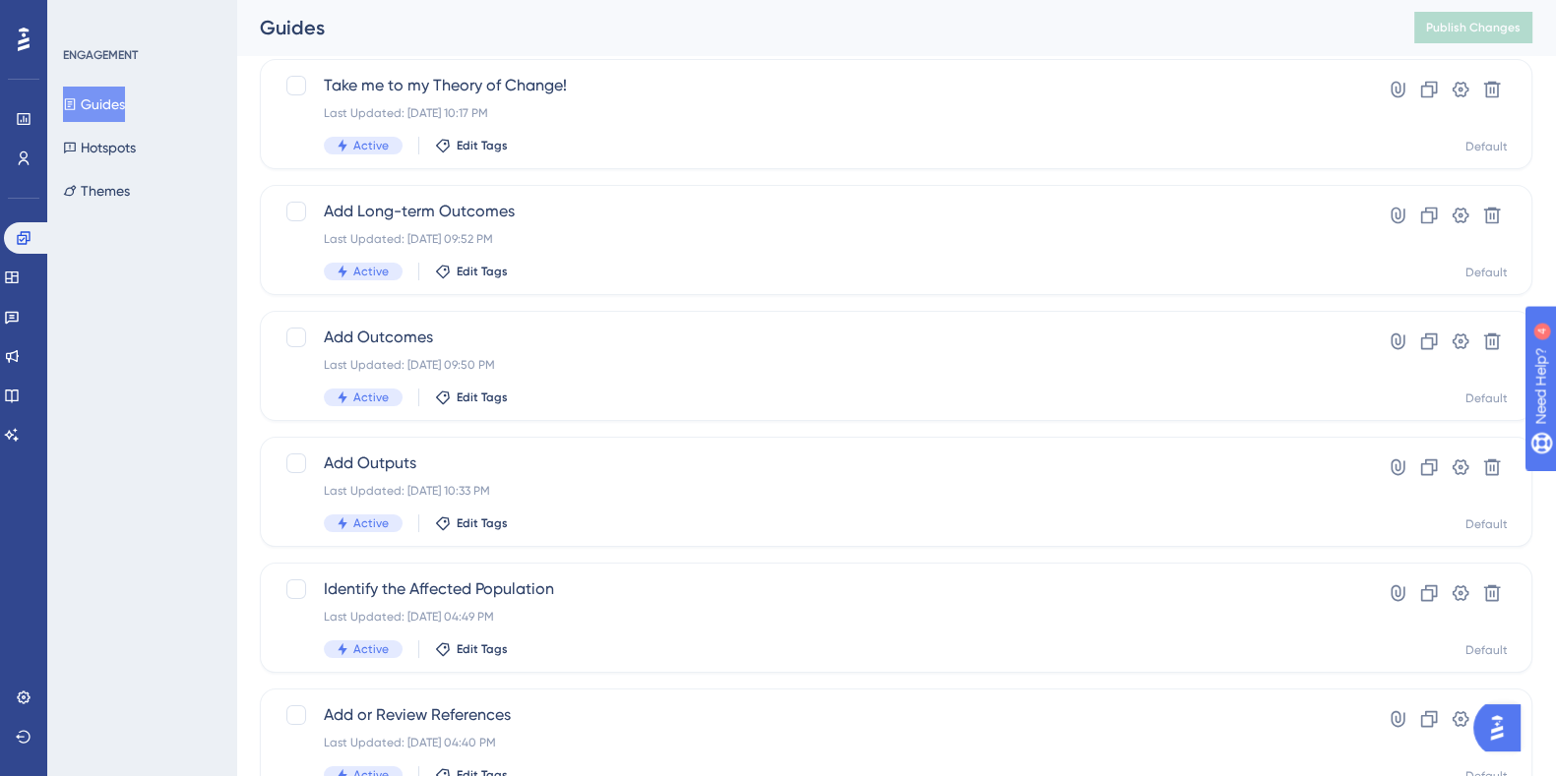
click at [121, 91] on button "Guides" at bounding box center [94, 104] width 62 height 35
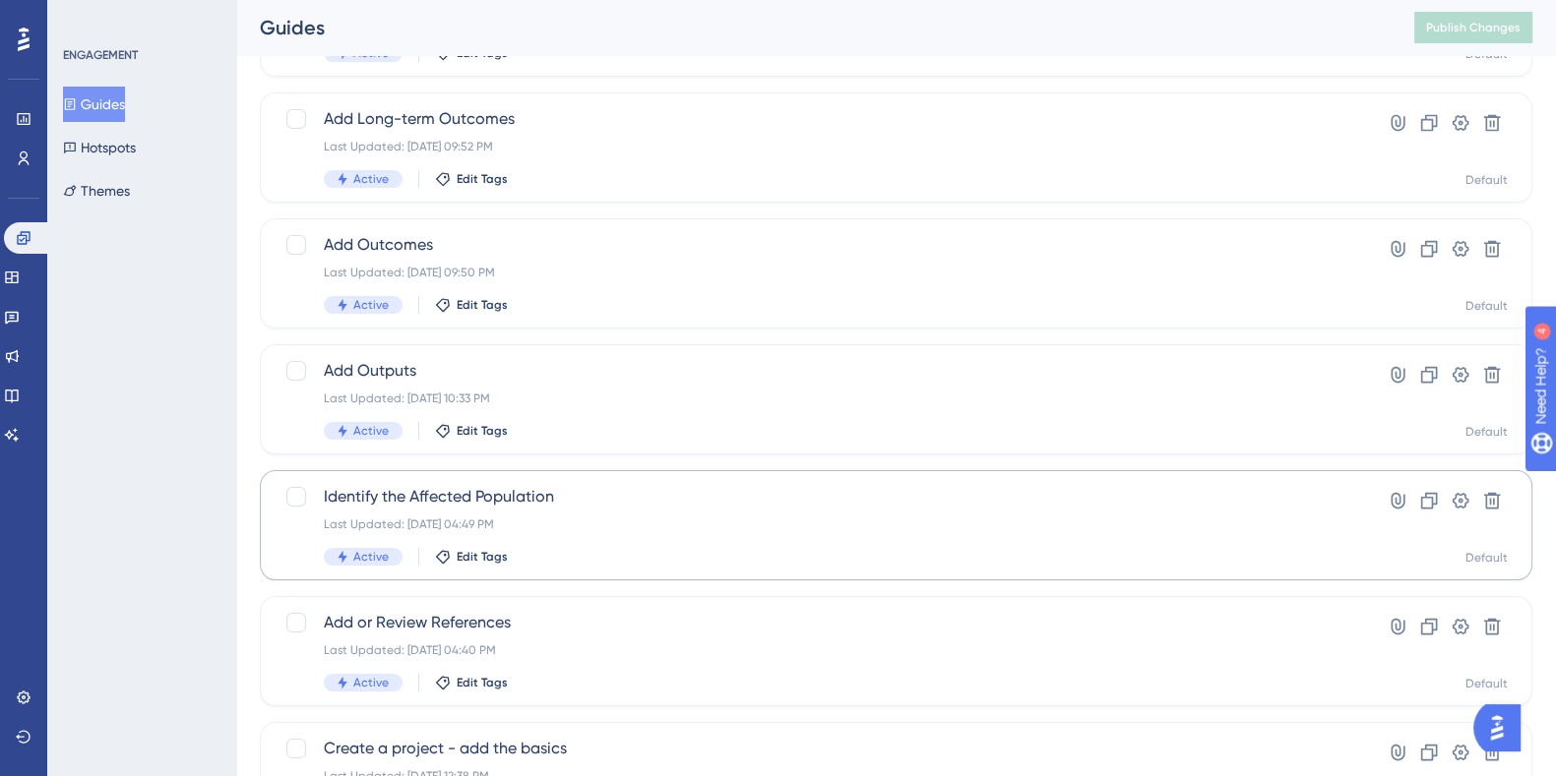
scroll to position [245, 0]
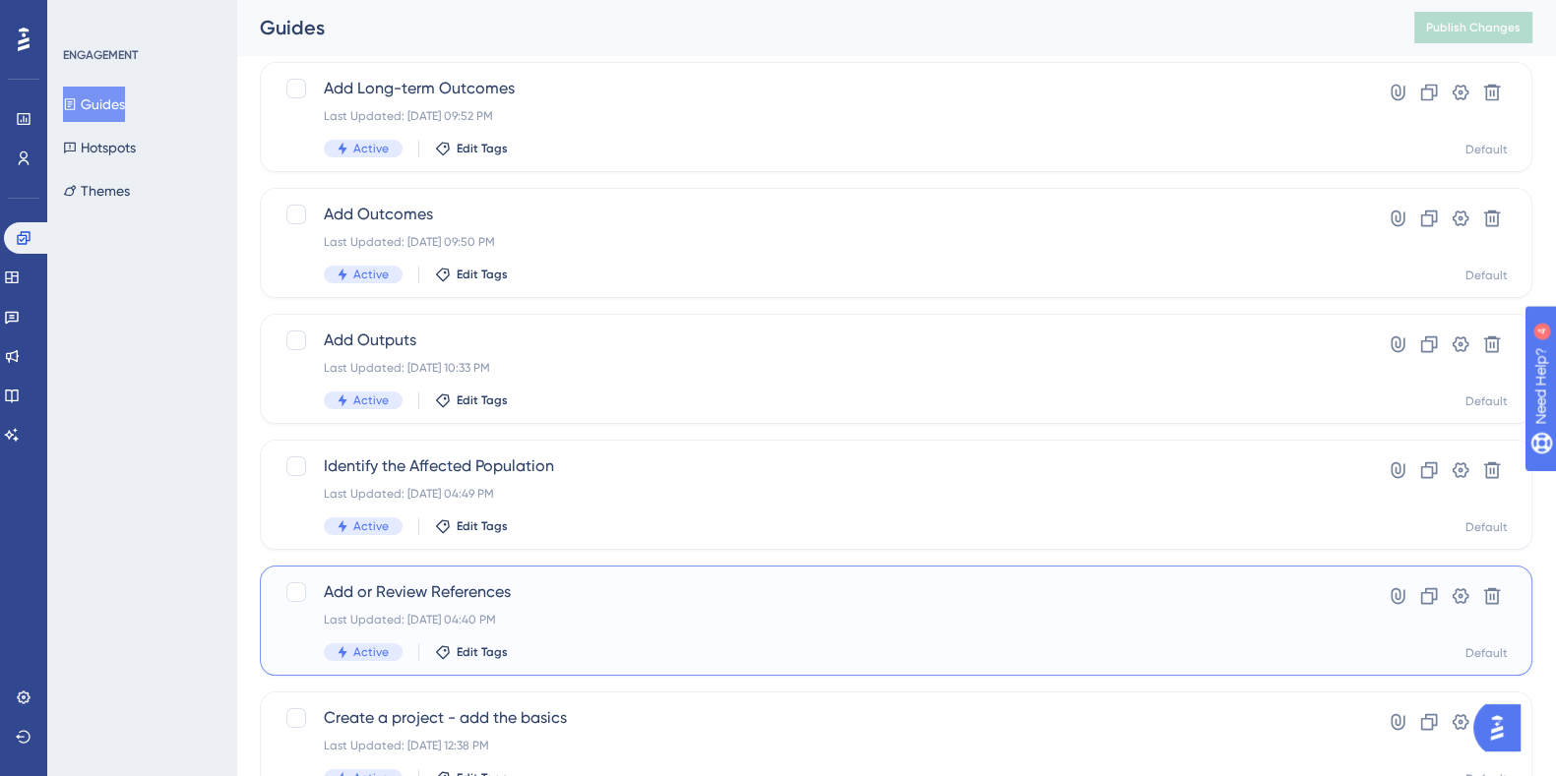
click at [442, 589] on span "Add or Review References" at bounding box center [817, 593] width 987 height 24
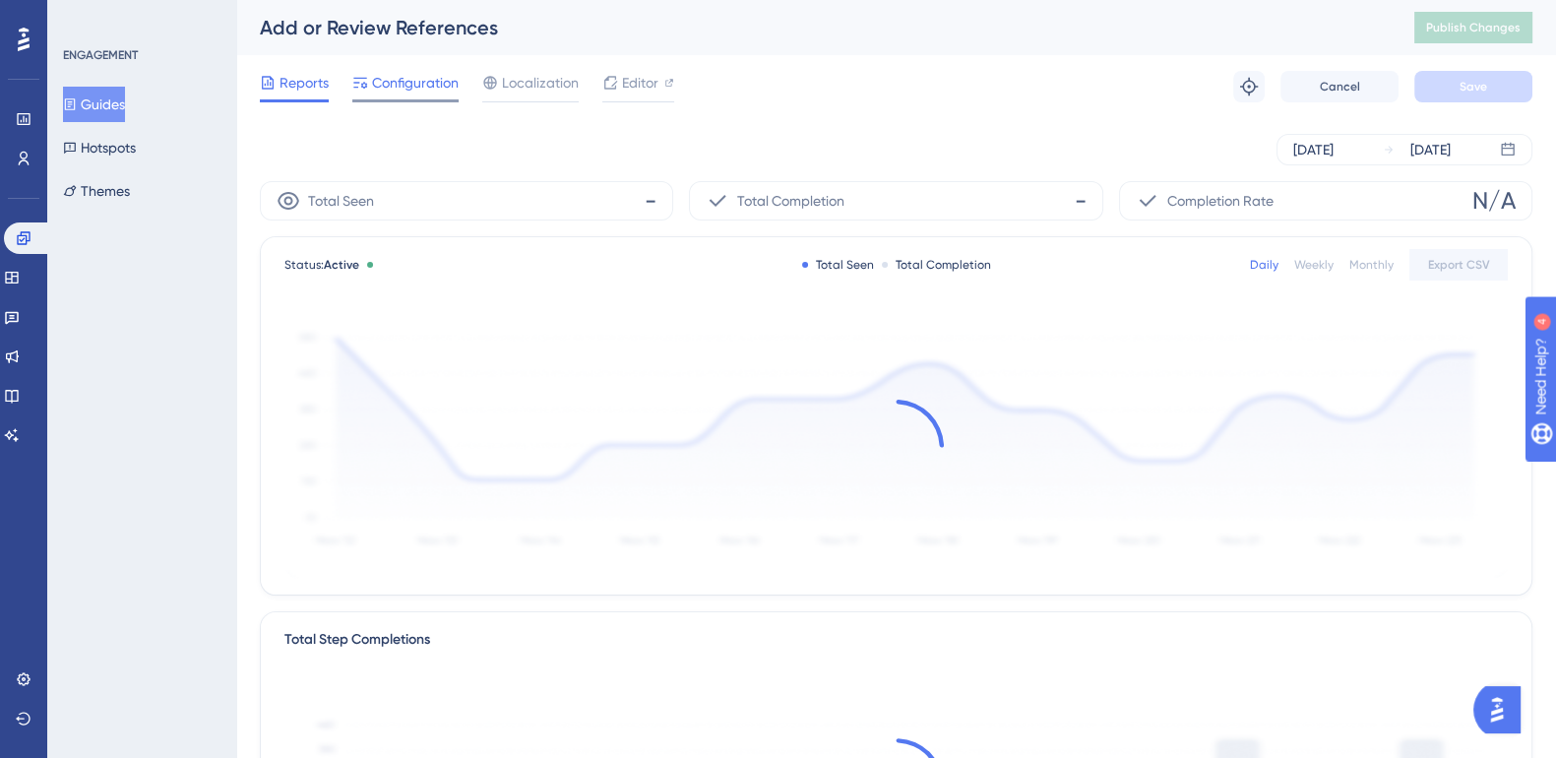
click at [427, 96] on div "Configuration" at bounding box center [405, 86] width 106 height 31
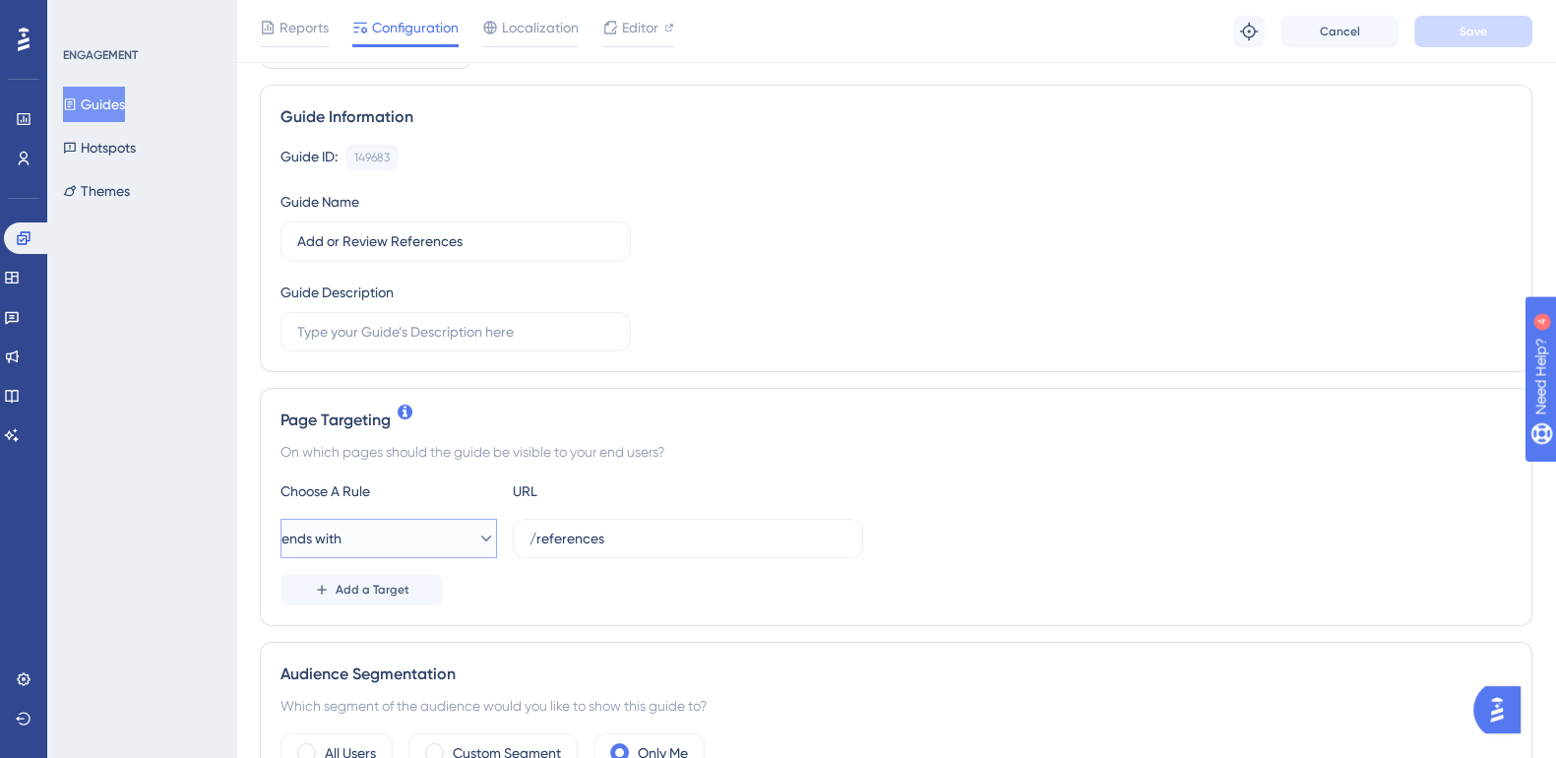
click at [448, 538] on button "ends with" at bounding box center [388, 538] width 217 height 39
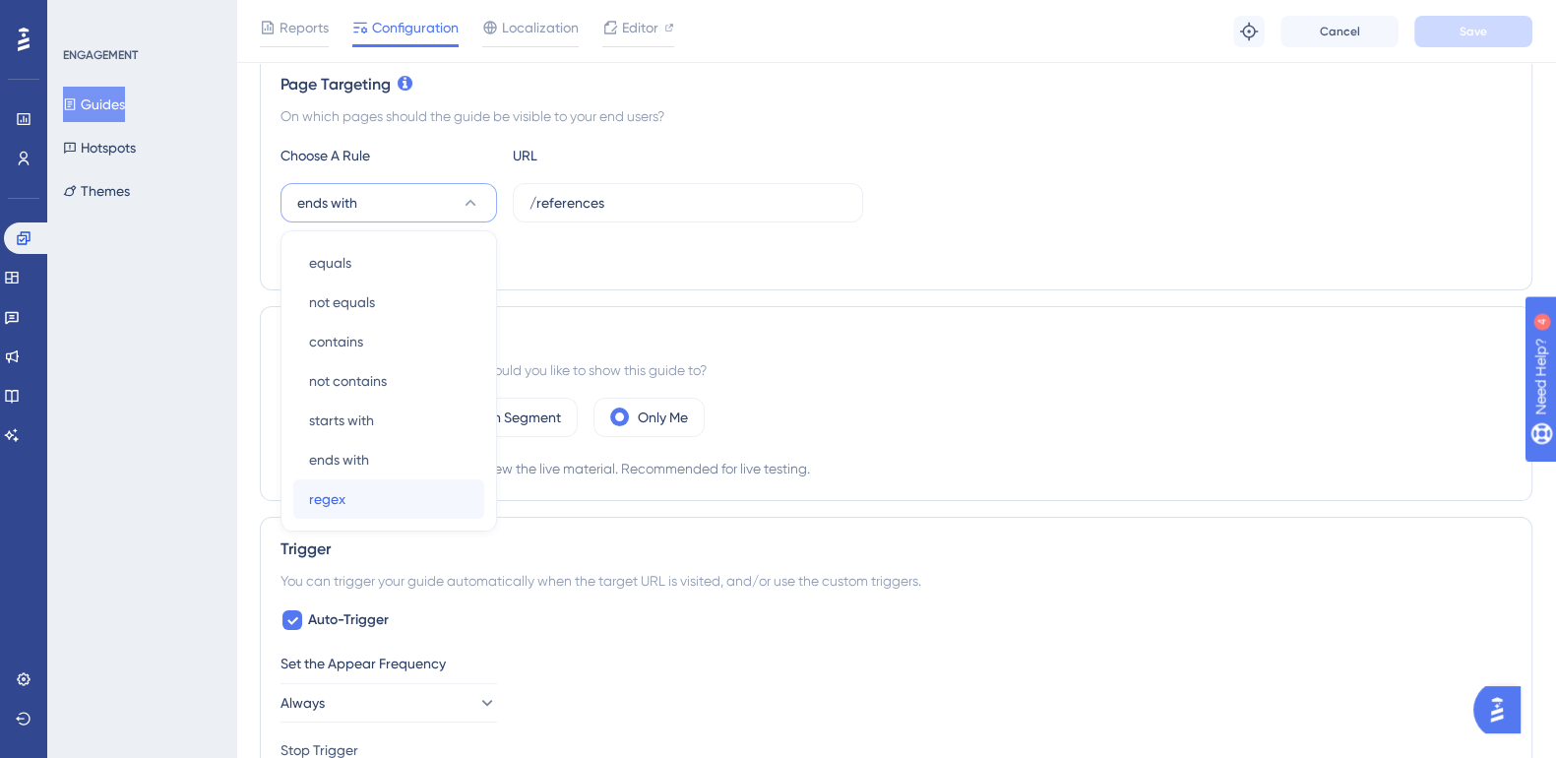
click at [354, 507] on div "regex regex" at bounding box center [388, 498] width 159 height 39
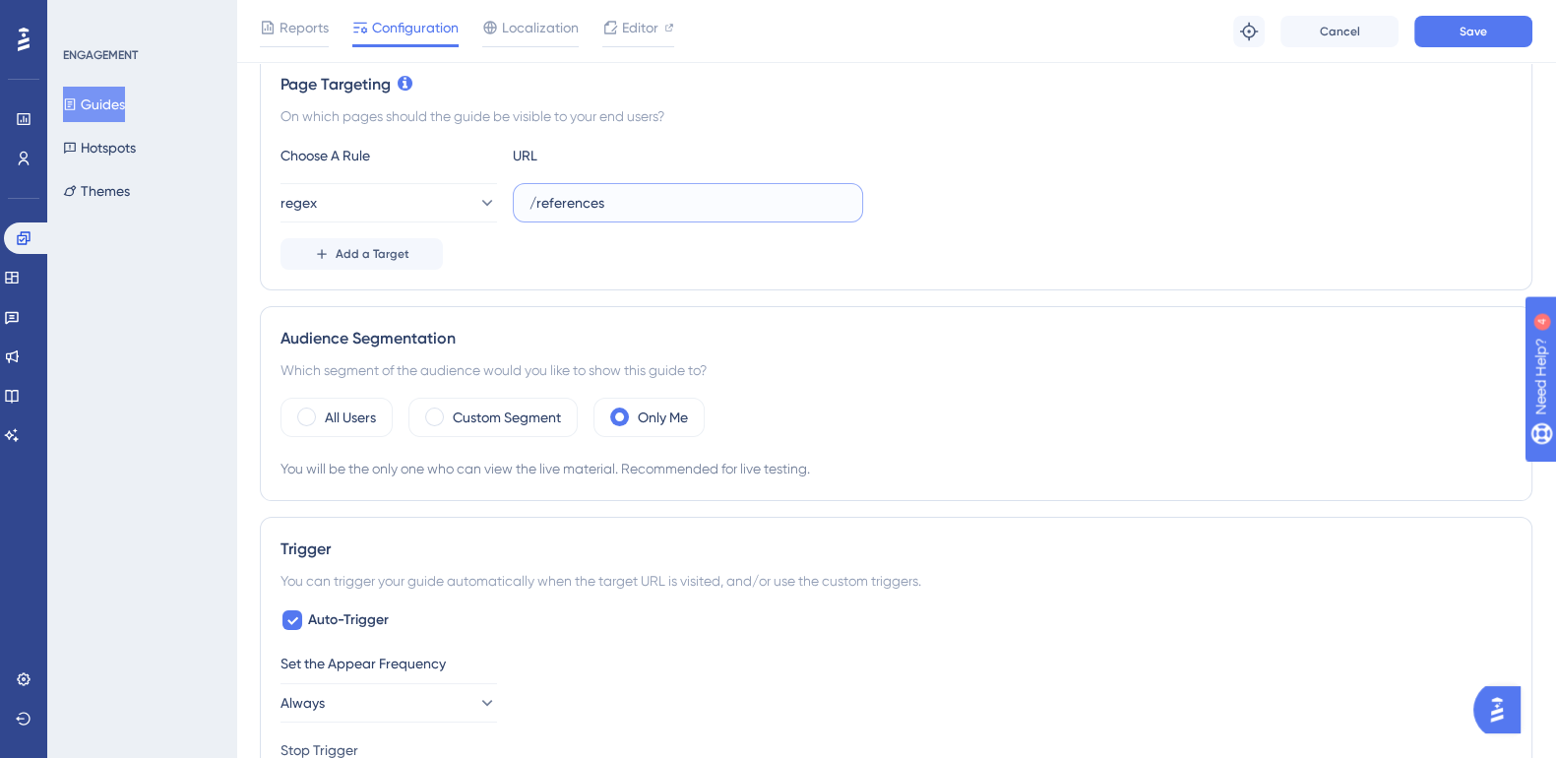
click at [569, 203] on input "/references" at bounding box center [687, 203] width 317 height 22
paste input "^https?:\/\/impact(?:-dev)?\.ruralsenses\.com\/projects\/[a-fA-F0-9]{24}\/refer…"
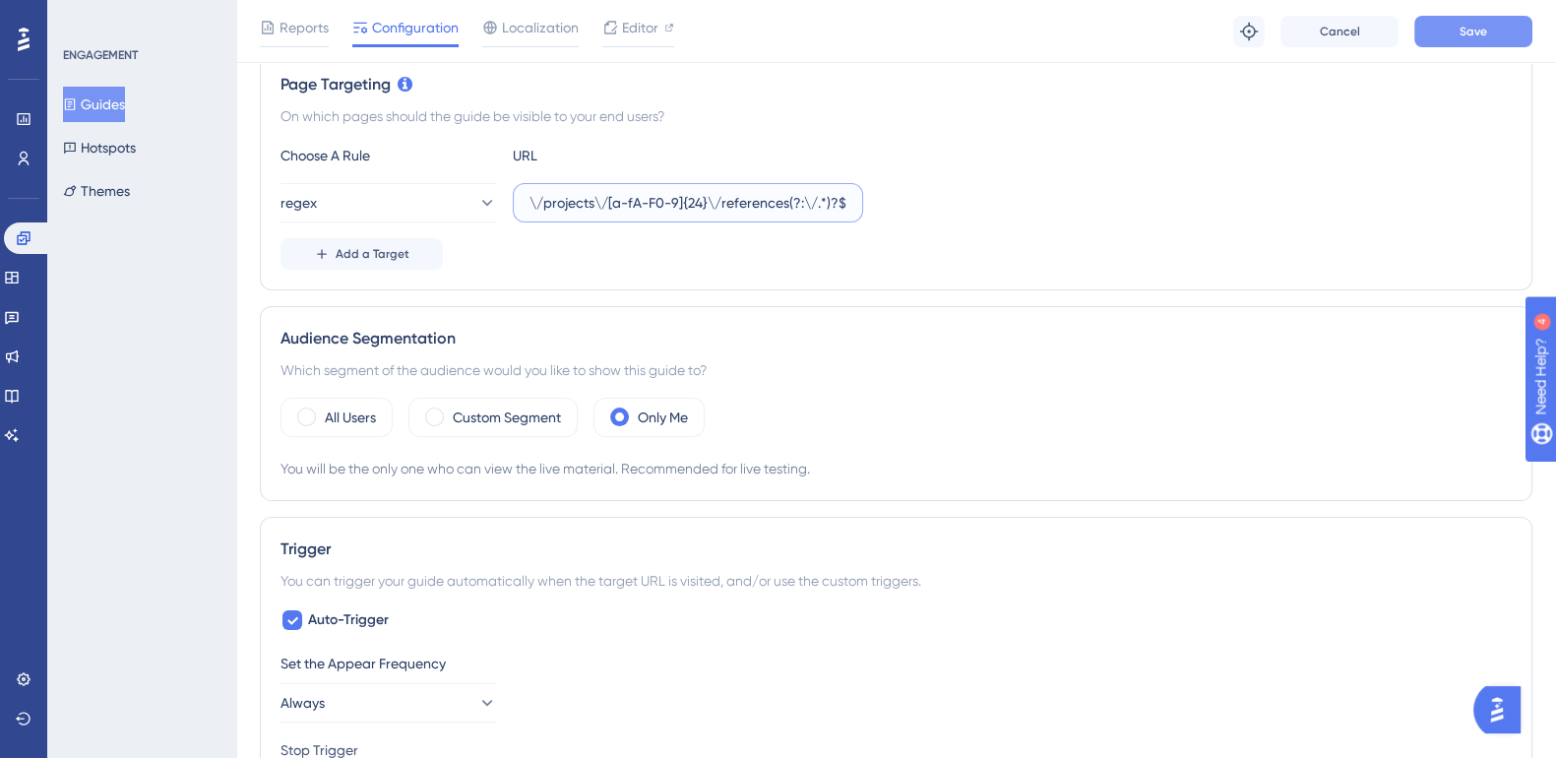
type input "^https?:\/\/impact(?:-dev)?\.ruralsenses\.com\/projects\/[a-fA-F0-9]{24}\/refer…"
click at [1491, 41] on button "Save" at bounding box center [1473, 31] width 118 height 31
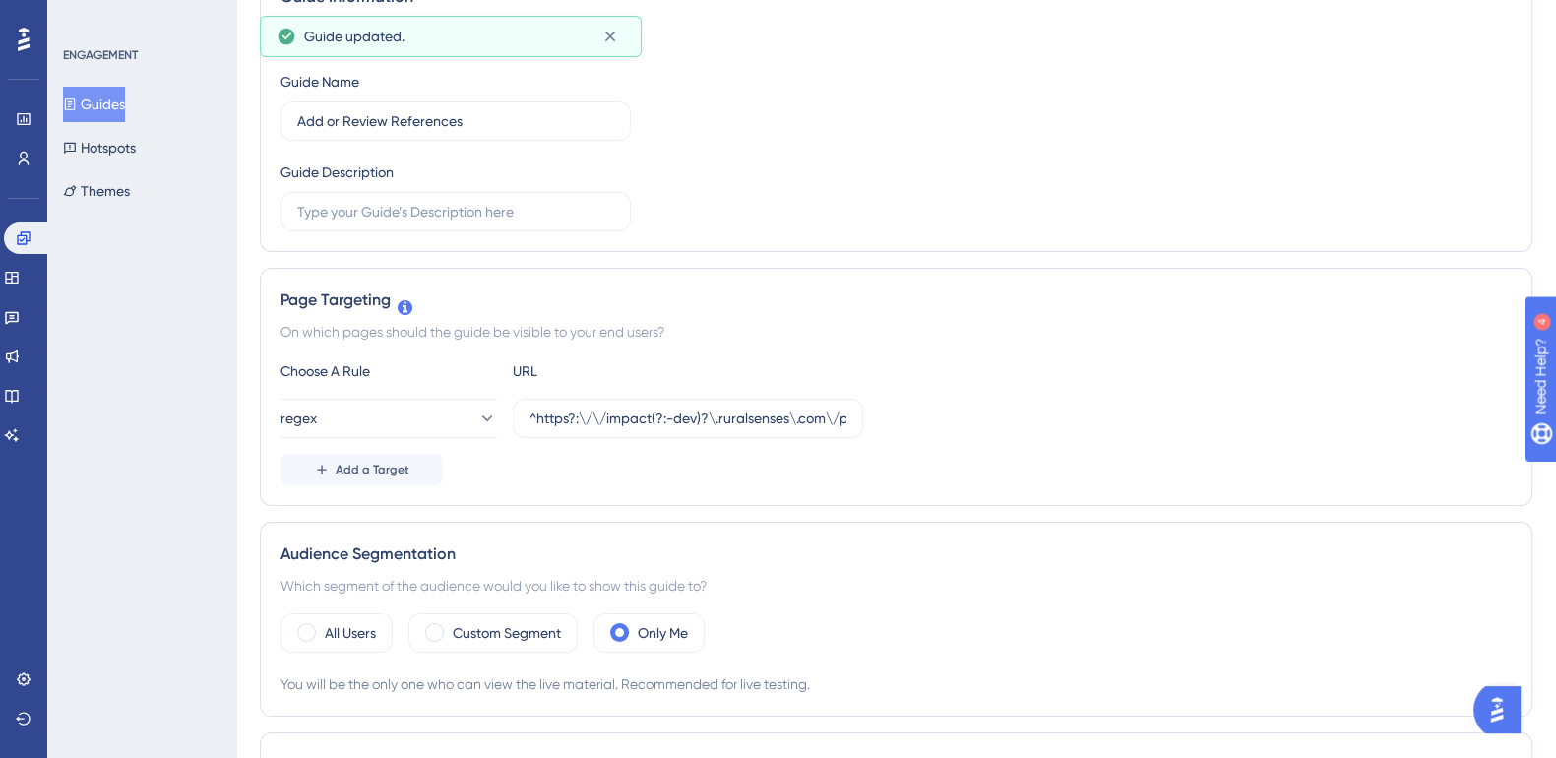
scroll to position [0, 0]
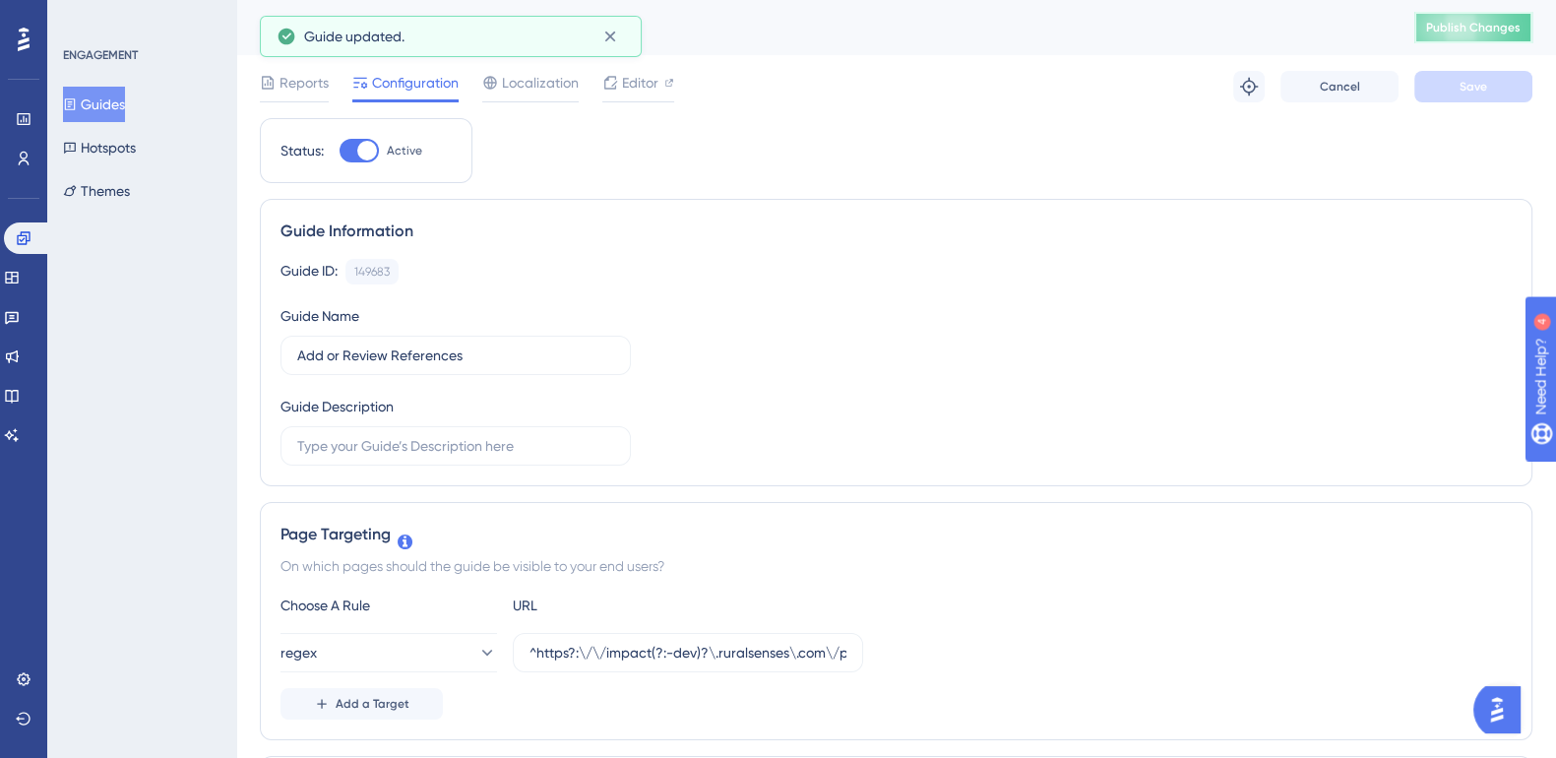
click at [1509, 25] on span "Publish Changes" at bounding box center [1473, 28] width 94 height 16
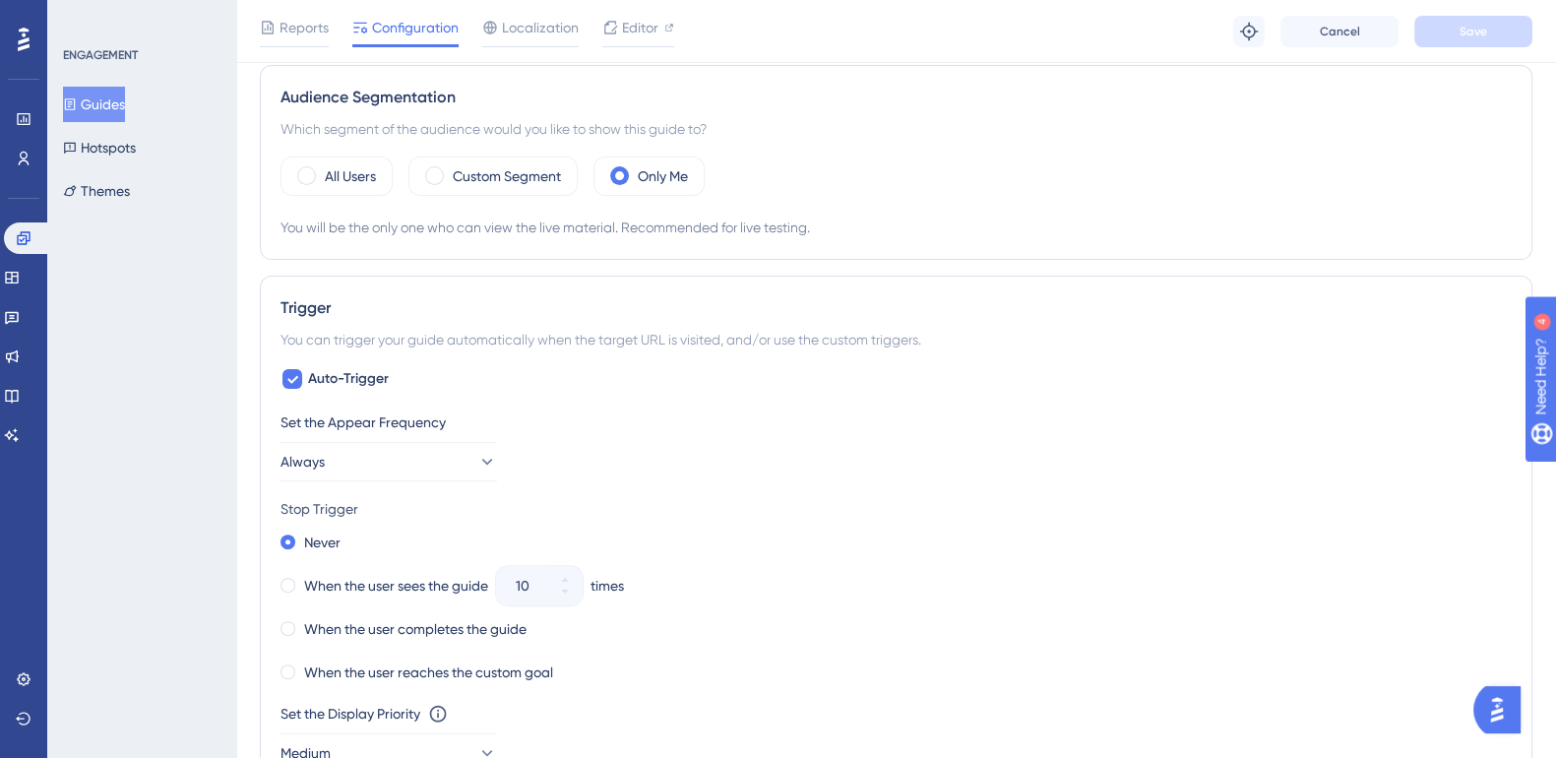
scroll to position [738, 0]
